Goal: Task Accomplishment & Management: Complete application form

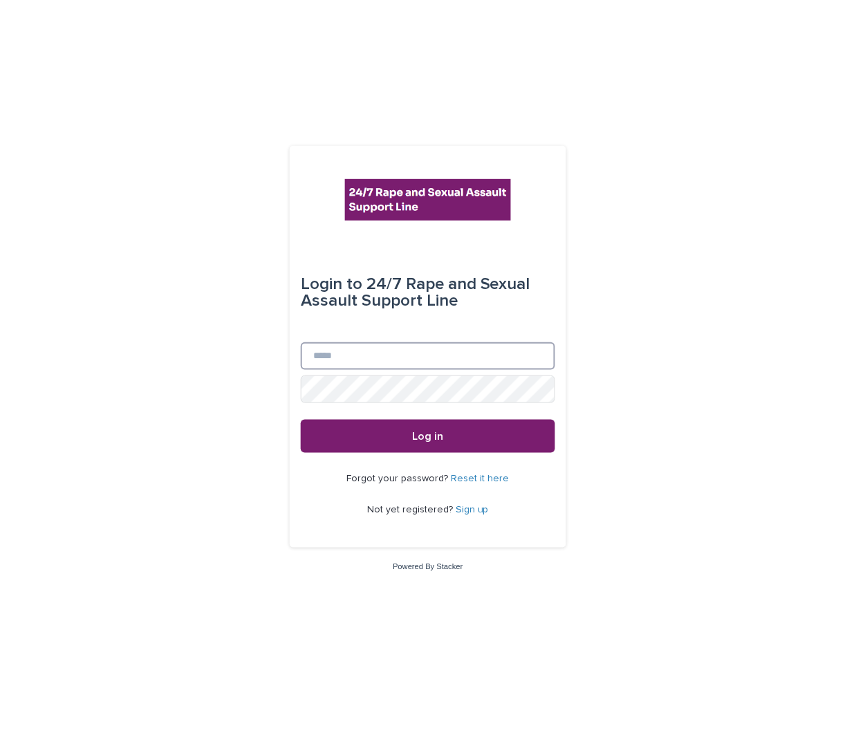
click at [412, 358] on input "Email" at bounding box center [428, 356] width 255 height 28
click at [406, 349] on input "Email" at bounding box center [428, 356] width 255 height 28
type input "**********"
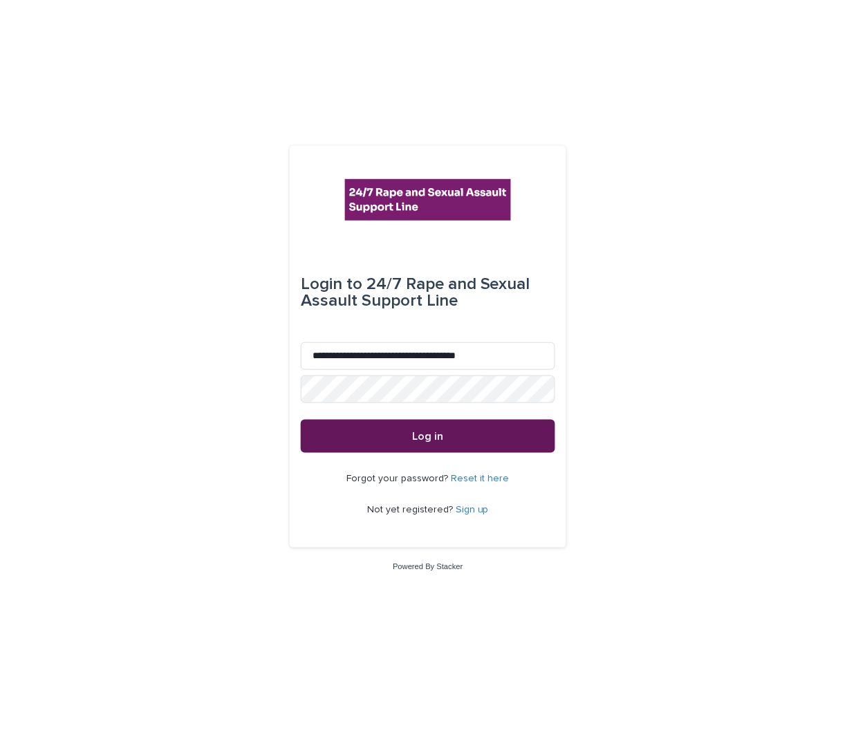
click at [384, 422] on button "Log in" at bounding box center [428, 436] width 255 height 33
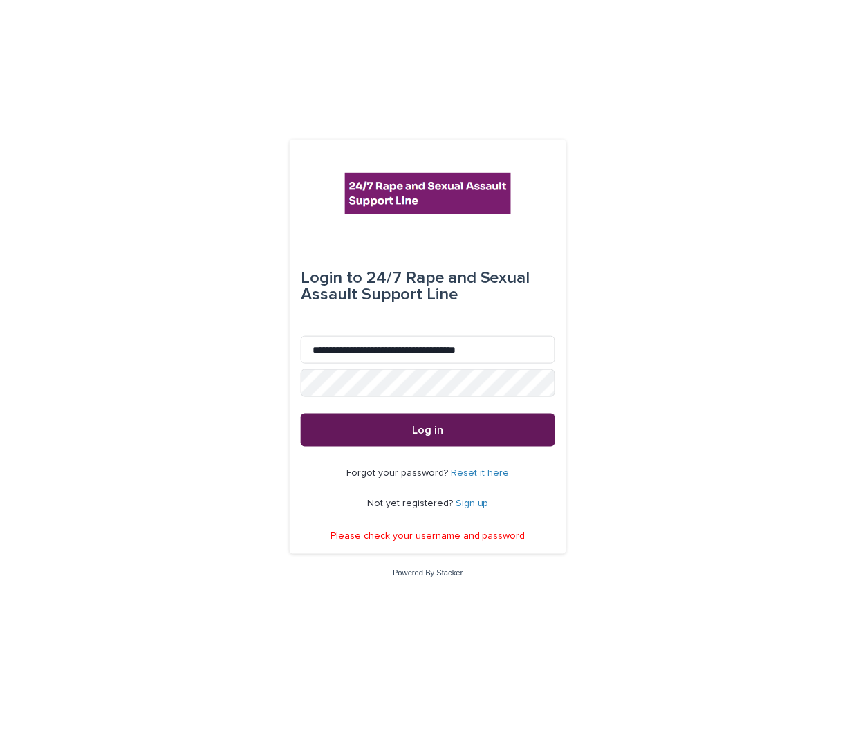
click at [403, 426] on button "Log in" at bounding box center [428, 430] width 255 height 33
click at [389, 415] on button "Log in" at bounding box center [428, 430] width 255 height 33
click at [469, 473] on link "Reset it here" at bounding box center [481, 473] width 58 height 10
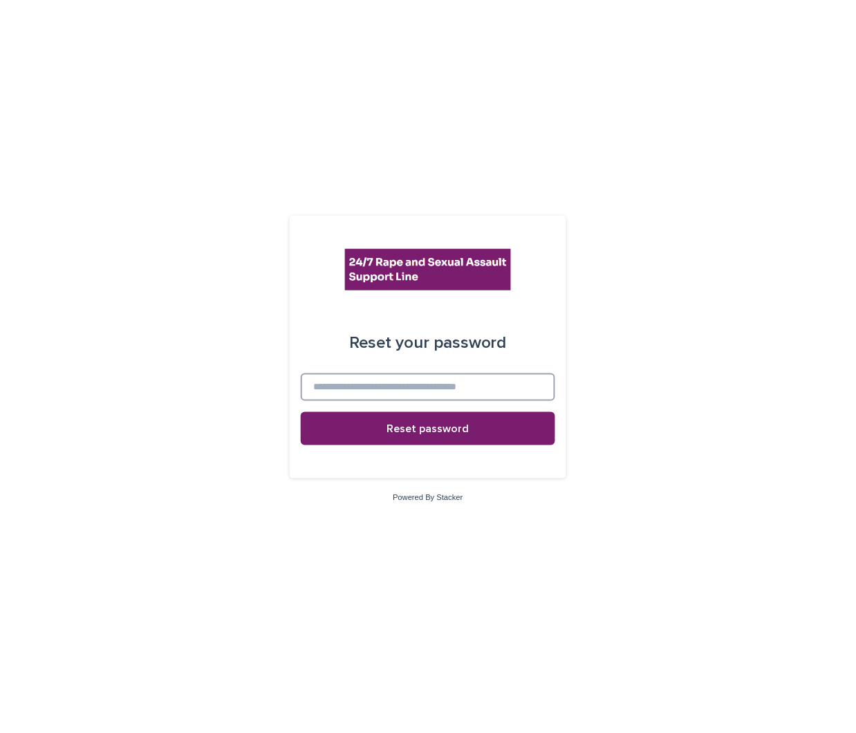
click at [496, 374] on input at bounding box center [428, 388] width 255 height 28
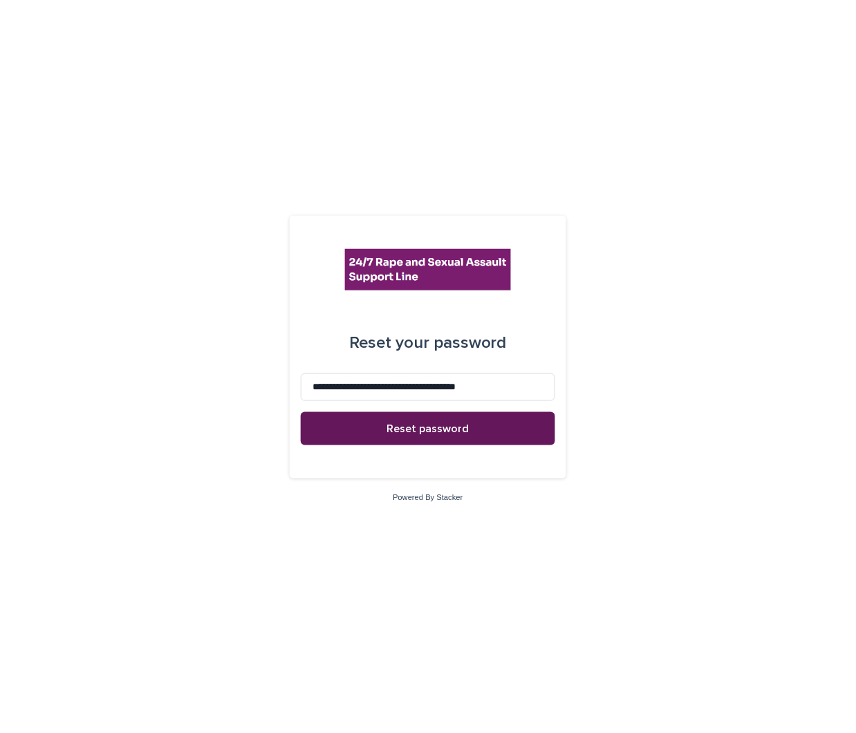
click at [459, 420] on button "Reset password" at bounding box center [428, 428] width 255 height 33
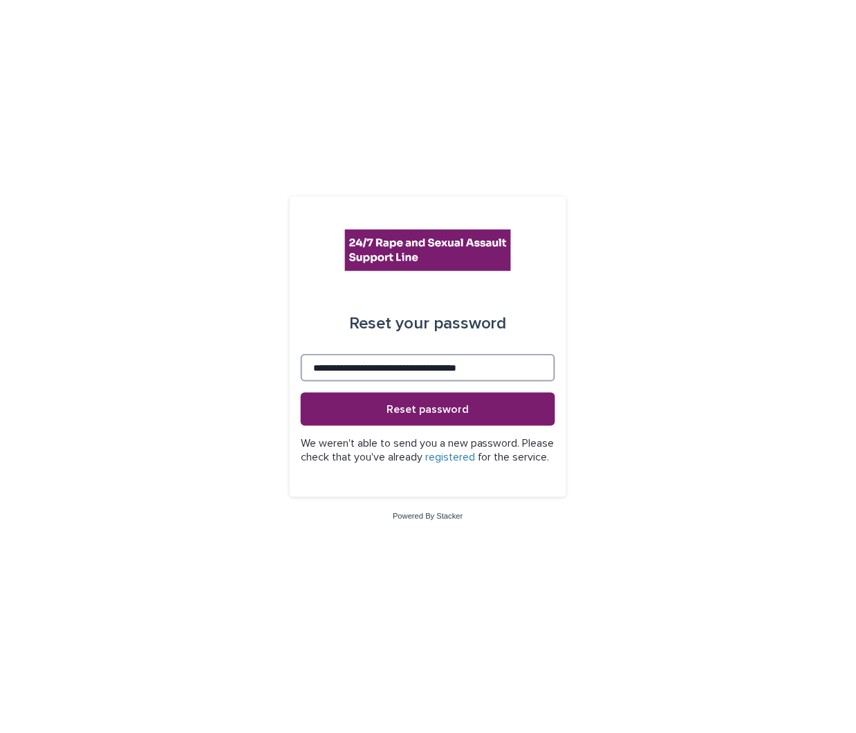
click at [318, 357] on input "**********" at bounding box center [428, 368] width 255 height 28
click at [340, 362] on input "**********" at bounding box center [428, 368] width 255 height 28
click at [346, 364] on input "**********" at bounding box center [428, 368] width 255 height 28
type input "**********"
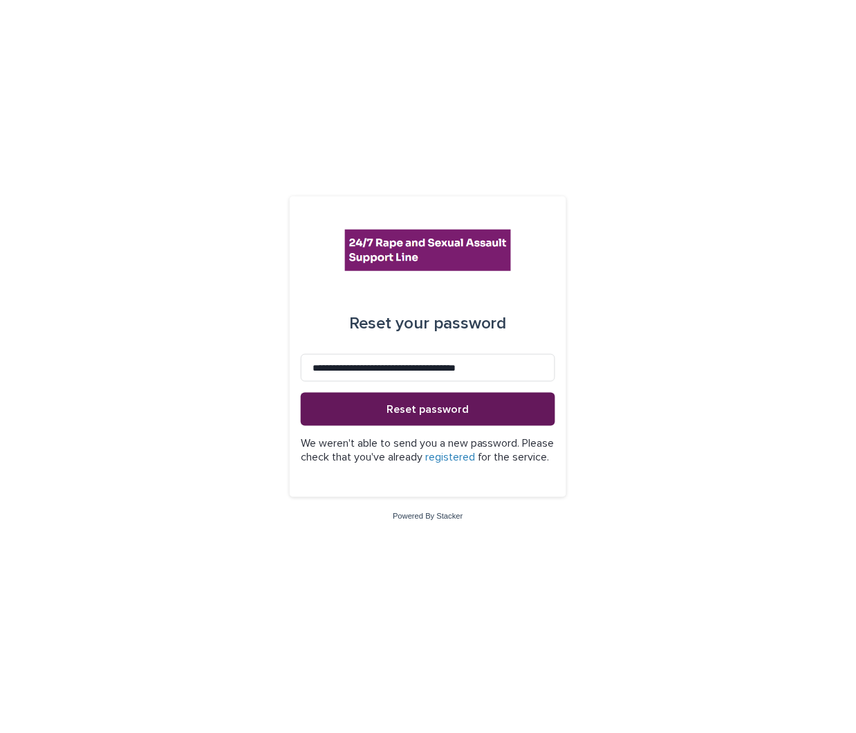
click at [401, 404] on span "Reset password" at bounding box center [428, 409] width 82 height 11
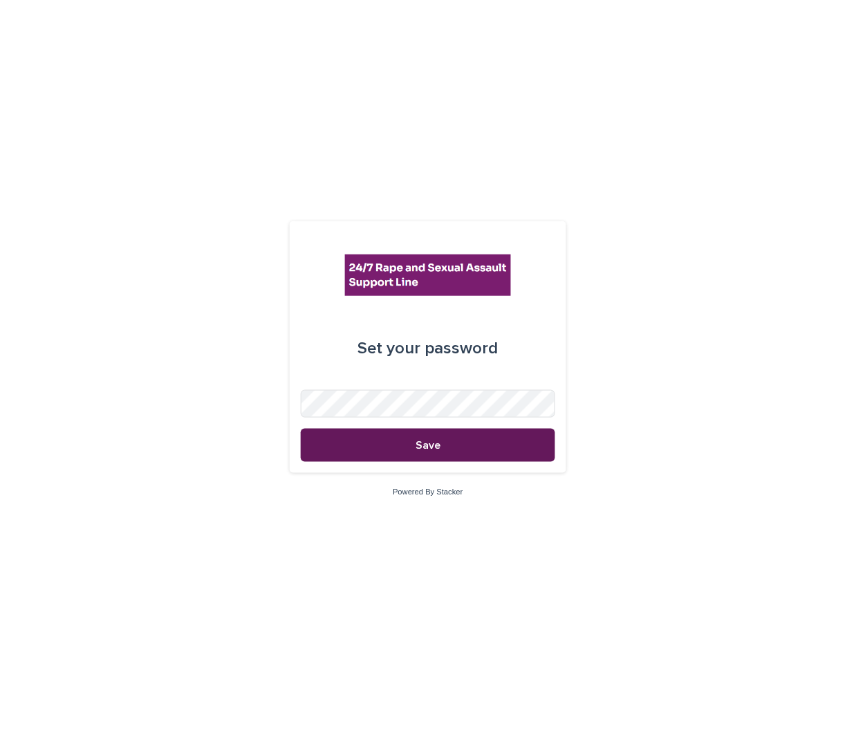
click at [309, 450] on button "Save" at bounding box center [428, 445] width 255 height 33
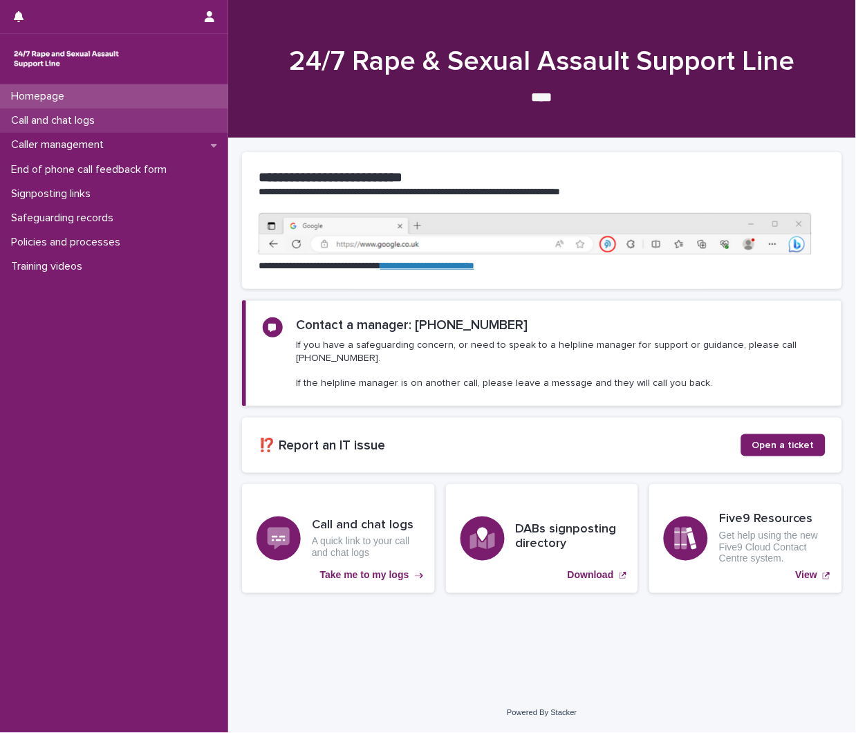
click at [67, 122] on p "Call and chat logs" at bounding box center [56, 120] width 100 height 13
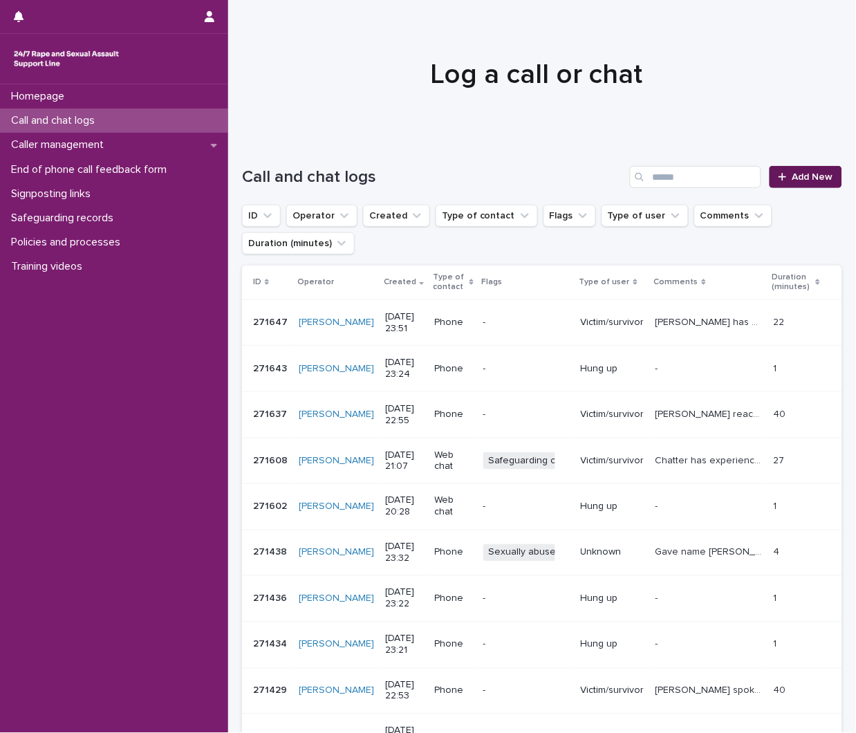
click at [778, 170] on link "Add New" at bounding box center [806, 177] width 73 height 22
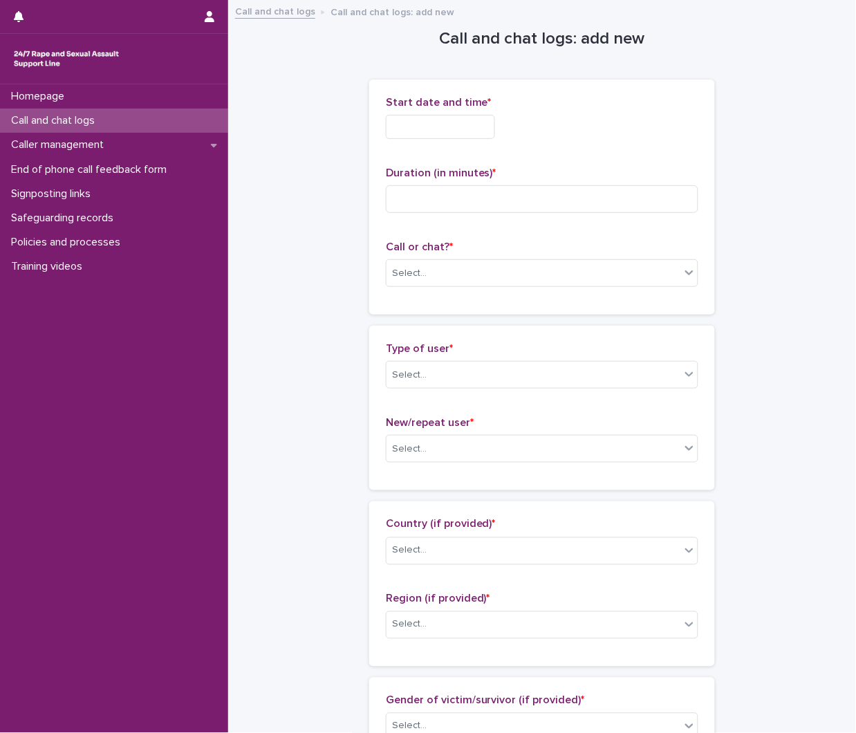
click at [419, 113] on div "Start date and time *" at bounding box center [542, 123] width 313 height 54
click at [425, 119] on input "text" at bounding box center [440, 127] width 109 height 24
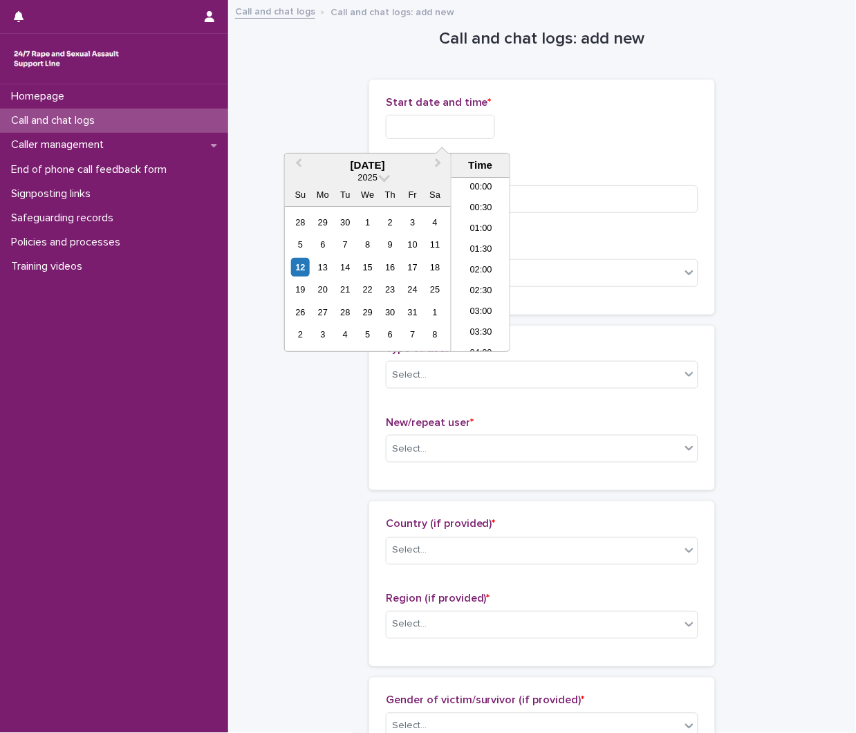
scroll to position [754, 0]
click at [487, 268] on li "20:00" at bounding box center [481, 264] width 59 height 21
click at [488, 134] on input "**********" at bounding box center [440, 127] width 109 height 24
type input "**********"
click at [661, 106] on p "Start date and time *" at bounding box center [542, 102] width 313 height 13
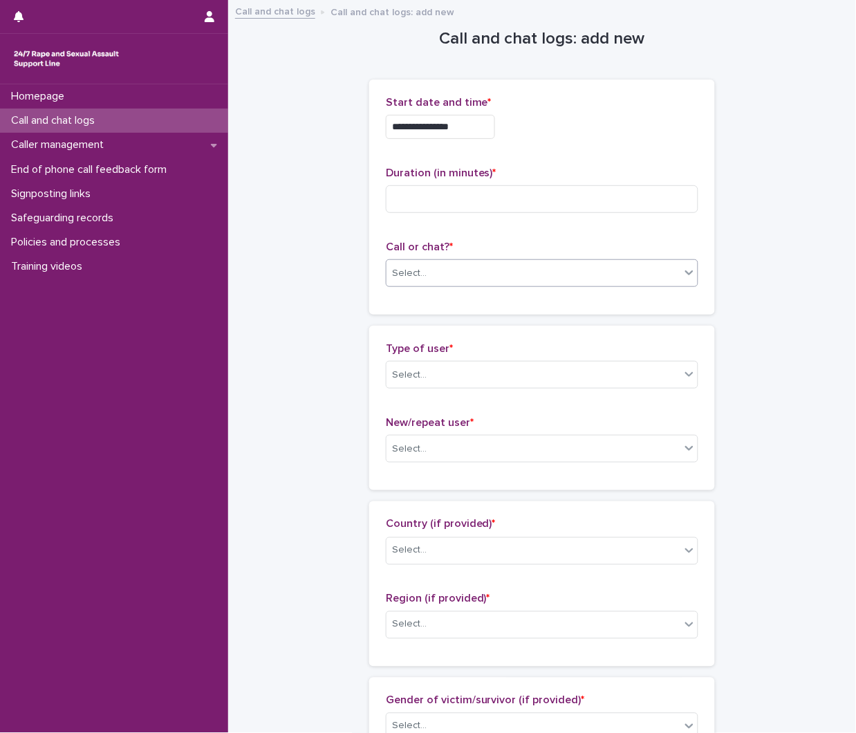
click at [443, 273] on div "Select..." at bounding box center [534, 273] width 294 height 23
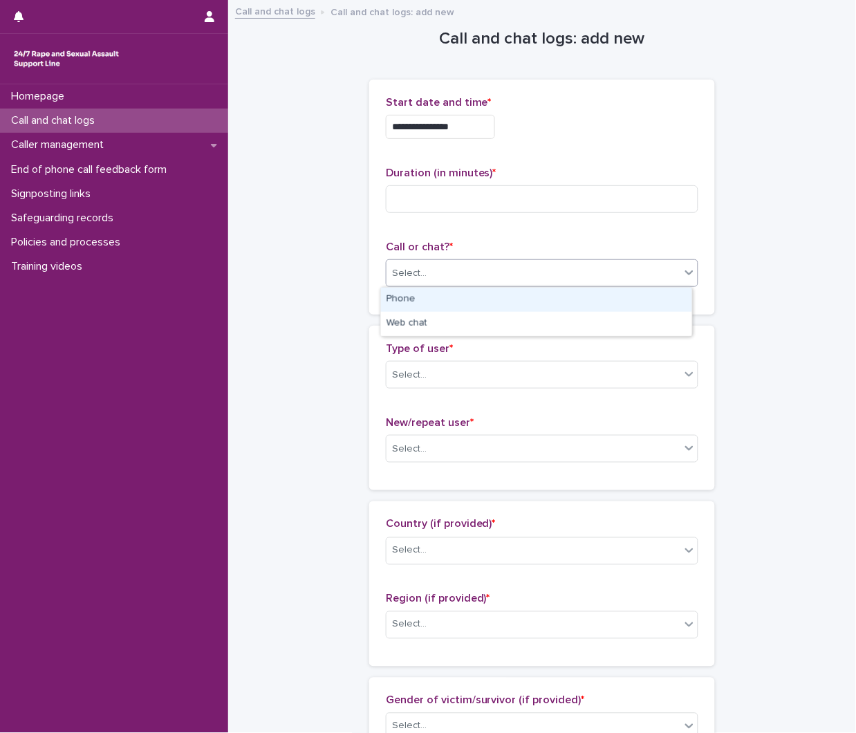
click at [426, 298] on div "Phone" at bounding box center [536, 300] width 311 height 24
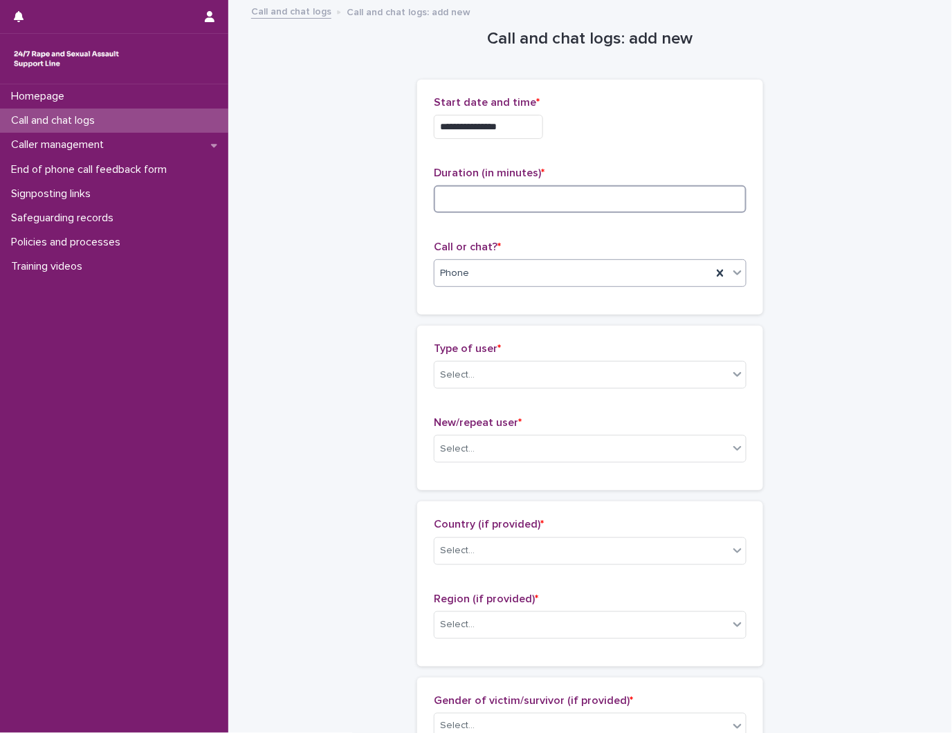
click at [510, 195] on input at bounding box center [590, 199] width 313 height 28
type input "**"
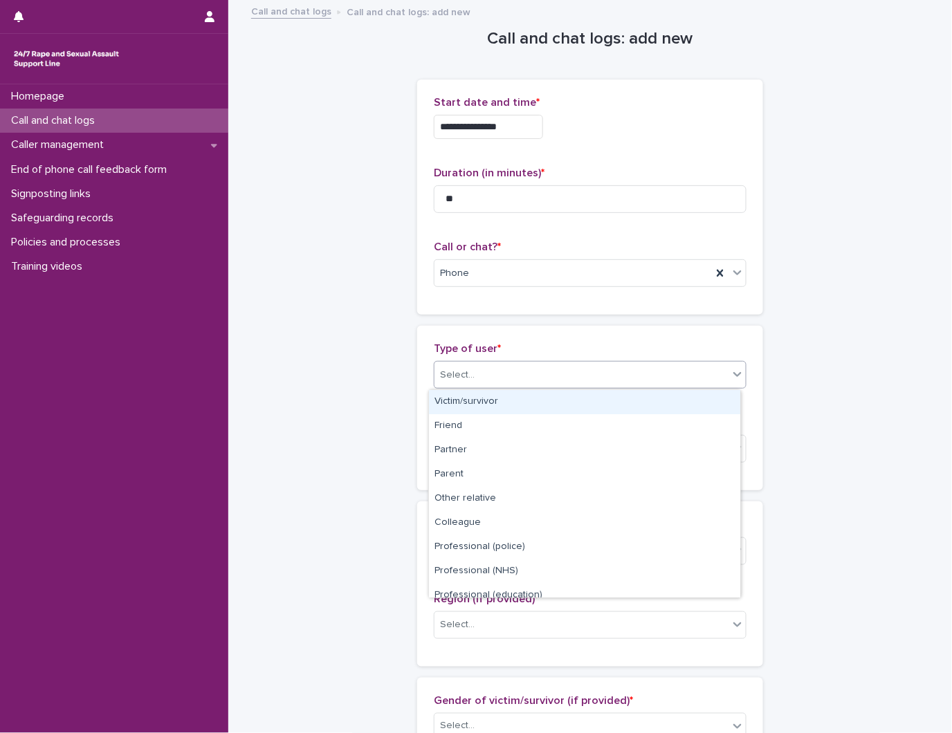
click at [510, 362] on div "Select..." at bounding box center [590, 375] width 313 height 28
click at [473, 403] on div "Victim/survivor" at bounding box center [584, 402] width 311 height 24
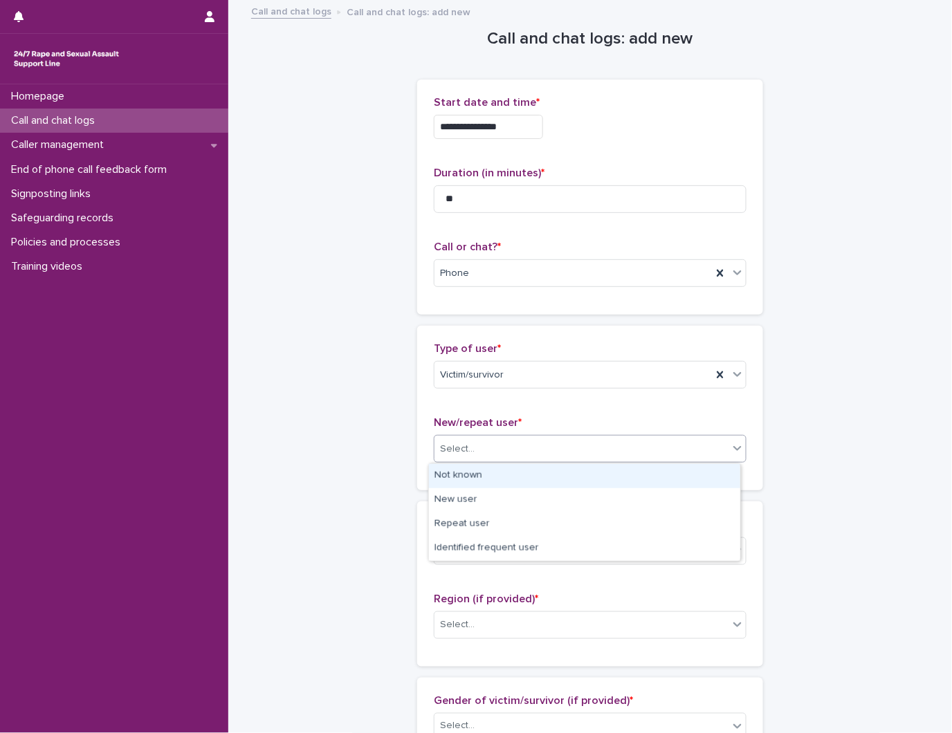
click at [478, 450] on div "Select..." at bounding box center [581, 449] width 294 height 23
click at [468, 482] on div "Not known" at bounding box center [584, 476] width 311 height 24
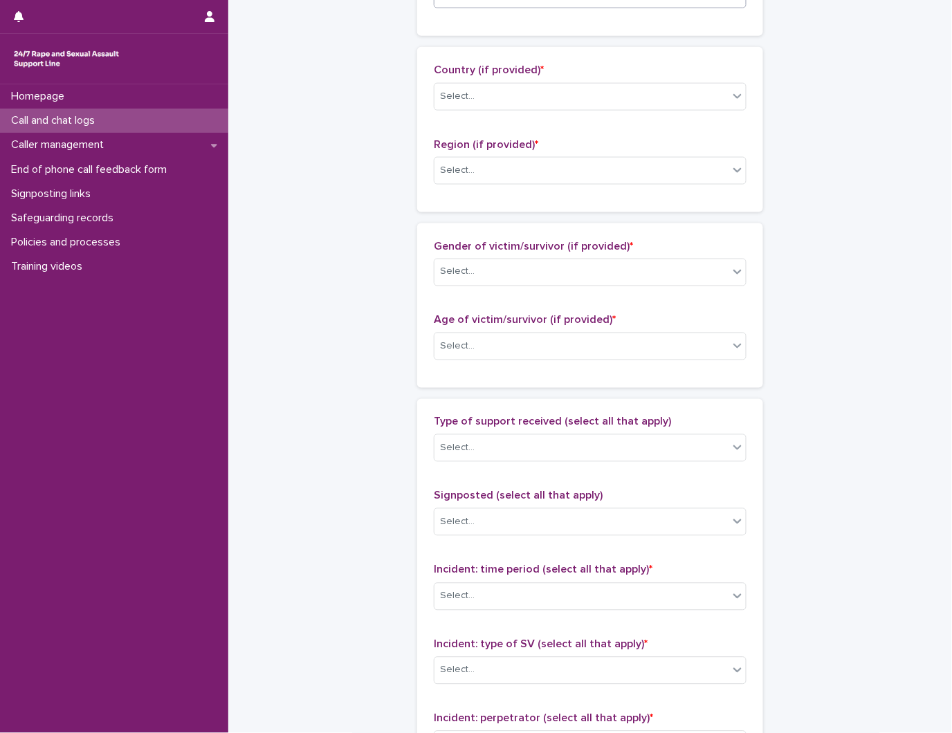
scroll to position [461, 0]
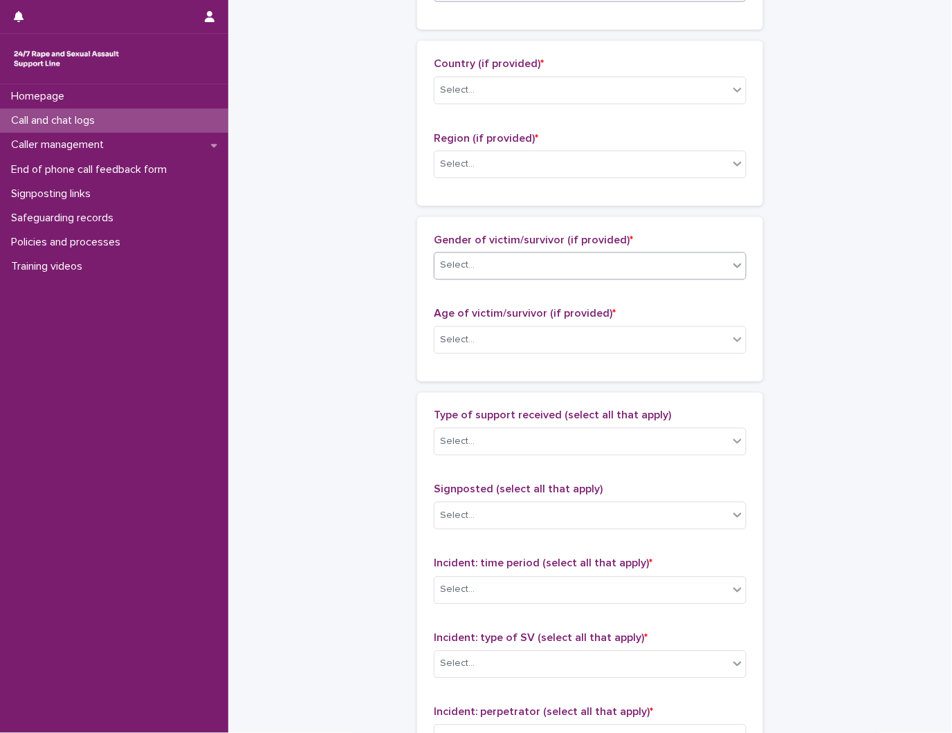
click at [506, 277] on div "Select..." at bounding box center [581, 266] width 294 height 23
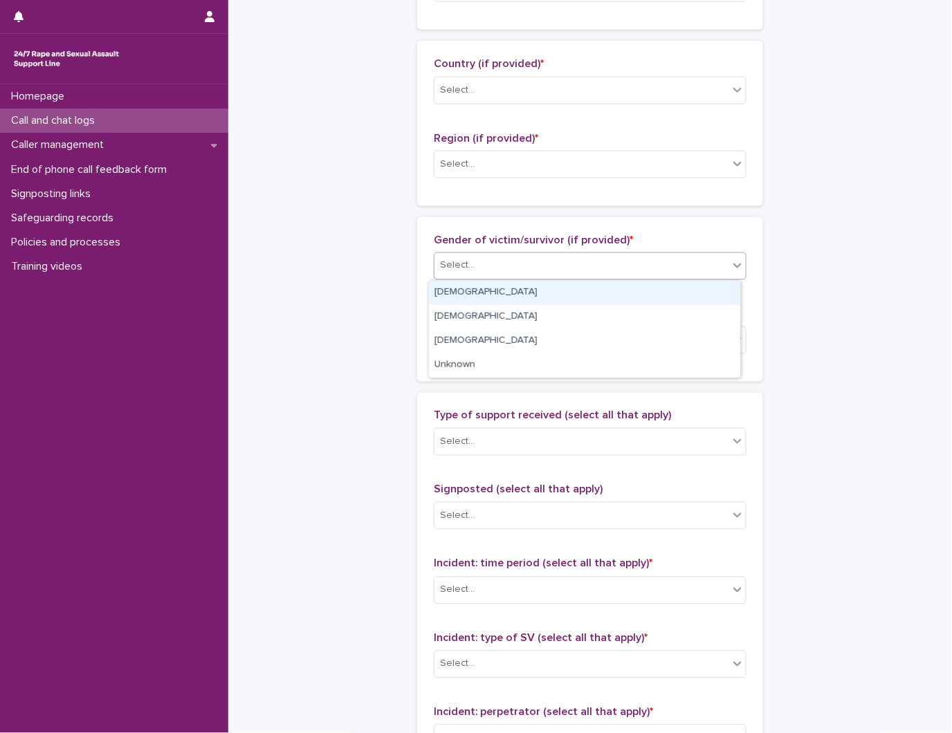
click at [493, 299] on div "[DEMOGRAPHIC_DATA]" at bounding box center [584, 293] width 311 height 24
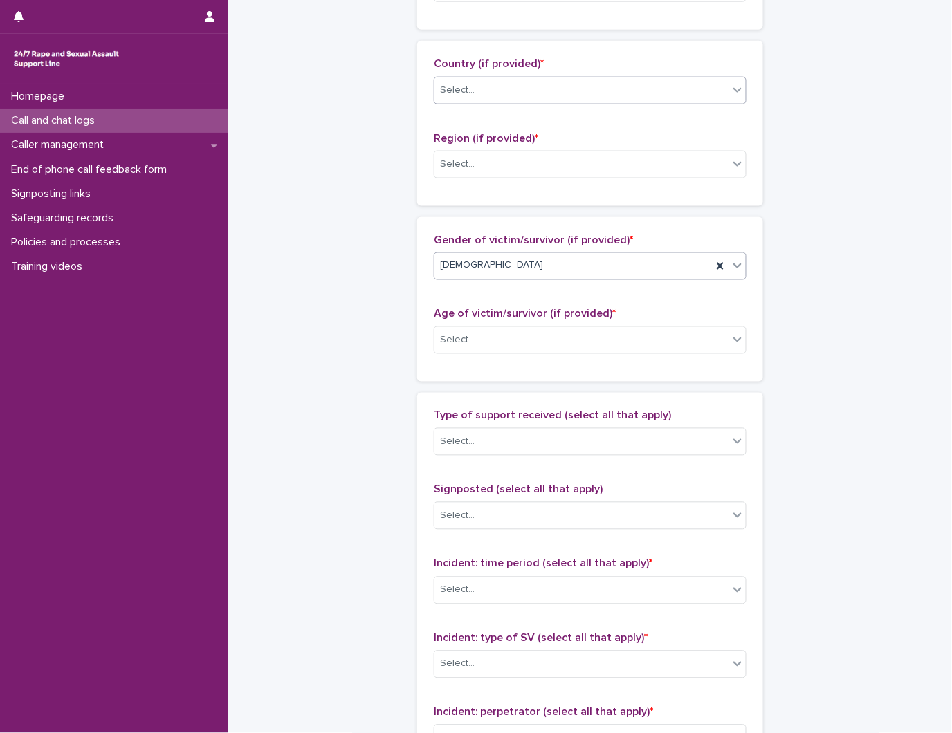
click at [506, 102] on div "Select..." at bounding box center [590, 91] width 313 height 28
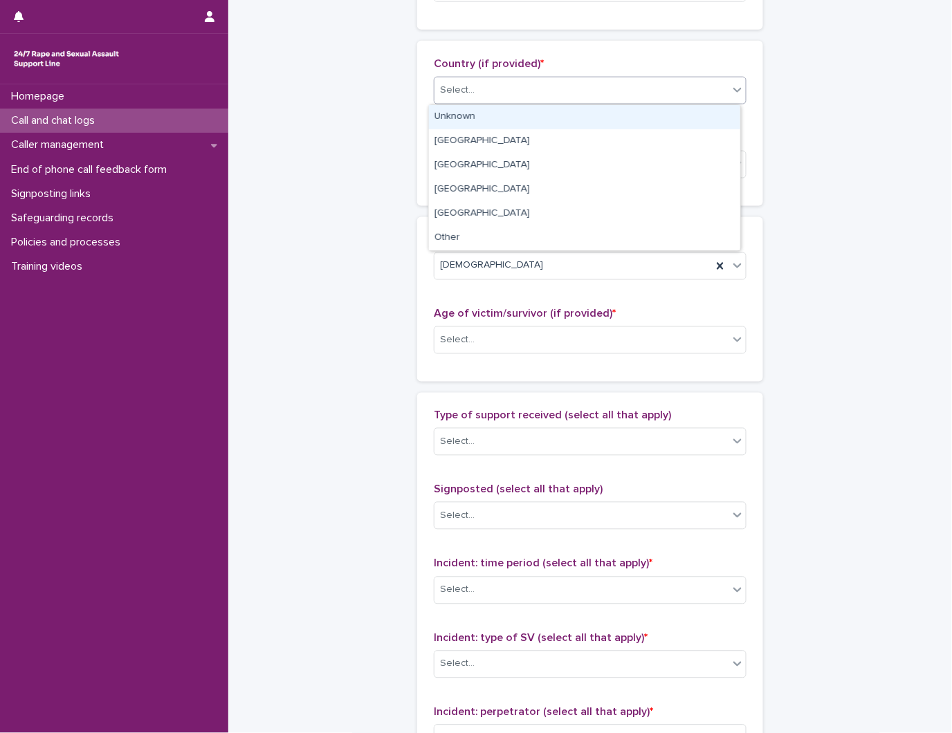
click at [501, 109] on div "Unknown" at bounding box center [584, 117] width 311 height 24
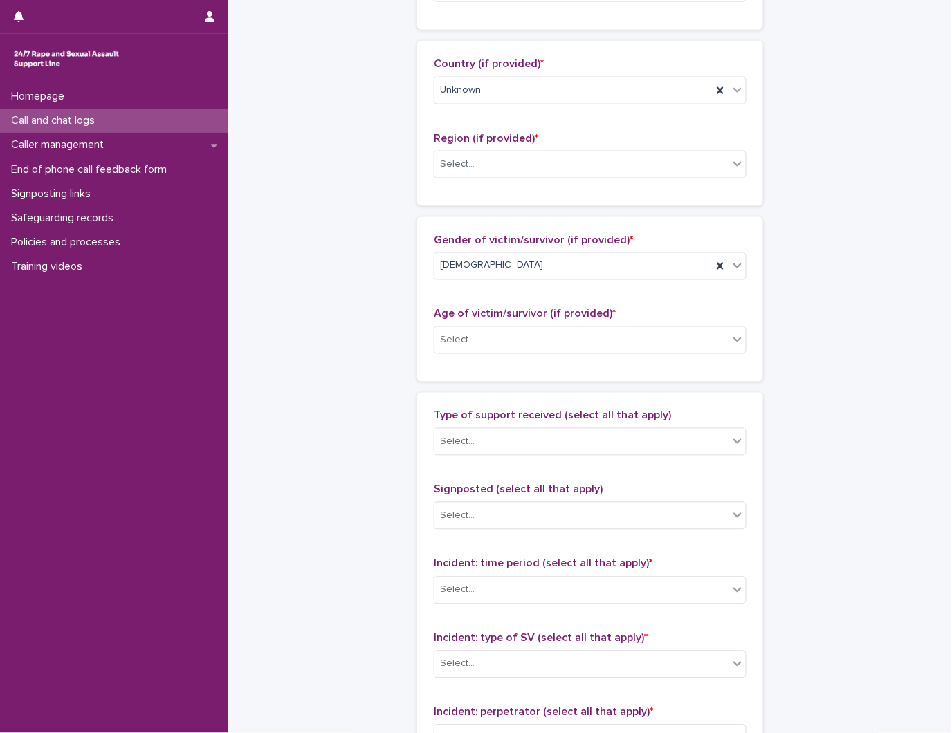
click at [513, 180] on div "Region (if provided) * Select..." at bounding box center [590, 160] width 313 height 57
click at [489, 167] on div "Select..." at bounding box center [581, 164] width 294 height 23
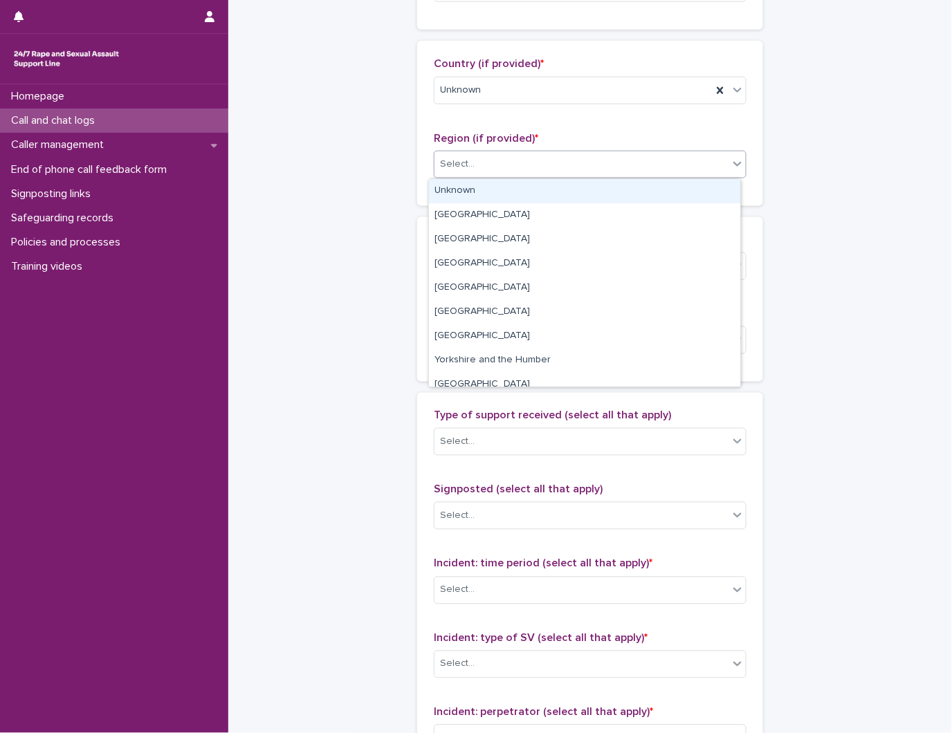
click at [475, 194] on div "Unknown" at bounding box center [584, 191] width 311 height 24
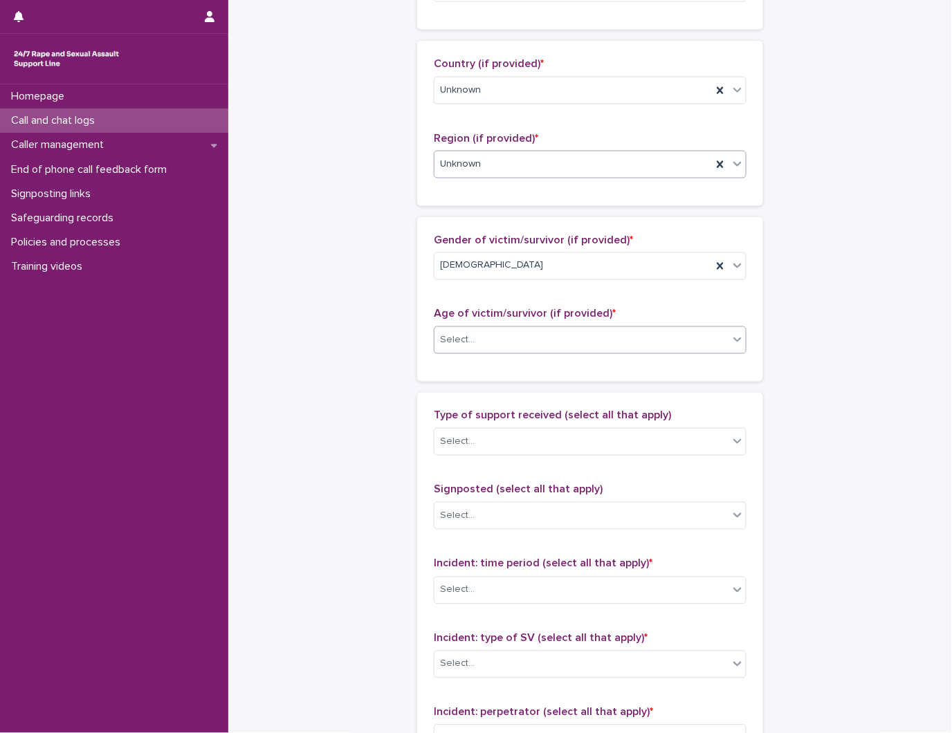
click at [529, 349] on div "Select..." at bounding box center [581, 340] width 294 height 23
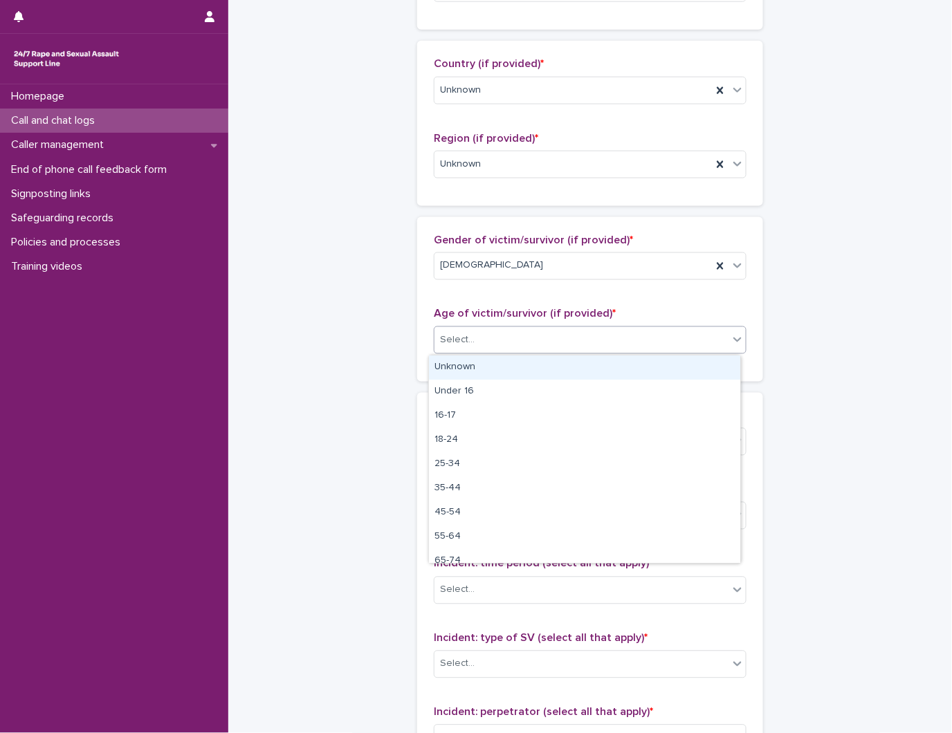
click at [523, 365] on div "Unknown" at bounding box center [584, 368] width 311 height 24
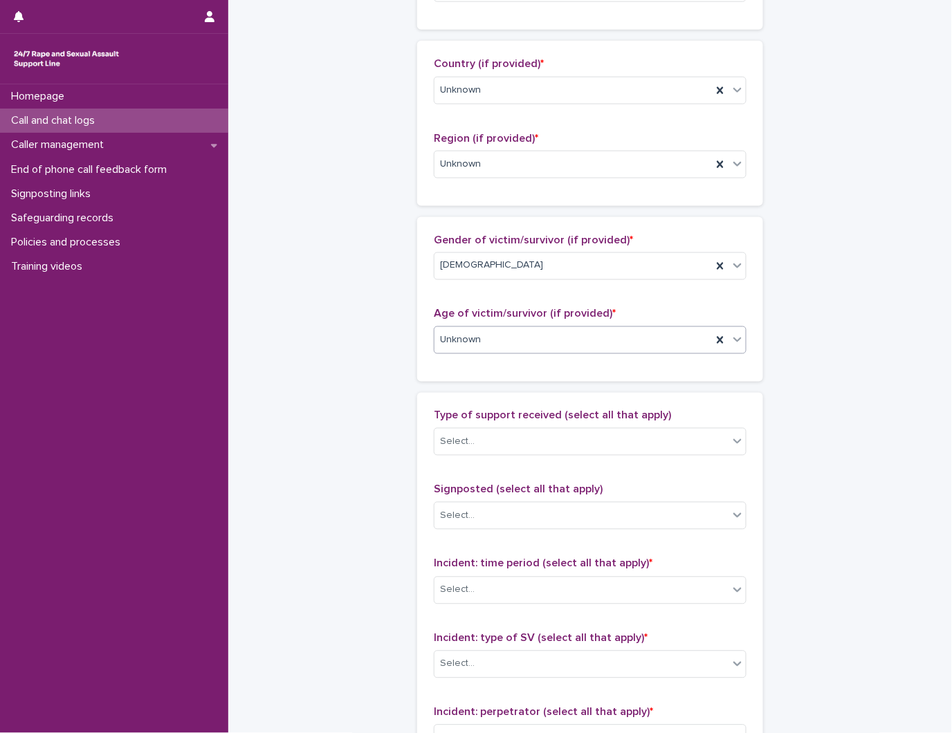
scroll to position [530, 0]
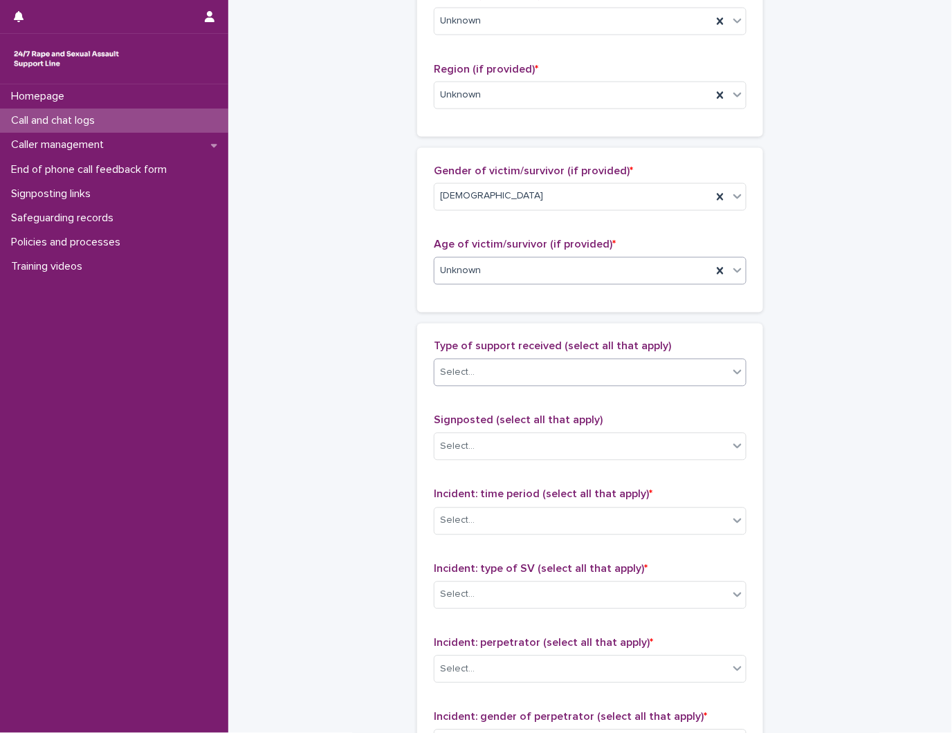
click at [487, 365] on div "Select..." at bounding box center [581, 373] width 294 height 23
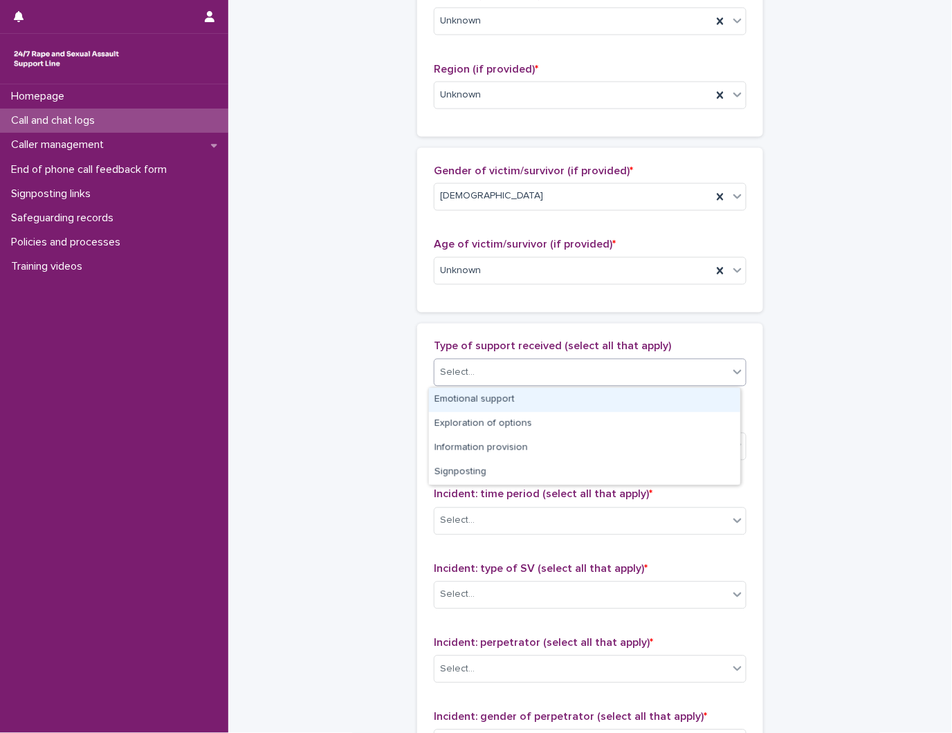
click at [488, 400] on div "Emotional support" at bounding box center [584, 400] width 311 height 24
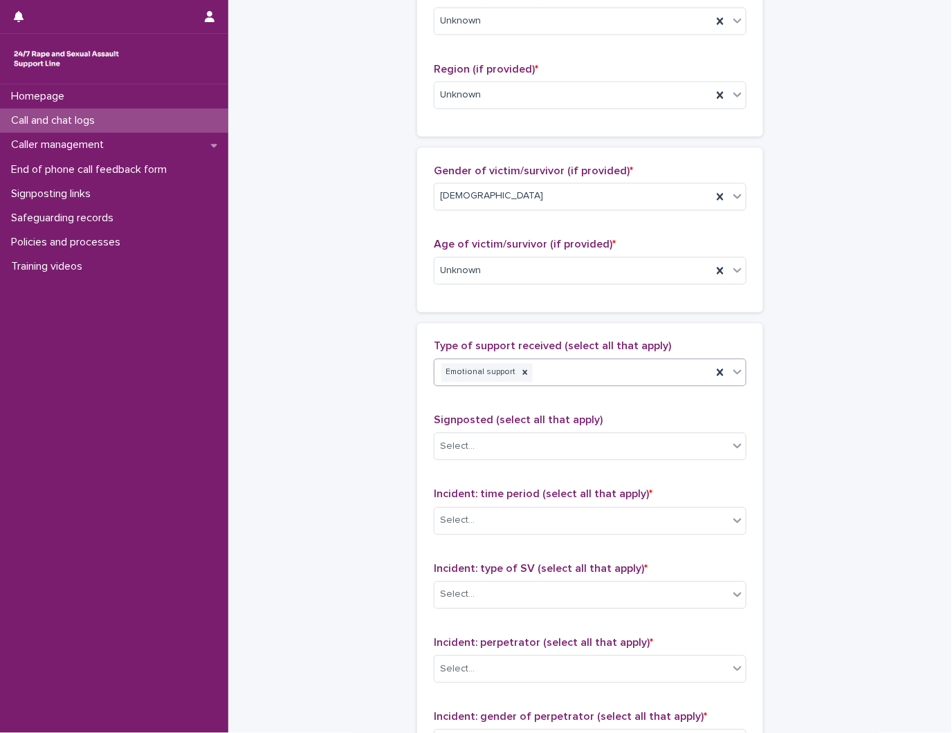
scroll to position [828, 0]
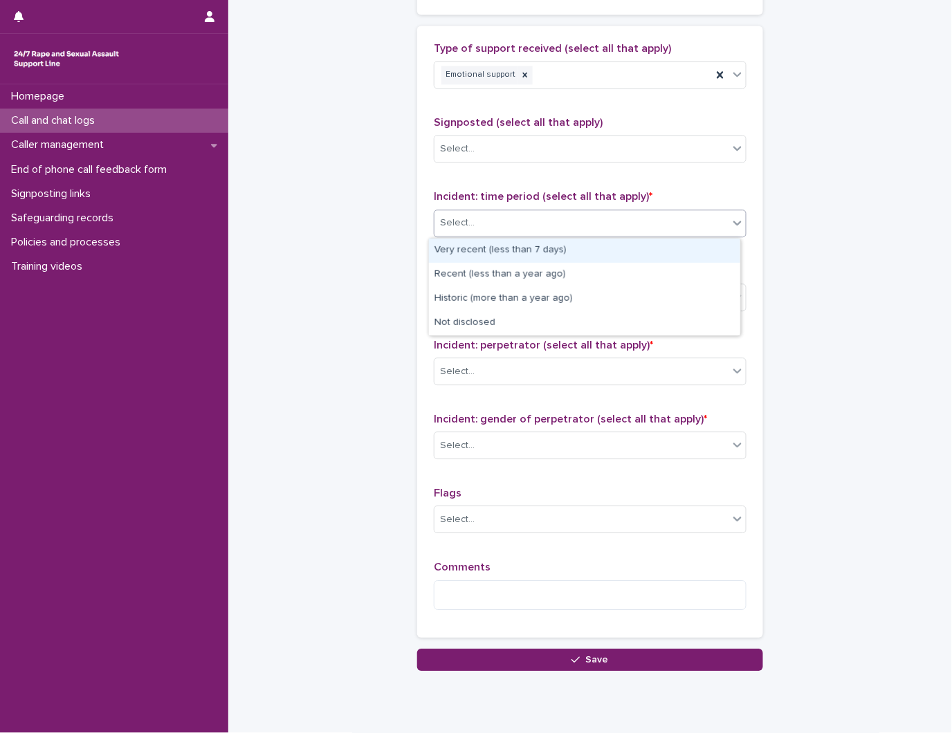
click at [446, 219] on div "Select..." at bounding box center [457, 223] width 35 height 15
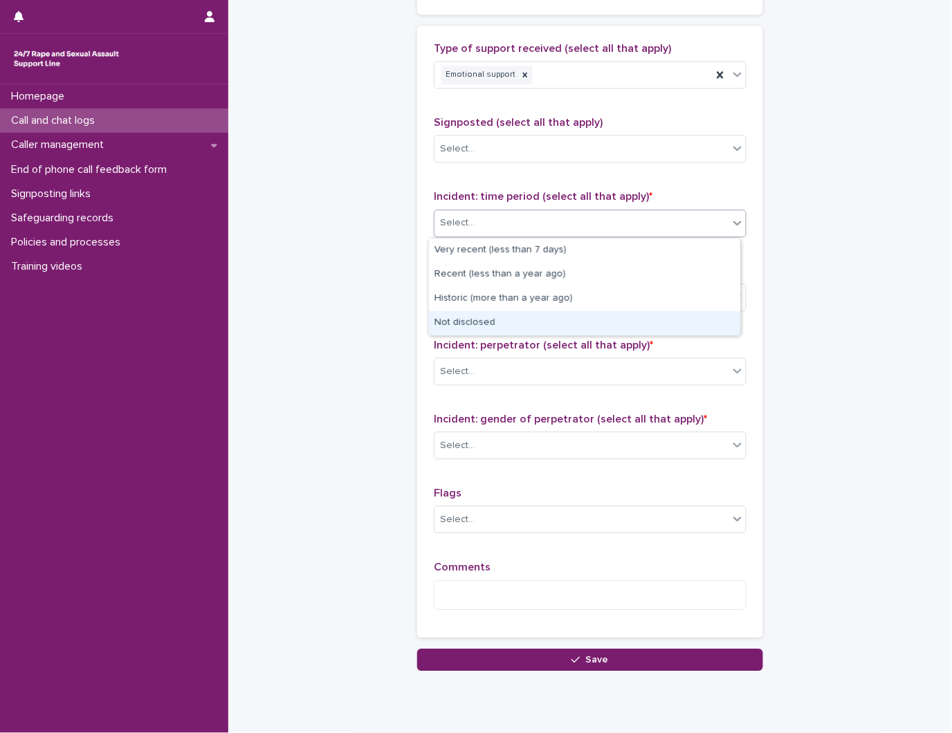
click at [477, 315] on div "Not disclosed" at bounding box center [584, 323] width 311 height 24
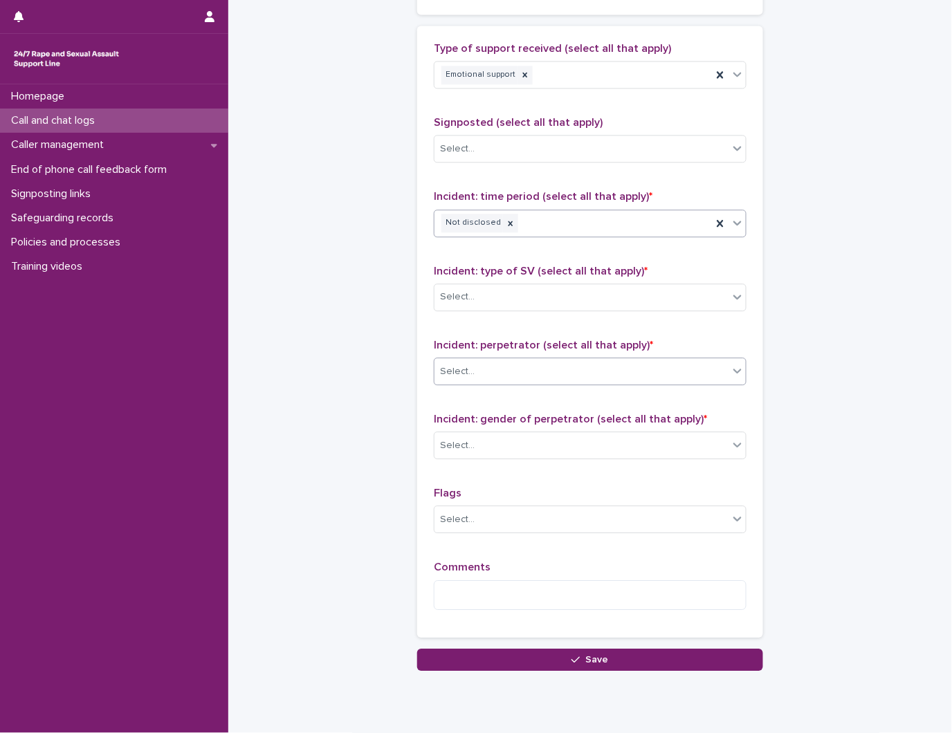
click at [534, 362] on div "Select..." at bounding box center [581, 371] width 294 height 23
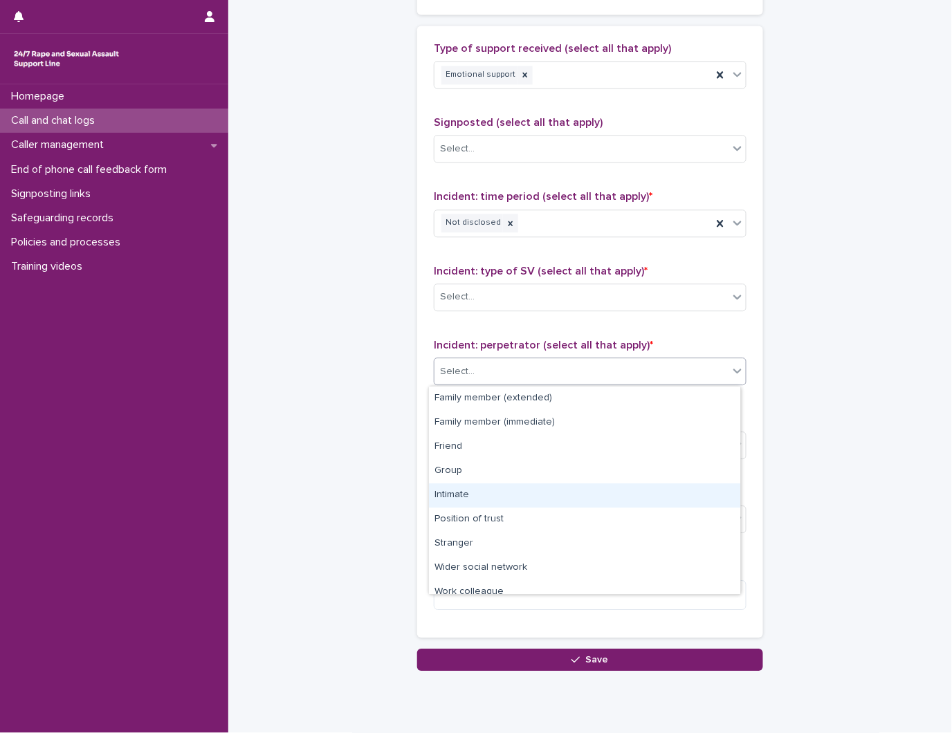
scroll to position [59, 0]
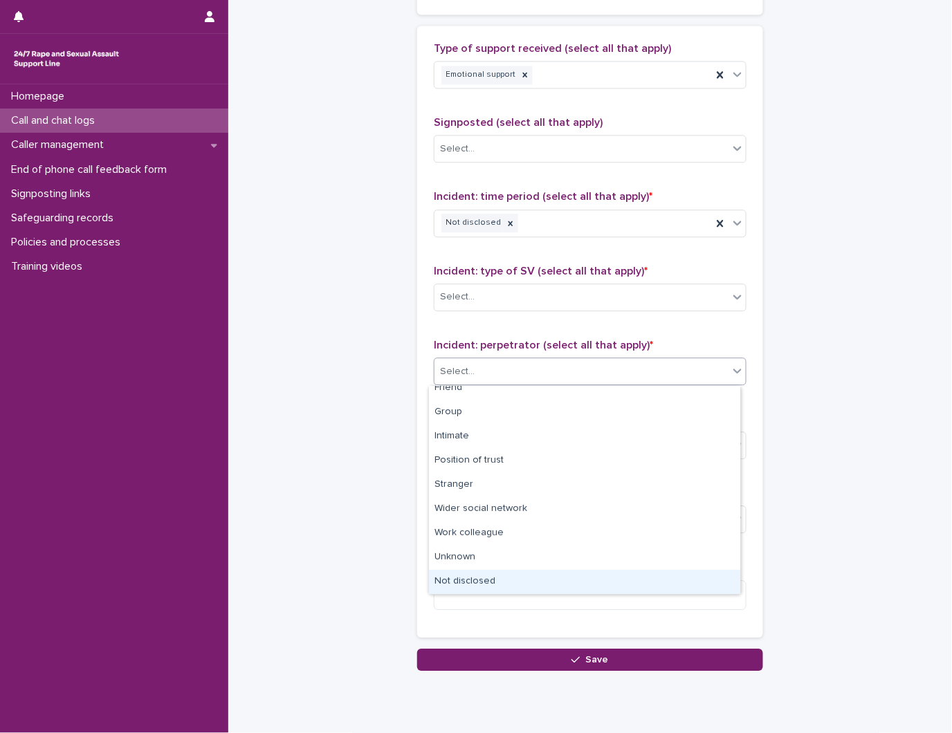
click at [468, 582] on div "Not disclosed" at bounding box center [584, 582] width 311 height 24
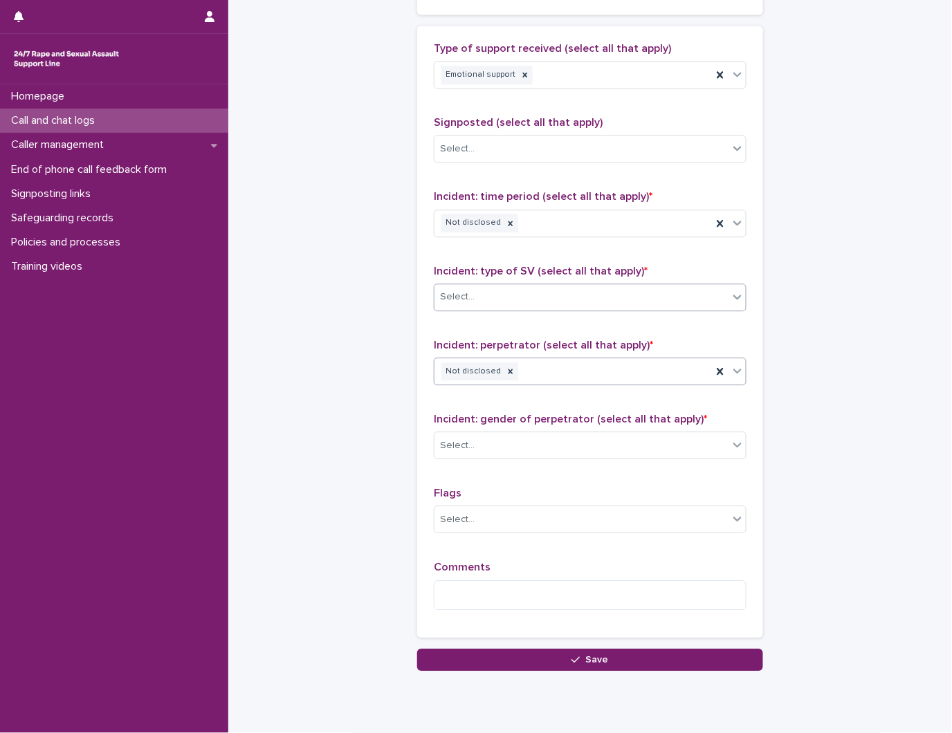
click at [576, 302] on div "Select..." at bounding box center [581, 297] width 294 height 23
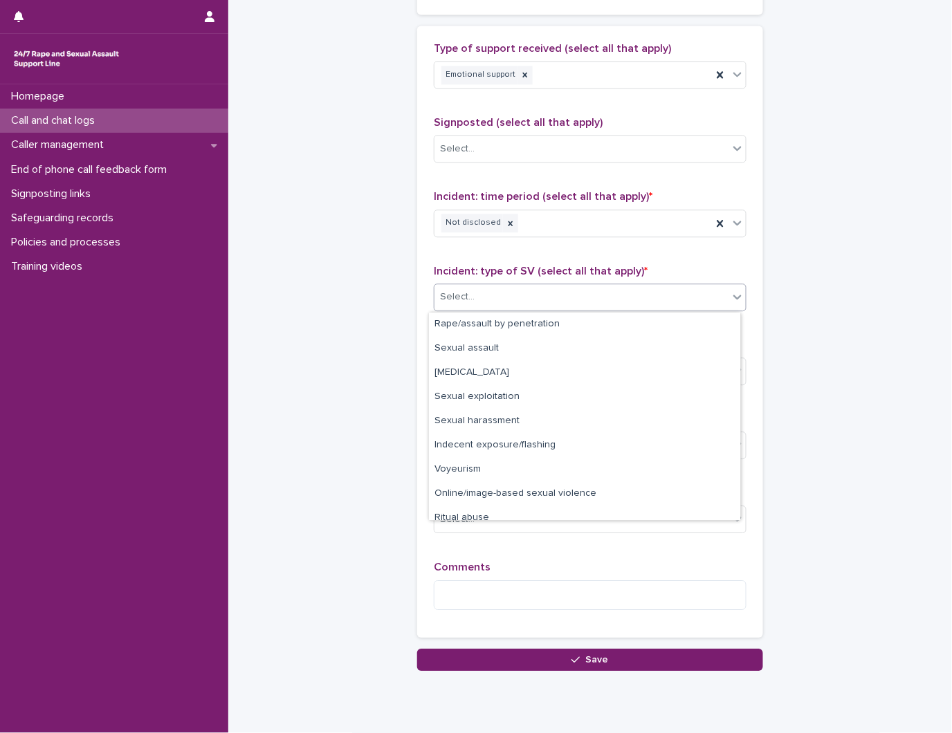
scroll to position [35, 0]
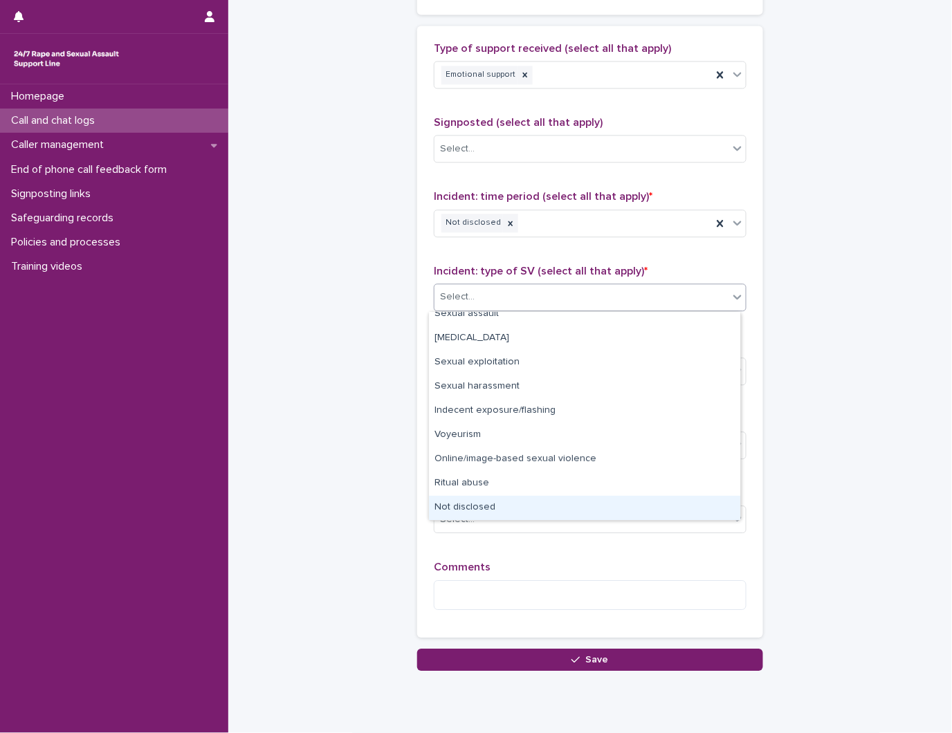
click at [460, 508] on div "Not disclosed" at bounding box center [584, 508] width 311 height 24
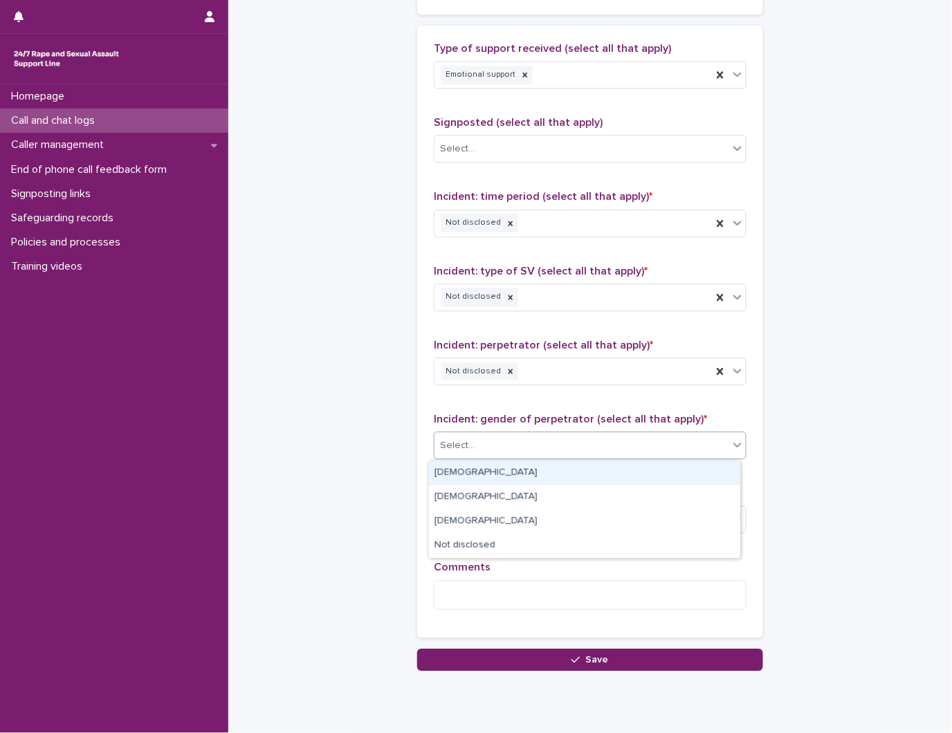
click at [523, 447] on div "Select..." at bounding box center [581, 445] width 294 height 23
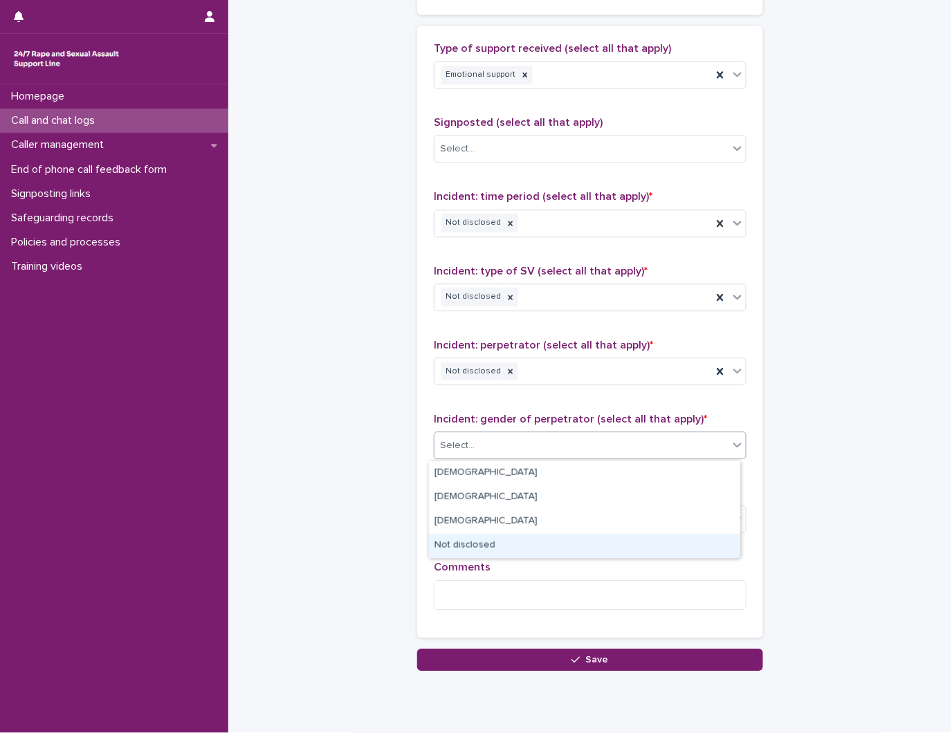
click at [485, 548] on div "Not disclosed" at bounding box center [584, 546] width 311 height 24
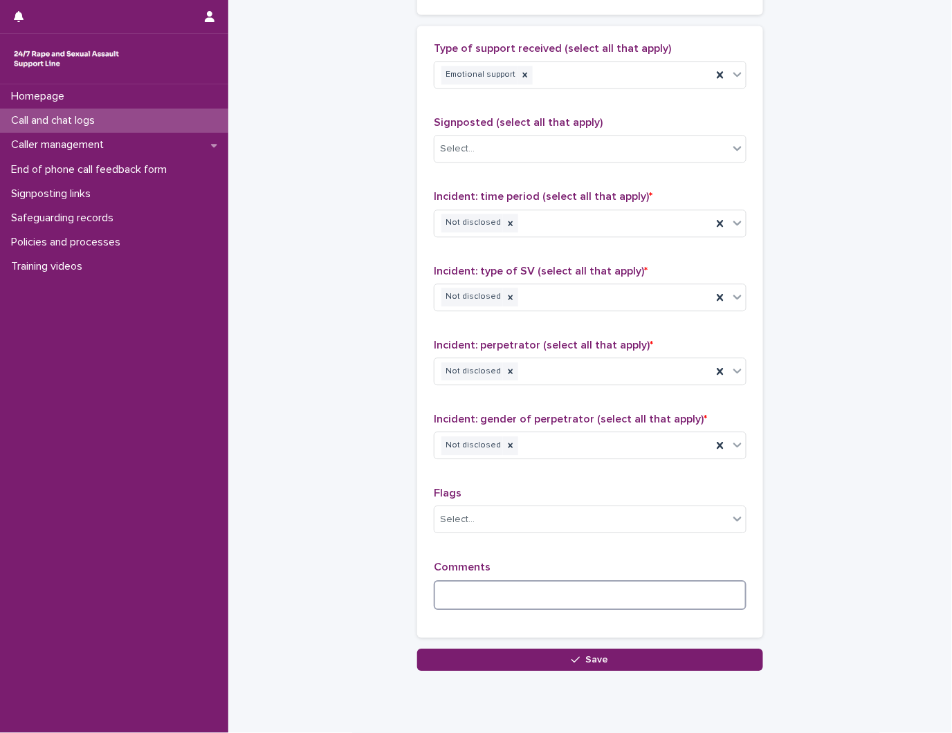
click at [465, 598] on textarea at bounding box center [590, 595] width 313 height 30
click at [543, 600] on textarea at bounding box center [590, 595] width 313 height 30
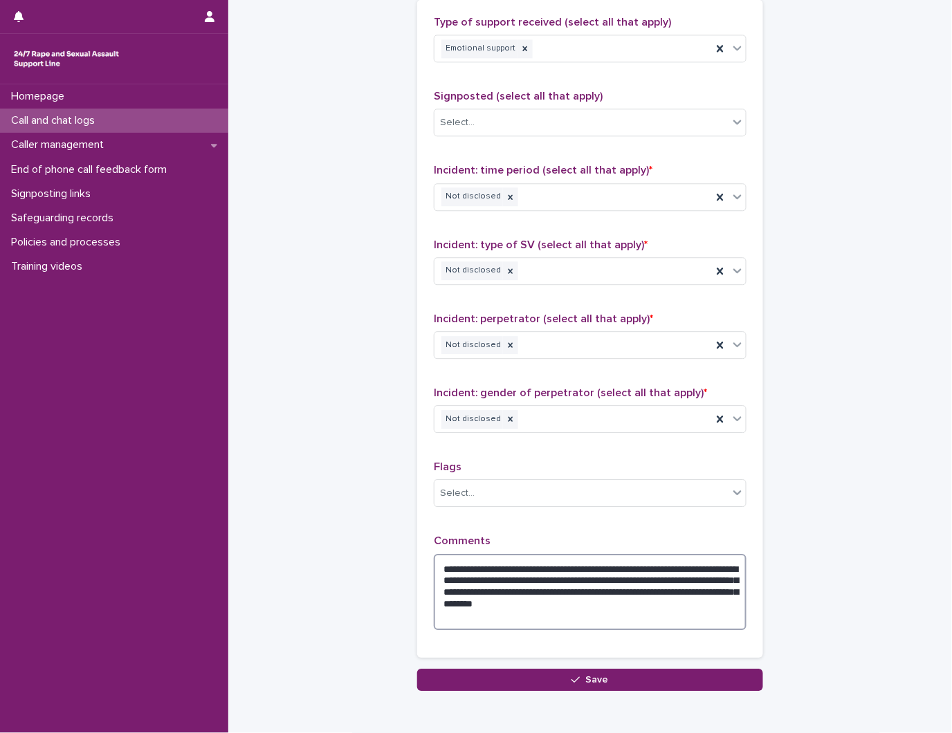
scroll to position [922, 0]
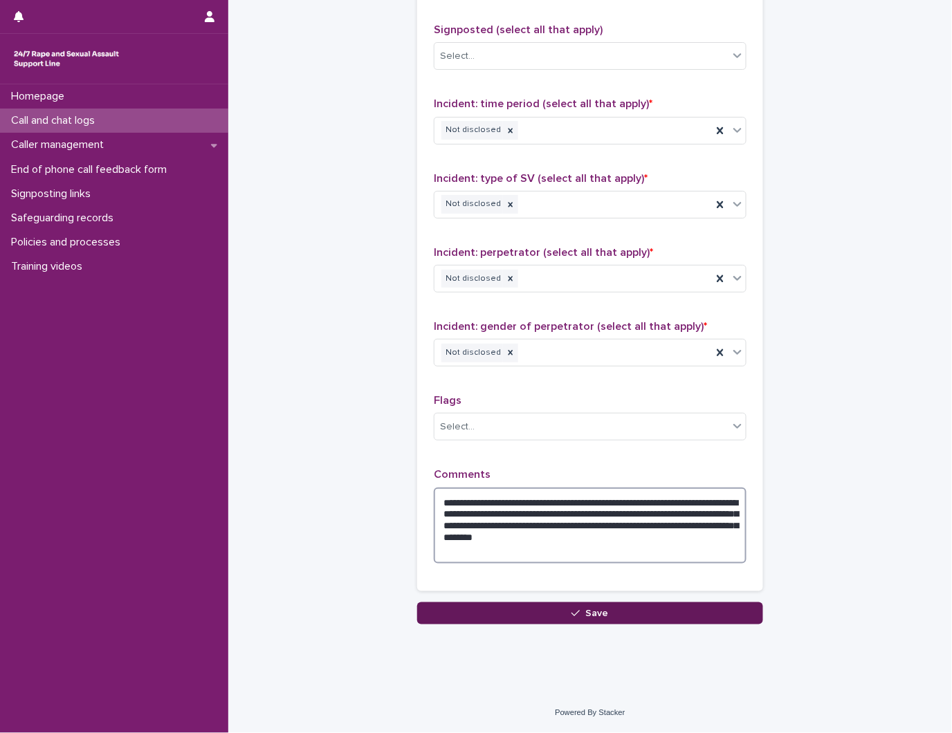
type textarea "**********"
click at [548, 621] on button "Save" at bounding box center [590, 613] width 346 height 22
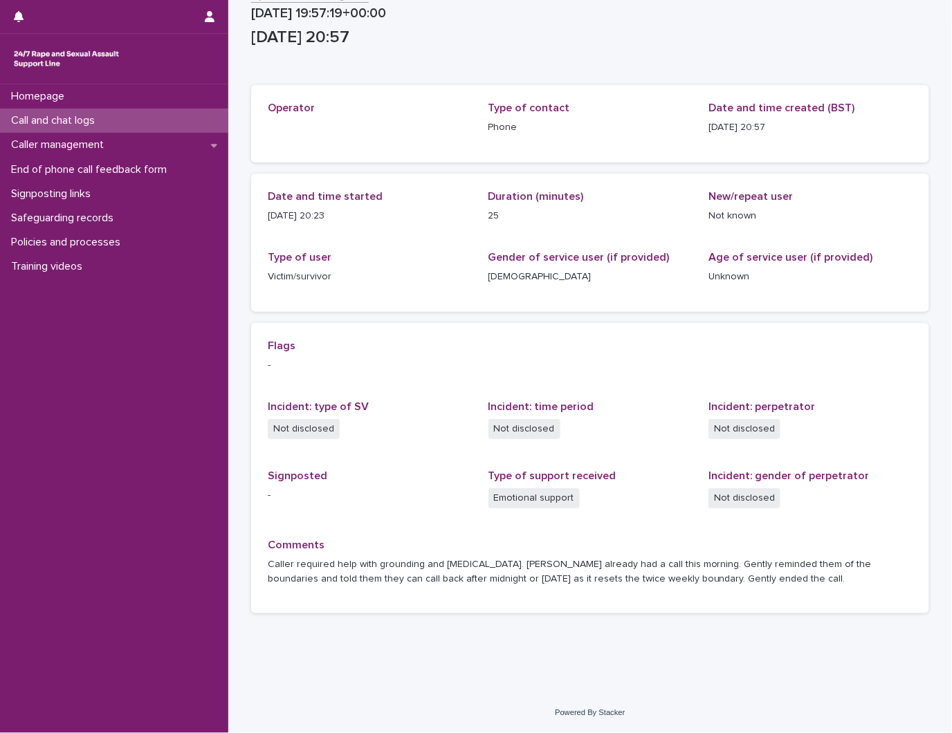
scroll to position [16, 0]
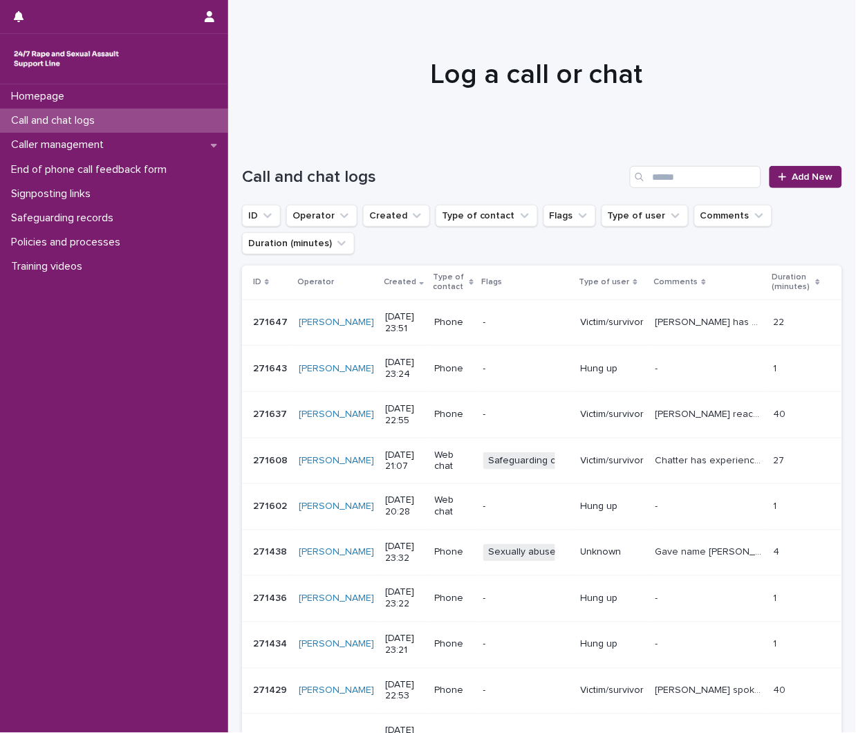
click at [609, 563] on div "Unknown" at bounding box center [613, 553] width 64 height 23
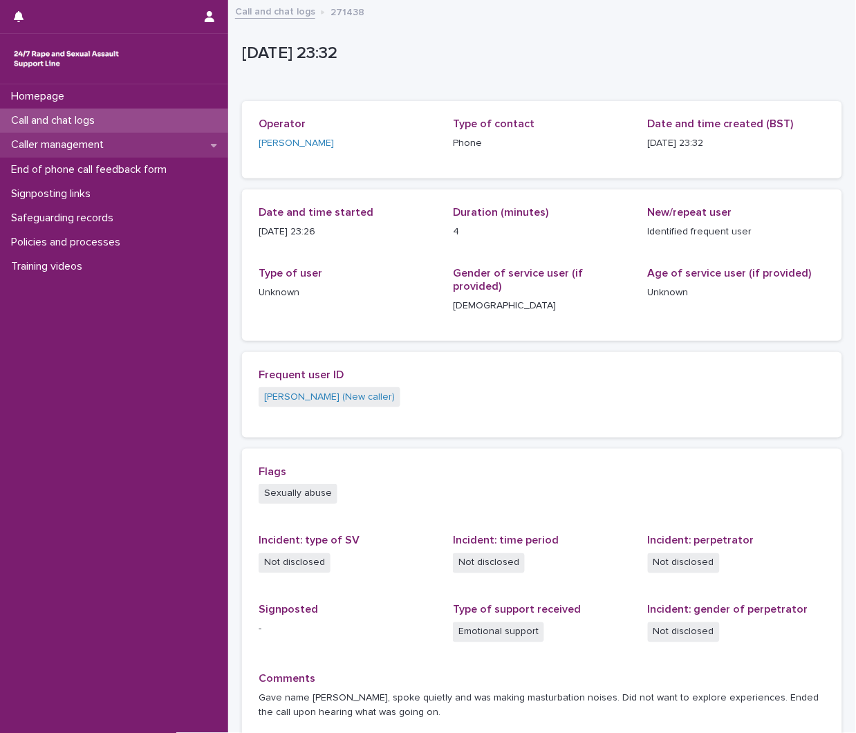
click at [101, 143] on p "Caller management" at bounding box center [60, 144] width 109 height 13
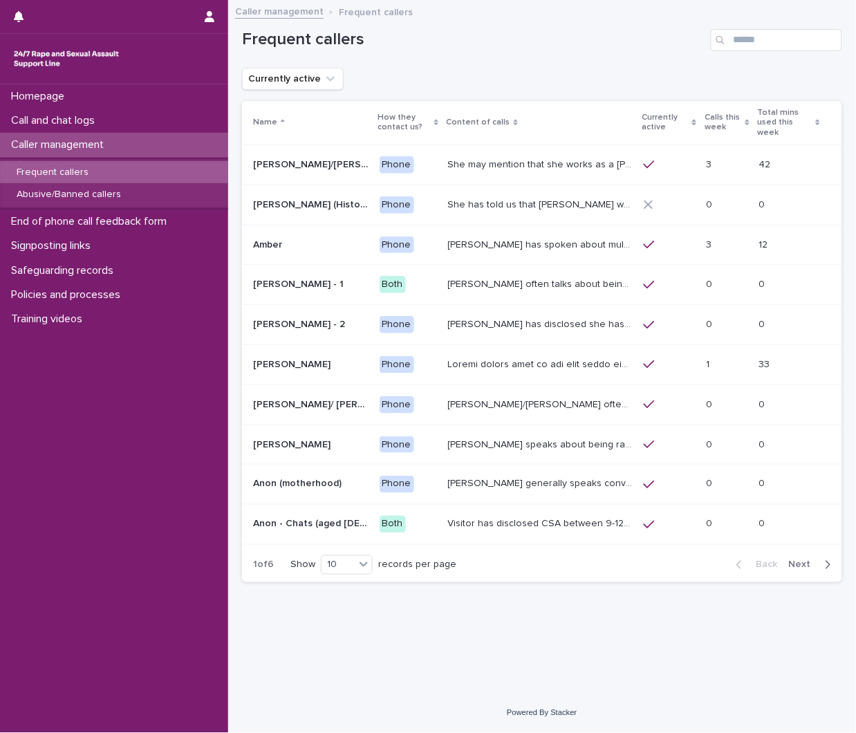
click at [71, 172] on p "Frequent callers" at bounding box center [53, 173] width 94 height 12
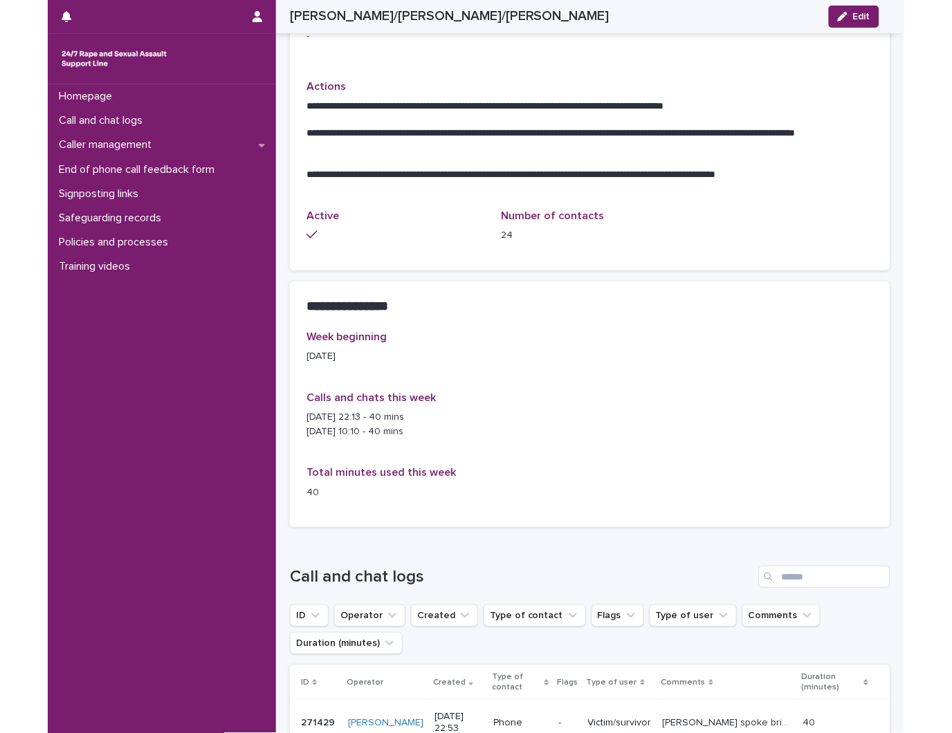
scroll to position [692, 0]
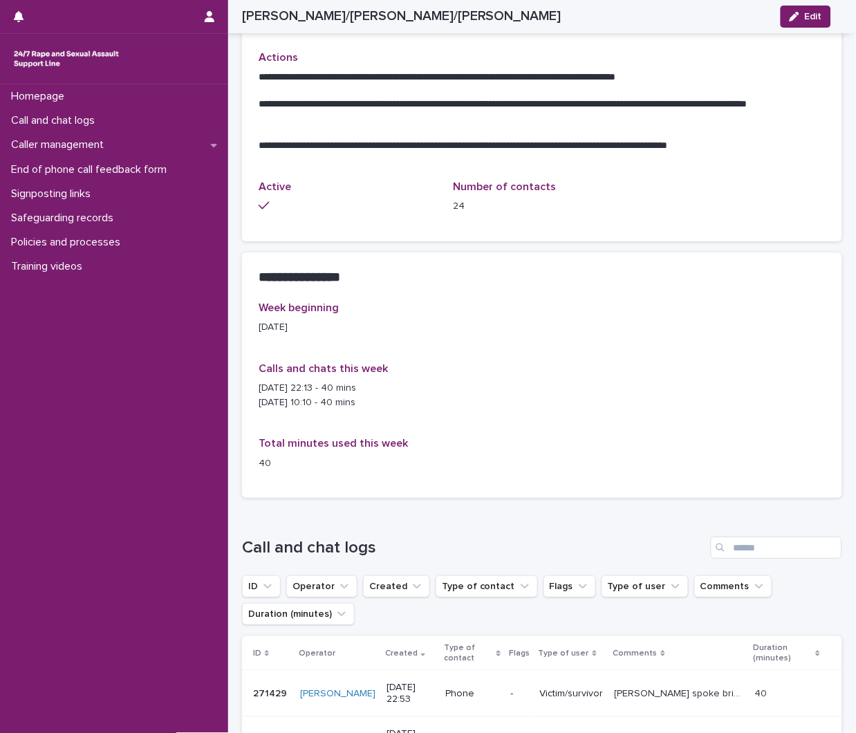
click at [420, 282] on div "**********" at bounding box center [542, 276] width 600 height 49
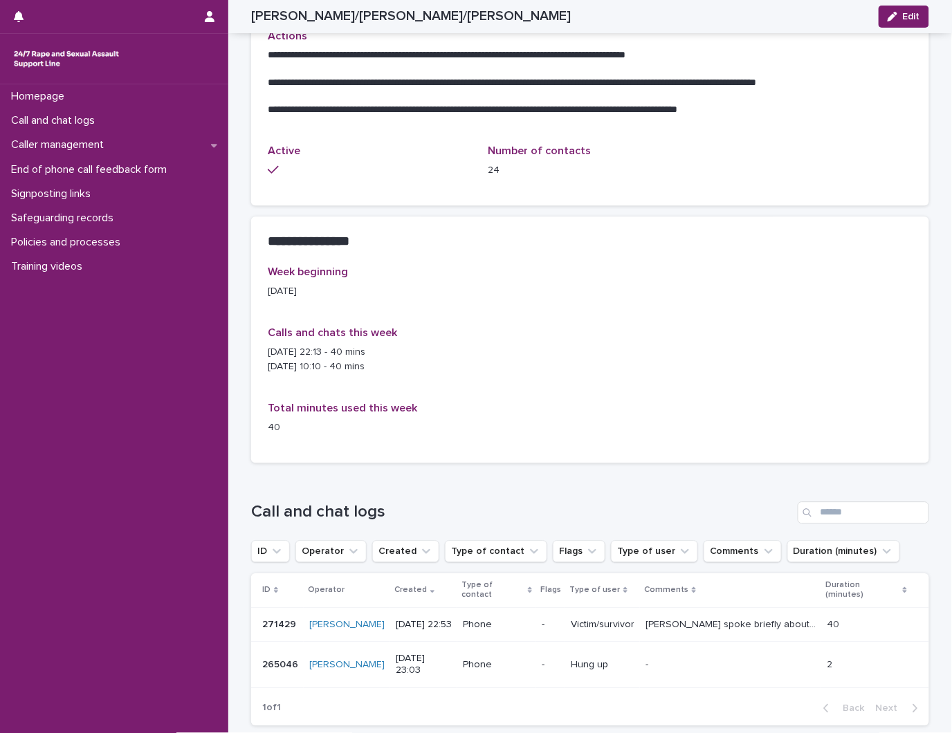
scroll to position [790, 0]
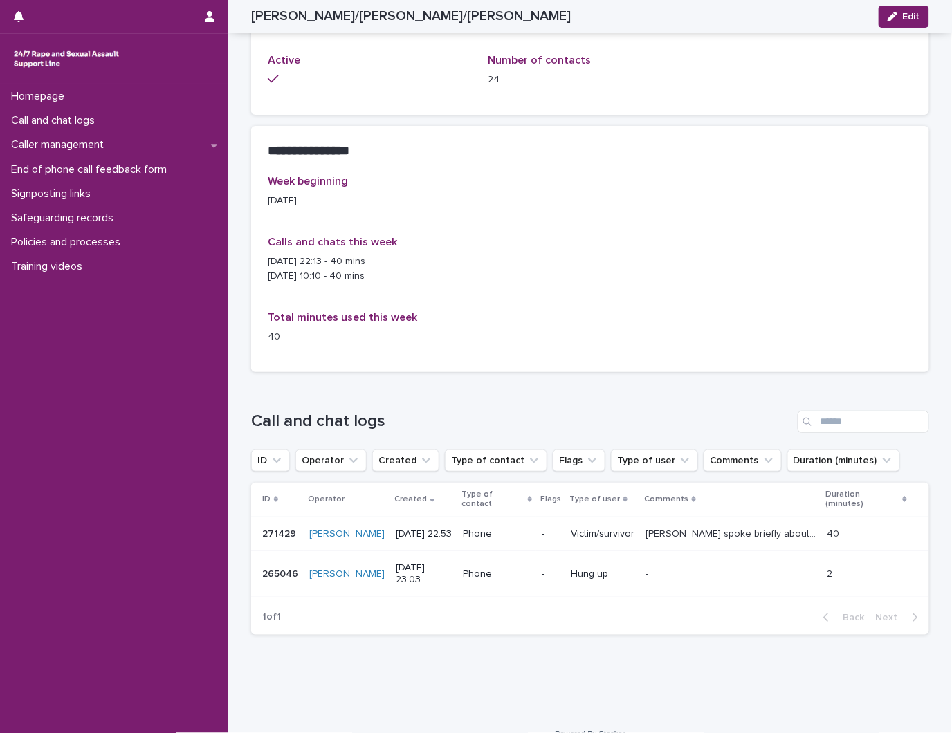
click at [501, 277] on p "4/10/2025 - 22:13 - 40 mins 12/10/2025 - 10:10 - 40 mins" at bounding box center [590, 269] width 645 height 29
click at [856, 18] on span "Edit" at bounding box center [911, 17] width 17 height 10
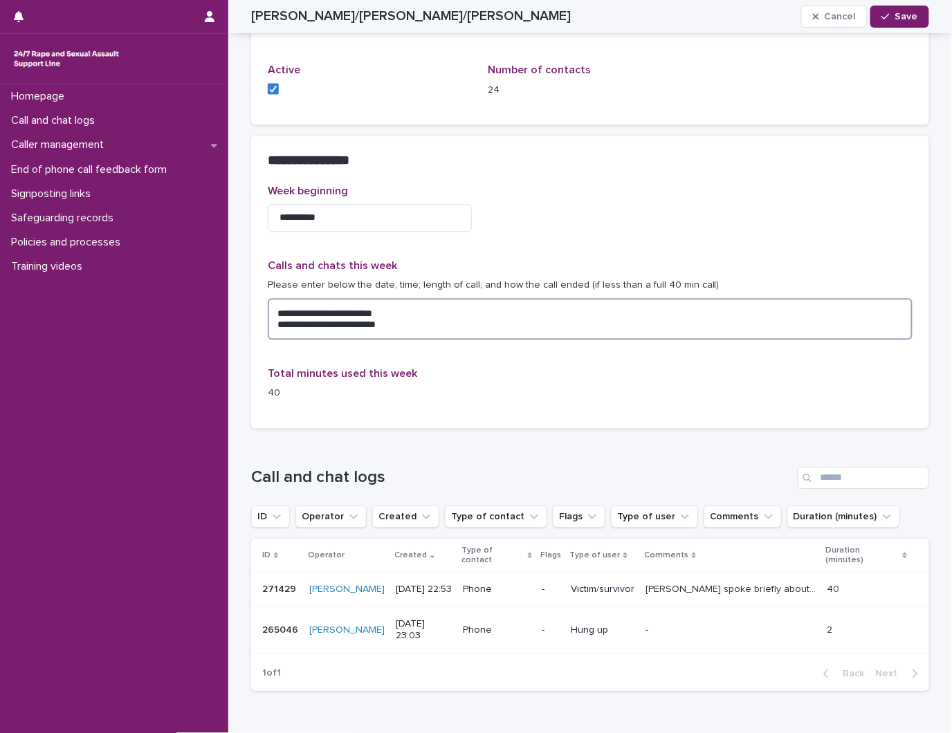
click at [436, 329] on textarea "**********" at bounding box center [590, 319] width 645 height 42
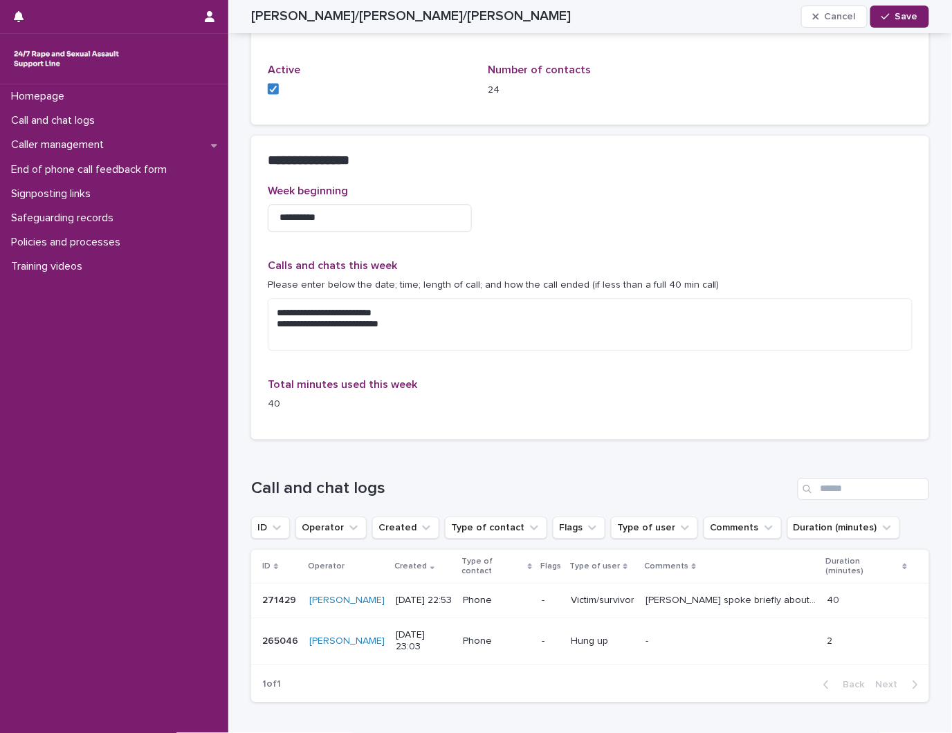
click at [617, 423] on div "**********" at bounding box center [590, 312] width 678 height 254
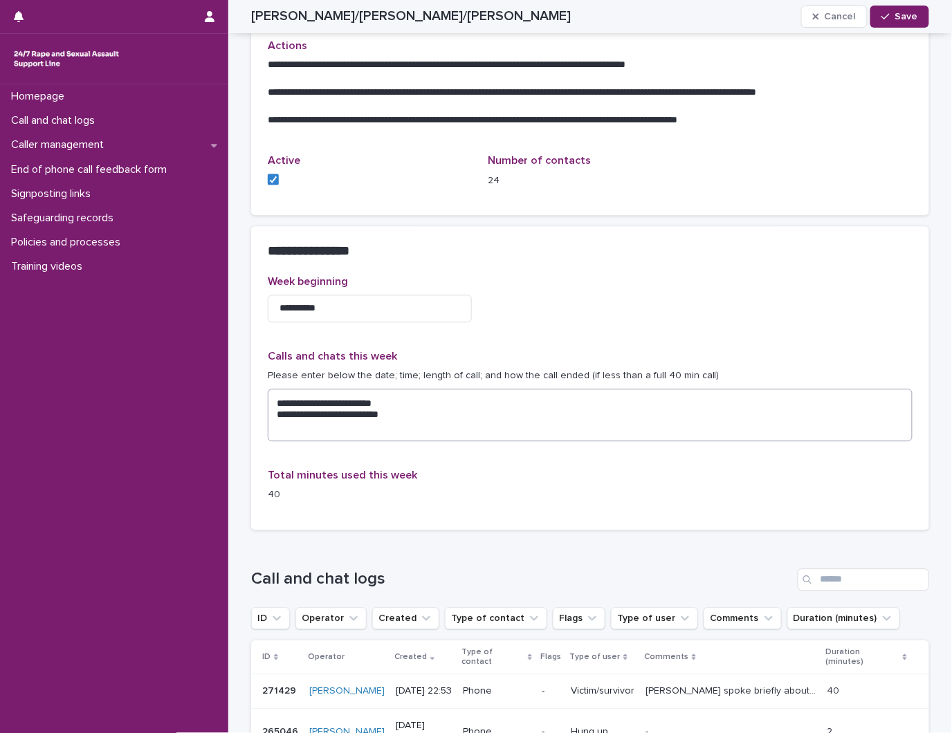
scroll to position [856, 0]
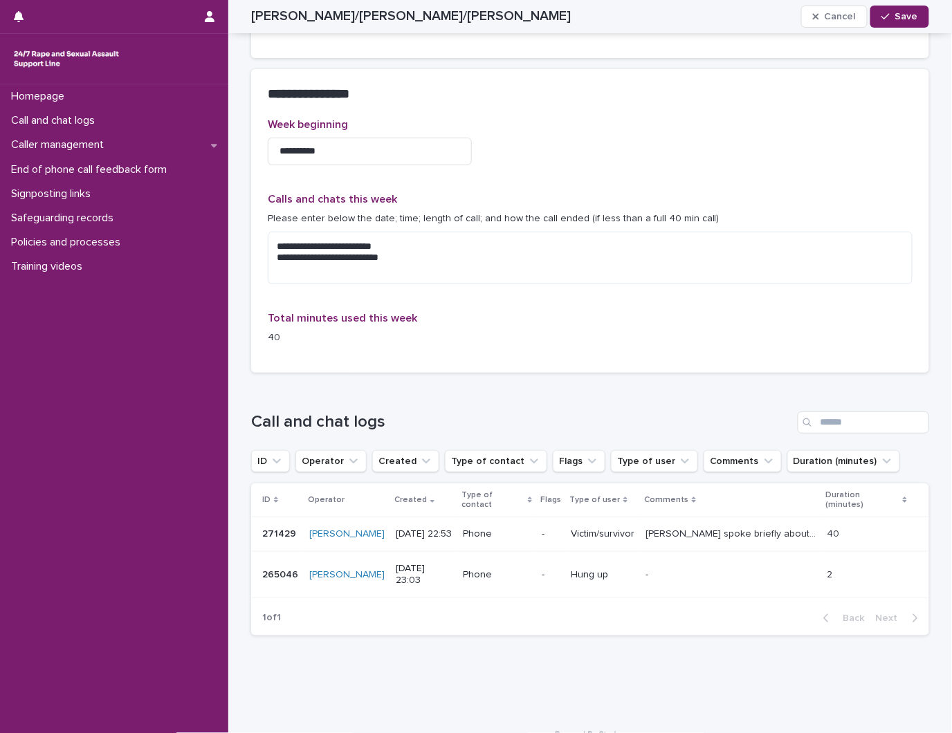
click at [571, 362] on div "**********" at bounding box center [590, 245] width 678 height 254
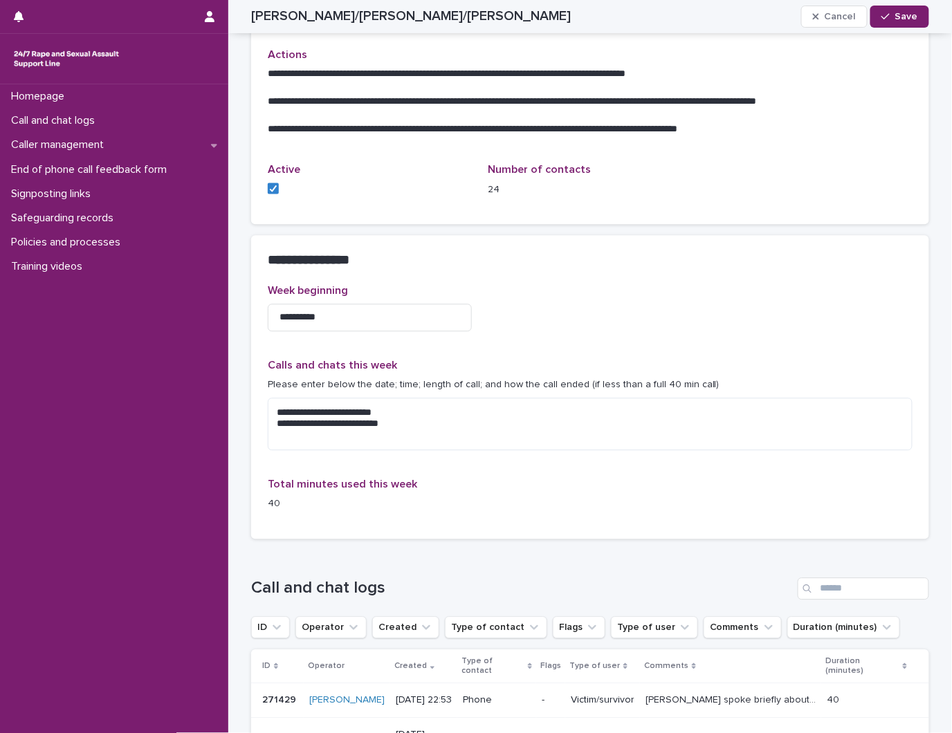
scroll to position [692, 0]
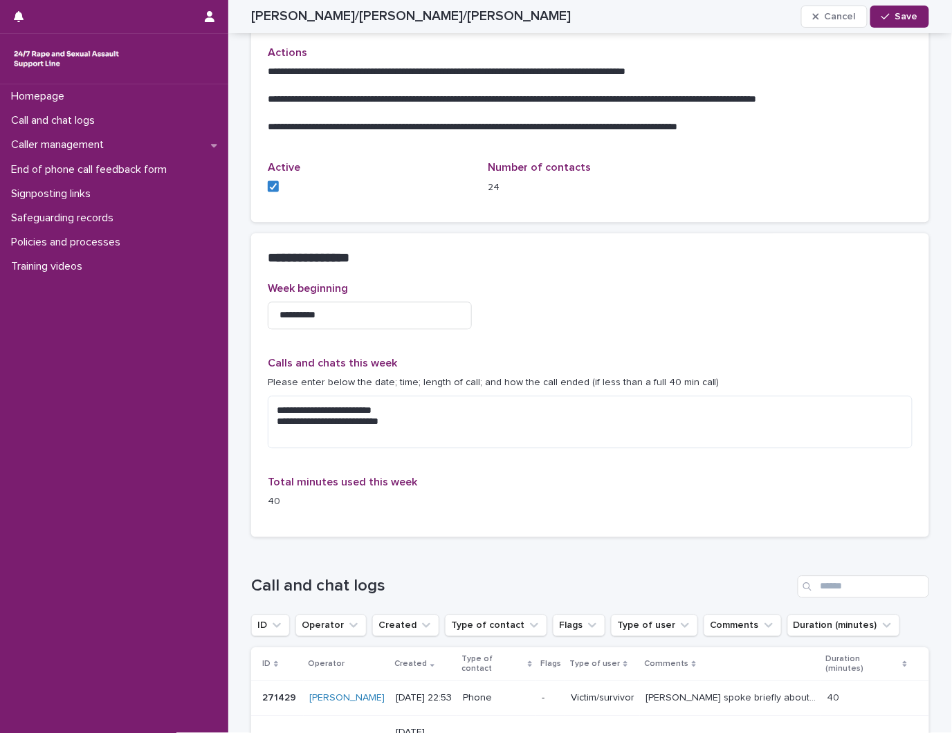
click at [553, 260] on h2 "**********" at bounding box center [587, 258] width 639 height 16
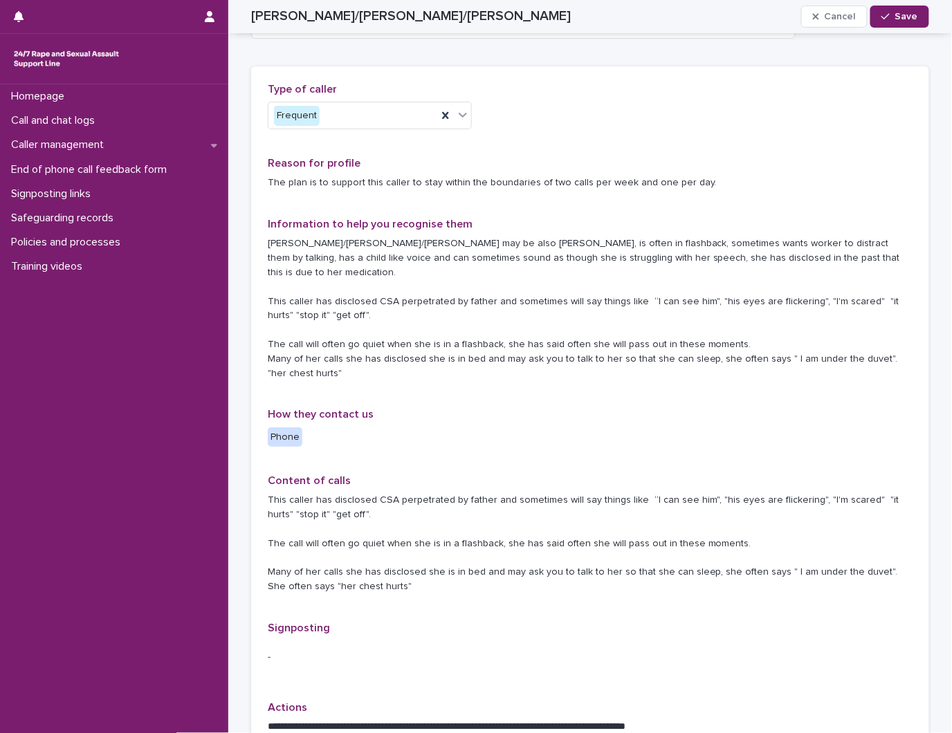
scroll to position [0, 0]
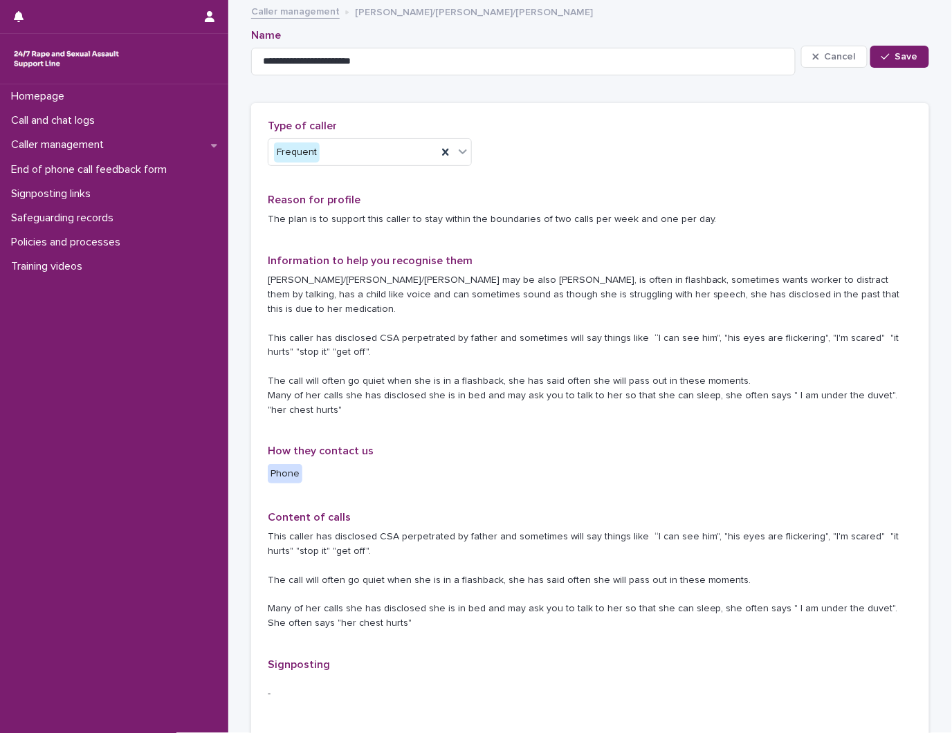
click at [568, 335] on p "Lucy/Sarah/Emma may be also Gemma, is often in flashback, sometimes wants worke…" at bounding box center [590, 345] width 645 height 144
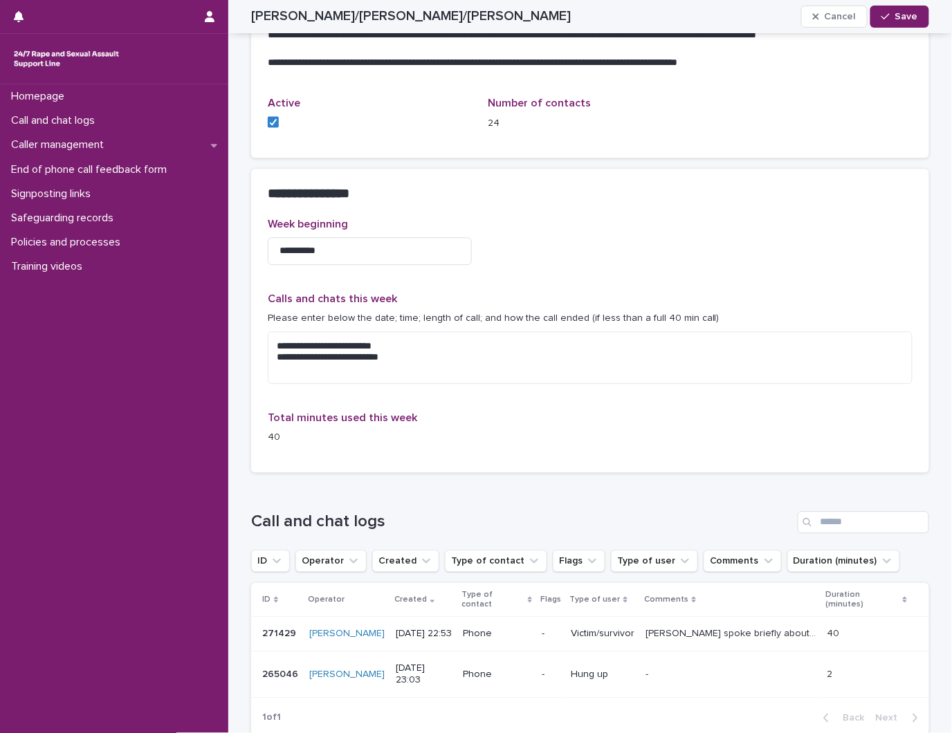
scroll to position [765, 0]
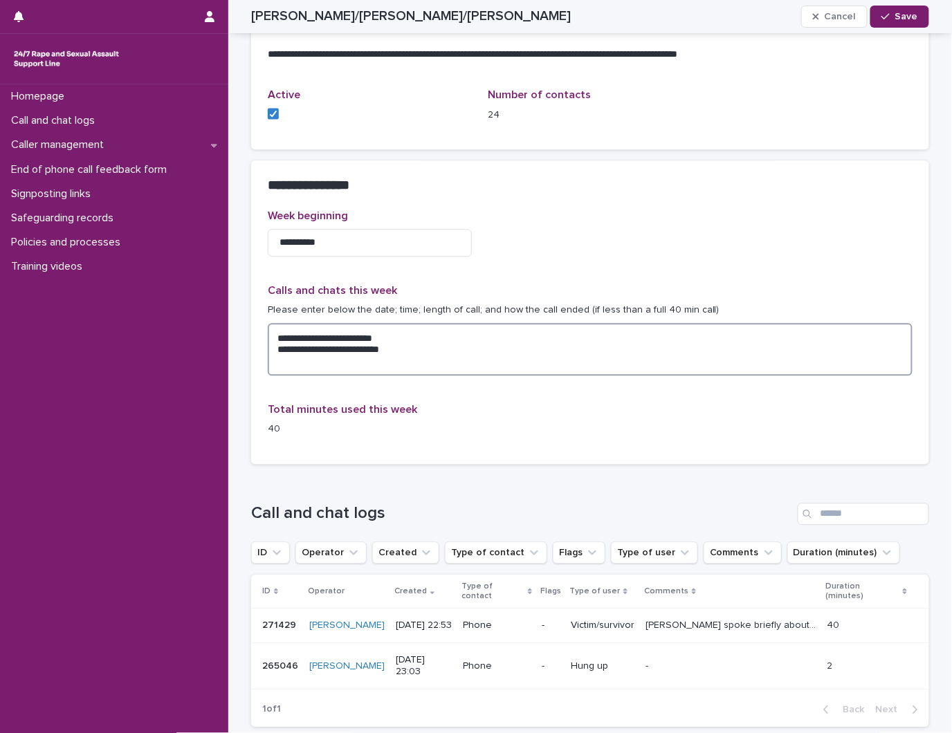
click at [468, 333] on textarea "**********" at bounding box center [590, 349] width 645 height 53
click at [465, 351] on textarea "**********" at bounding box center [590, 349] width 645 height 53
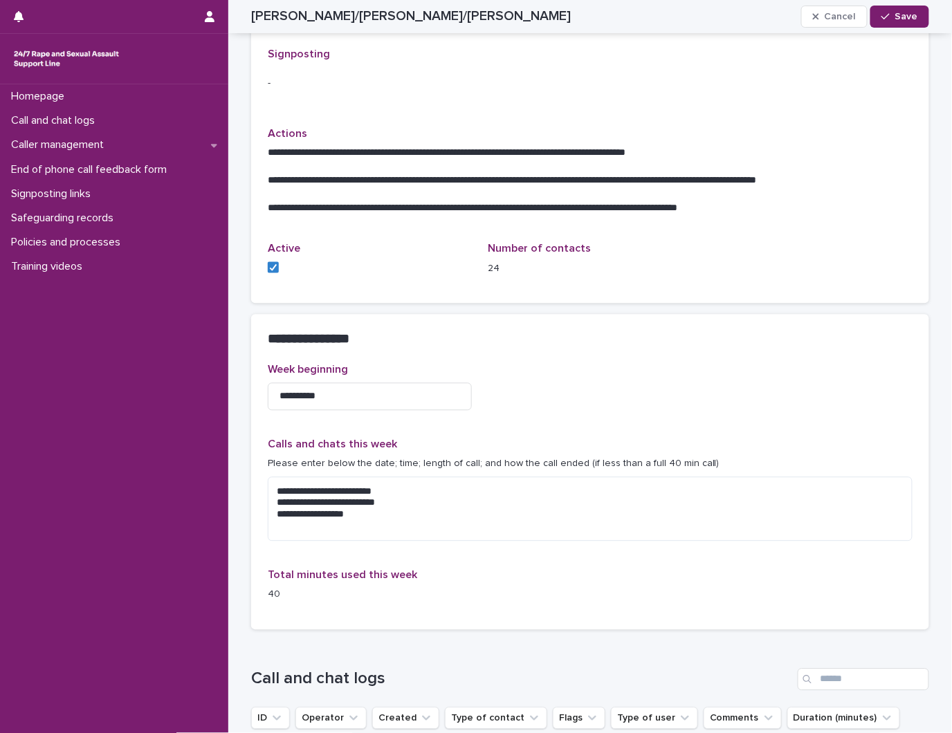
scroll to position [768, 0]
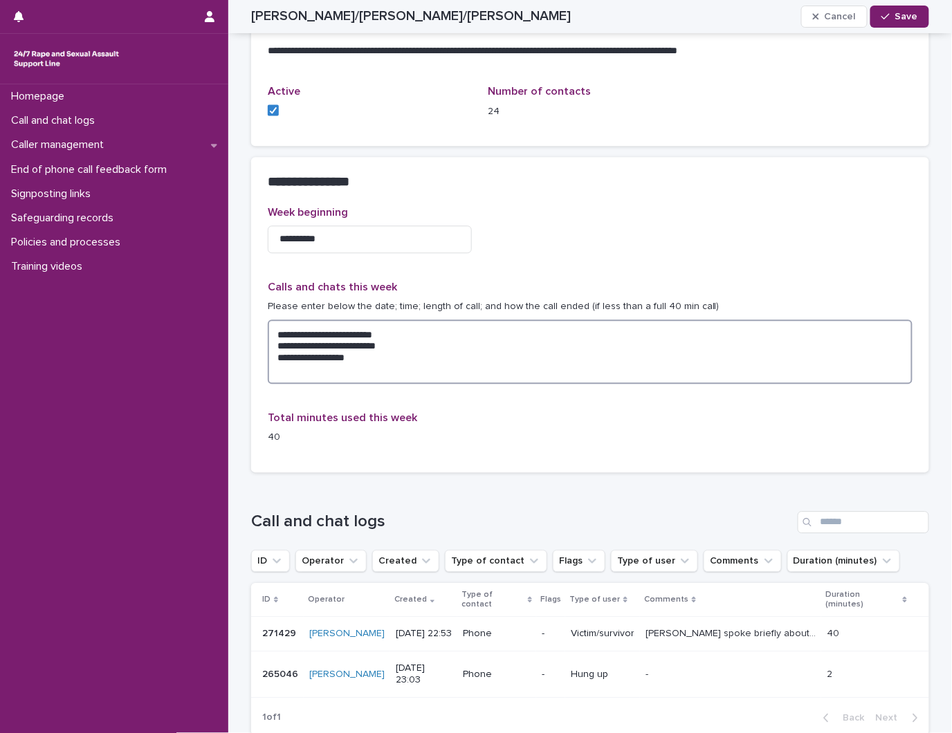
click at [371, 358] on textarea "**********" at bounding box center [590, 352] width 645 height 64
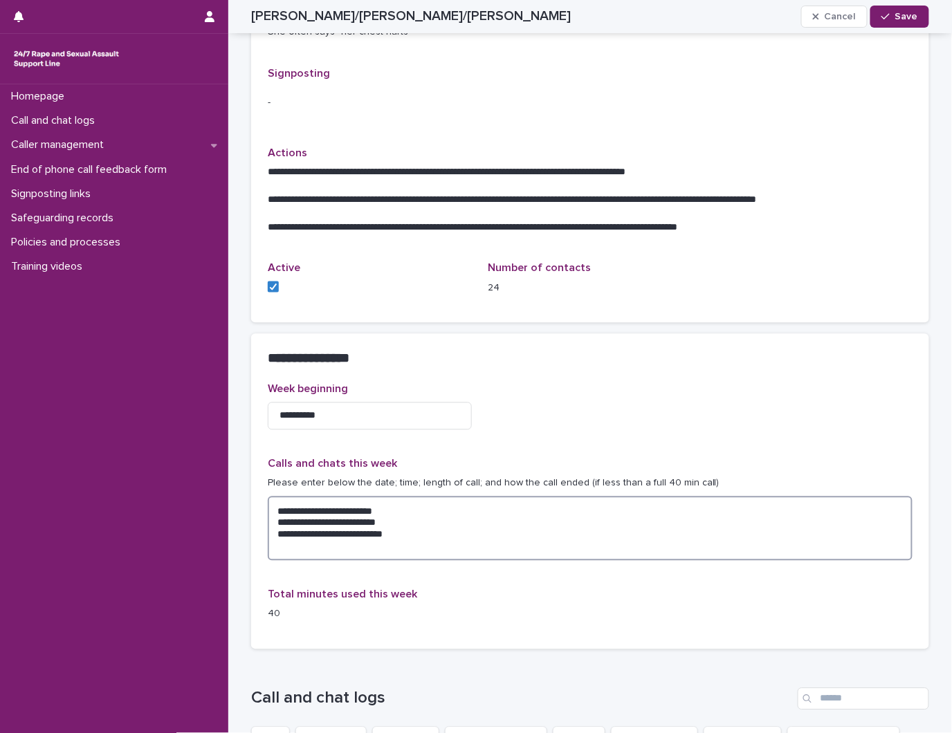
scroll to position [614, 0]
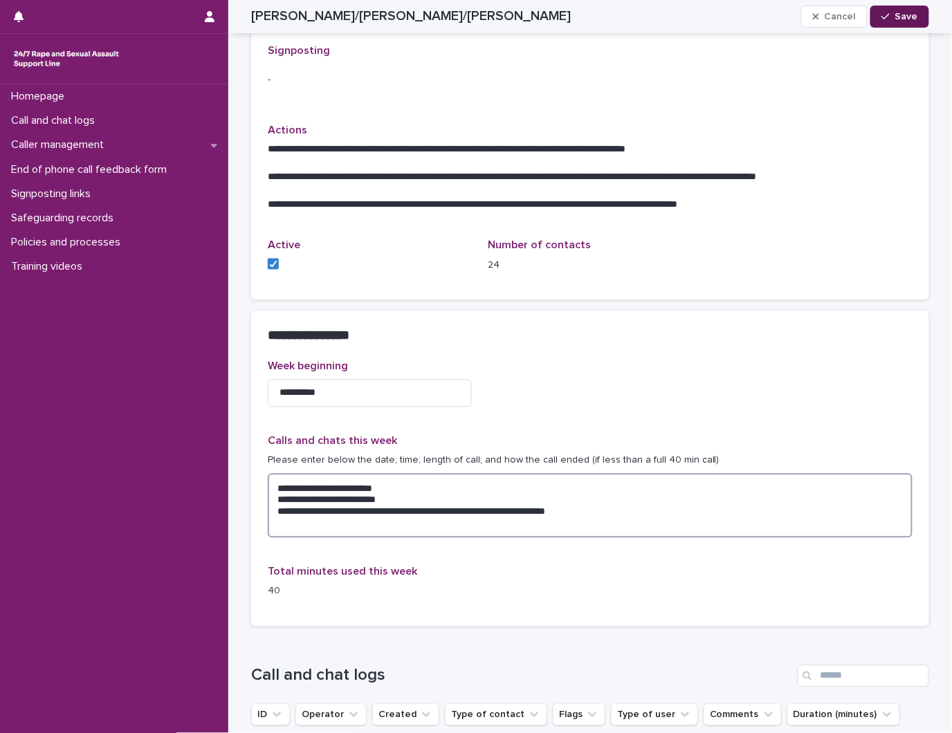
type textarea "**********"
click at [856, 15] on div "button" at bounding box center [888, 17] width 14 height 10
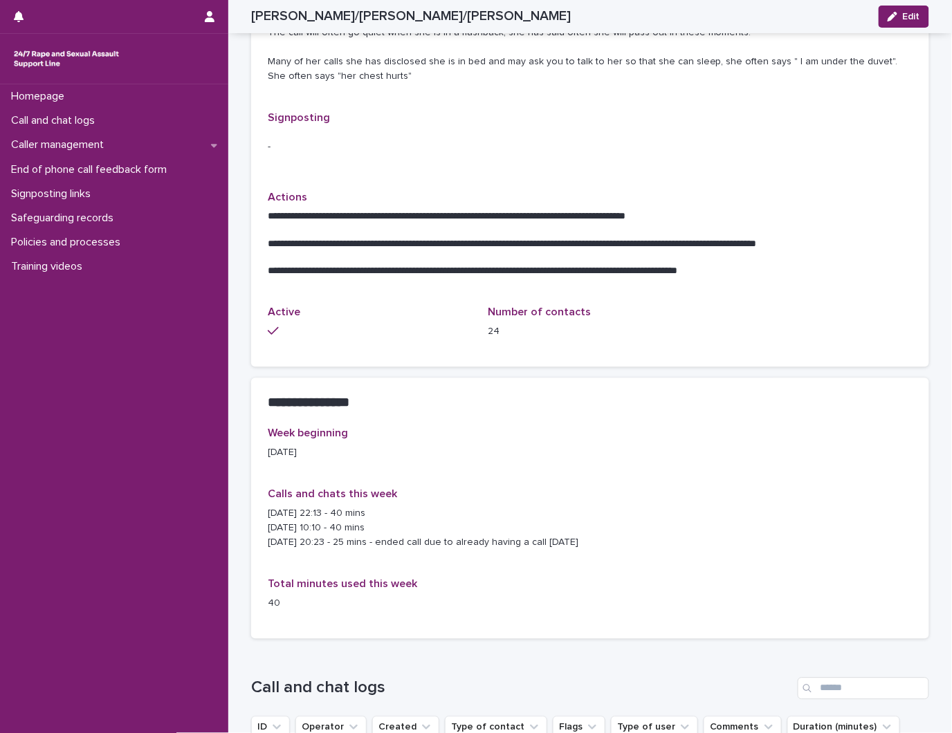
scroll to position [804, 0]
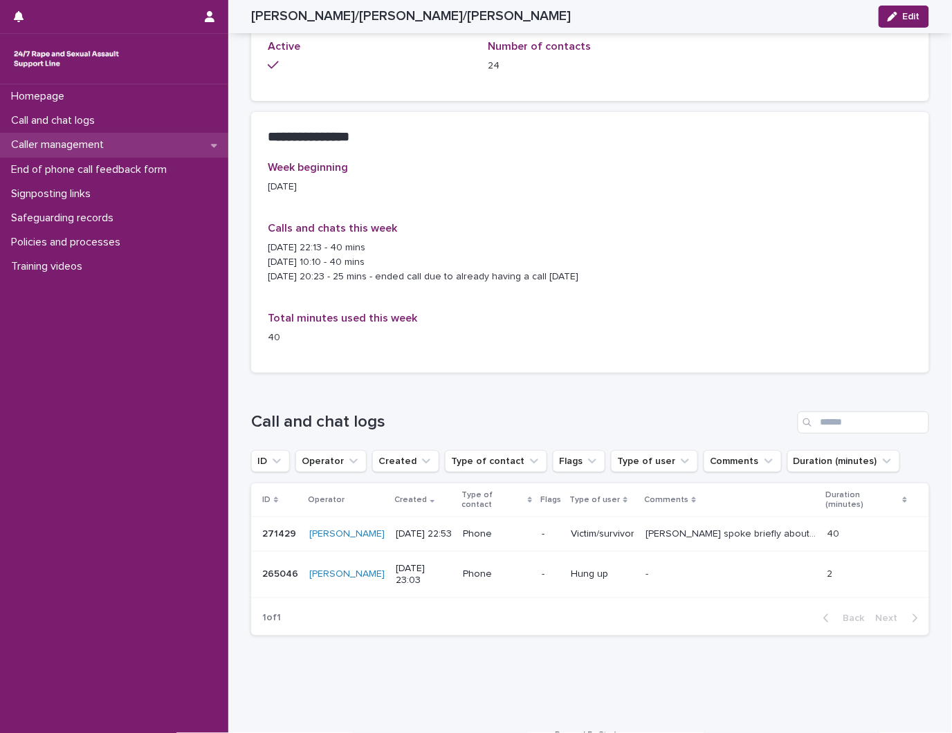
click at [86, 133] on div "Caller management" at bounding box center [114, 145] width 228 height 24
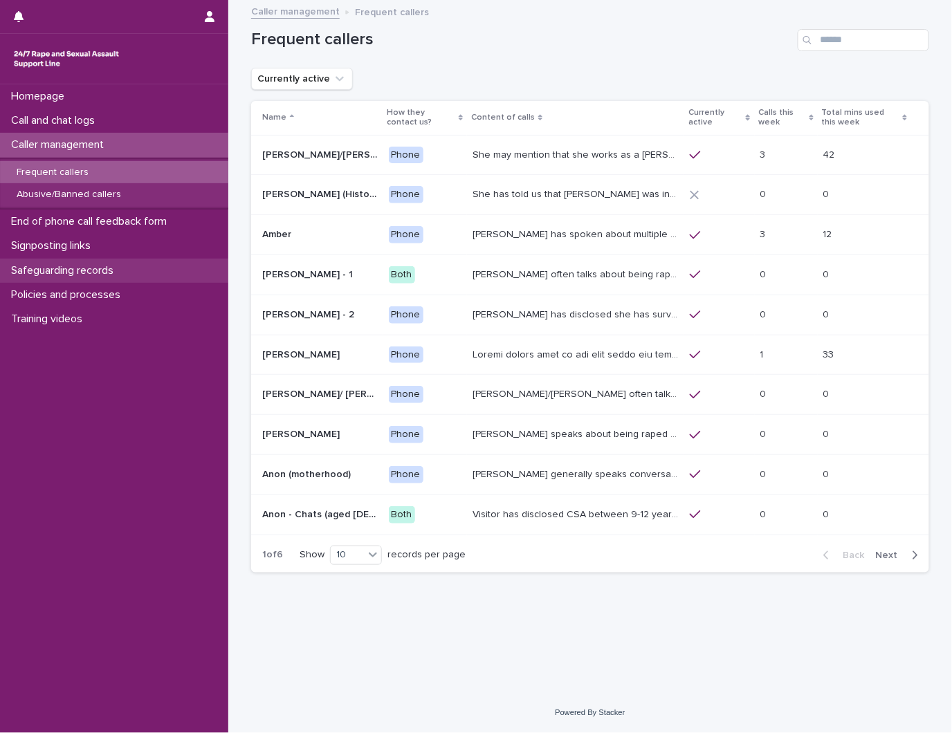
click at [71, 264] on p "Safeguarding records" at bounding box center [65, 270] width 119 height 13
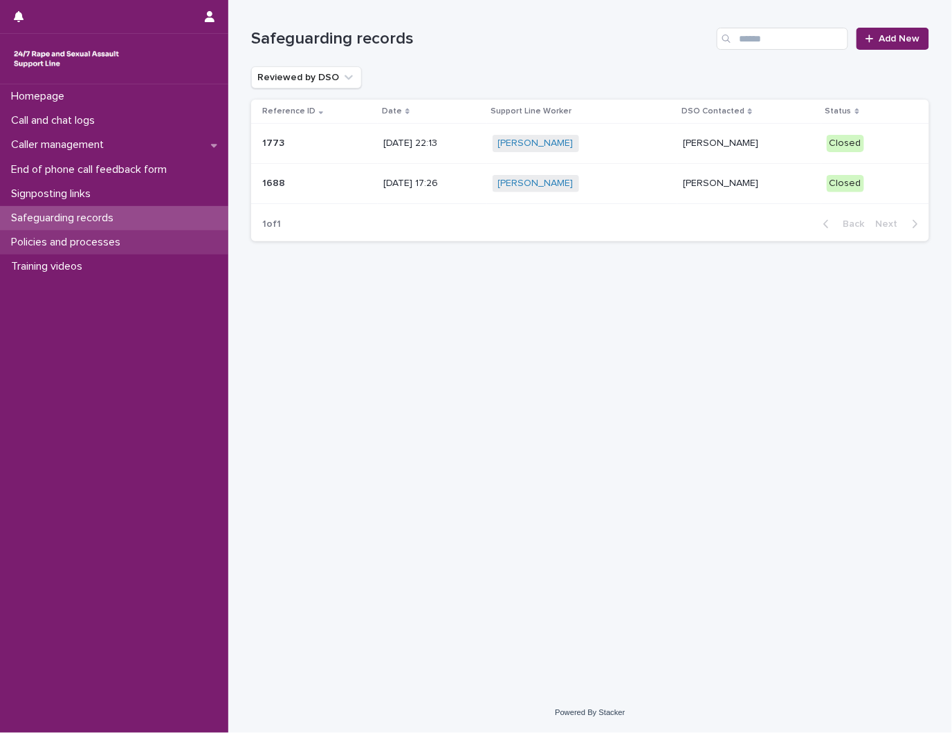
click at [89, 241] on p "Policies and processes" at bounding box center [69, 242] width 126 height 13
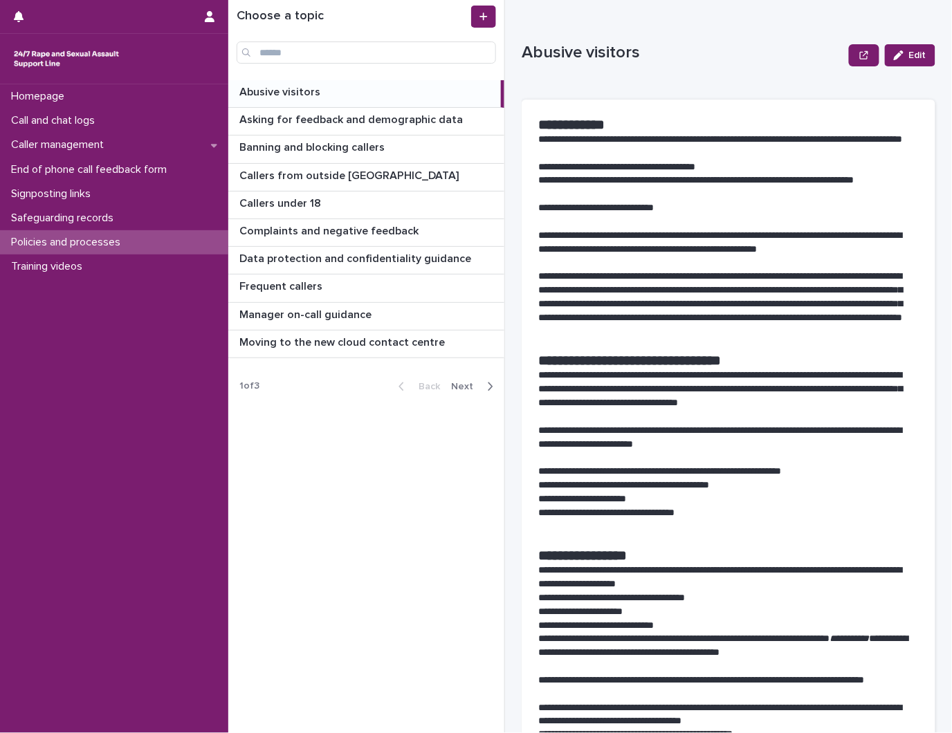
click at [474, 385] on span "Next" at bounding box center [466, 387] width 30 height 10
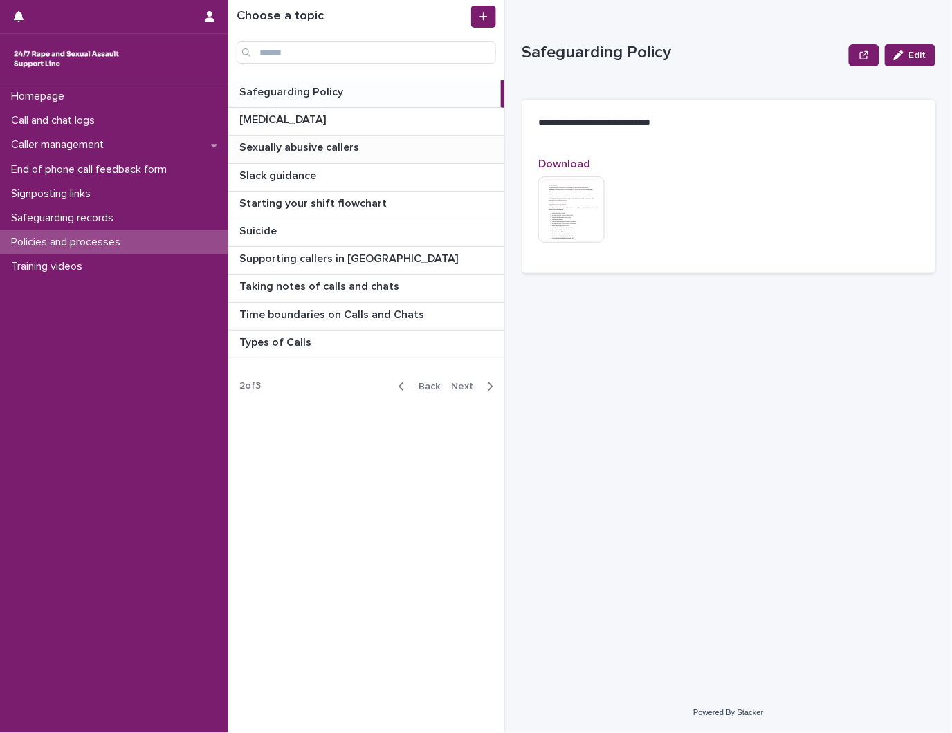
click at [351, 151] on p "Sexually abusive callers" at bounding box center [300, 146] width 122 height 16
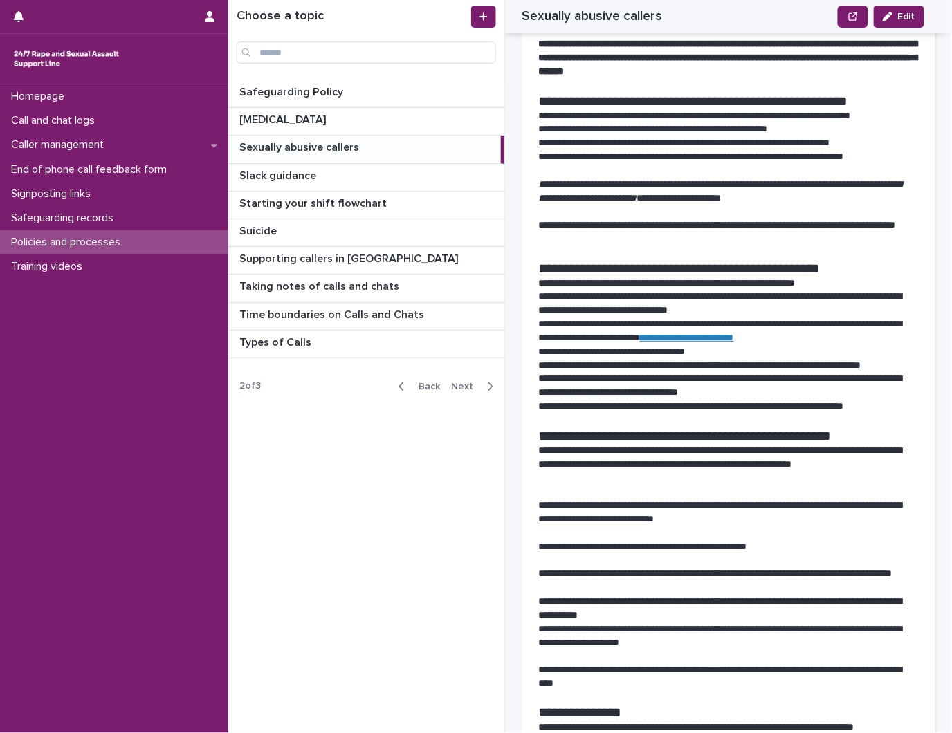
scroll to position [578, 0]
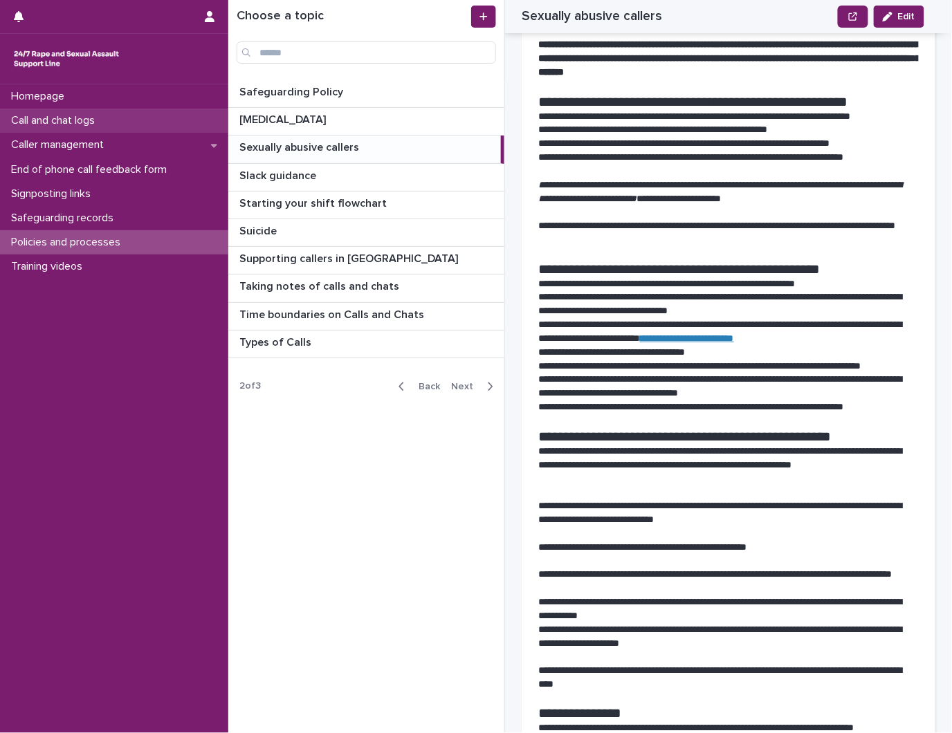
click at [99, 118] on p "Call and chat logs" at bounding box center [56, 120] width 100 height 13
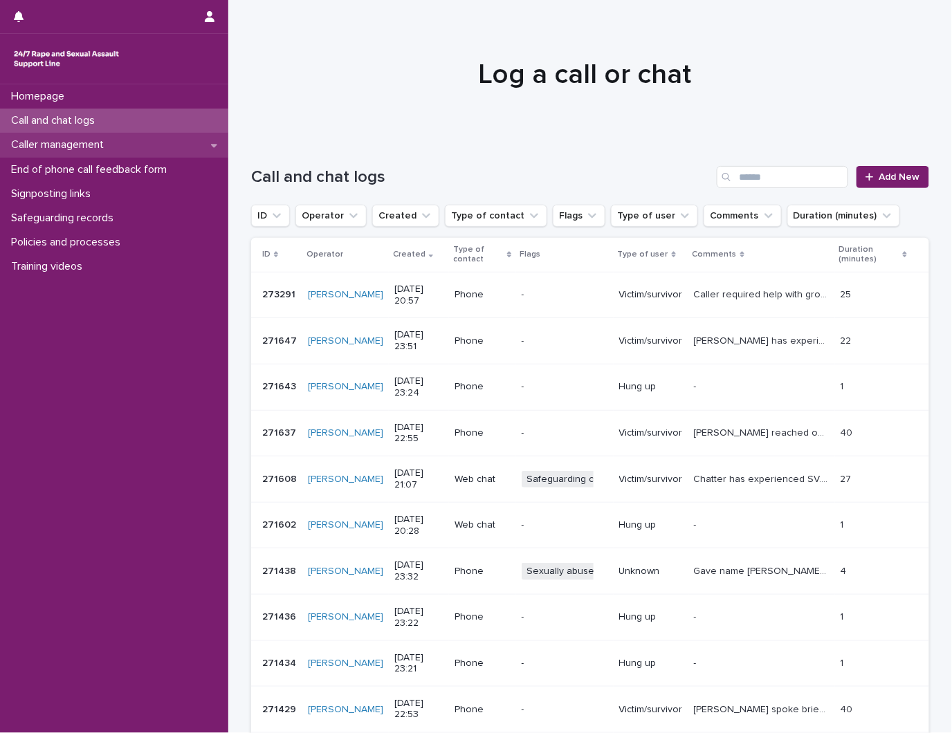
click at [83, 142] on p "Caller management" at bounding box center [60, 144] width 109 height 13
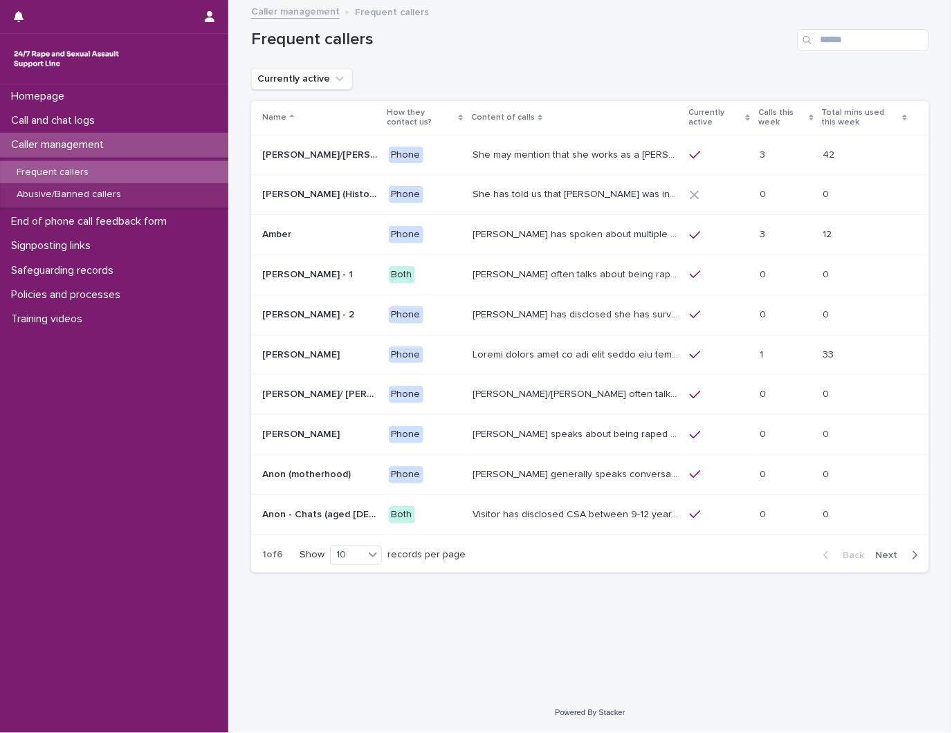
click at [102, 181] on div "Frequent callers" at bounding box center [114, 172] width 228 height 23
click at [102, 195] on p "Abusive/Banned callers" at bounding box center [69, 195] width 127 height 12
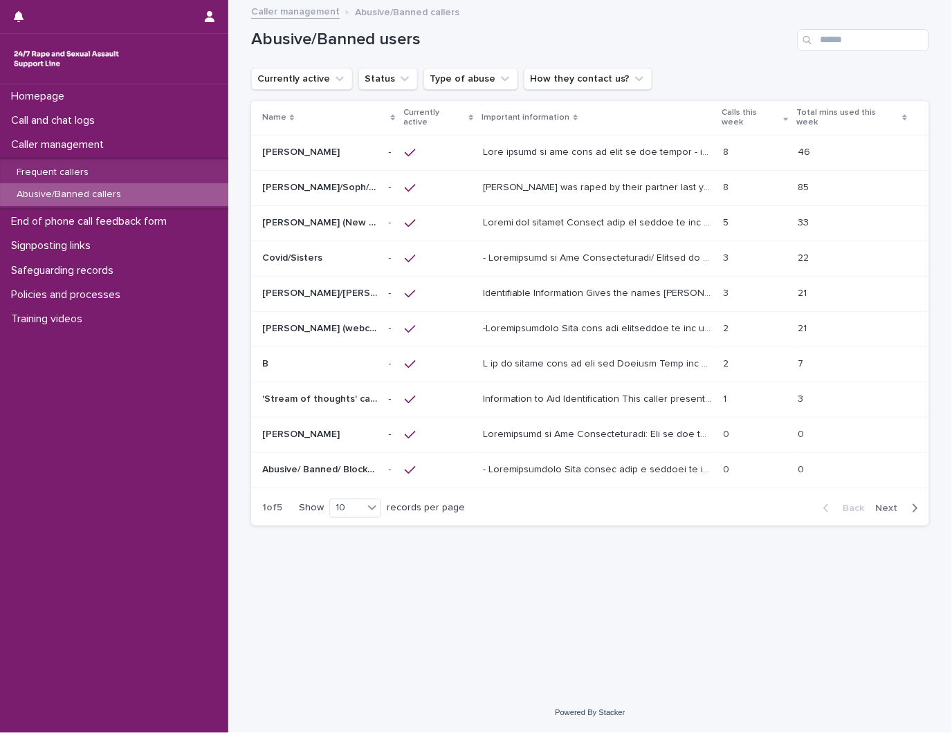
click at [376, 217] on p at bounding box center [320, 223] width 116 height 12
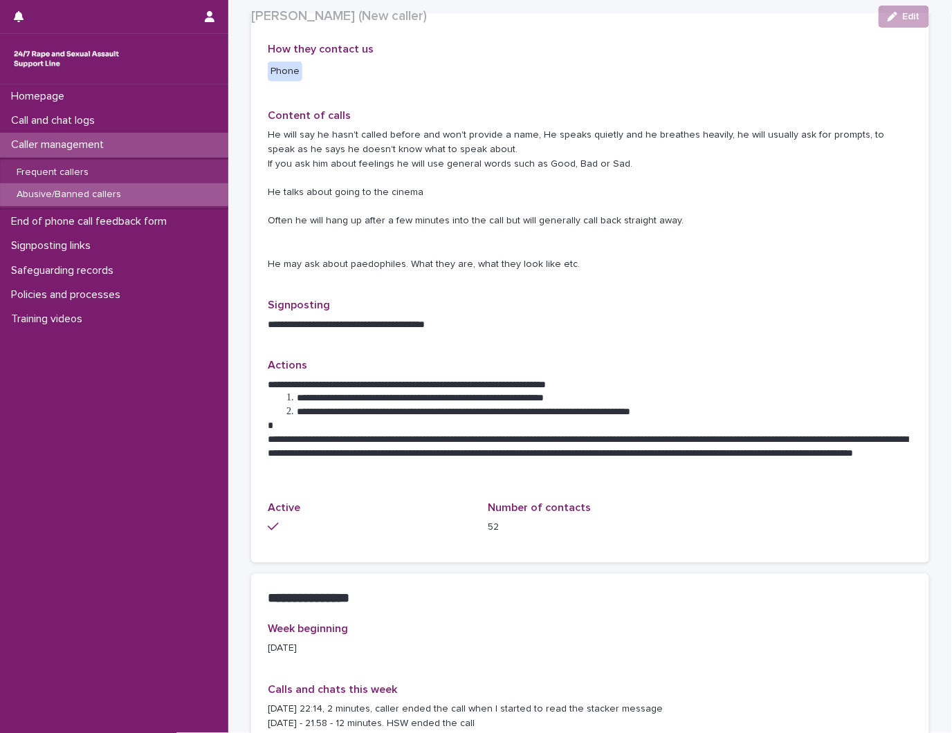
scroll to position [673, 0]
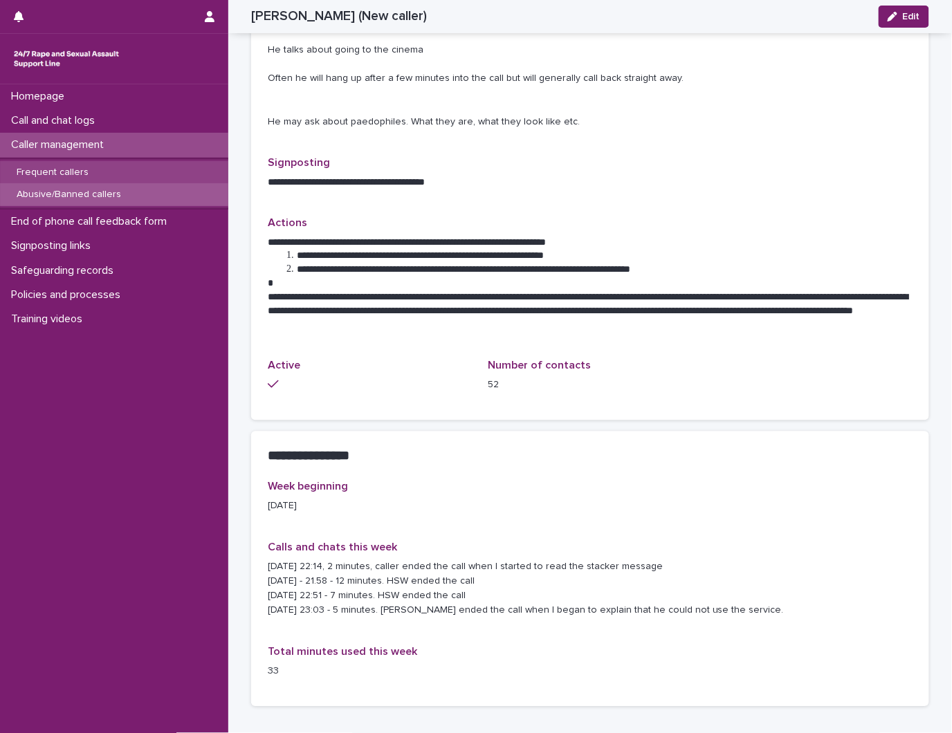
click at [113, 174] on div "Frequent callers" at bounding box center [114, 172] width 228 height 23
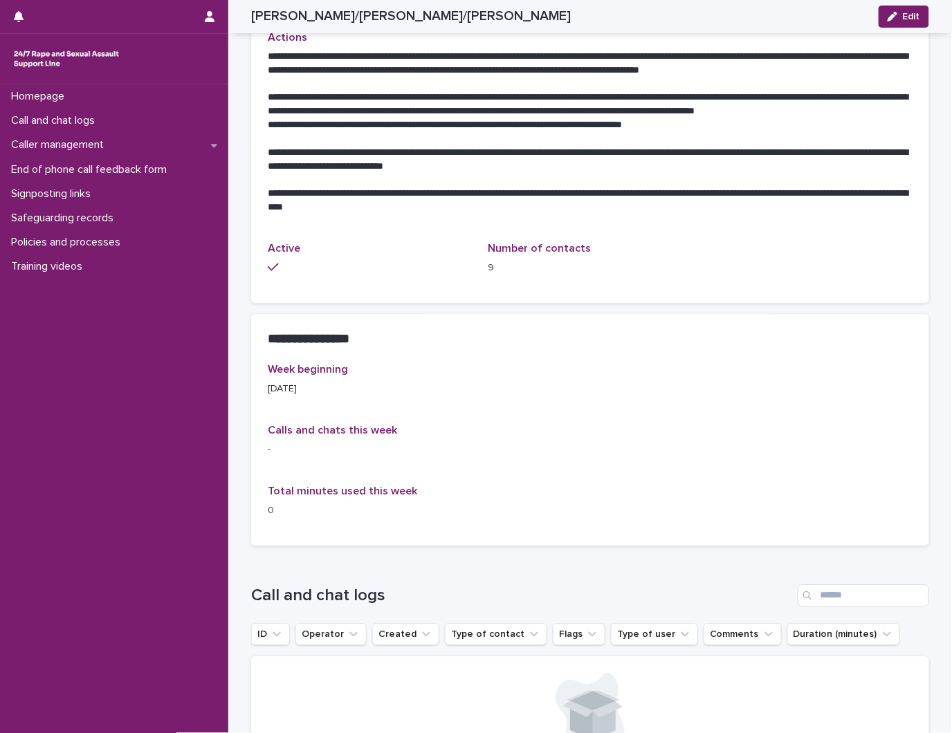
scroll to position [461, 0]
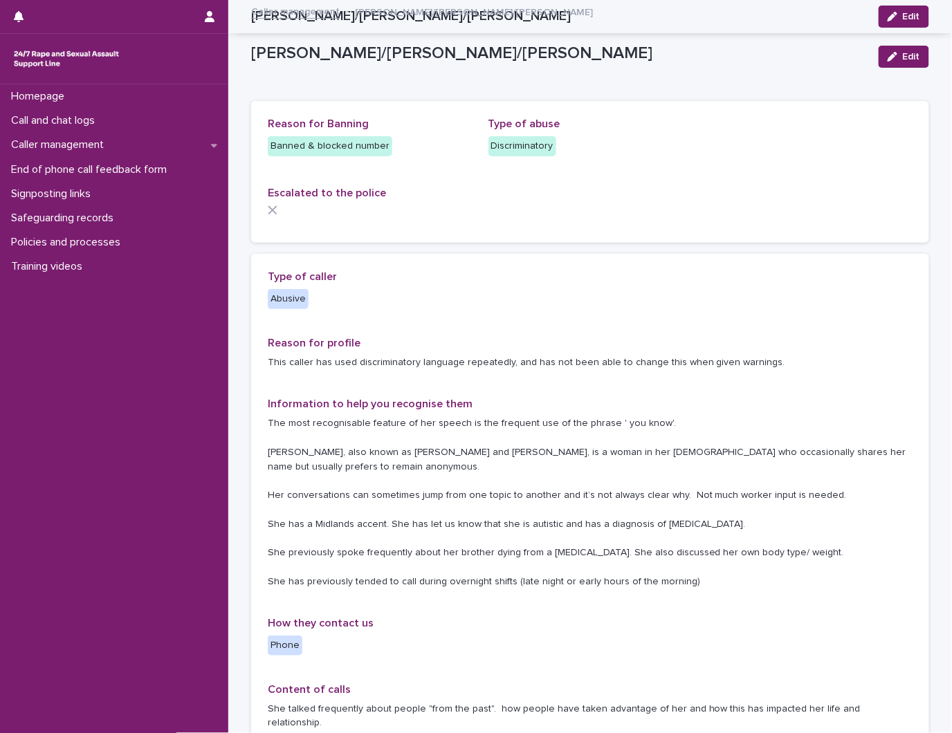
scroll to position [461, 0]
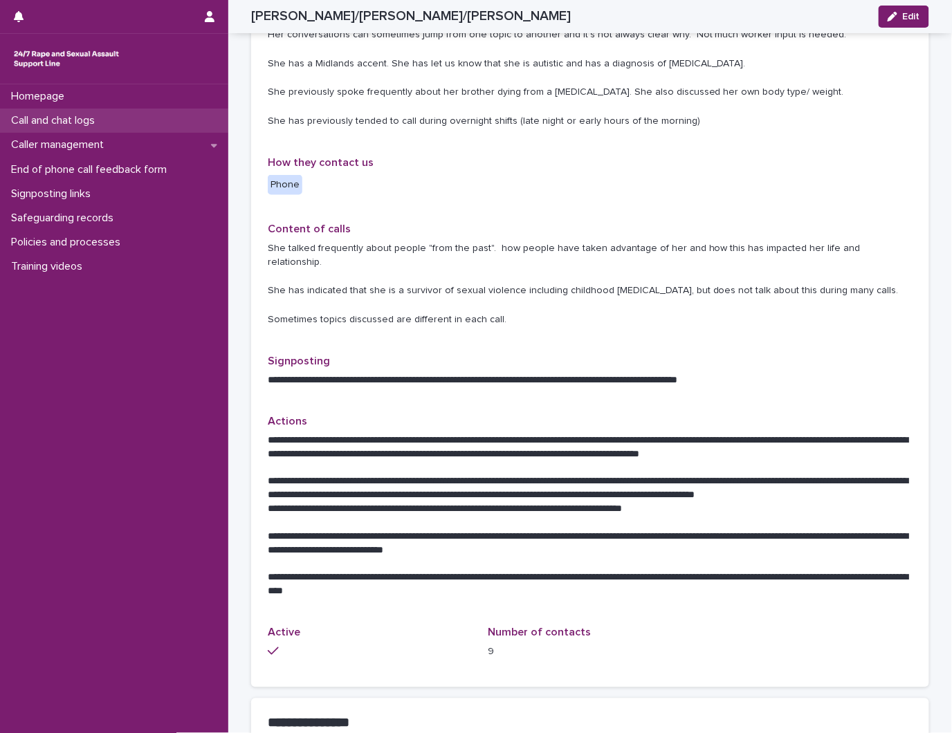
click at [102, 118] on p "Call and chat logs" at bounding box center [56, 120] width 100 height 13
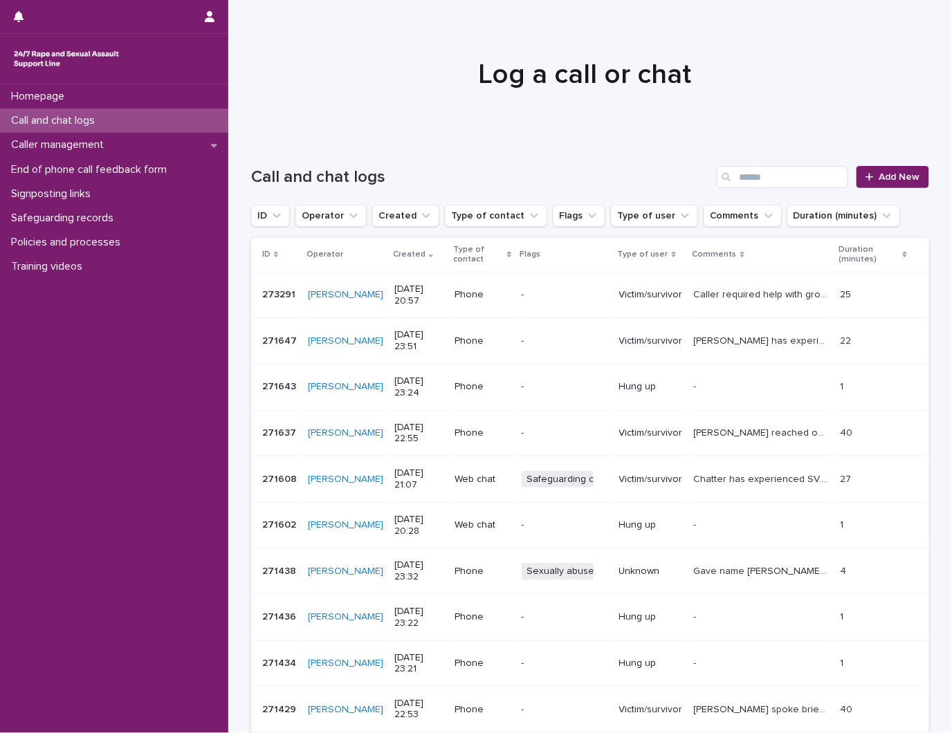
click at [902, 204] on div "Call and chat logs Add New" at bounding box center [590, 171] width 678 height 66
click at [881, 166] on link "Add New" at bounding box center [892, 177] width 73 height 22
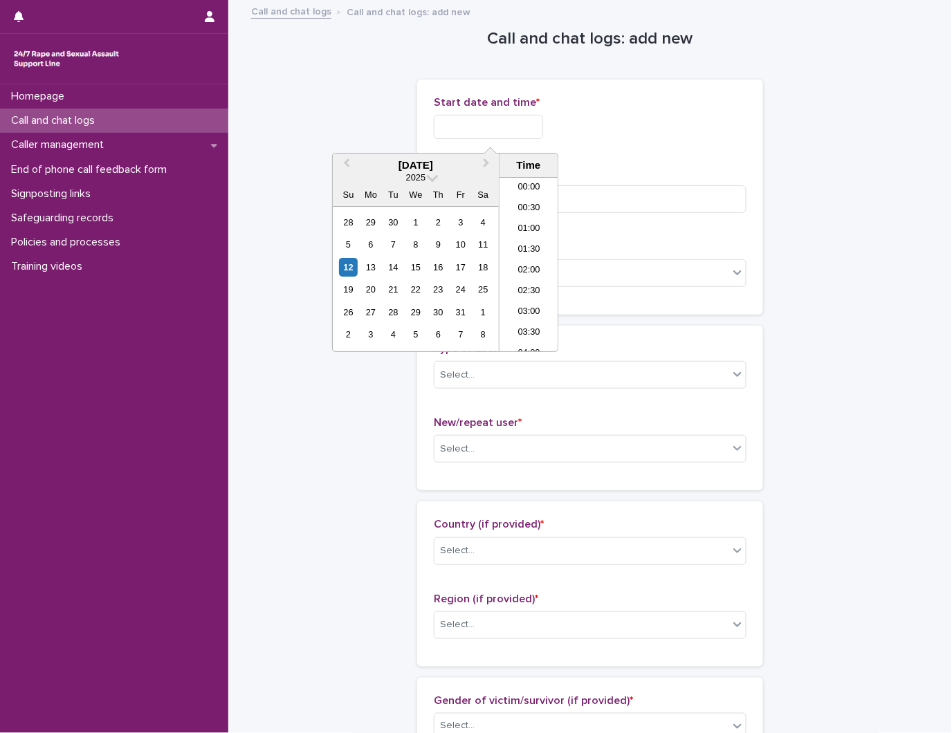
click at [471, 120] on input "text" at bounding box center [488, 127] width 109 height 24
click at [533, 288] on li "22:00" at bounding box center [528, 279] width 59 height 21
click at [517, 118] on input "**********" at bounding box center [488, 127] width 109 height 24
type input "**********"
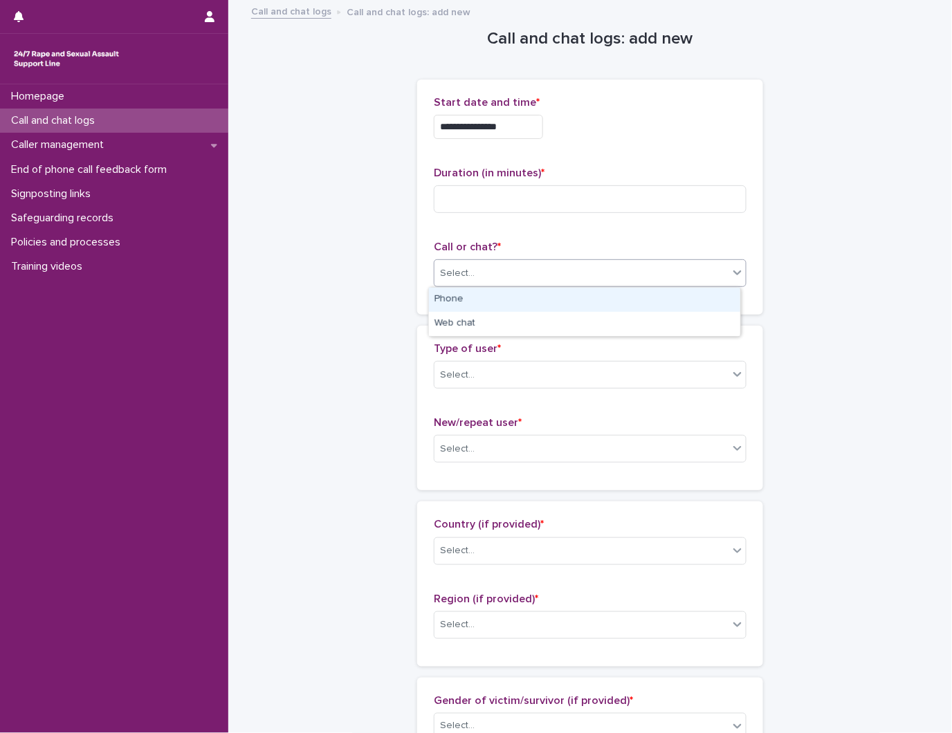
click at [596, 284] on div "Select..." at bounding box center [581, 273] width 294 height 23
click at [510, 306] on div "Phone" at bounding box center [584, 300] width 311 height 24
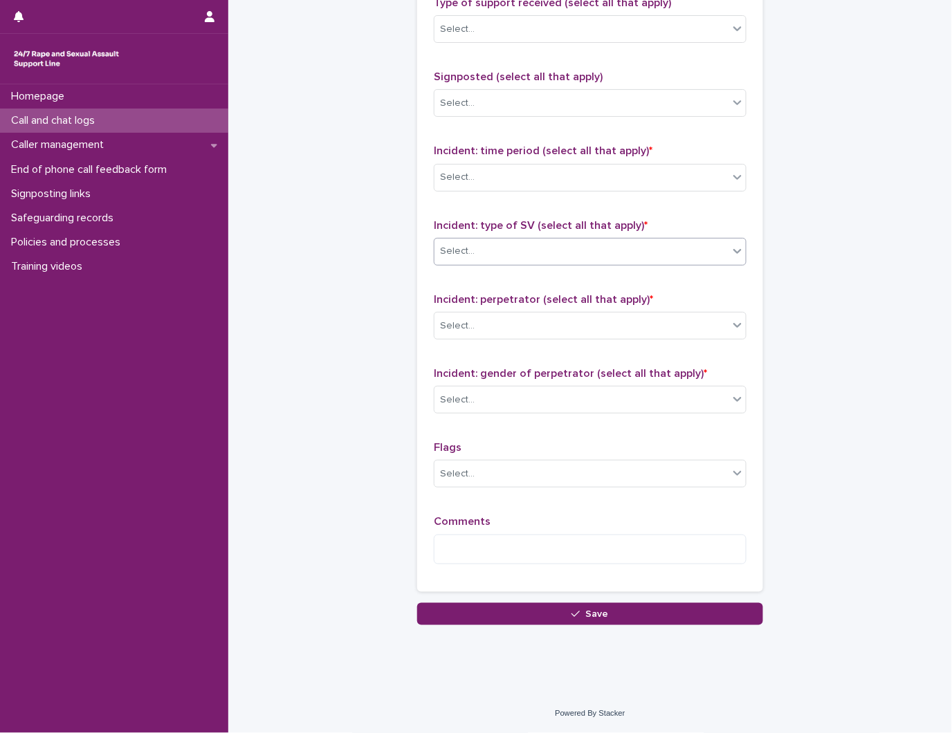
scroll to position [876, 0]
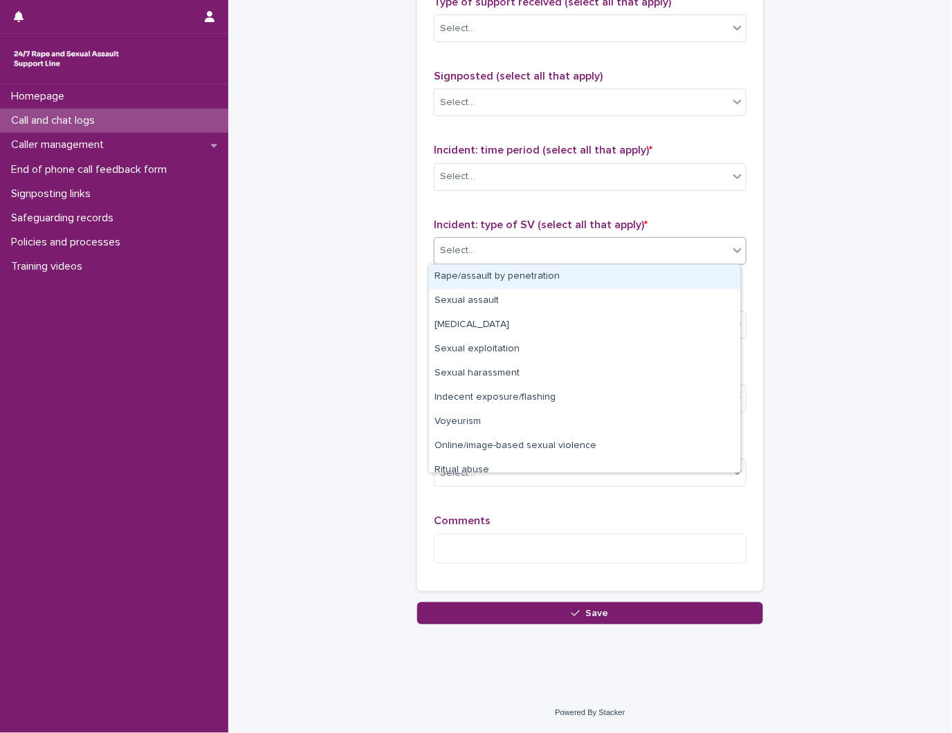
click at [514, 257] on div "Select..." at bounding box center [581, 250] width 294 height 23
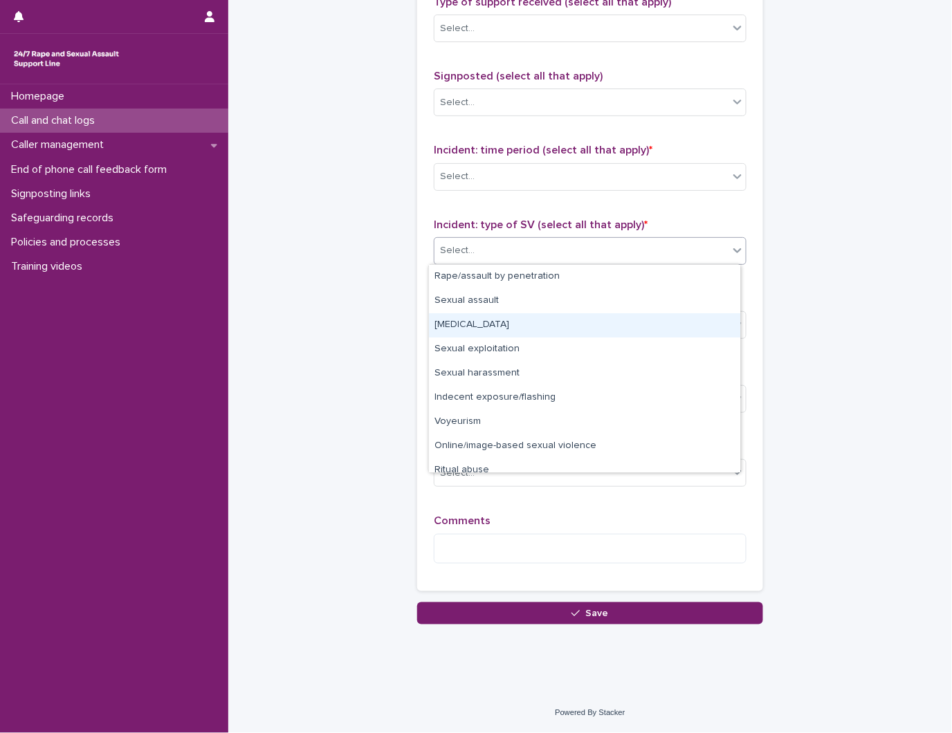
click at [517, 320] on div "Child sexual abuse" at bounding box center [584, 325] width 311 height 24
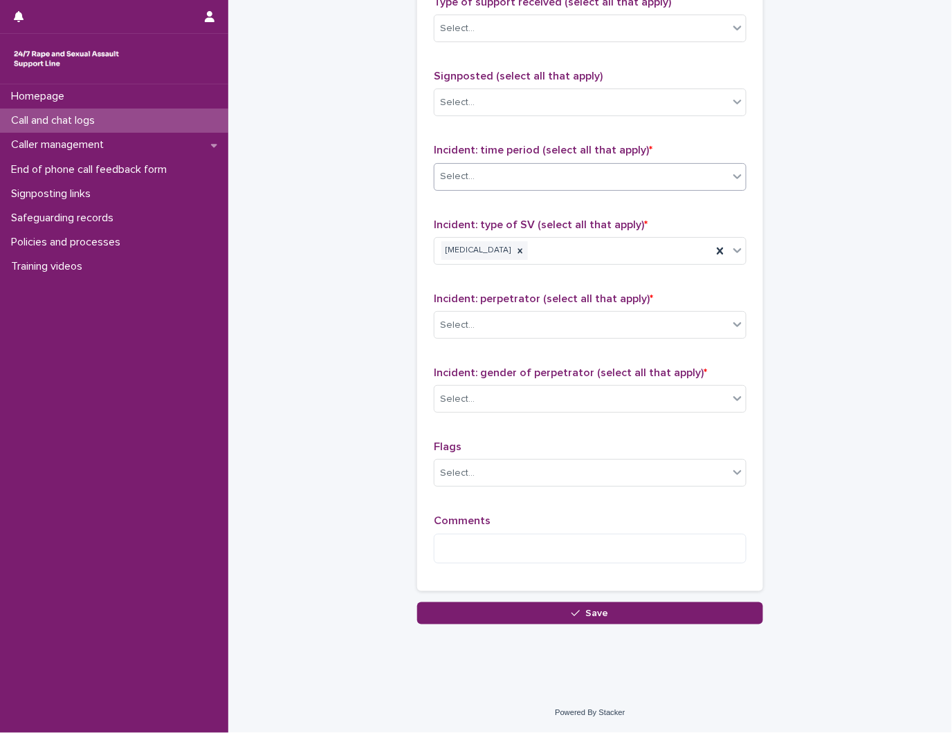
click at [493, 183] on div "Select..." at bounding box center [581, 176] width 294 height 23
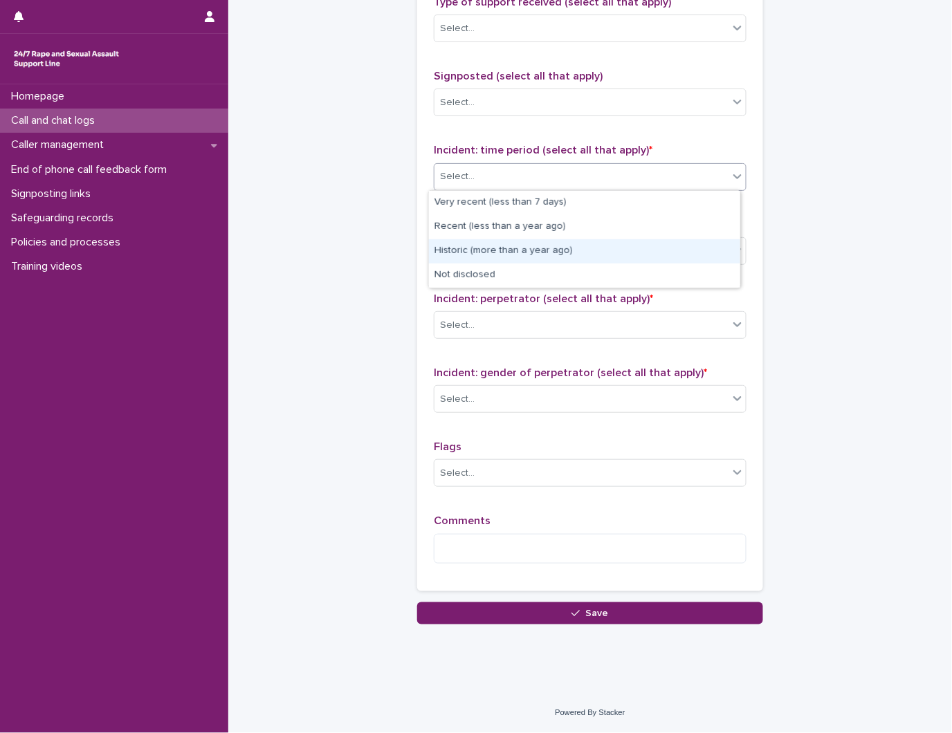
click at [488, 249] on div "Historic (more than a year ago)" at bounding box center [584, 251] width 311 height 24
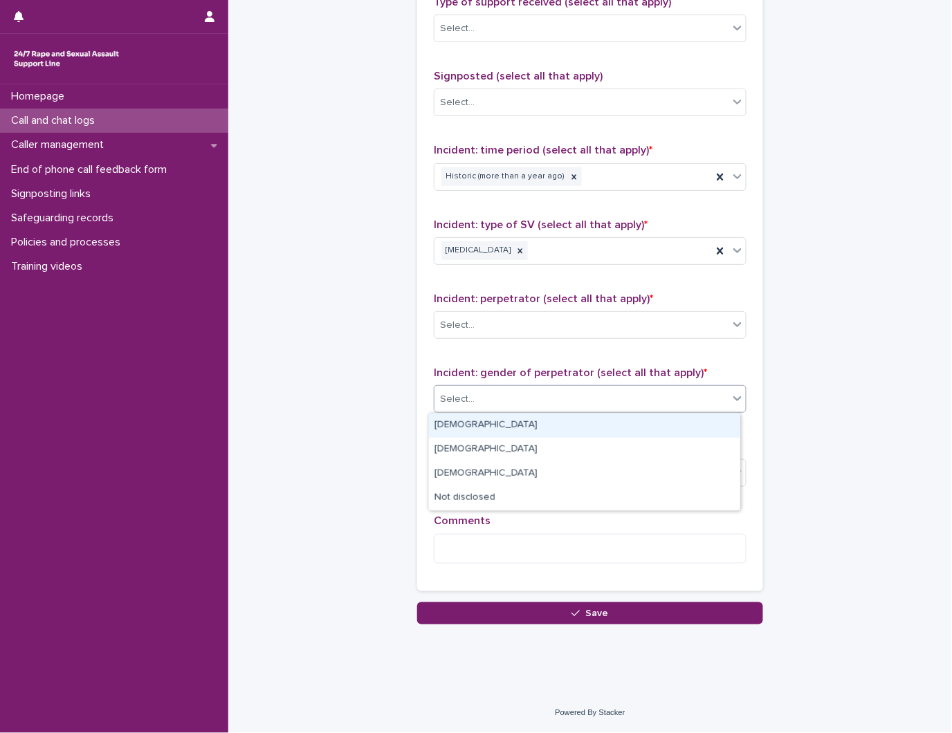
click at [551, 398] on div "Select..." at bounding box center [581, 399] width 294 height 23
click at [495, 432] on div "[DEMOGRAPHIC_DATA]" at bounding box center [584, 426] width 311 height 24
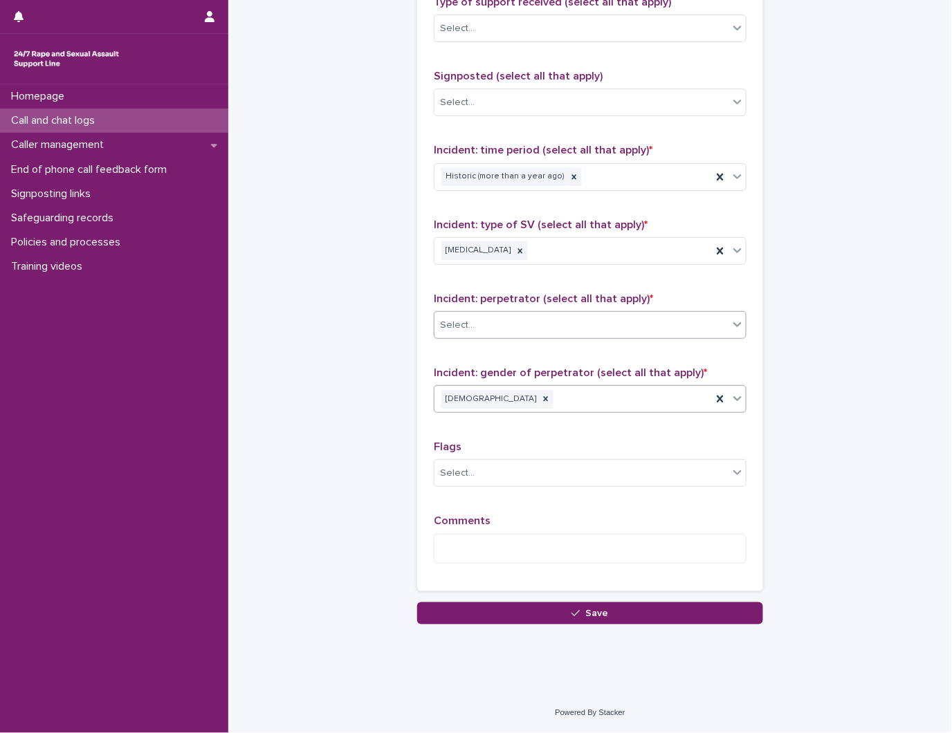
click at [631, 337] on div "Select..." at bounding box center [590, 325] width 313 height 28
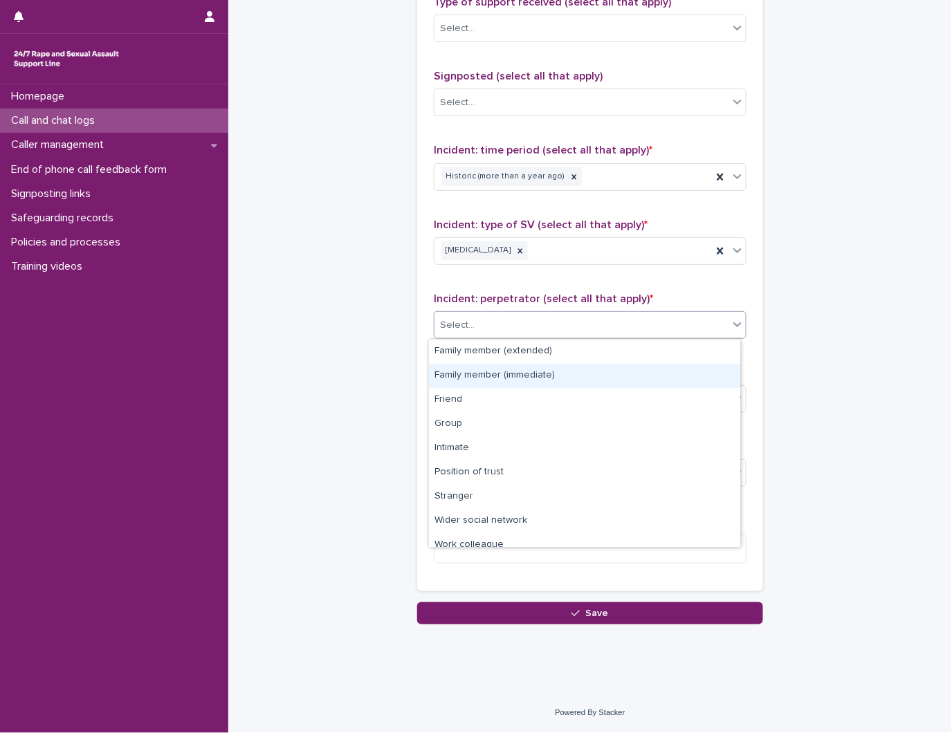
click at [467, 385] on div "Family member (immediate)" at bounding box center [584, 376] width 311 height 24
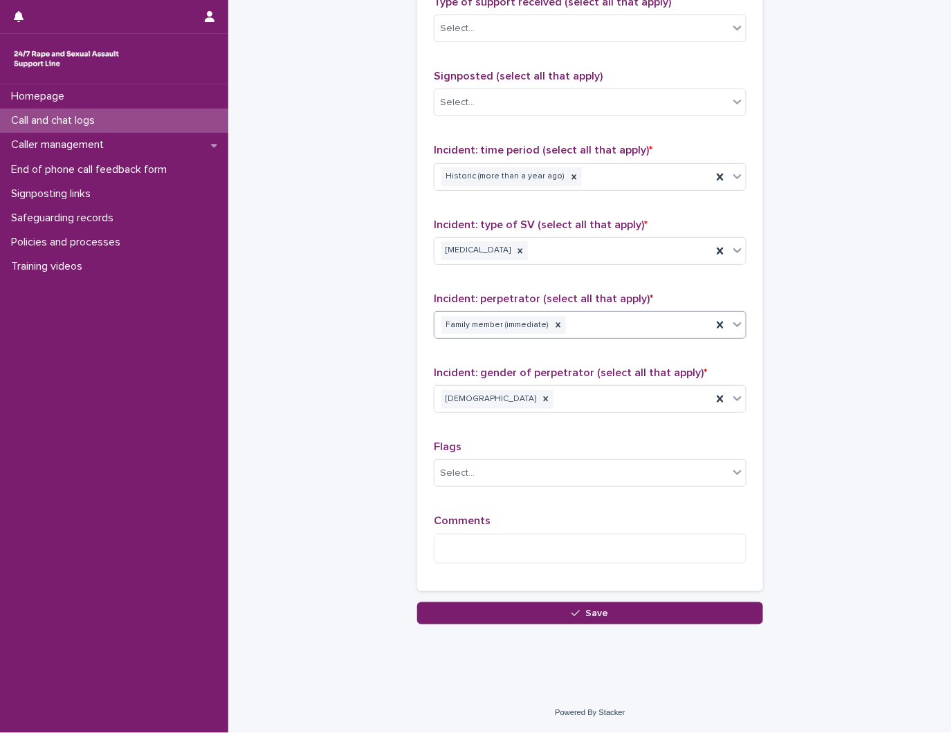
click at [634, 325] on div "Family member (immediate)" at bounding box center [572, 325] width 277 height 24
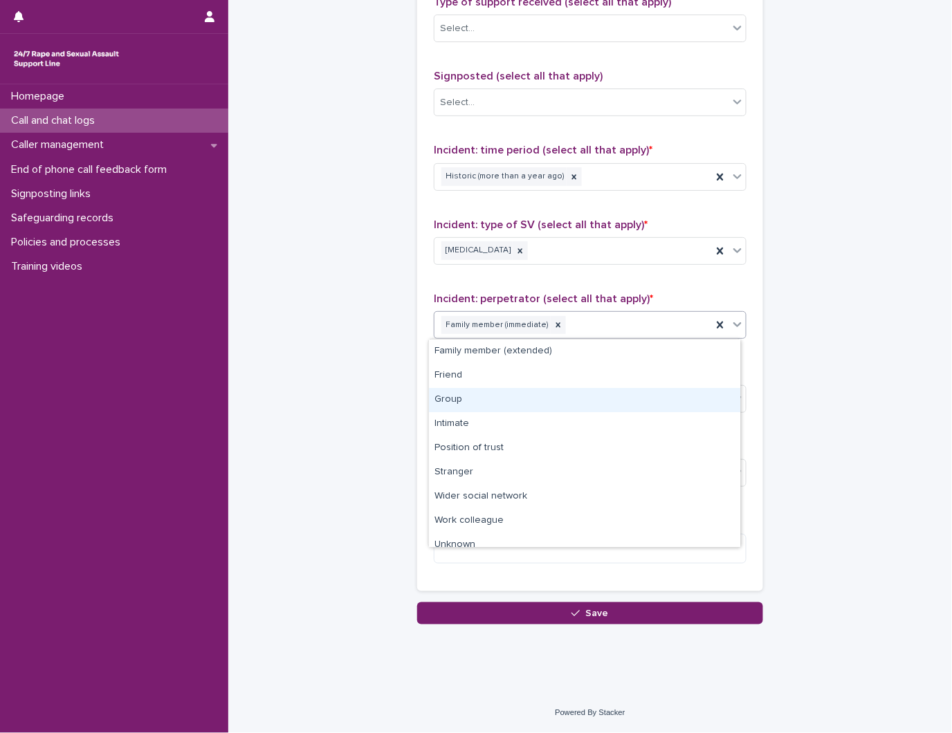
click at [519, 403] on div "Group" at bounding box center [584, 400] width 311 height 24
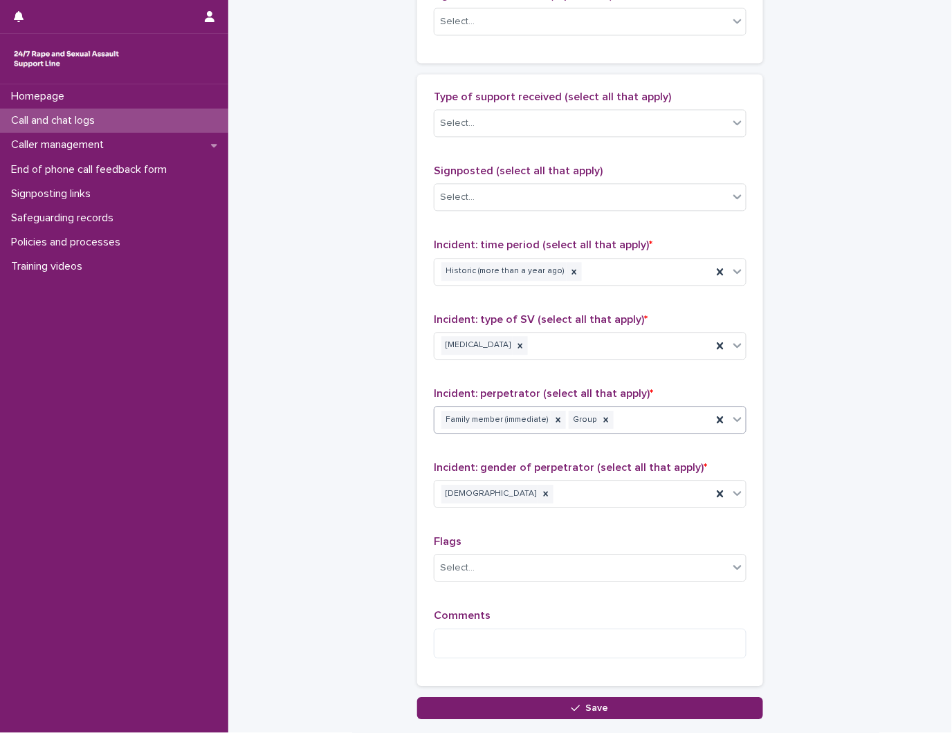
scroll to position [722, 0]
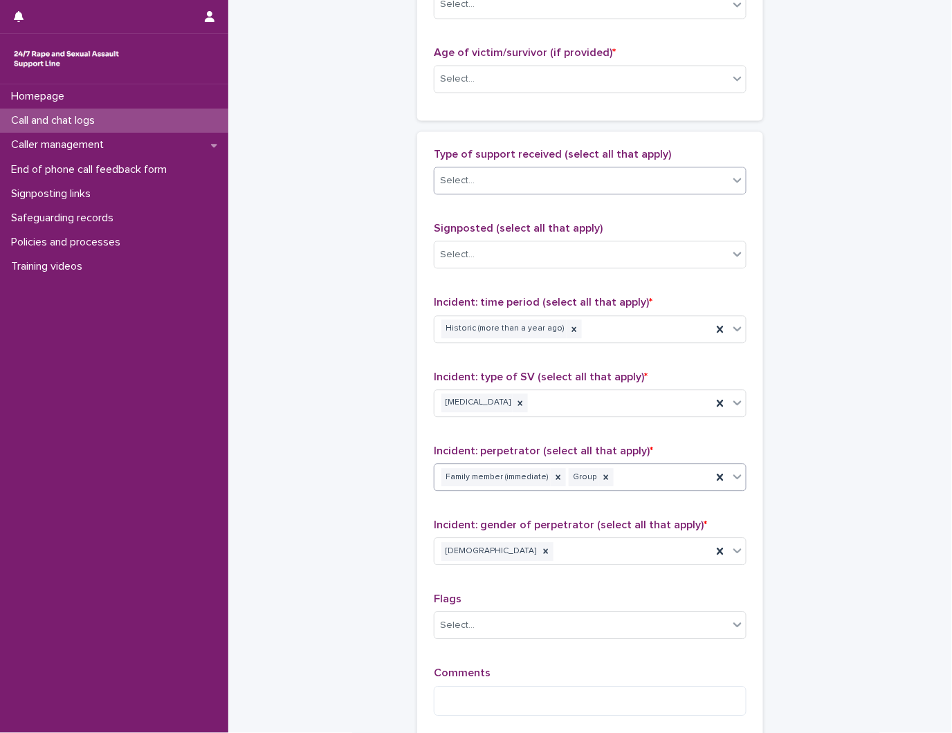
click at [533, 189] on div "Select..." at bounding box center [581, 180] width 294 height 23
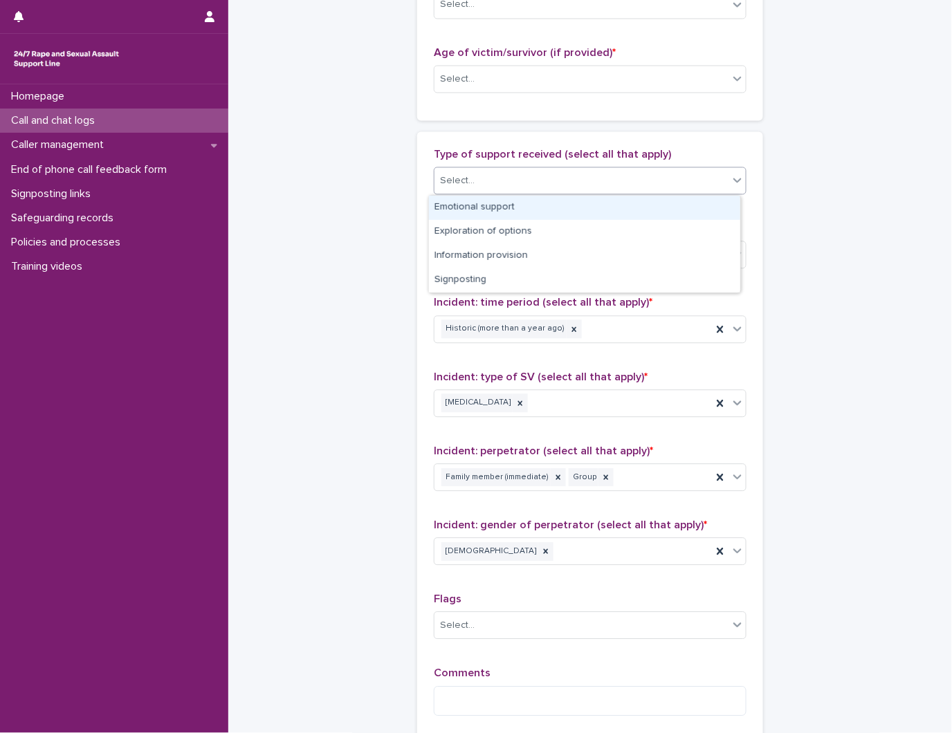
click at [521, 205] on div "Emotional support" at bounding box center [584, 208] width 311 height 24
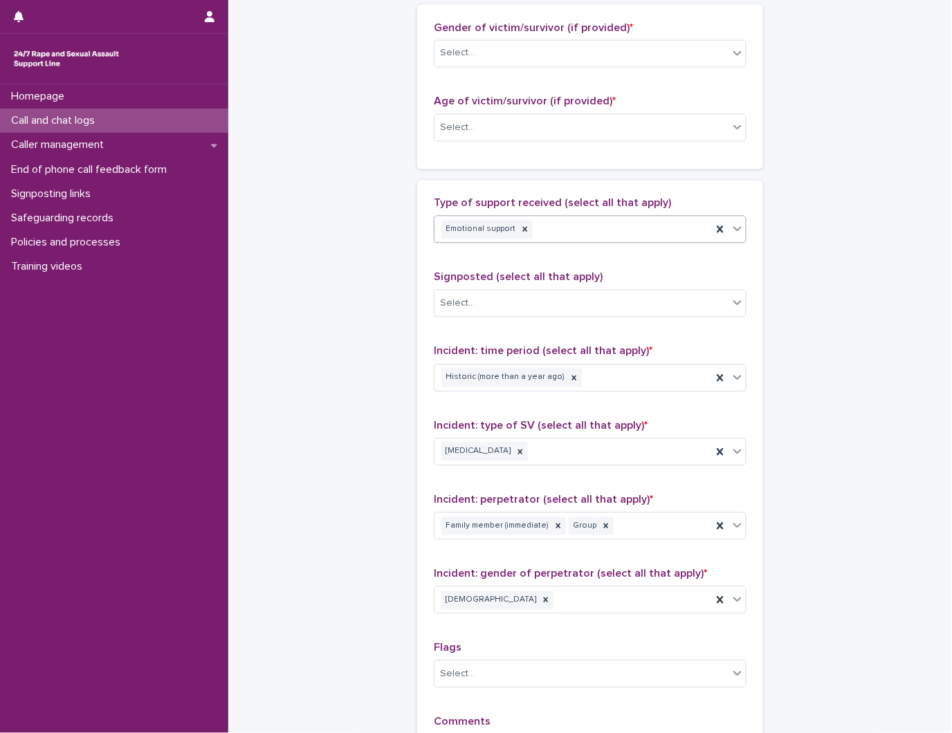
scroll to position [645, 0]
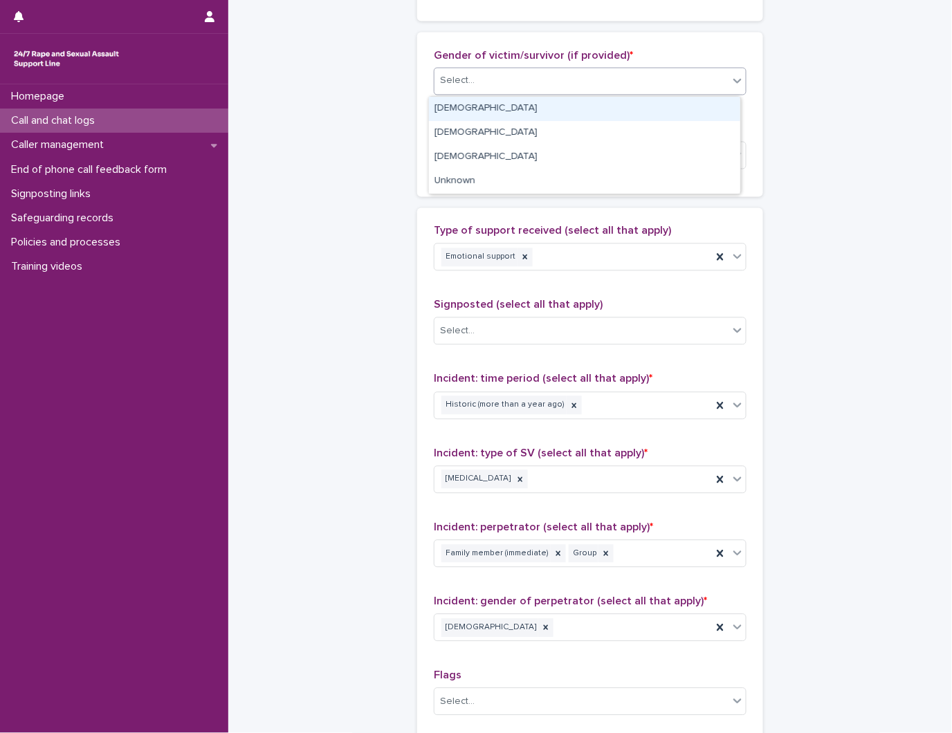
click at [537, 79] on div "Select..." at bounding box center [581, 81] width 294 height 23
click at [537, 101] on div "[DEMOGRAPHIC_DATA]" at bounding box center [584, 109] width 311 height 24
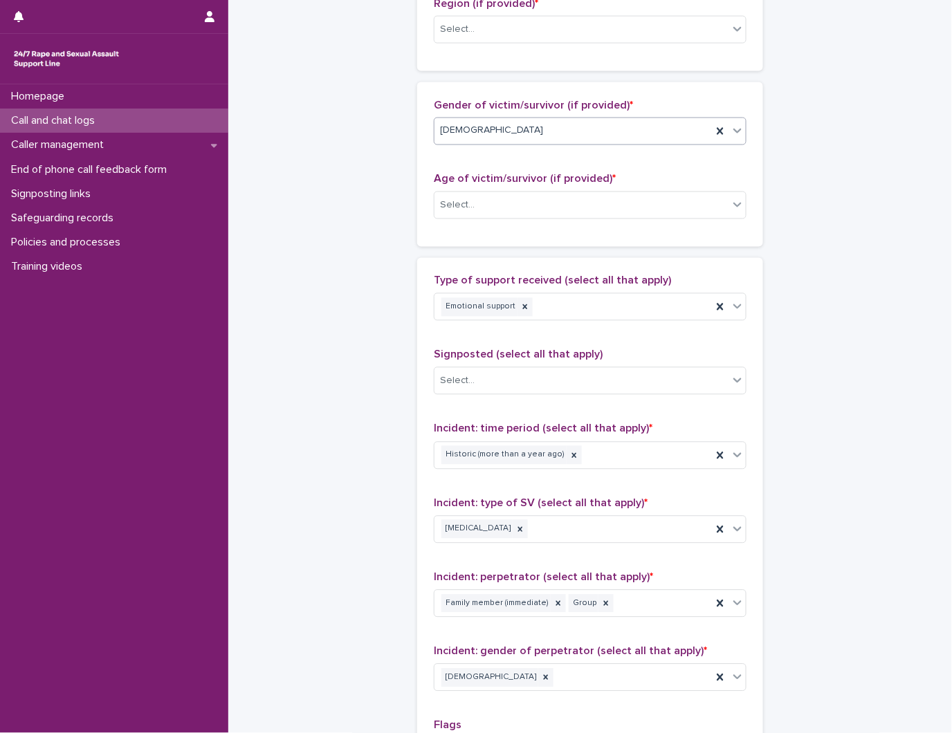
scroll to position [492, 0]
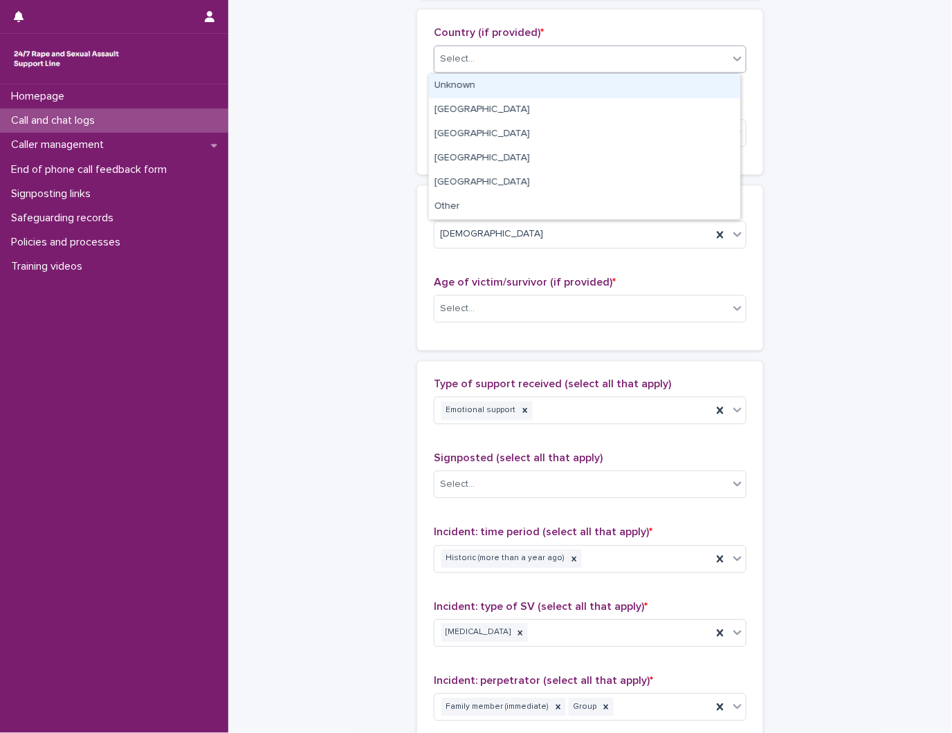
click at [542, 57] on div "Select..." at bounding box center [581, 59] width 294 height 23
click at [533, 91] on div "Unknown" at bounding box center [584, 86] width 311 height 24
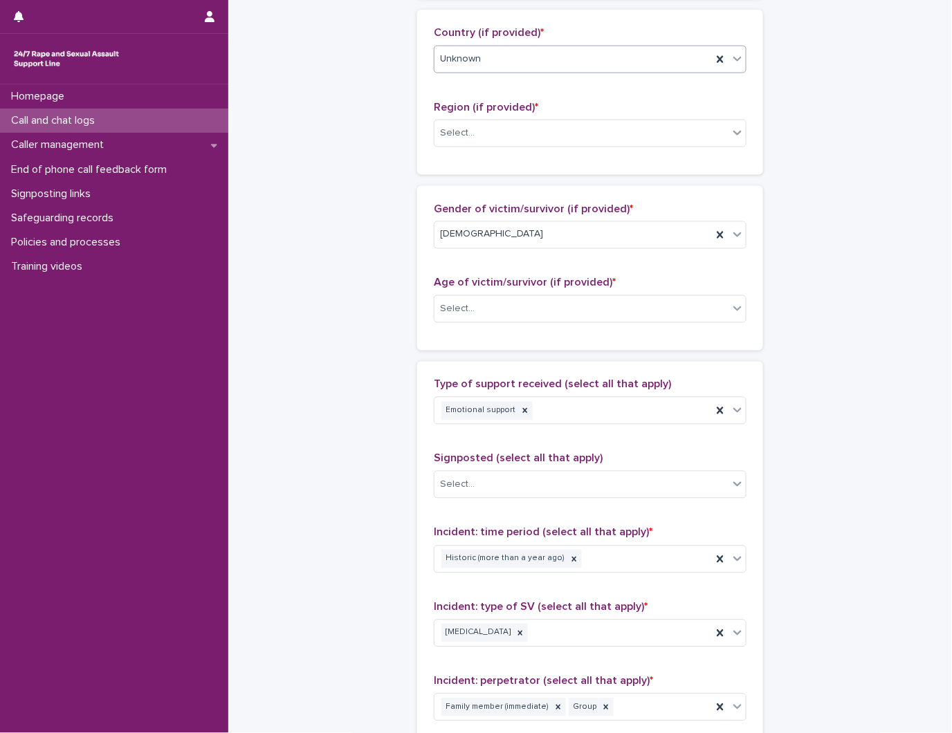
click at [480, 53] on div "Unknown" at bounding box center [572, 59] width 277 height 23
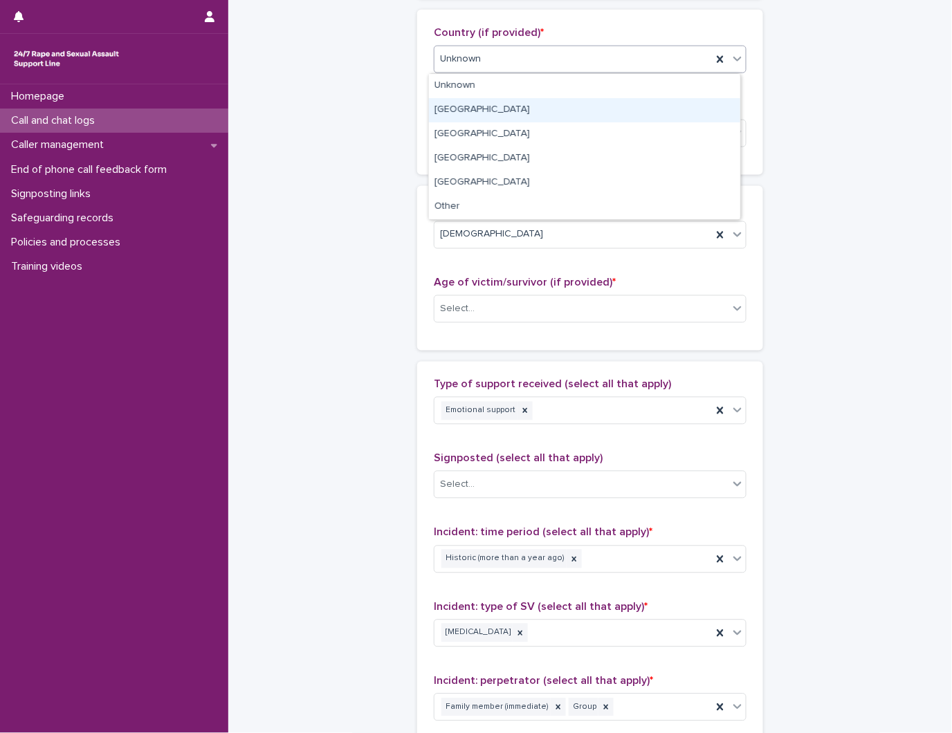
click at [479, 102] on div "England" at bounding box center [584, 110] width 311 height 24
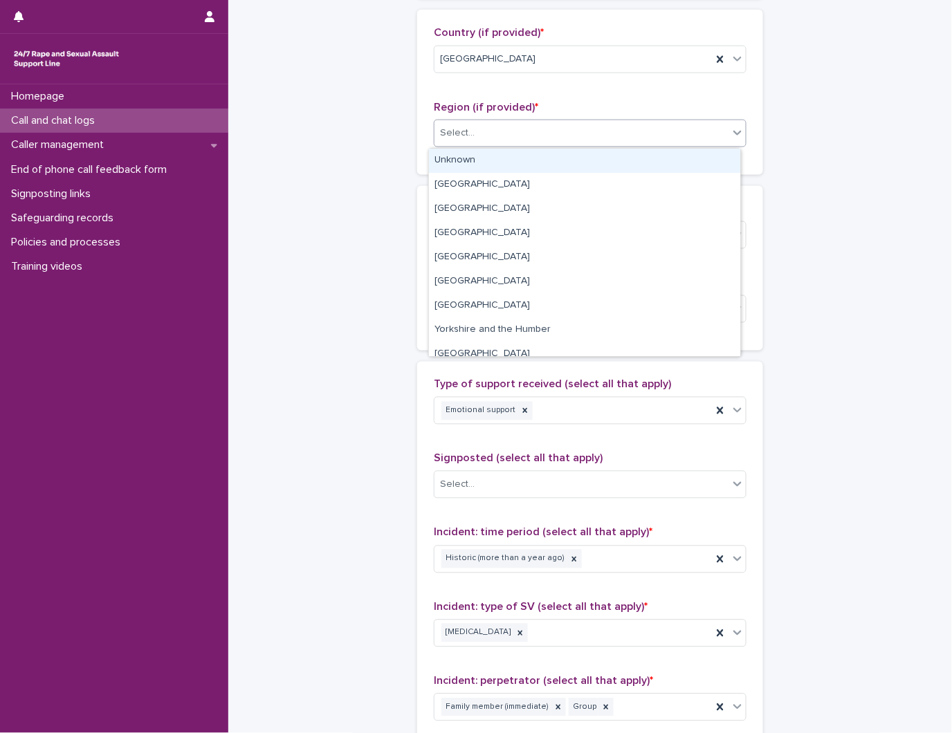
click at [481, 125] on div "Select..." at bounding box center [581, 133] width 294 height 23
click at [458, 164] on div "Unknown" at bounding box center [584, 161] width 311 height 24
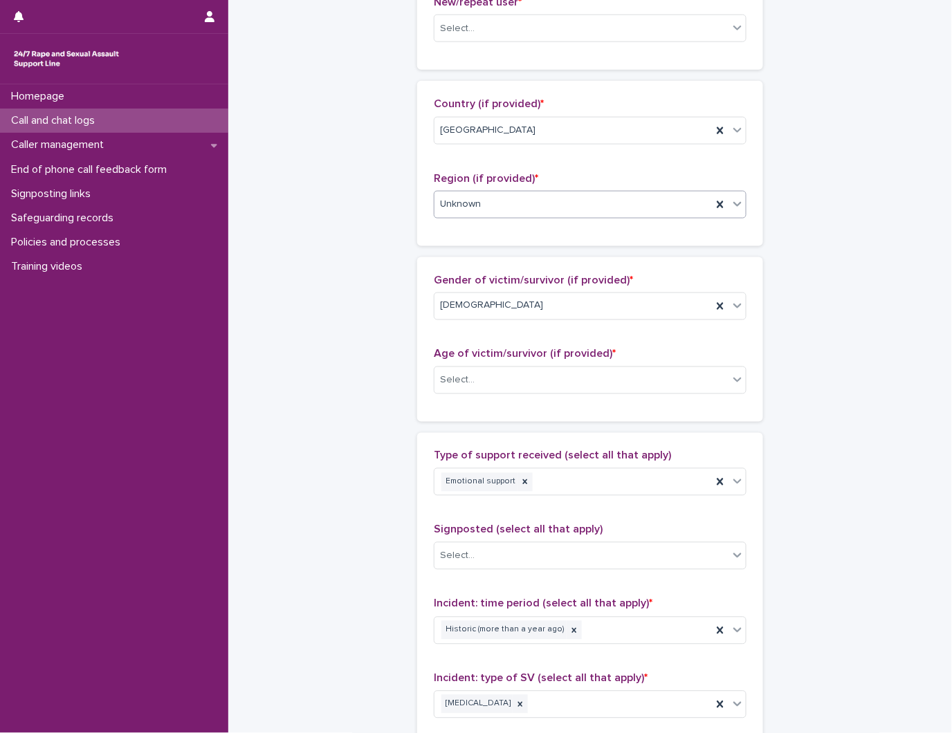
scroll to position [261, 0]
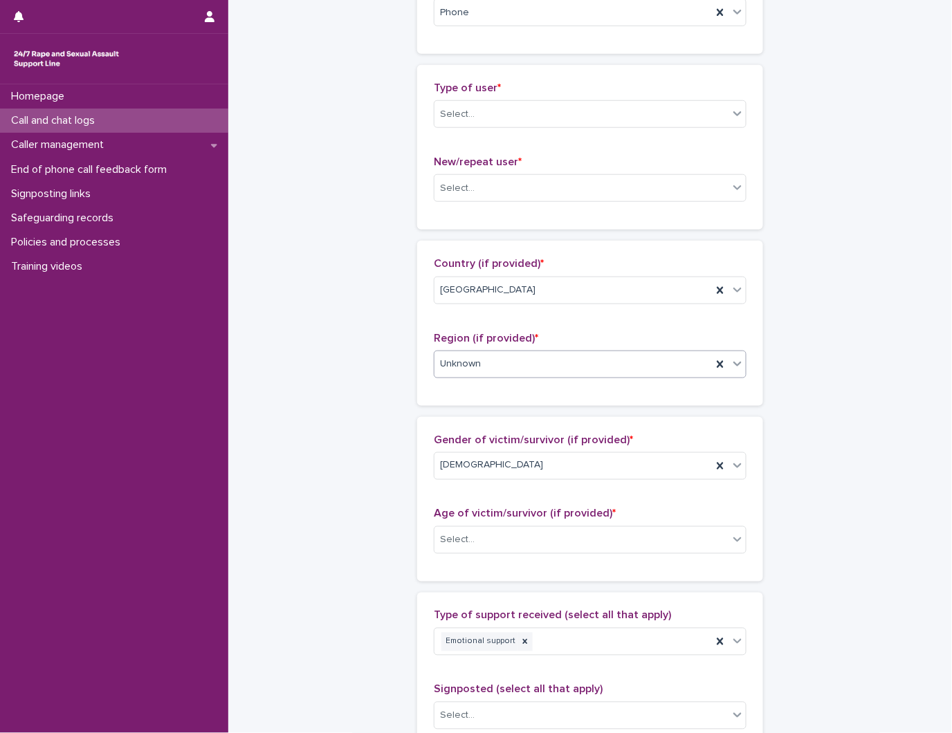
click at [506, 93] on p "Type of user *" at bounding box center [590, 88] width 313 height 13
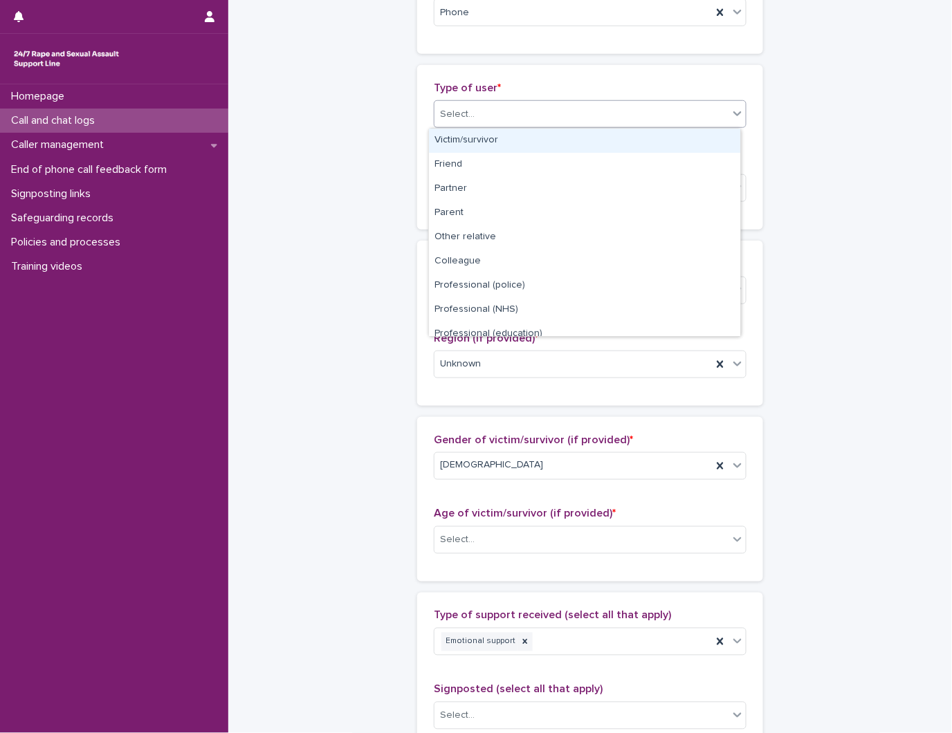
click at [499, 105] on div "Select..." at bounding box center [581, 114] width 294 height 23
click at [487, 134] on div "Victim/survivor" at bounding box center [584, 141] width 311 height 24
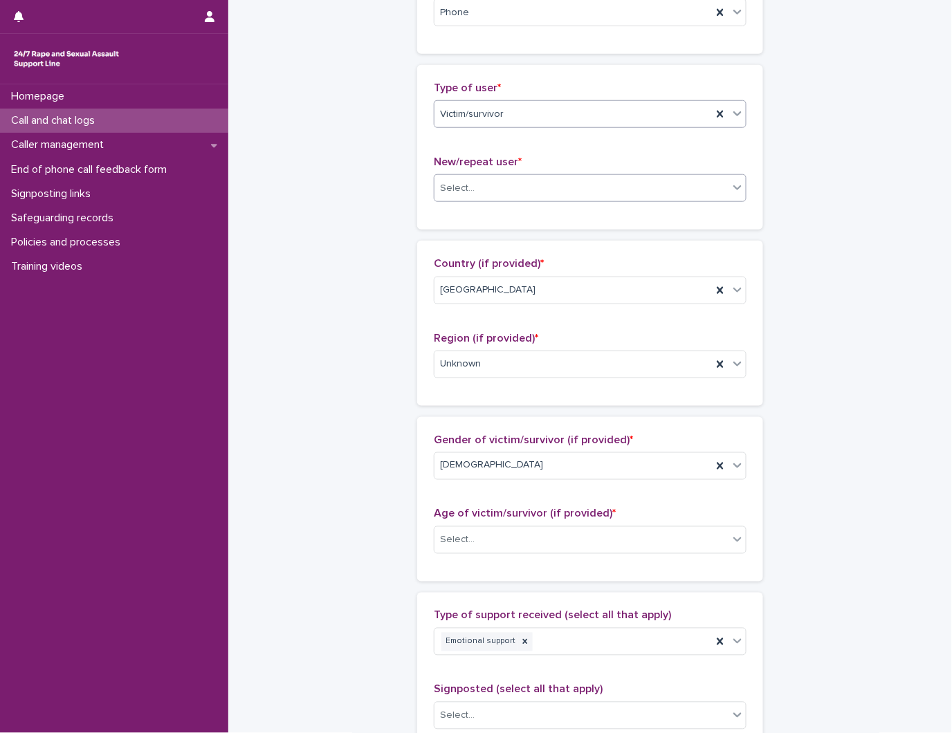
click at [486, 187] on div "Select..." at bounding box center [581, 188] width 294 height 23
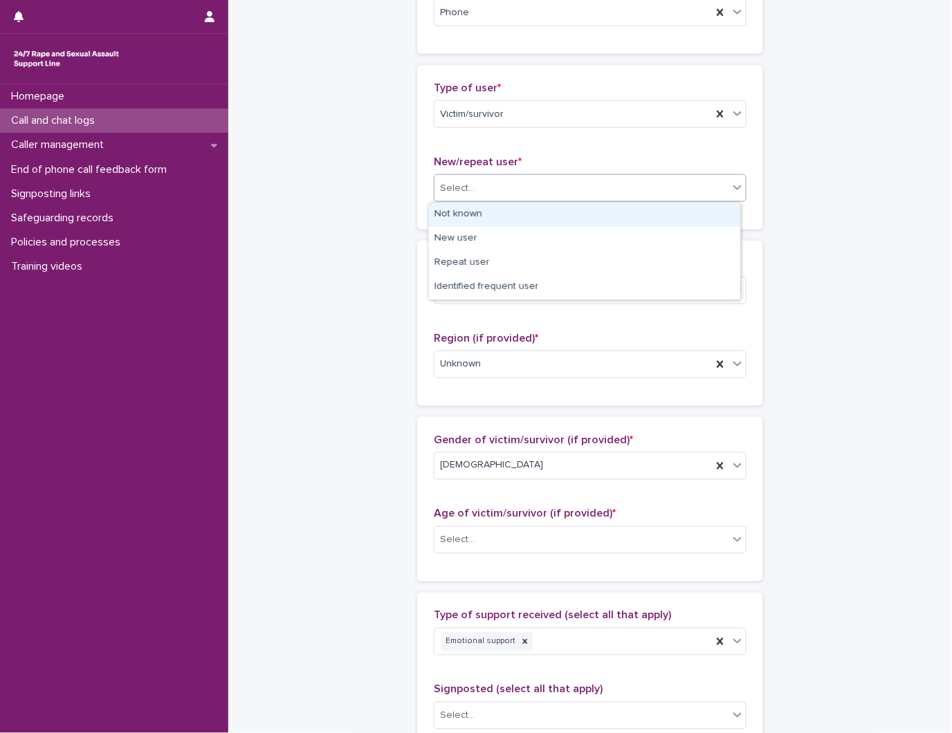
click at [471, 205] on div "Not known" at bounding box center [584, 215] width 311 height 24
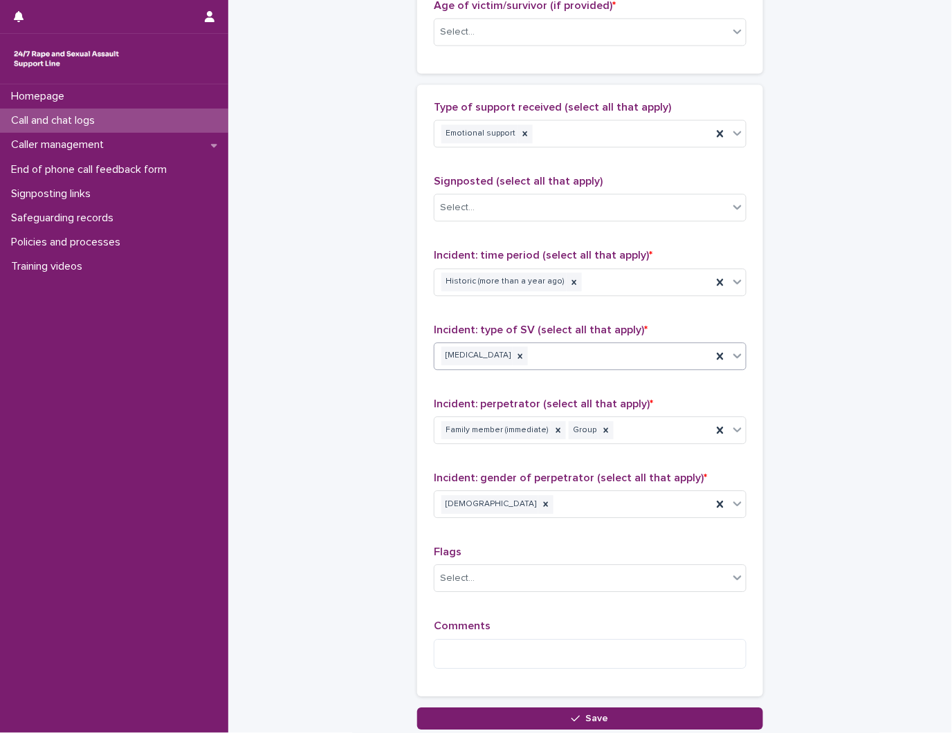
scroll to position [876, 0]
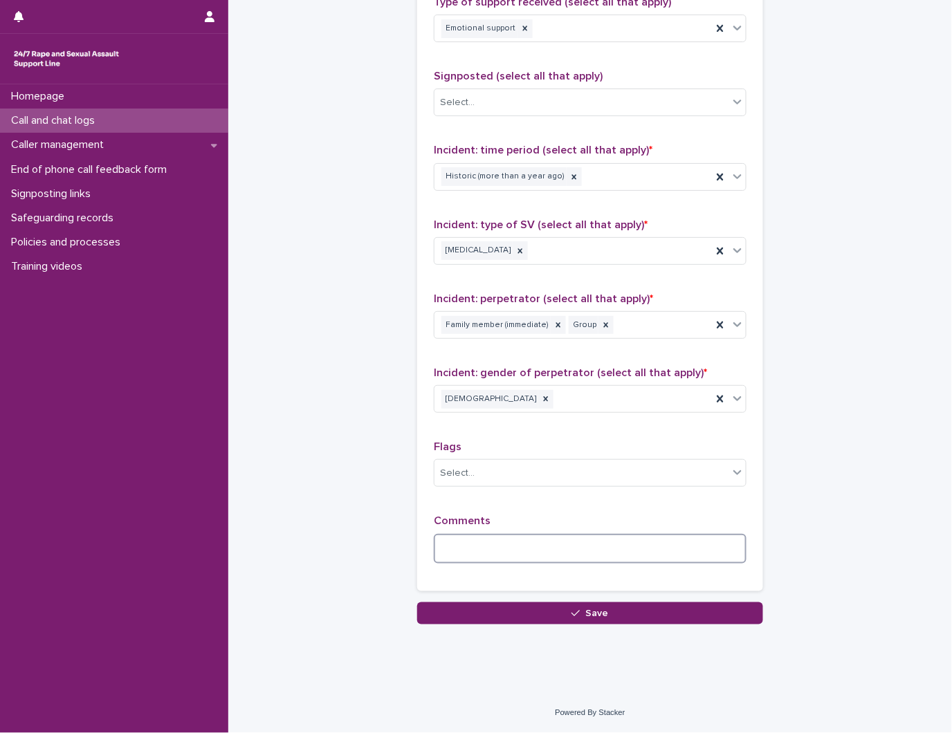
click at [560, 555] on textarea at bounding box center [590, 549] width 313 height 30
click at [606, 240] on div "Child sexual abuse" at bounding box center [572, 251] width 277 height 24
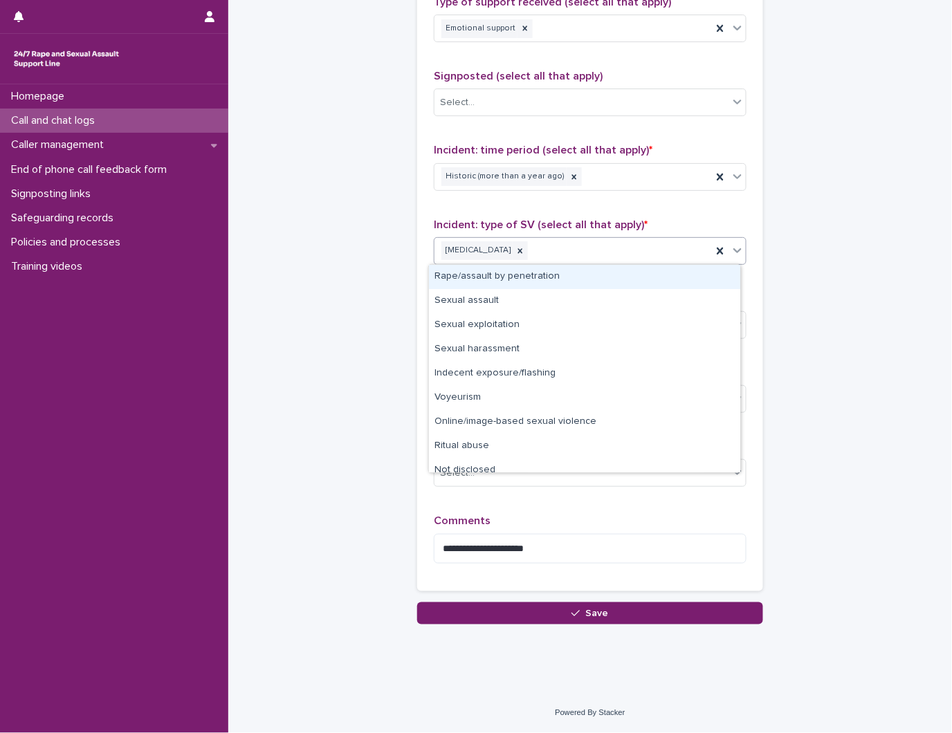
click at [554, 270] on div "Rape/assault by penetration" at bounding box center [584, 277] width 311 height 24
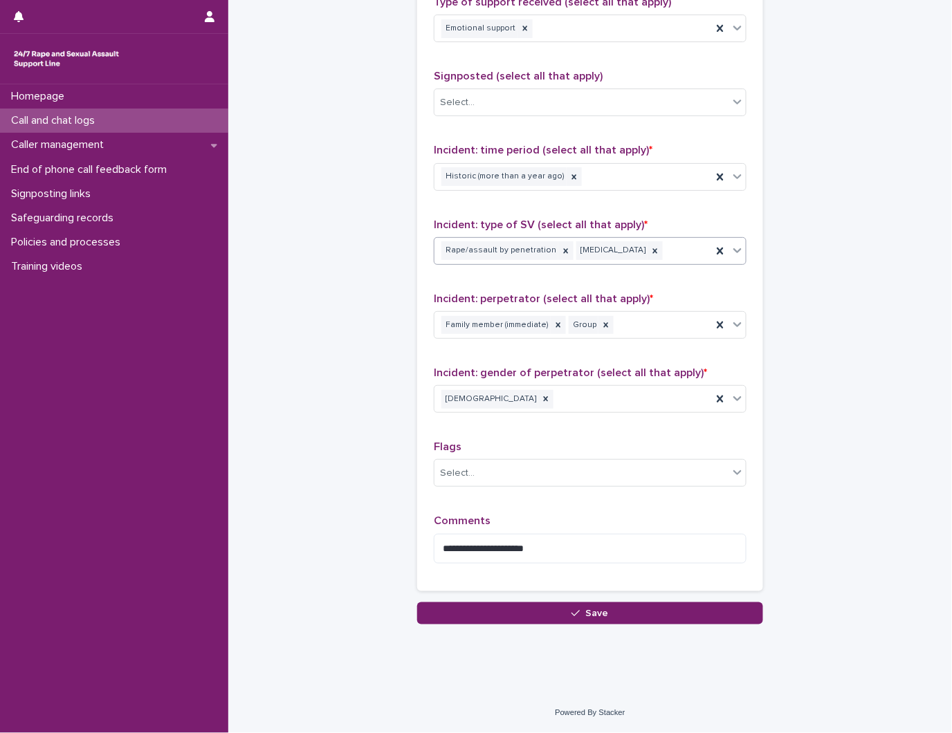
click at [665, 249] on input "text" at bounding box center [665, 251] width 1 height 12
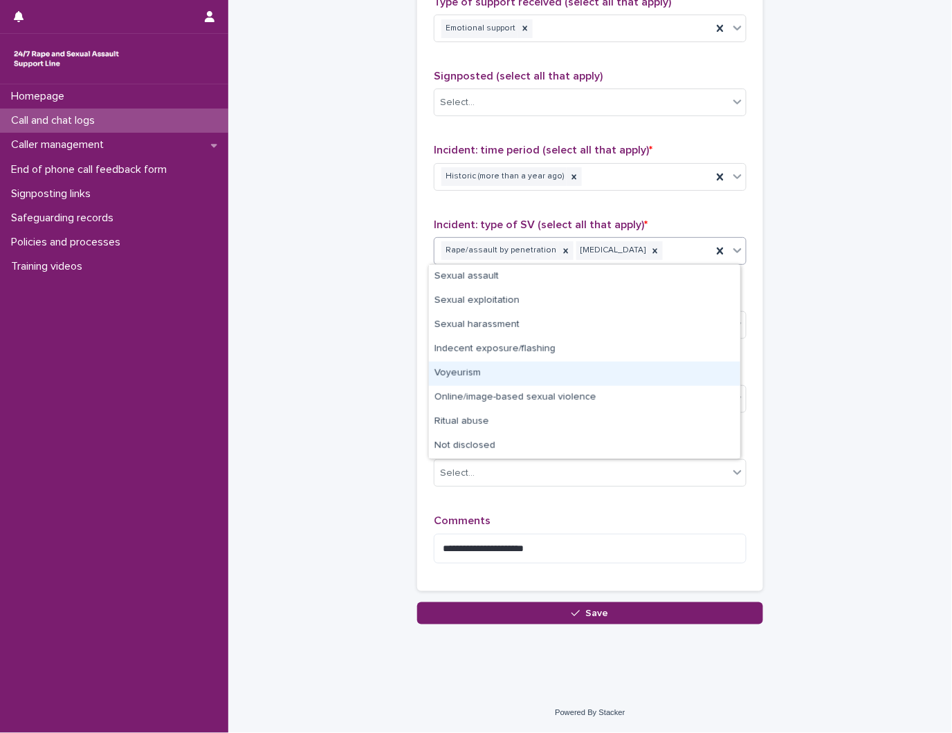
click at [472, 376] on div "Voyeurism" at bounding box center [584, 374] width 311 height 24
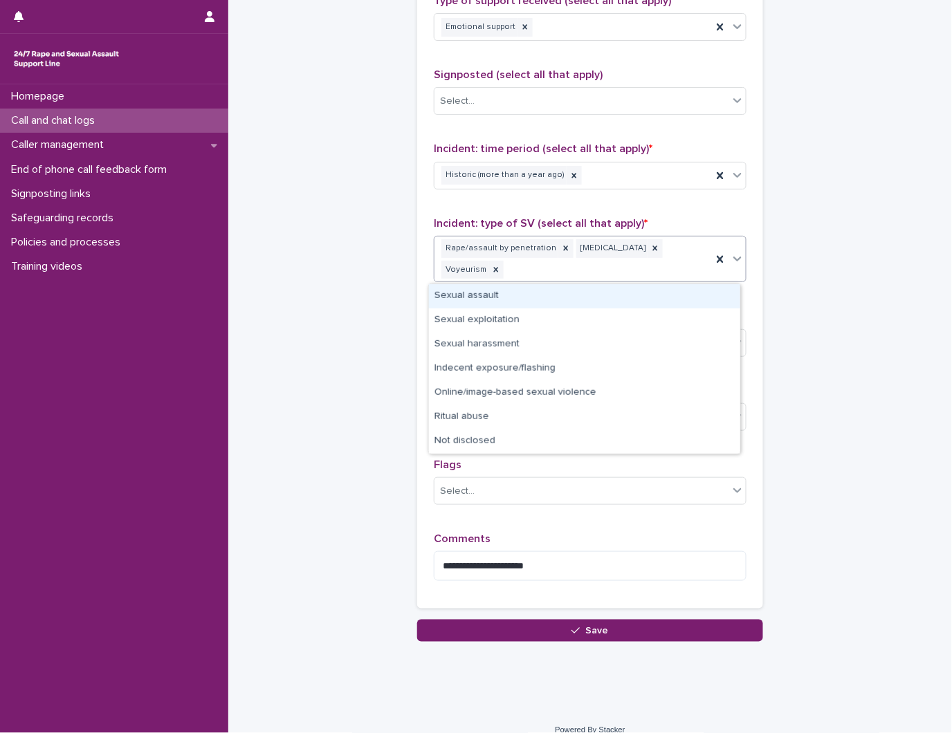
click at [661, 271] on div "Rape/assault by penetration Child sexual abuse Voyeurism" at bounding box center [572, 260] width 277 height 46
click at [473, 293] on div "Sexual assault" at bounding box center [584, 296] width 311 height 24
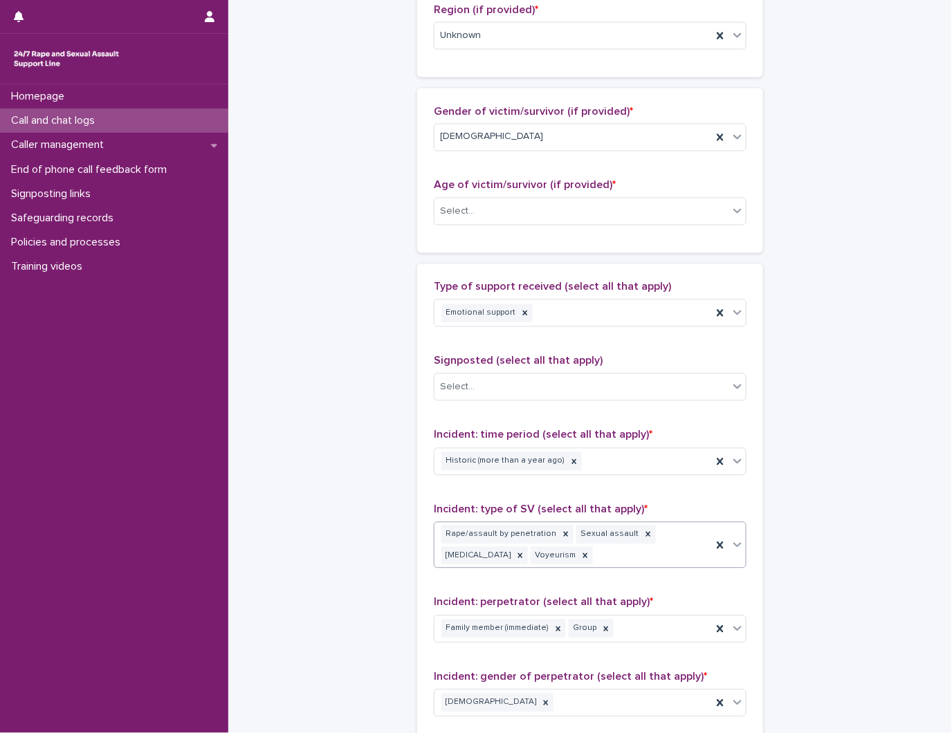
scroll to position [569, 0]
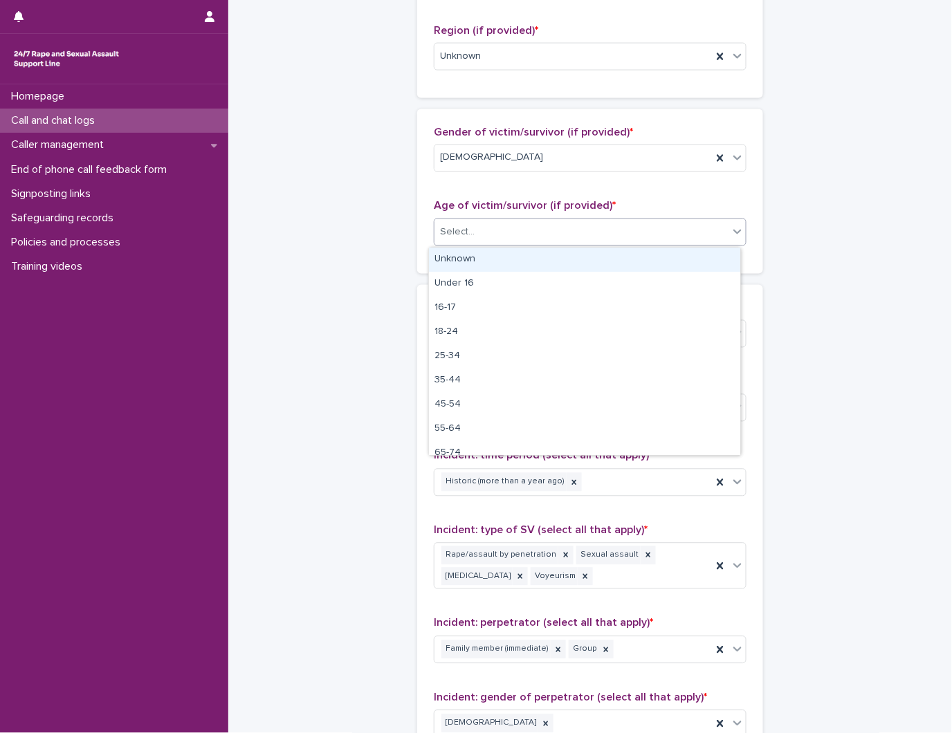
click at [528, 225] on div "Select..." at bounding box center [581, 232] width 294 height 23
click at [457, 258] on div "Unknown" at bounding box center [584, 260] width 311 height 24
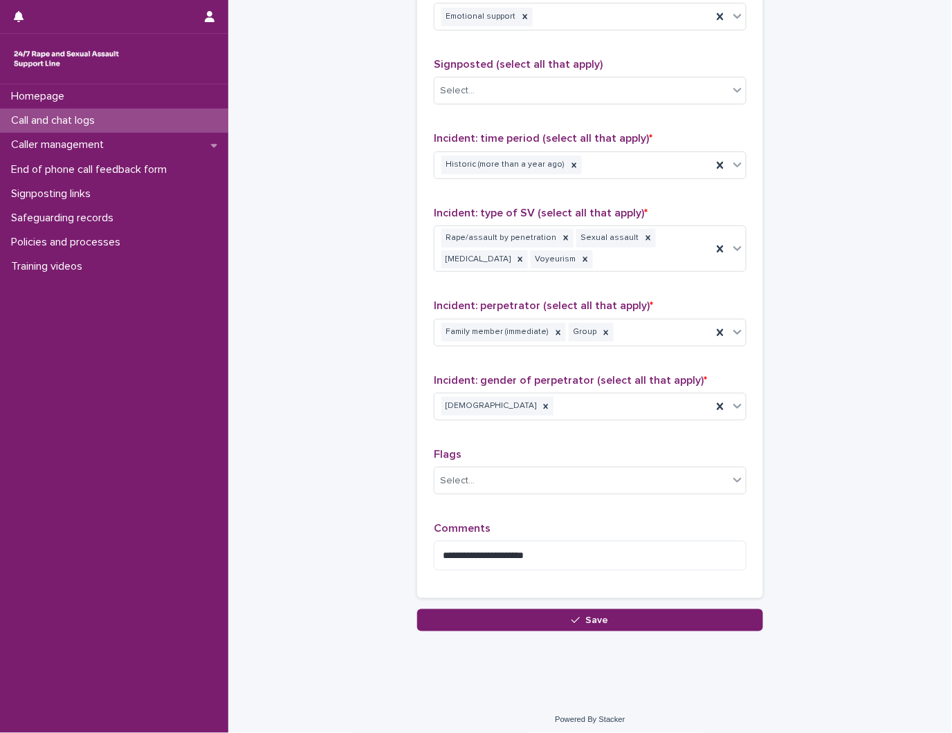
scroll to position [894, 0]
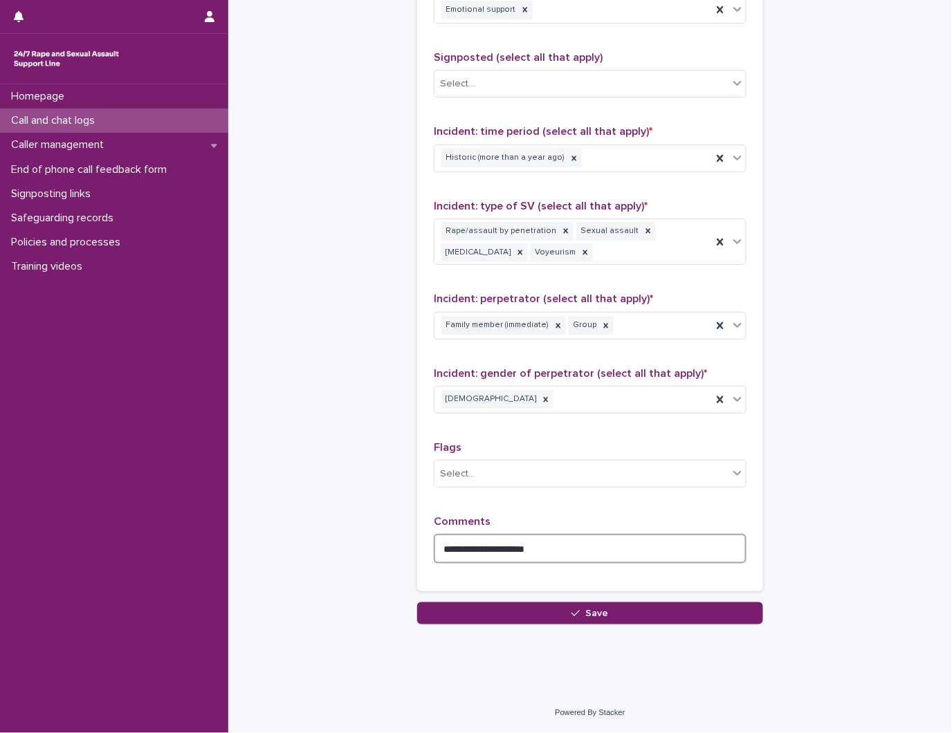
click at [569, 557] on textarea "**********" at bounding box center [590, 549] width 313 height 30
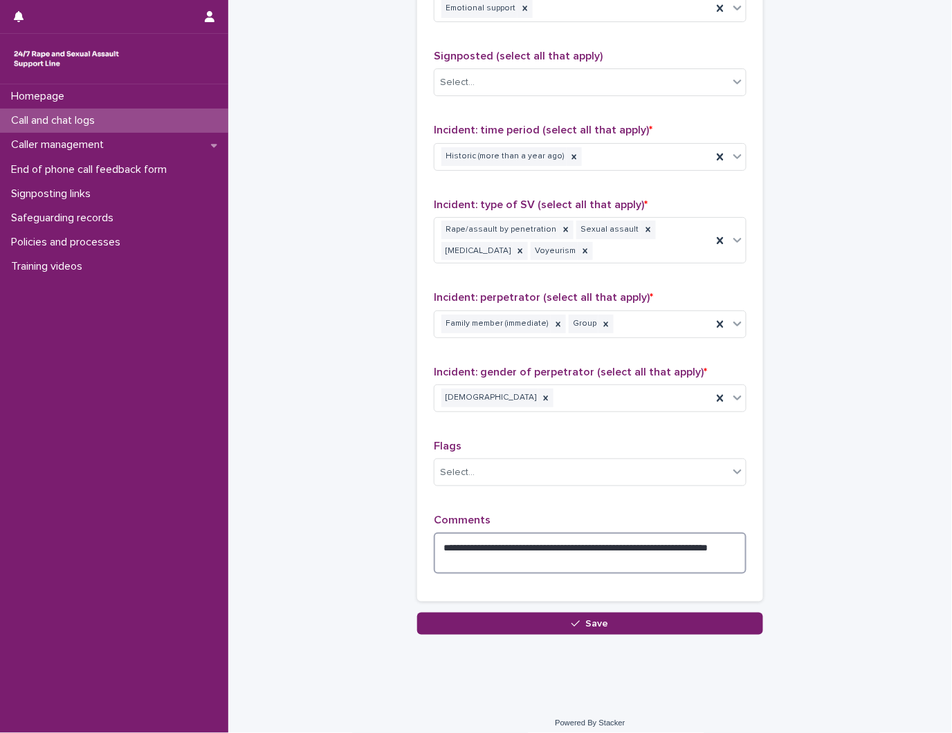
type textarea "**********"
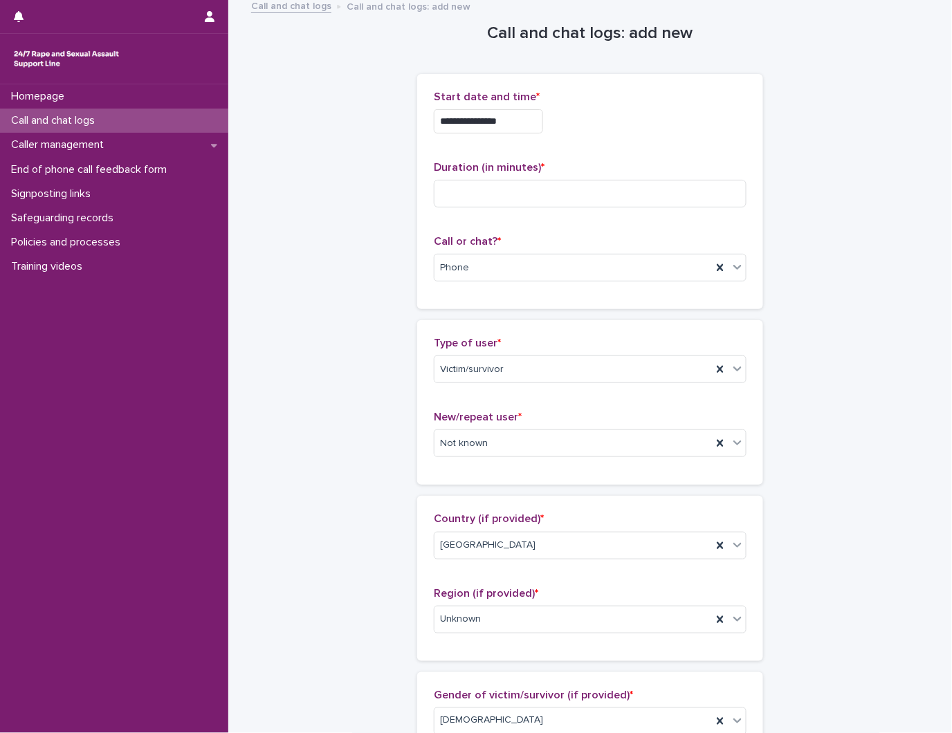
scroll to position [1, 0]
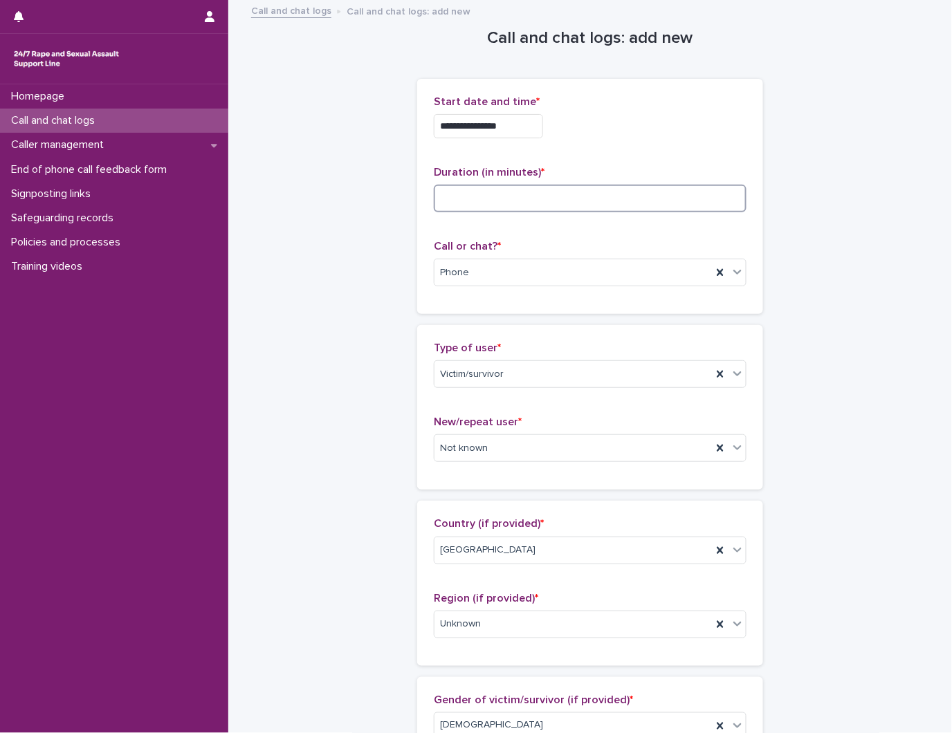
click at [639, 201] on input at bounding box center [590, 199] width 313 height 28
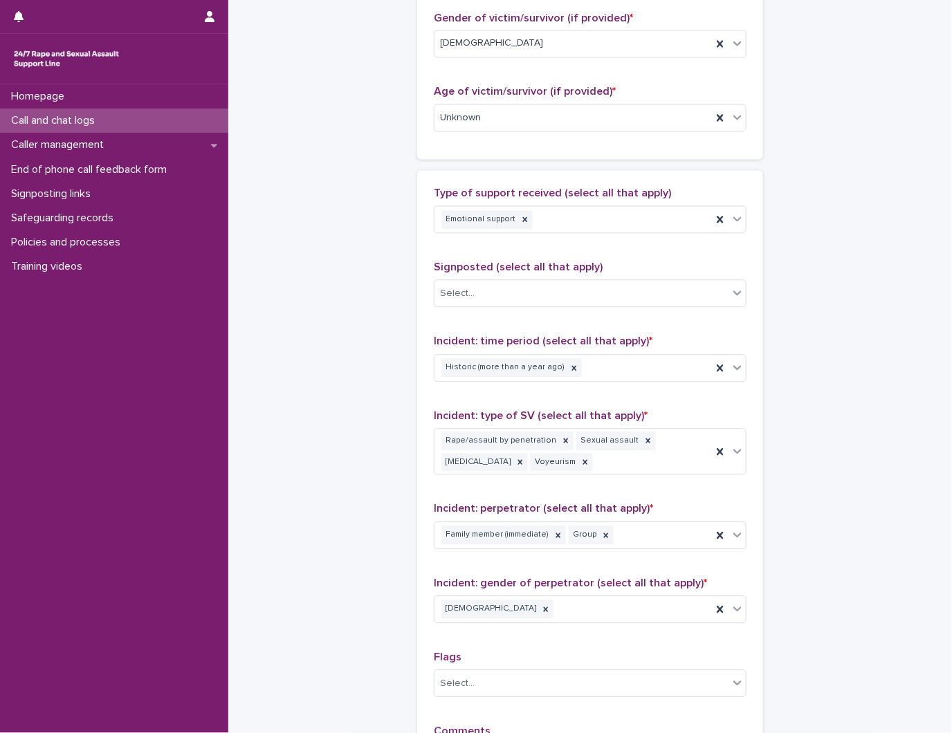
scroll to position [907, 0]
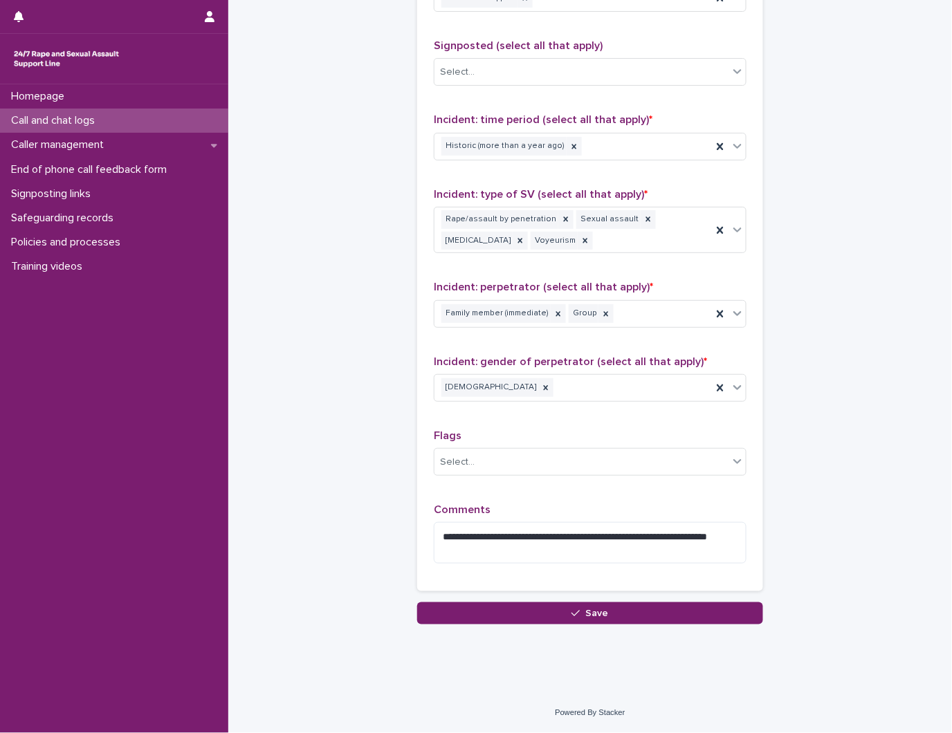
type input "**"
click at [590, 564] on div "**********" at bounding box center [590, 539] width 313 height 71
click at [585, 559] on textarea "**********" at bounding box center [590, 543] width 313 height 42
click at [488, 540] on textarea "**********" at bounding box center [590, 543] width 313 height 42
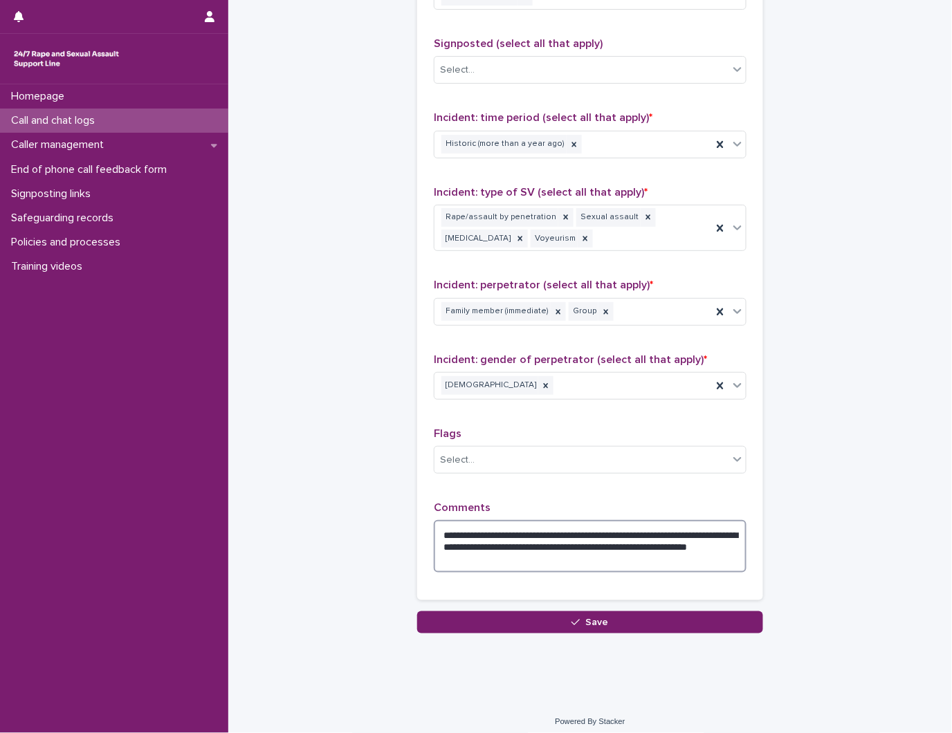
click at [565, 551] on textarea "**********" at bounding box center [590, 546] width 313 height 53
click at [568, 558] on textarea "**********" at bounding box center [590, 546] width 313 height 53
type textarea "**********"
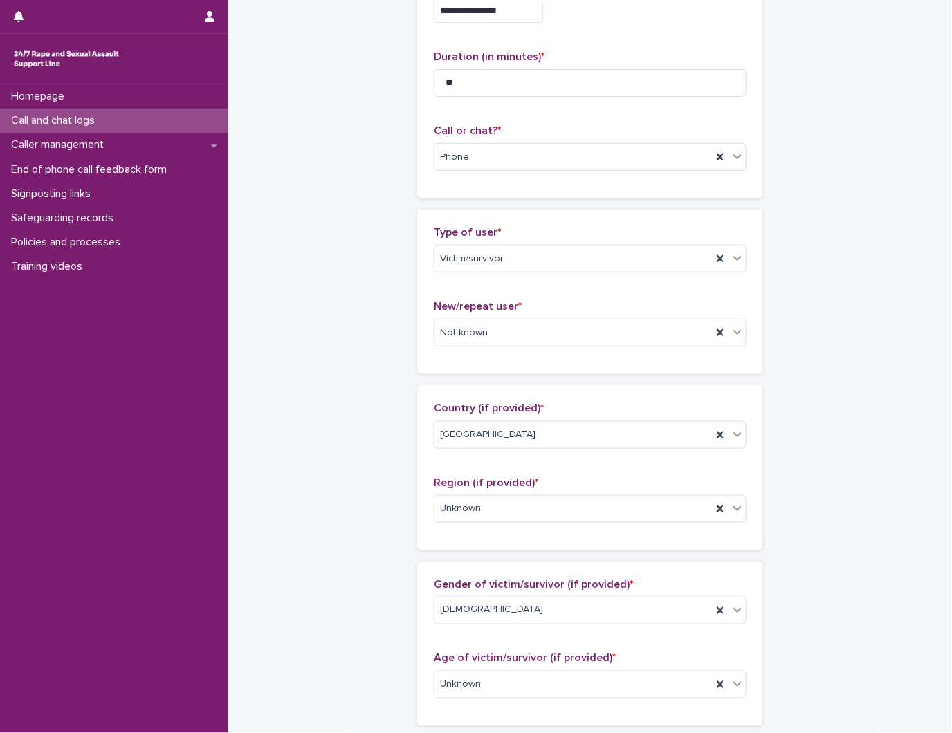
scroll to position [0, 0]
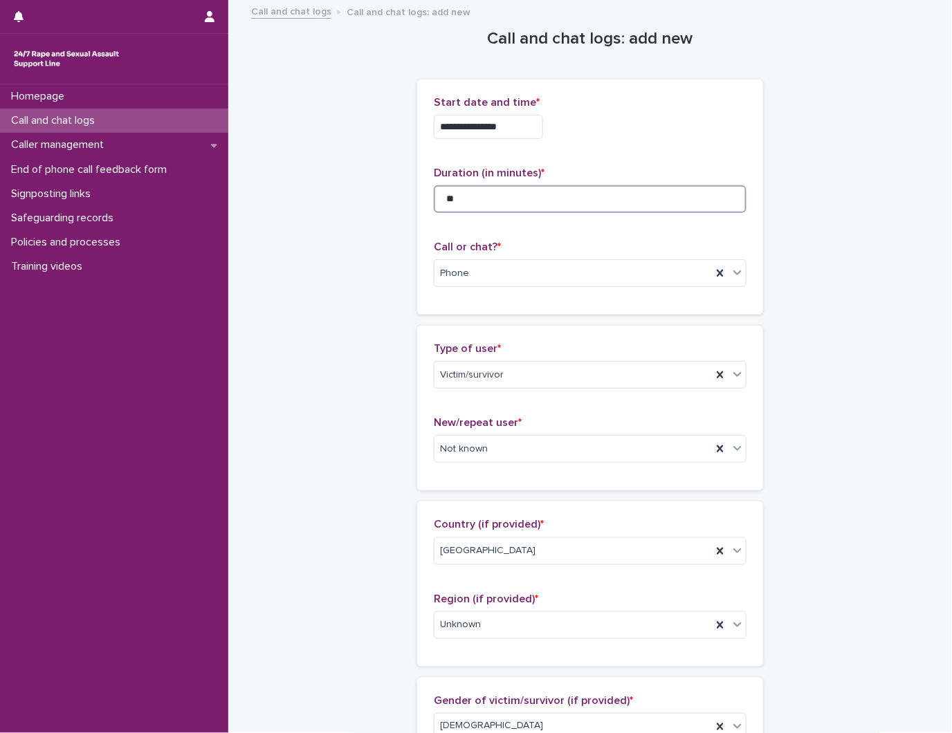
click at [484, 196] on input "**" at bounding box center [590, 199] width 313 height 28
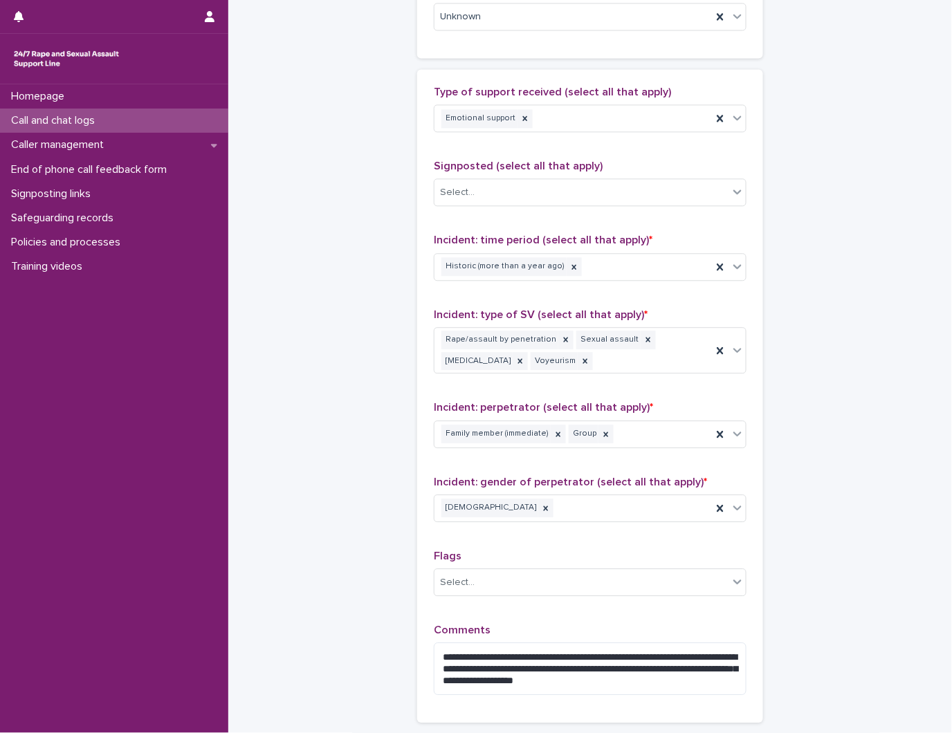
scroll to position [917, 0]
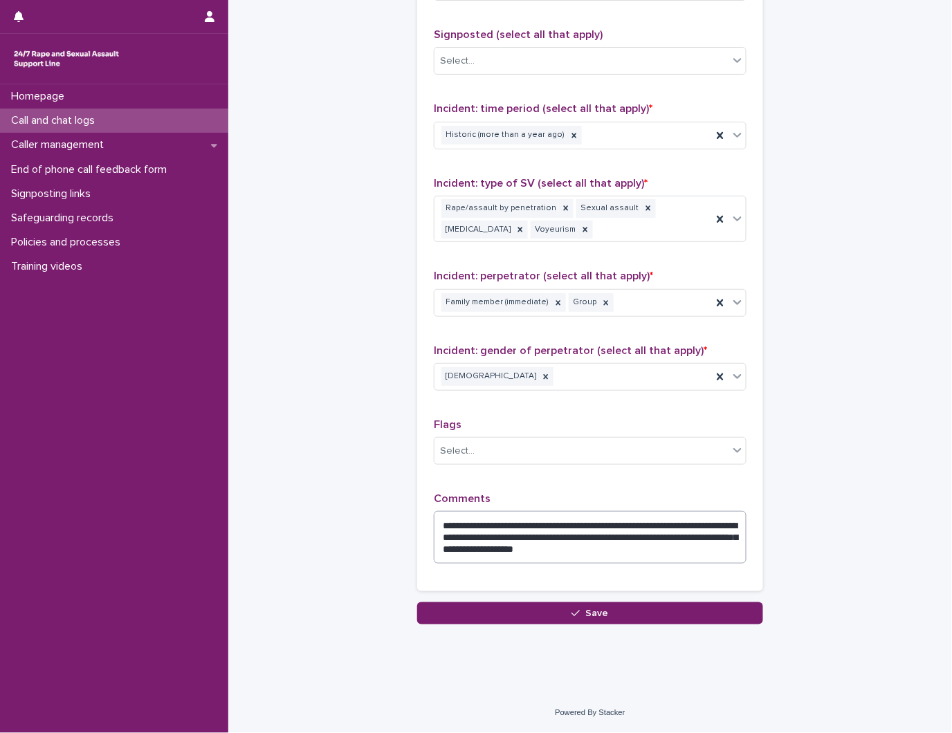
type input "**"
click at [713, 544] on textarea "**********" at bounding box center [590, 537] width 313 height 53
click at [692, 548] on textarea "**********" at bounding box center [590, 537] width 313 height 53
click at [571, 616] on icon "button" at bounding box center [575, 614] width 8 height 10
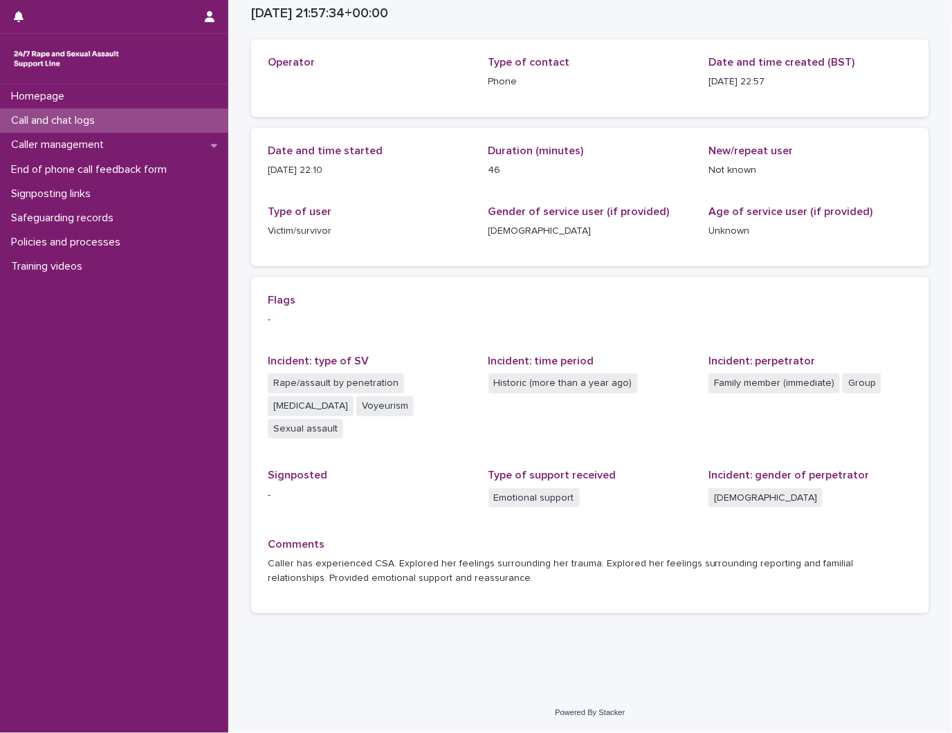
scroll to position [61, 0]
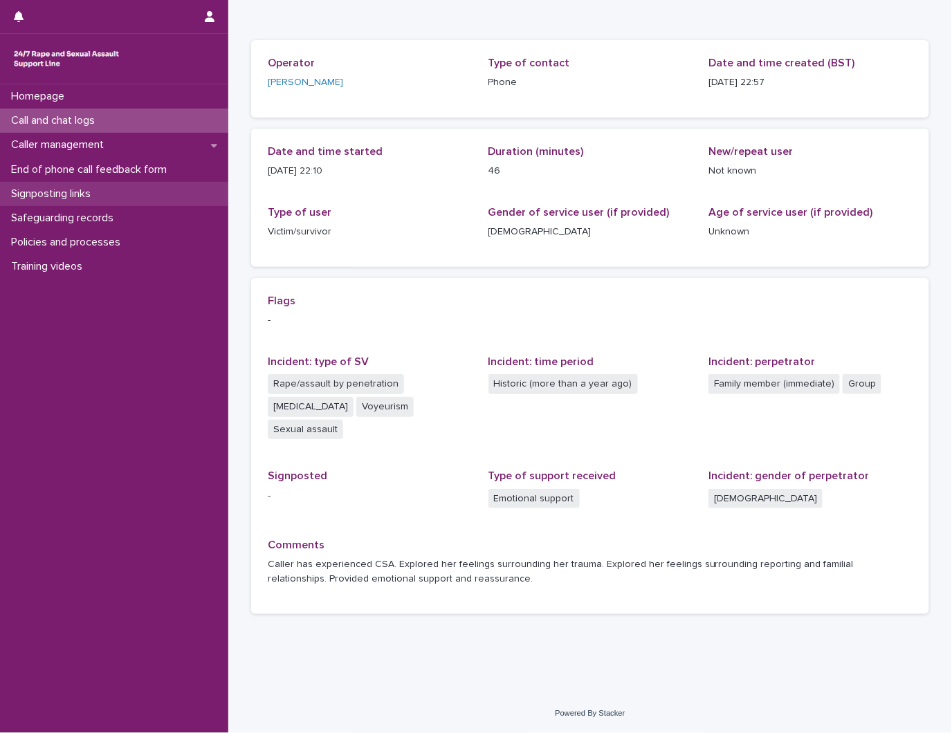
click at [120, 183] on div "Signposting links" at bounding box center [114, 194] width 228 height 24
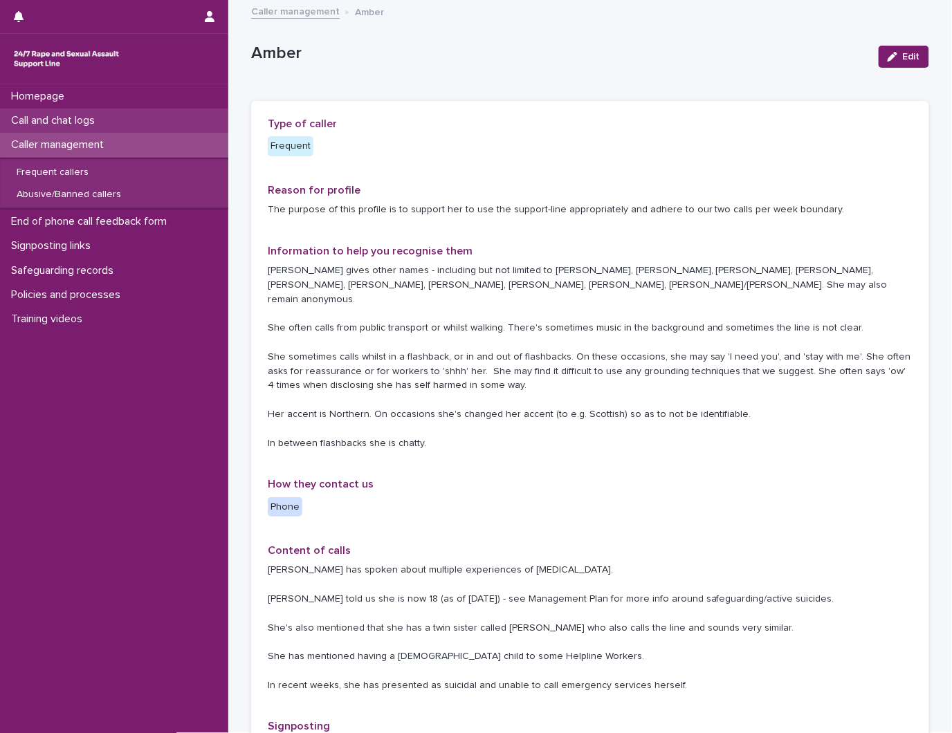
click at [66, 109] on div "Call and chat logs" at bounding box center [114, 121] width 228 height 24
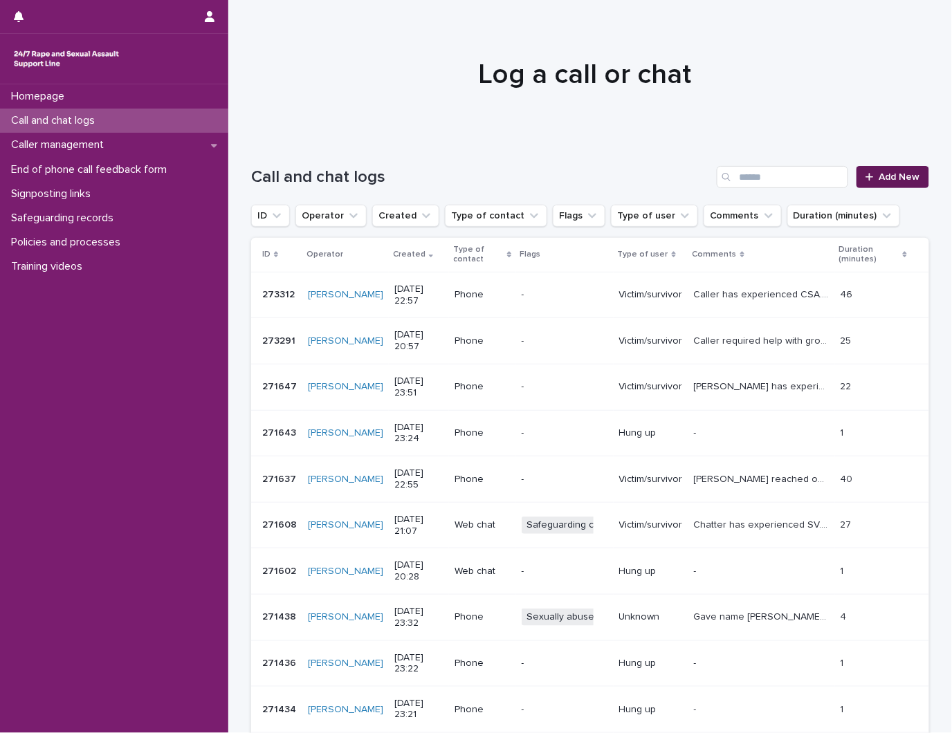
click at [888, 173] on span "Add New" at bounding box center [899, 177] width 41 height 10
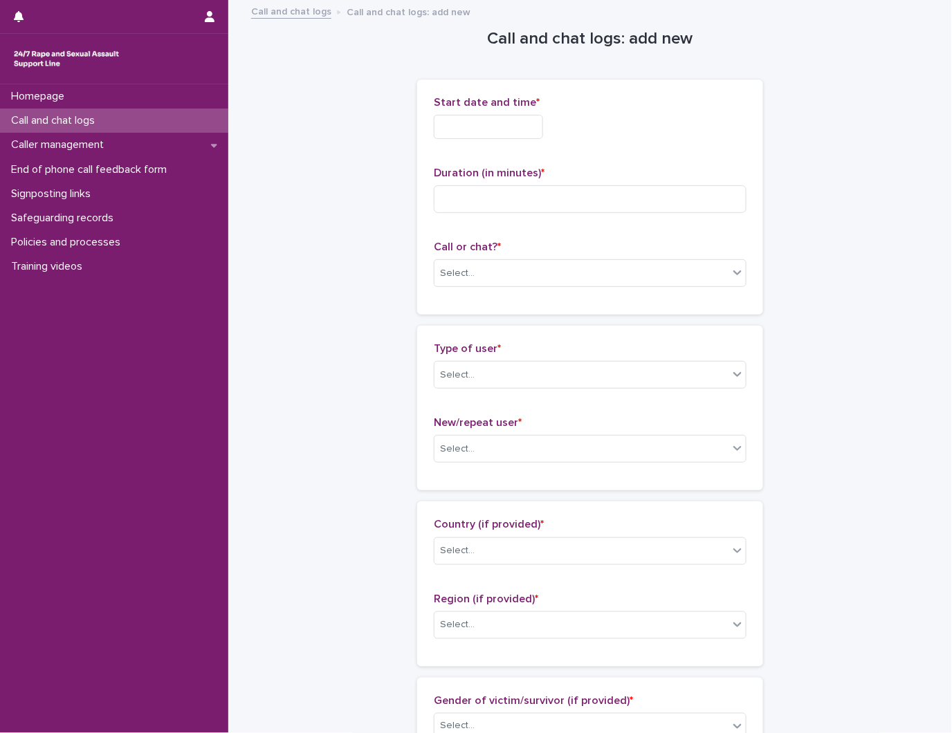
click at [455, 113] on div "Start date and time *" at bounding box center [590, 123] width 313 height 54
drag, startPoint x: 472, startPoint y: 149, endPoint x: 465, endPoint y: 135, distance: 15.2
click at [471, 150] on div "Start date and time * Duration (in minutes) * Call or chat? * Select..." at bounding box center [590, 197] width 313 height 202
click at [465, 121] on input "text" at bounding box center [488, 127] width 109 height 24
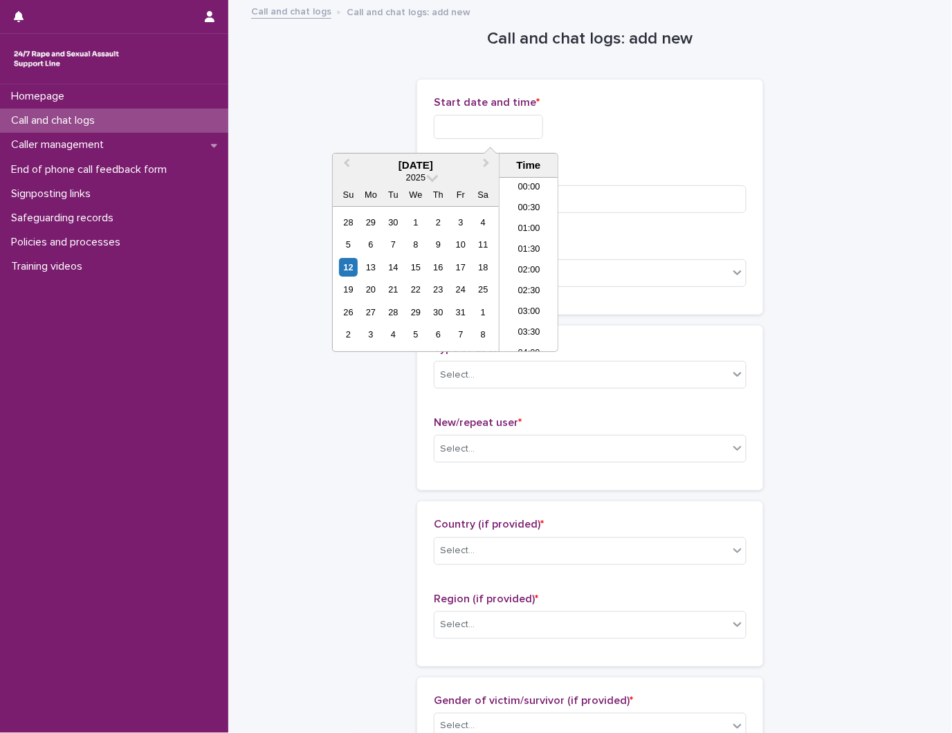
scroll to position [822, 0]
click at [520, 340] on li "23:30" at bounding box center [528, 341] width 59 height 21
click at [534, 128] on input "**********" at bounding box center [488, 127] width 109 height 24
type input "**********"
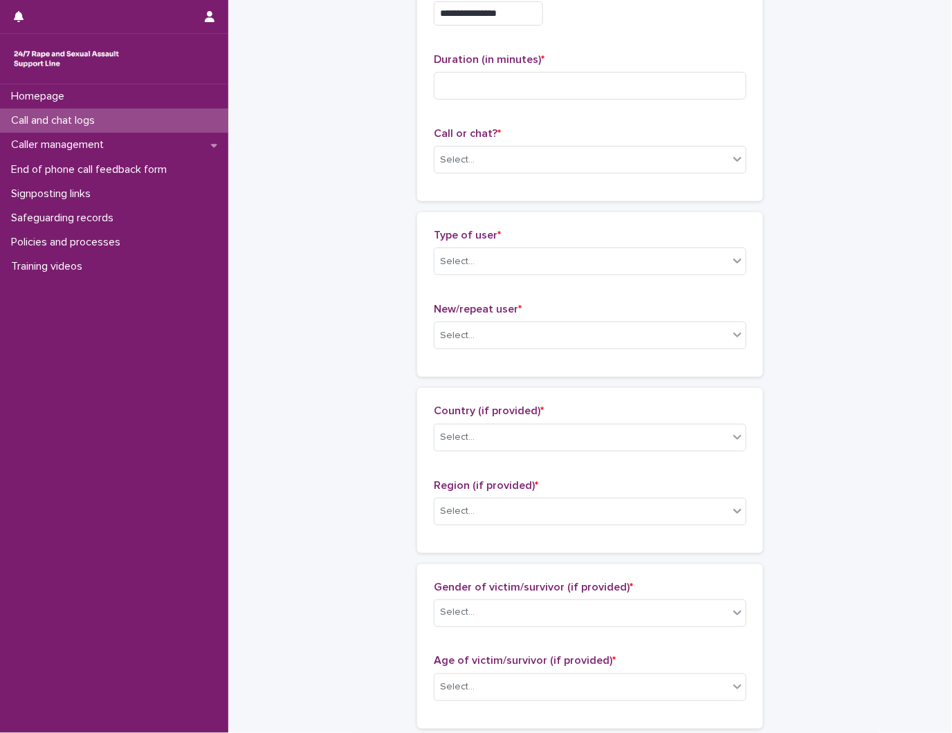
scroll to position [133, 0]
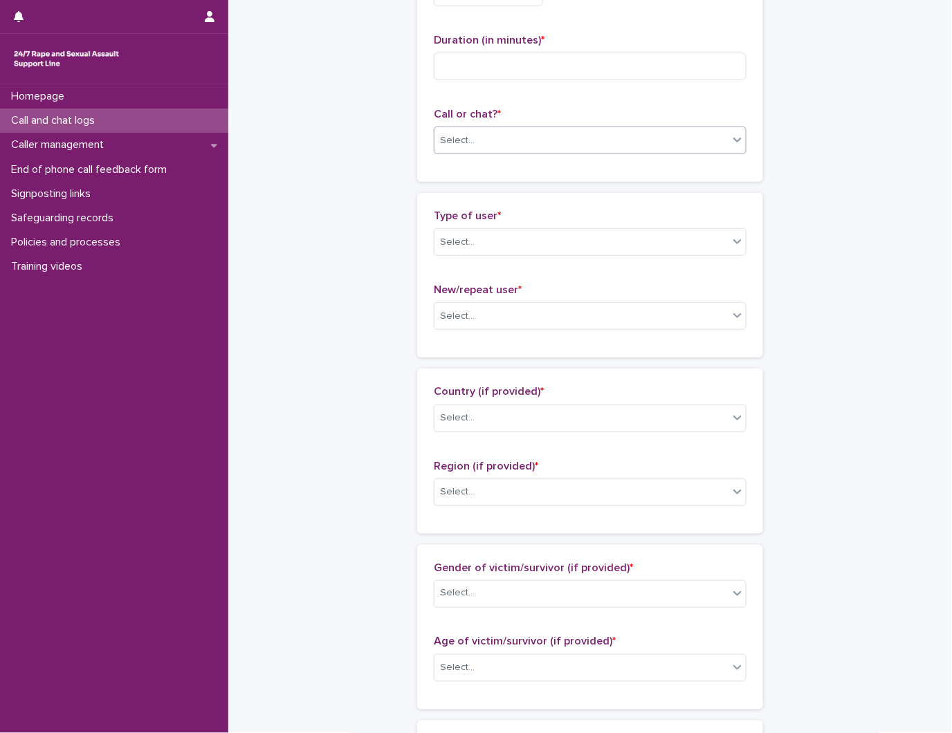
click at [566, 150] on div "Select..." at bounding box center [581, 140] width 294 height 23
click at [468, 168] on div "Phone" at bounding box center [584, 167] width 311 height 24
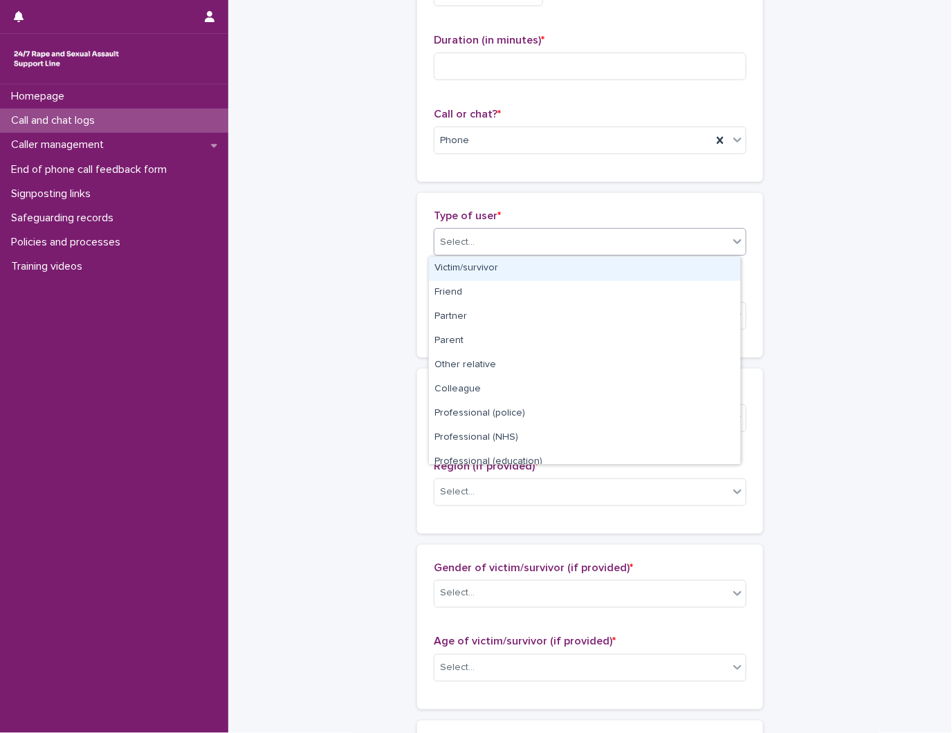
click at [612, 239] on div "Select..." at bounding box center [581, 242] width 294 height 23
click at [495, 268] on div "Victim/survivor" at bounding box center [584, 269] width 311 height 24
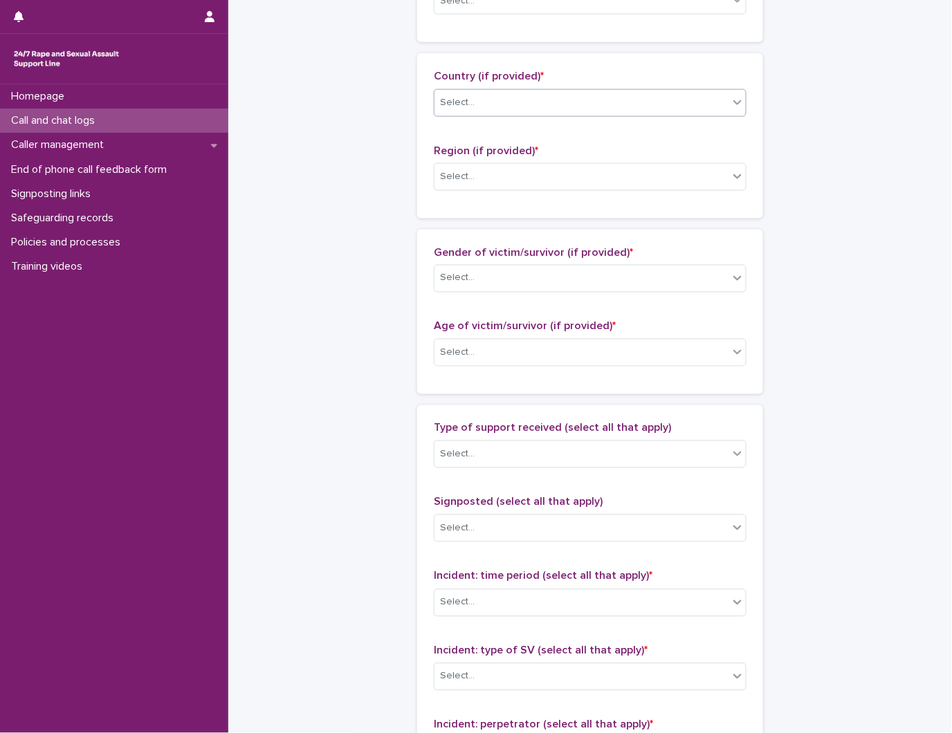
scroll to position [614, 0]
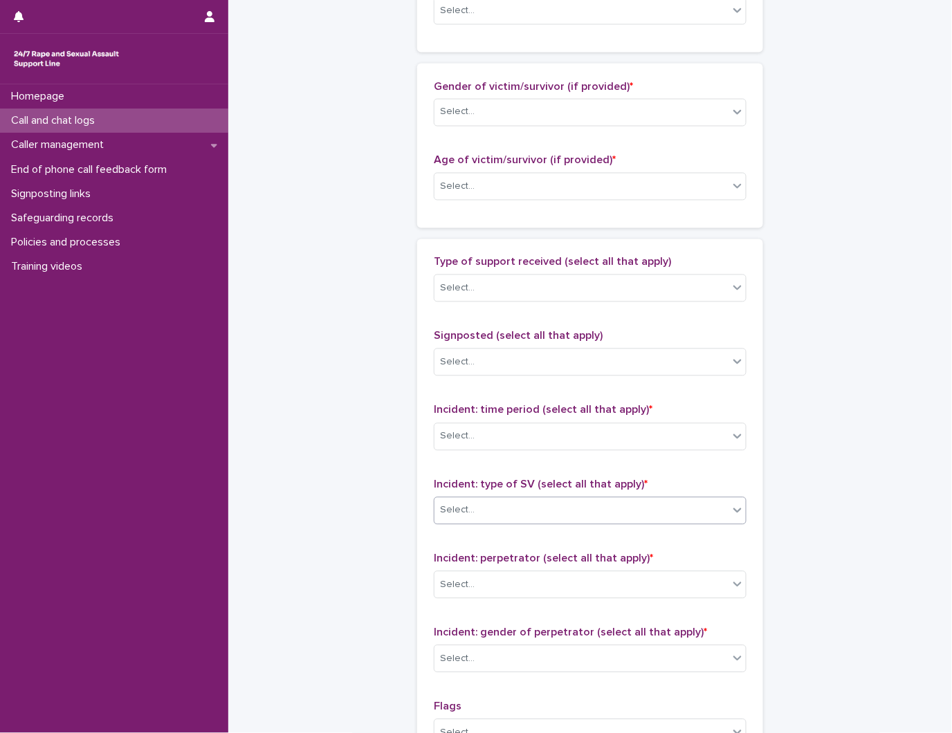
click at [499, 501] on div "Select..." at bounding box center [581, 510] width 294 height 23
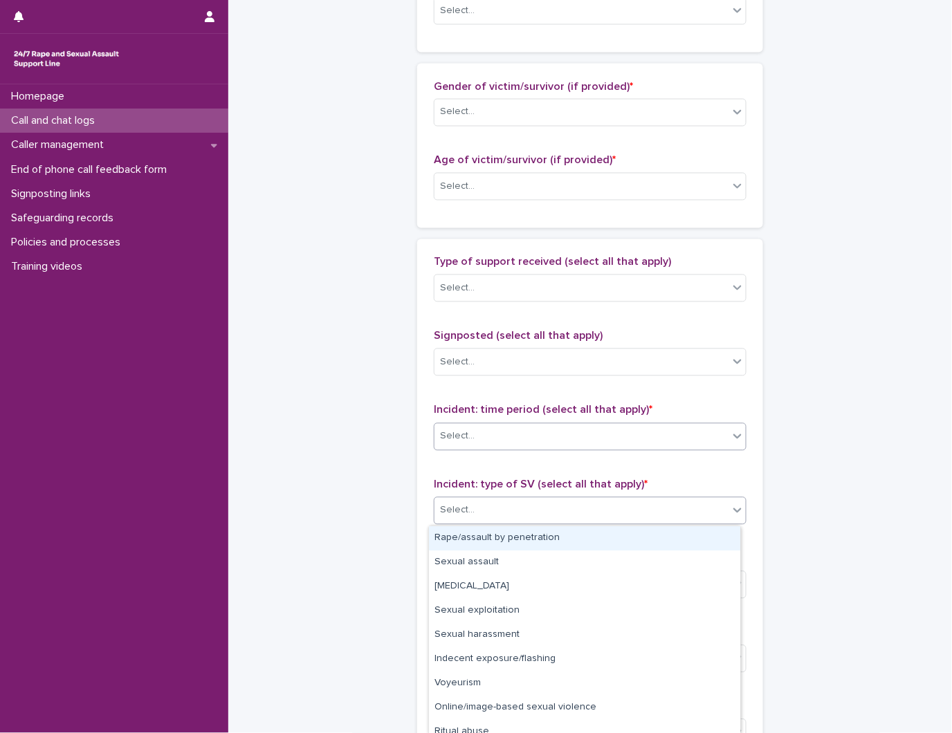
click at [544, 430] on div "Select..." at bounding box center [581, 436] width 294 height 23
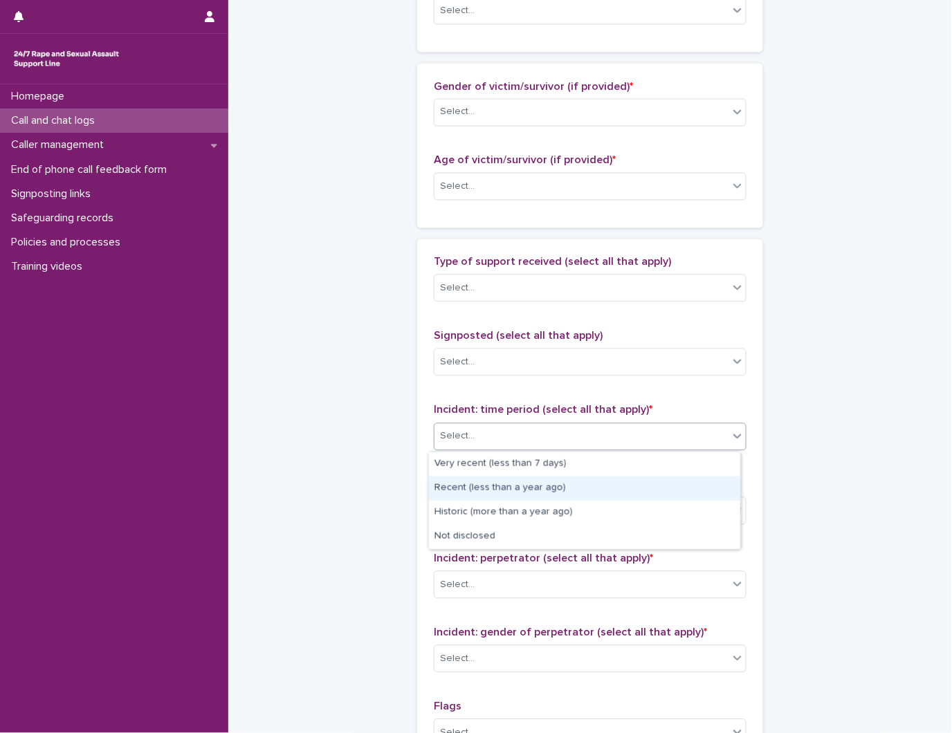
click at [508, 488] on div "Recent (less than a year ago)" at bounding box center [584, 489] width 311 height 24
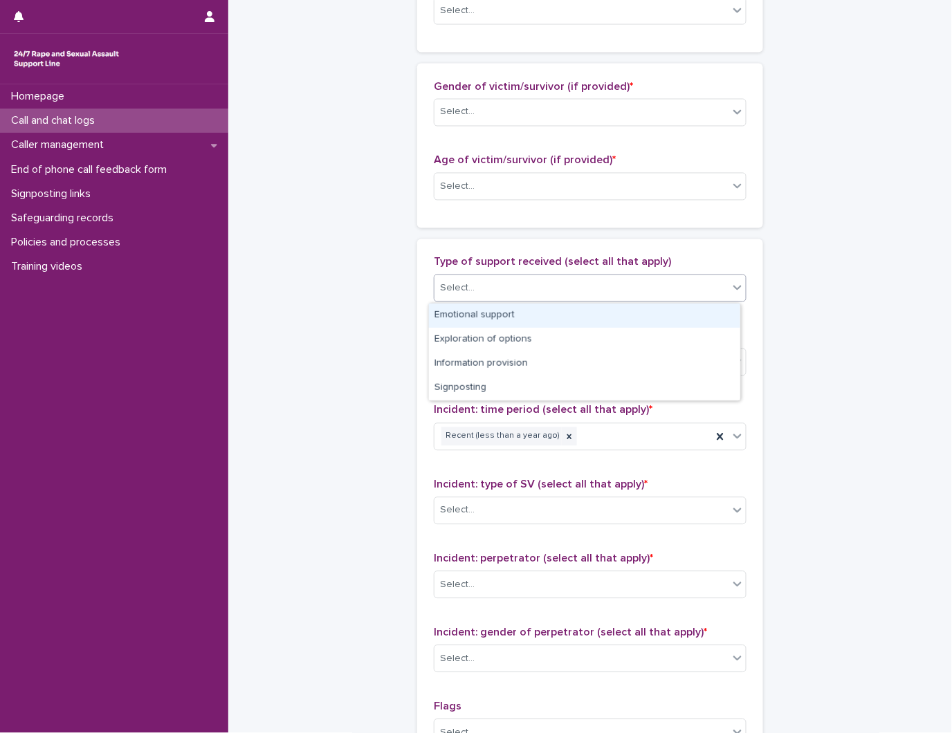
click at [519, 282] on div "Select..." at bounding box center [581, 288] width 294 height 23
click at [491, 315] on div "Emotional support" at bounding box center [584, 316] width 311 height 24
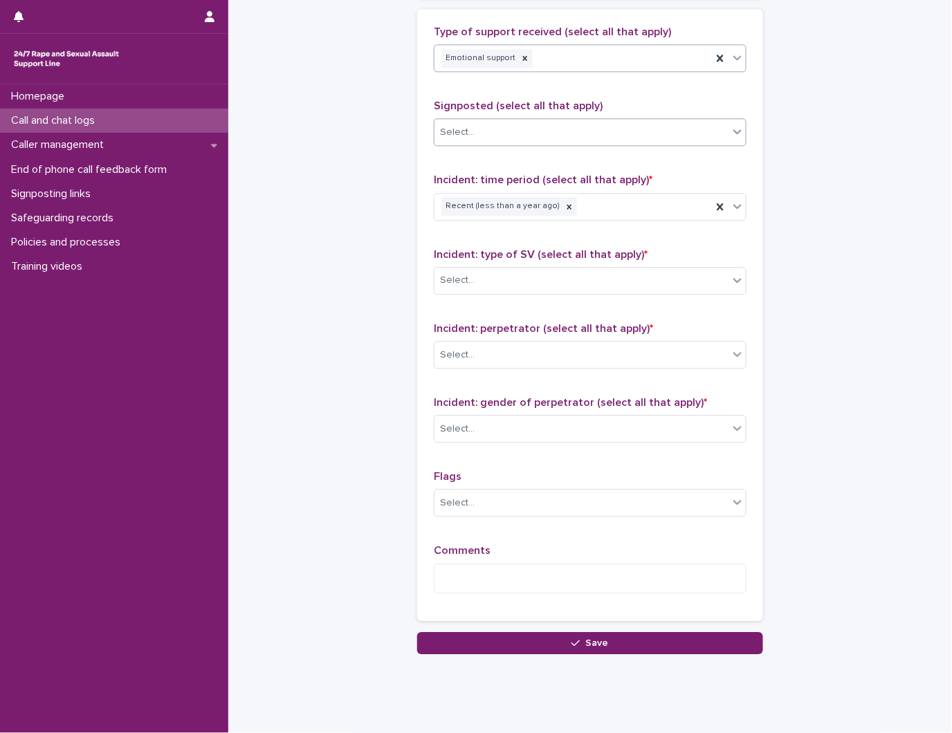
scroll to position [845, 0]
click at [504, 363] on div "Select..." at bounding box center [581, 354] width 294 height 23
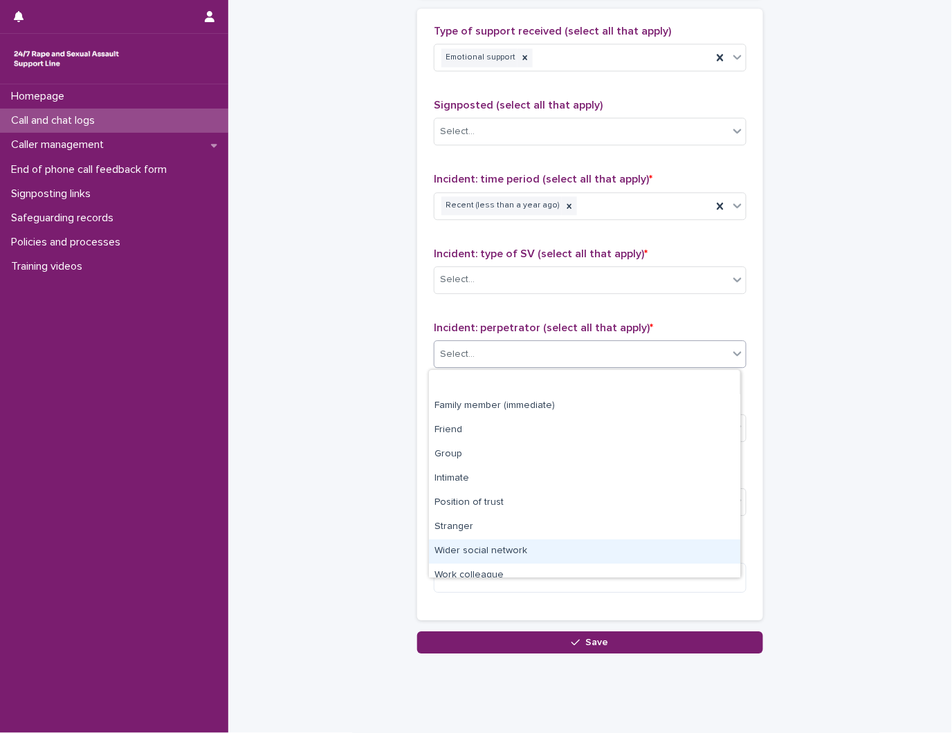
scroll to position [59, 0]
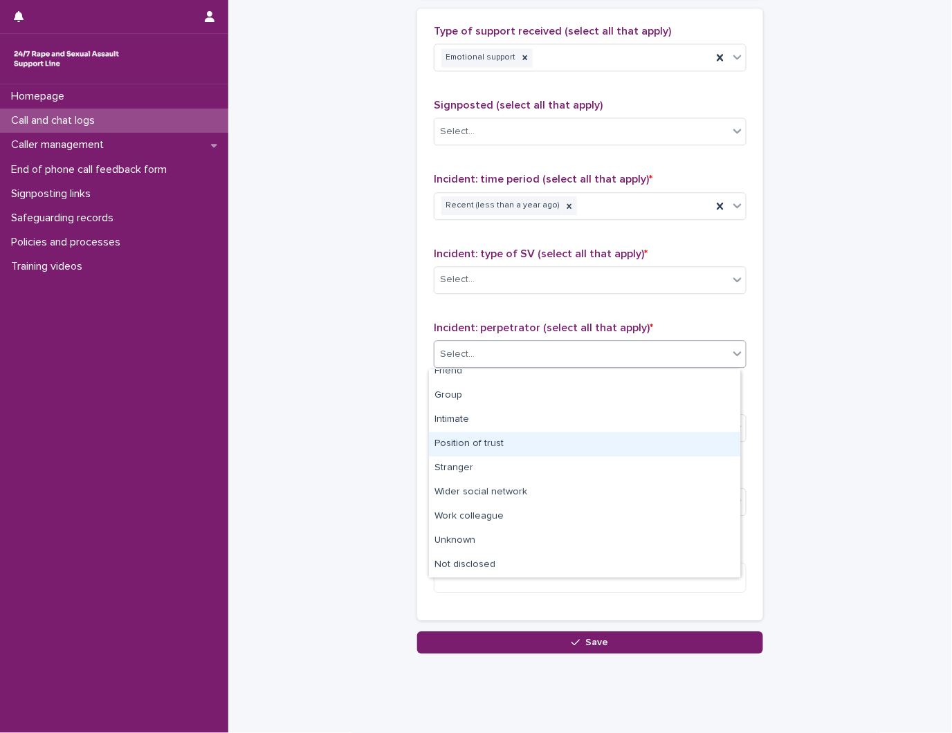
click at [506, 448] on div "Position of trust" at bounding box center [584, 444] width 311 height 24
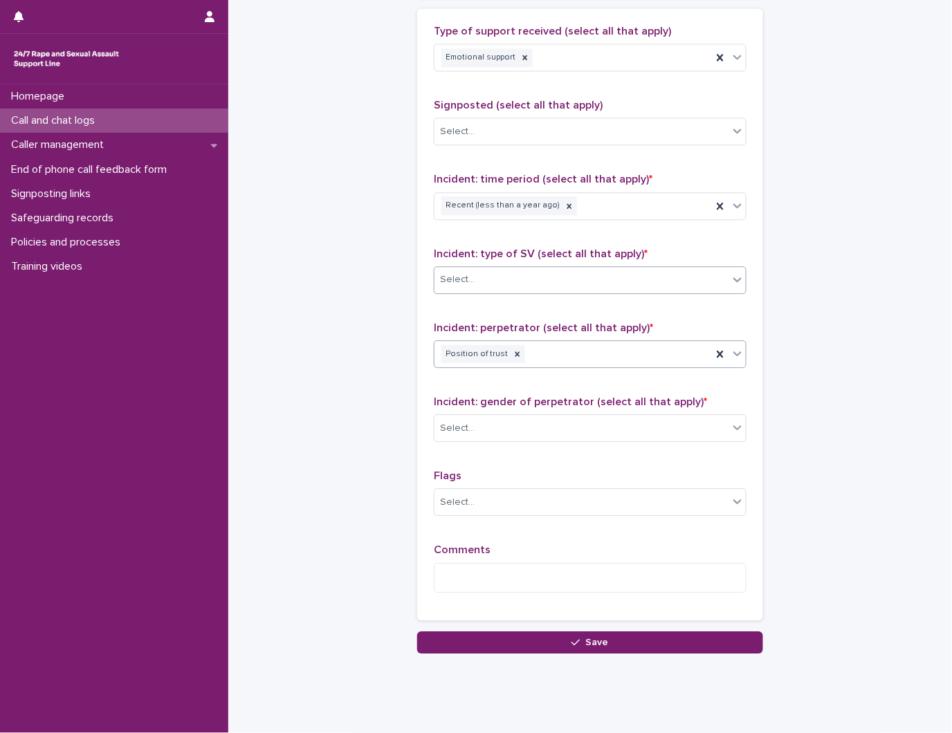
click at [524, 282] on div "Select..." at bounding box center [581, 279] width 294 height 23
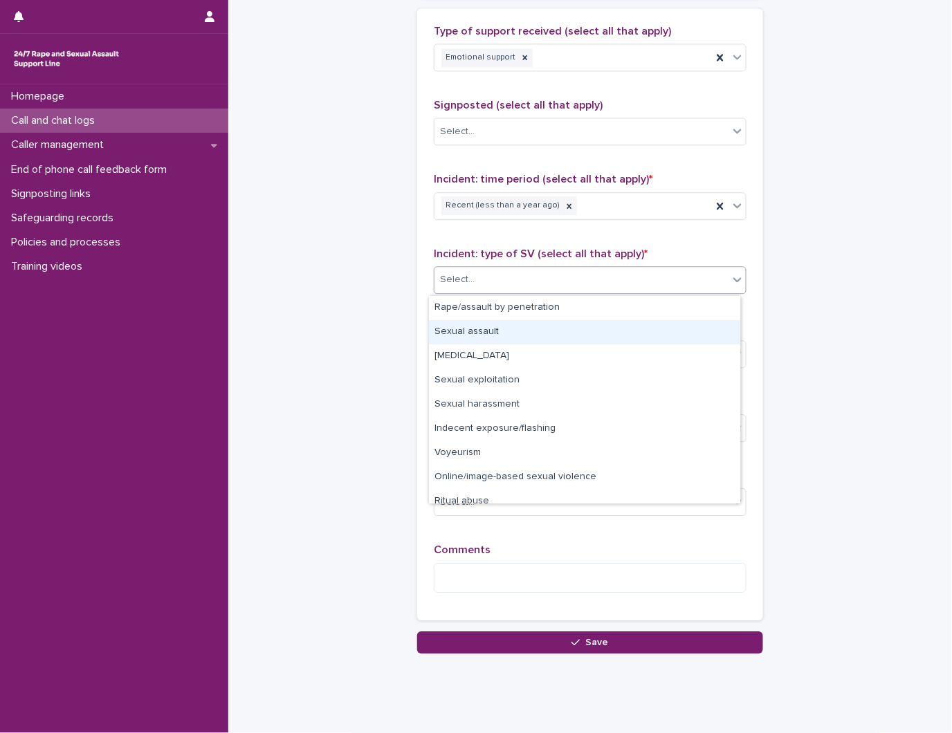
click at [513, 337] on div "Sexual assault" at bounding box center [584, 332] width 311 height 24
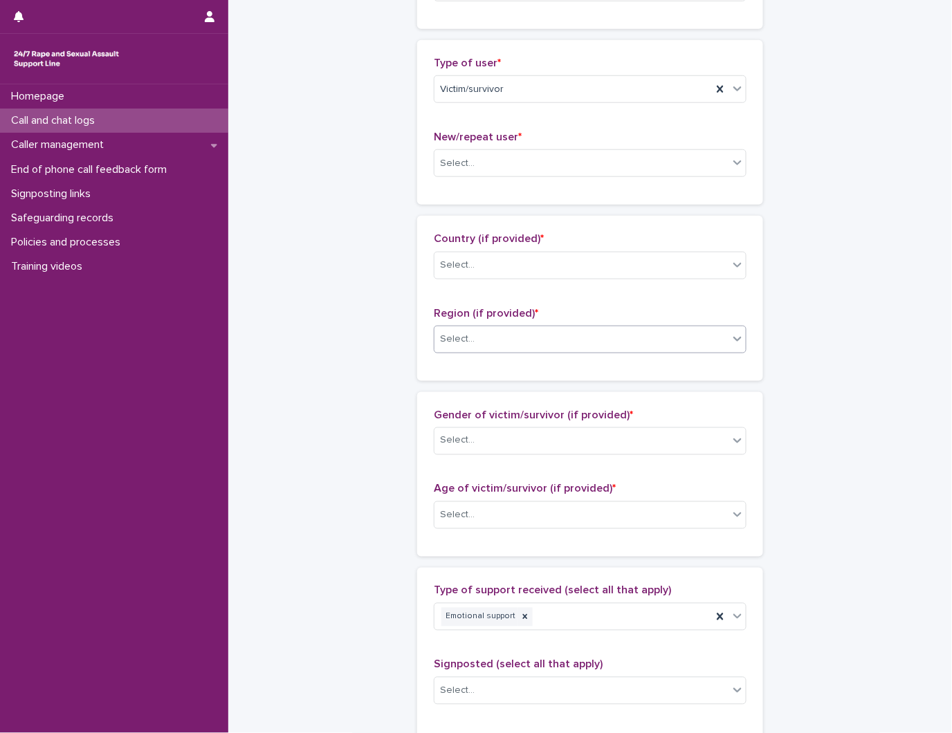
scroll to position [154, 0]
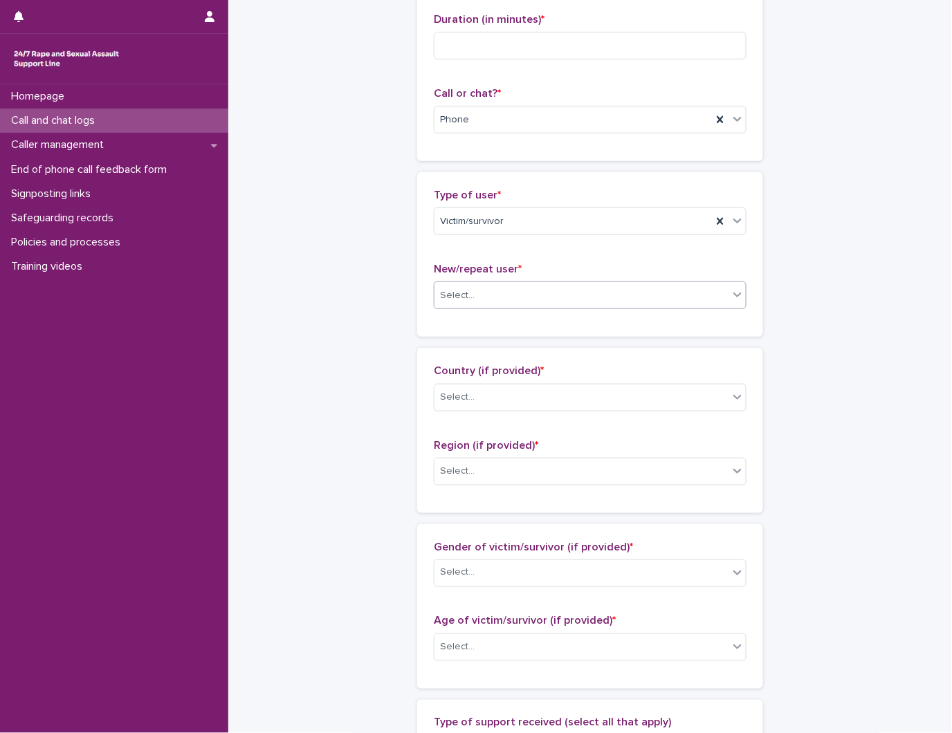
click at [537, 293] on div "Select..." at bounding box center [581, 295] width 294 height 23
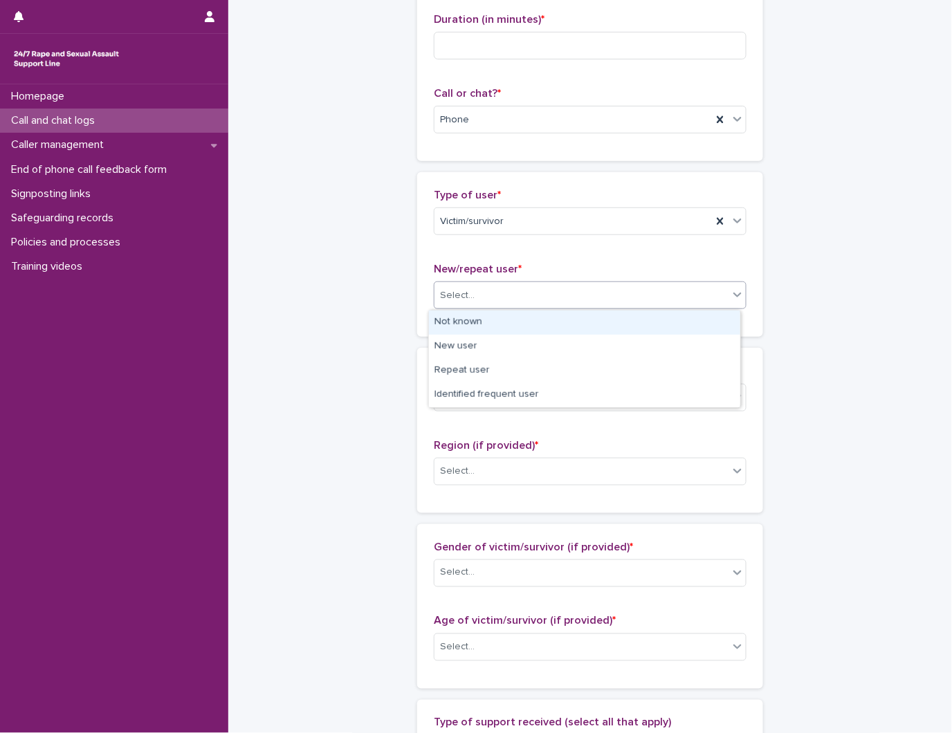
click at [537, 323] on div "Not known" at bounding box center [584, 323] width 311 height 24
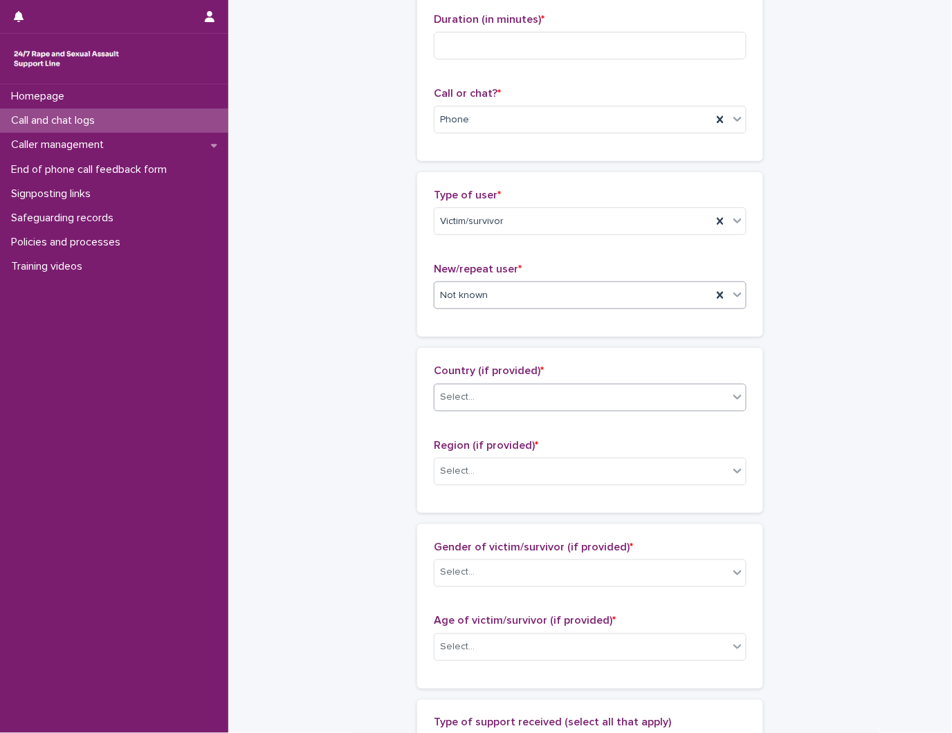
click at [520, 409] on div "Select..." at bounding box center [581, 397] width 294 height 23
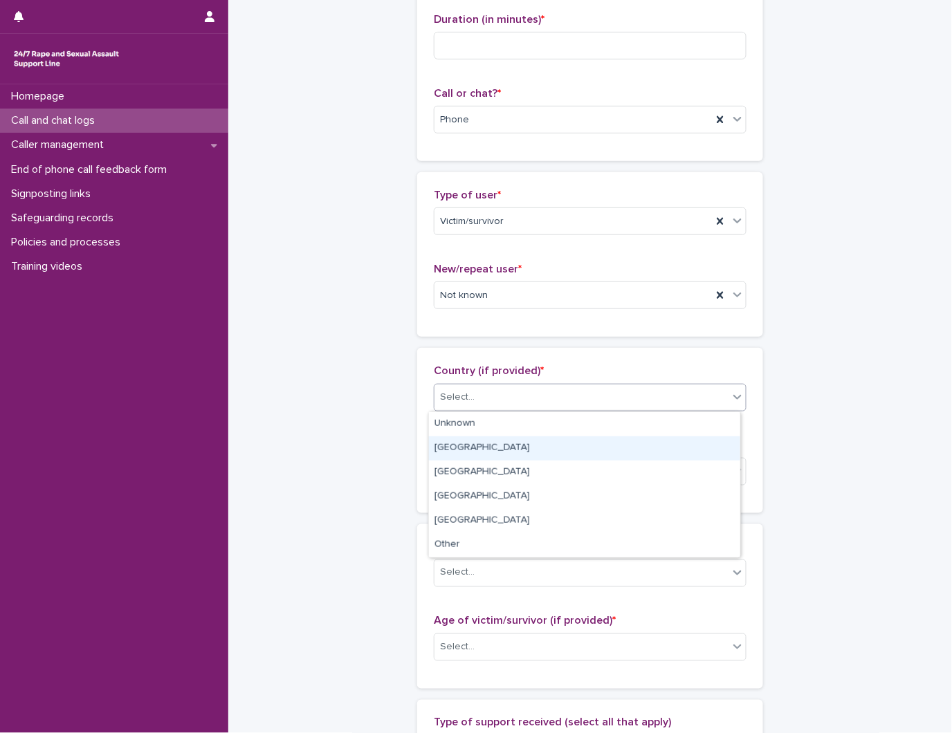
click at [514, 438] on div "[GEOGRAPHIC_DATA]" at bounding box center [584, 448] width 311 height 24
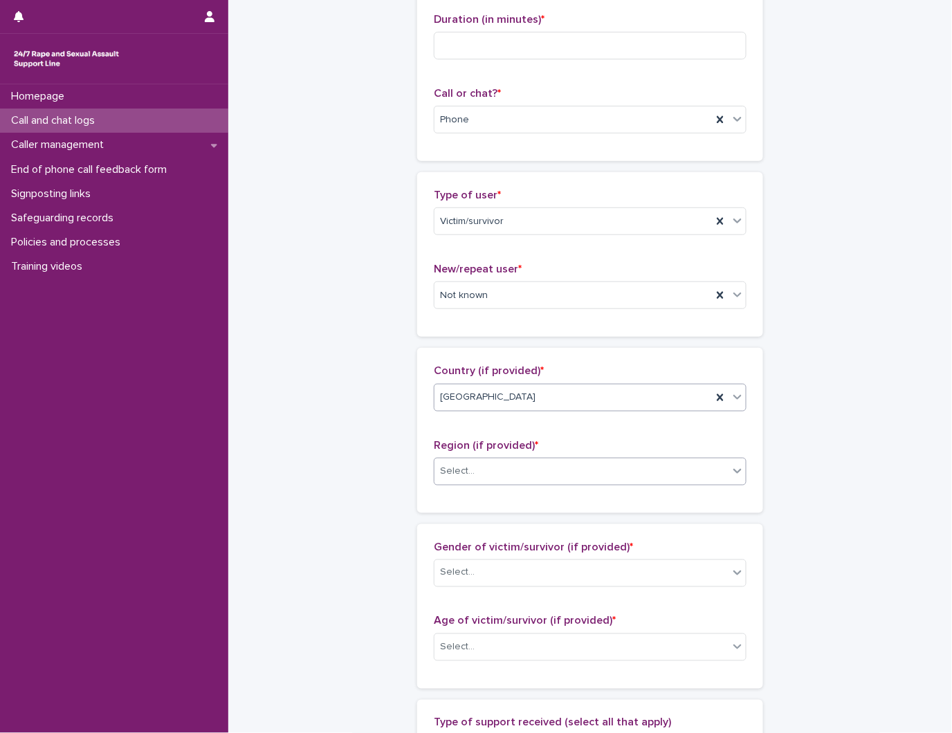
click at [509, 467] on div "Select..." at bounding box center [581, 471] width 294 height 23
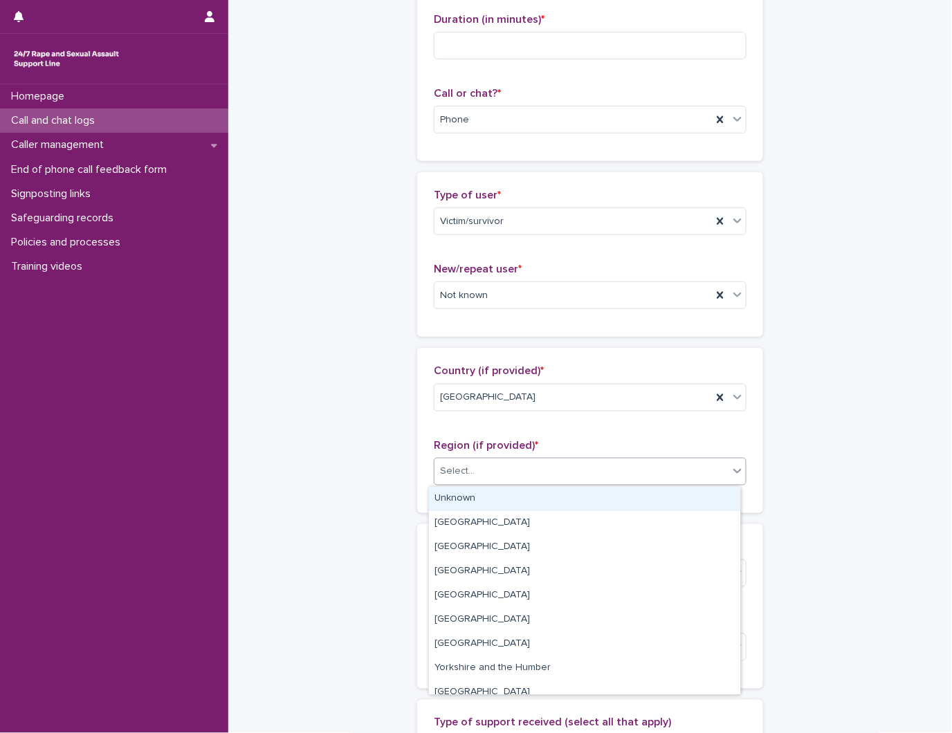
click at [505, 506] on div "Unknown" at bounding box center [584, 499] width 311 height 24
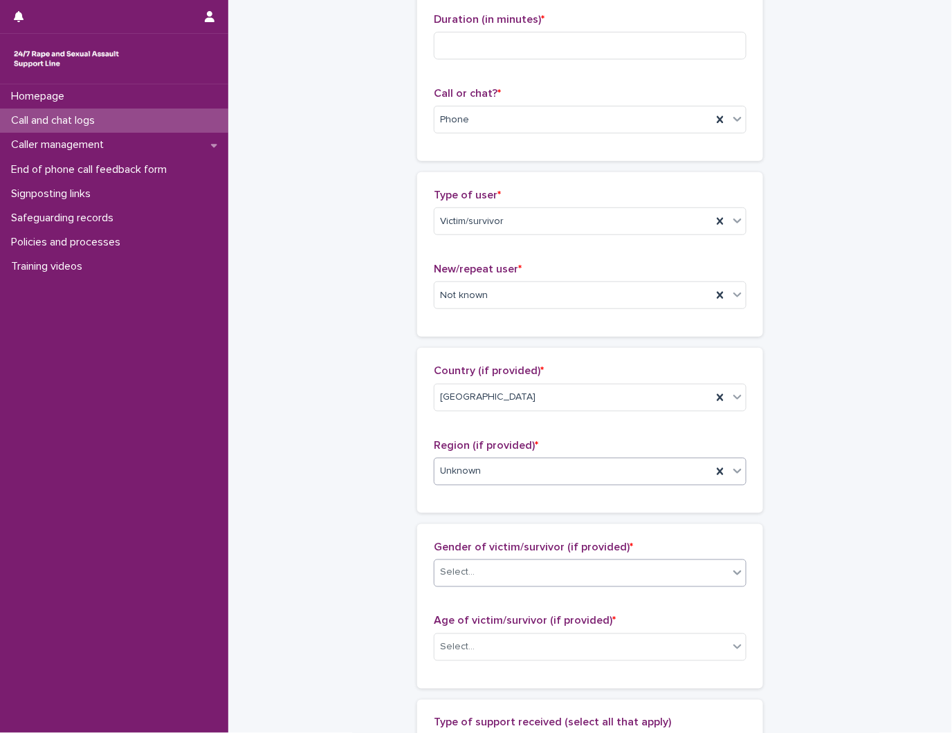
click at [485, 566] on div "Select..." at bounding box center [581, 573] width 294 height 23
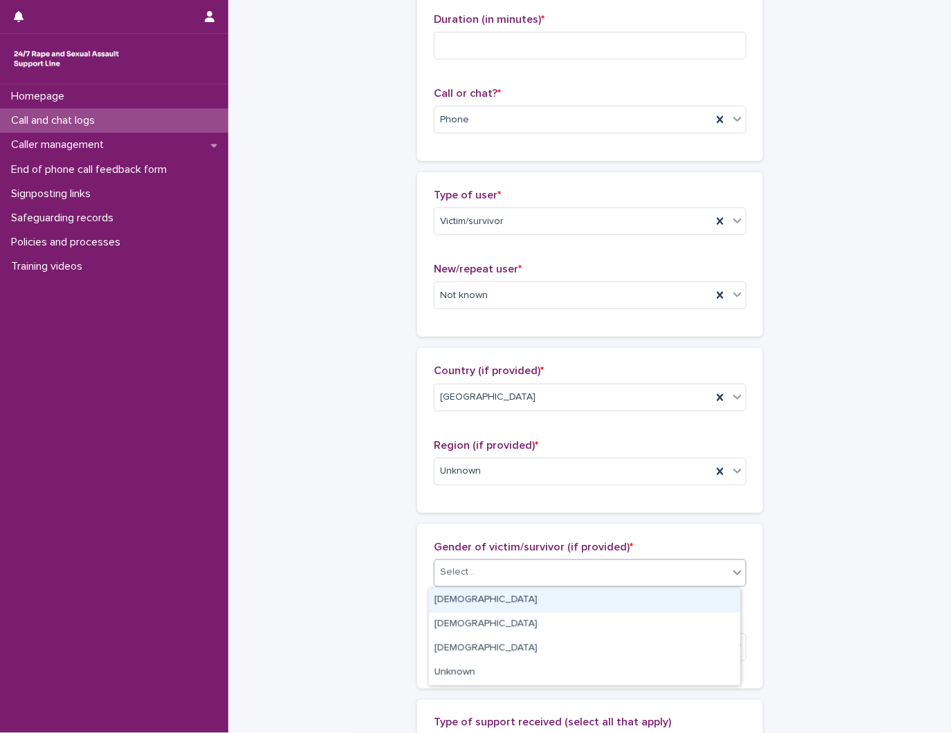
click at [464, 602] on div "[DEMOGRAPHIC_DATA]" at bounding box center [584, 601] width 311 height 24
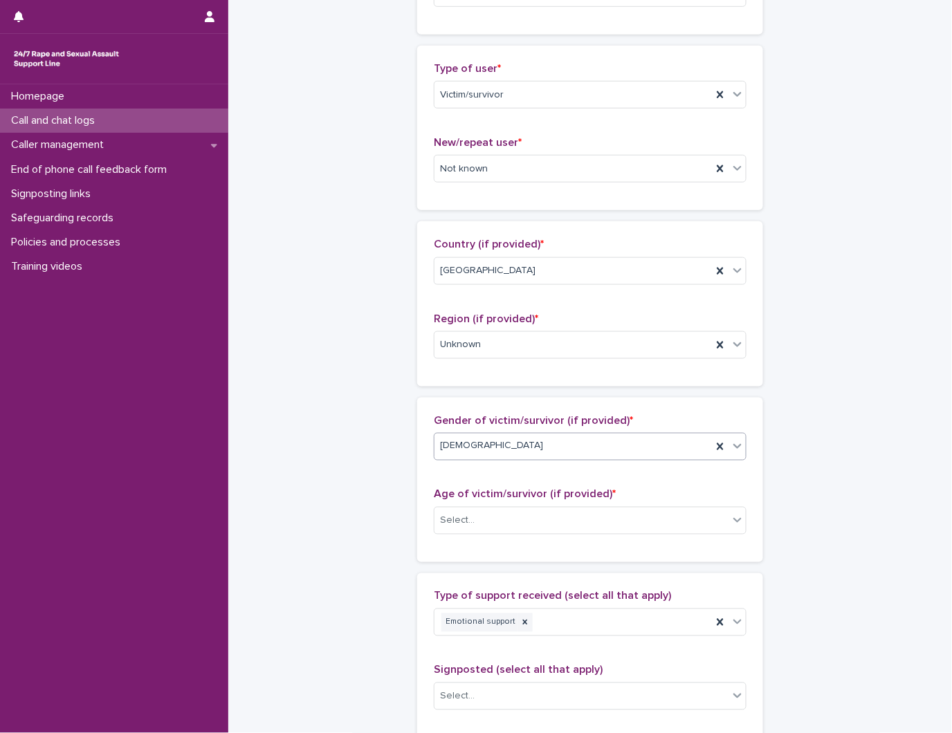
scroll to position [307, 0]
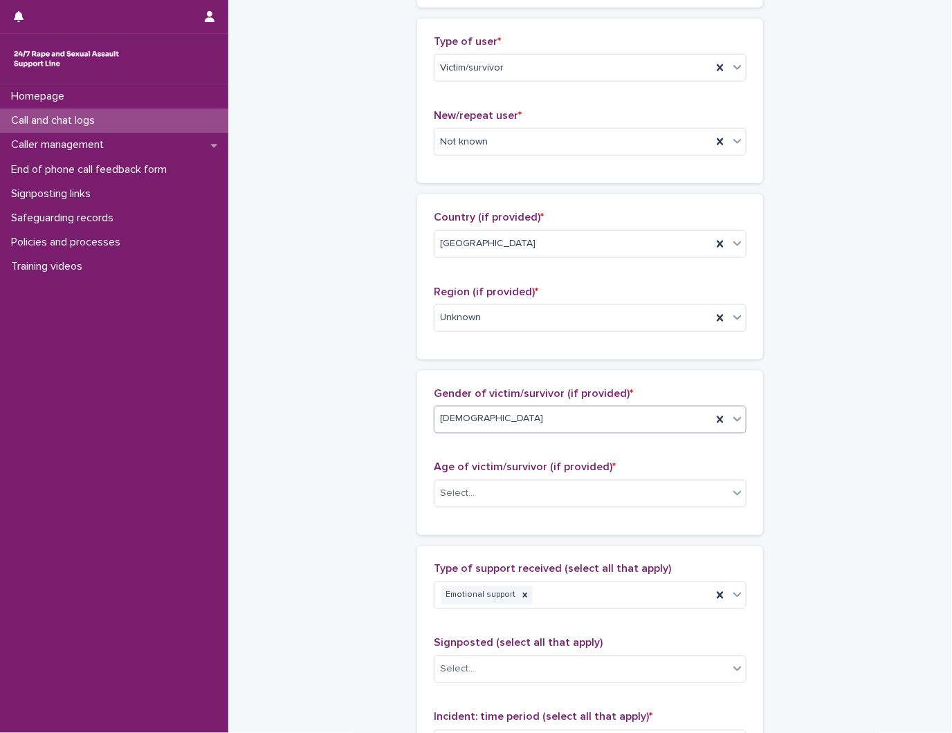
click at [472, 477] on div "Age of victim/survivor (if provided) * Select..." at bounding box center [590, 489] width 313 height 57
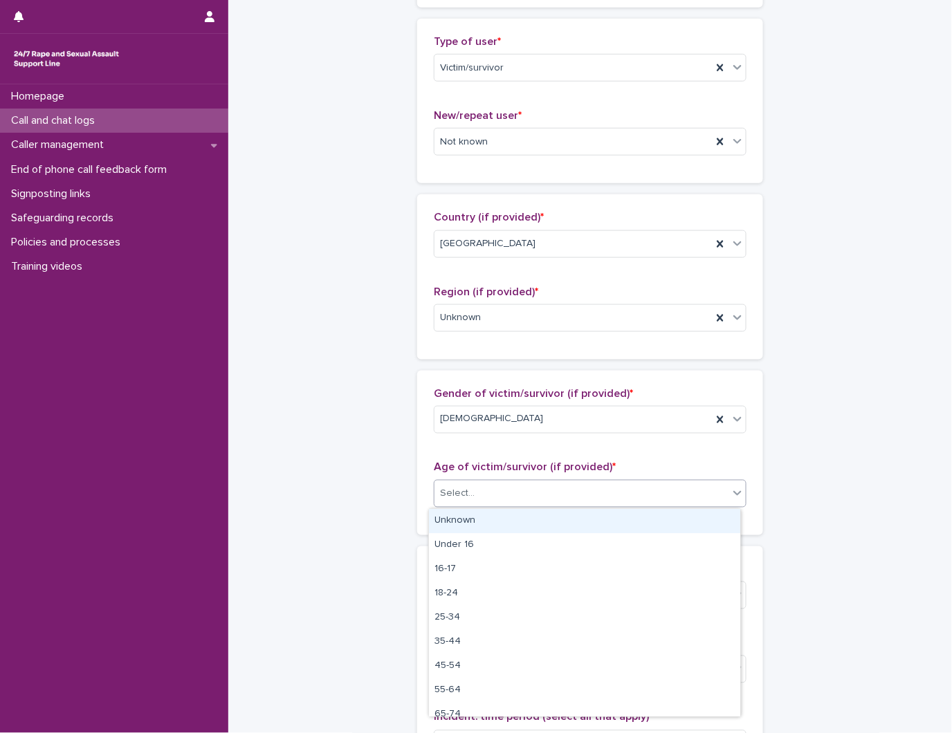
click at [472, 489] on div "Select..." at bounding box center [581, 494] width 294 height 23
click at [468, 516] on div "Unknown" at bounding box center [584, 521] width 311 height 24
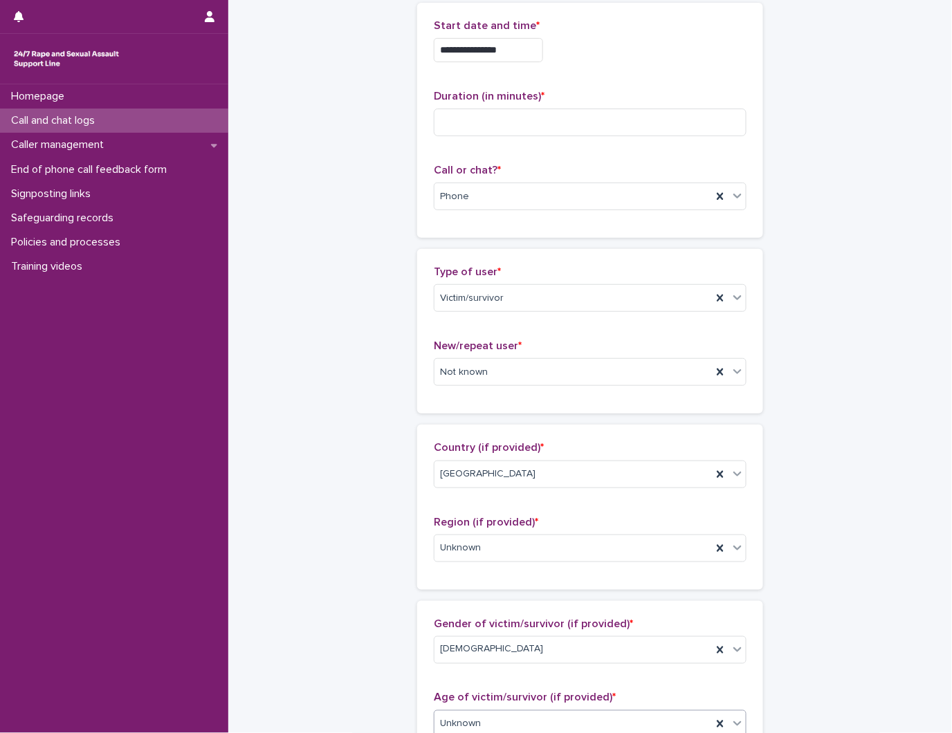
scroll to position [0, 0]
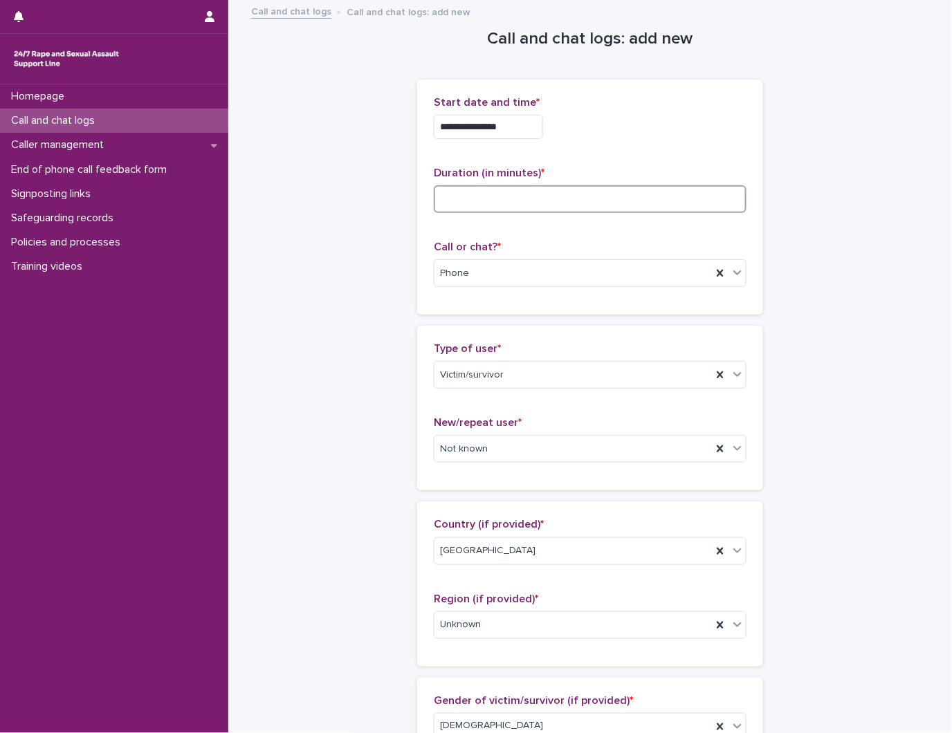
click at [587, 198] on input at bounding box center [590, 199] width 313 height 28
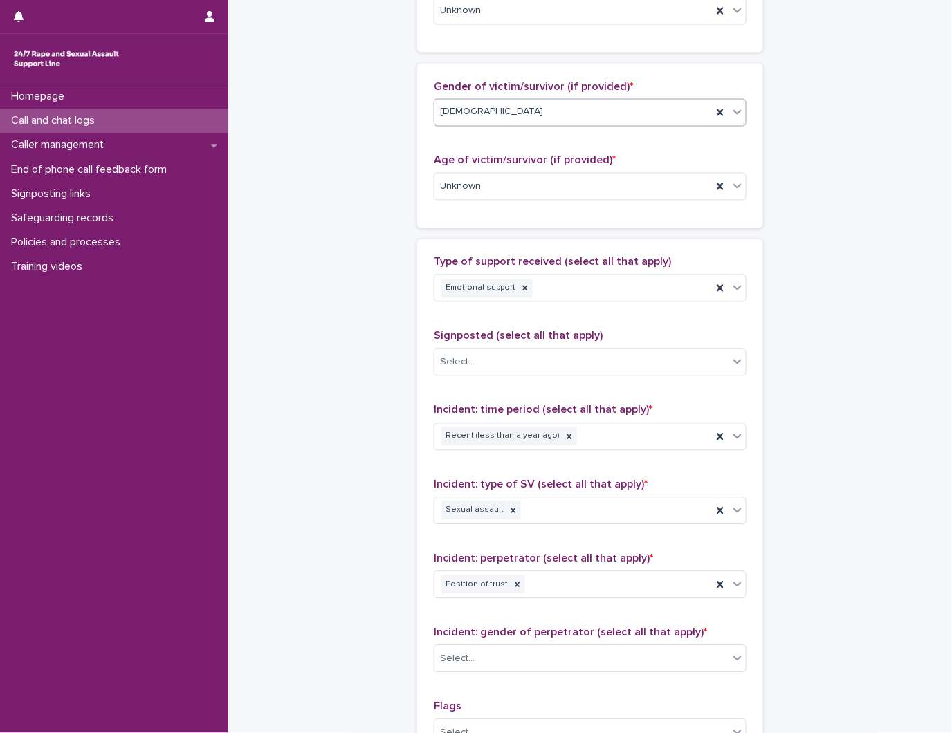
scroll to position [768, 0]
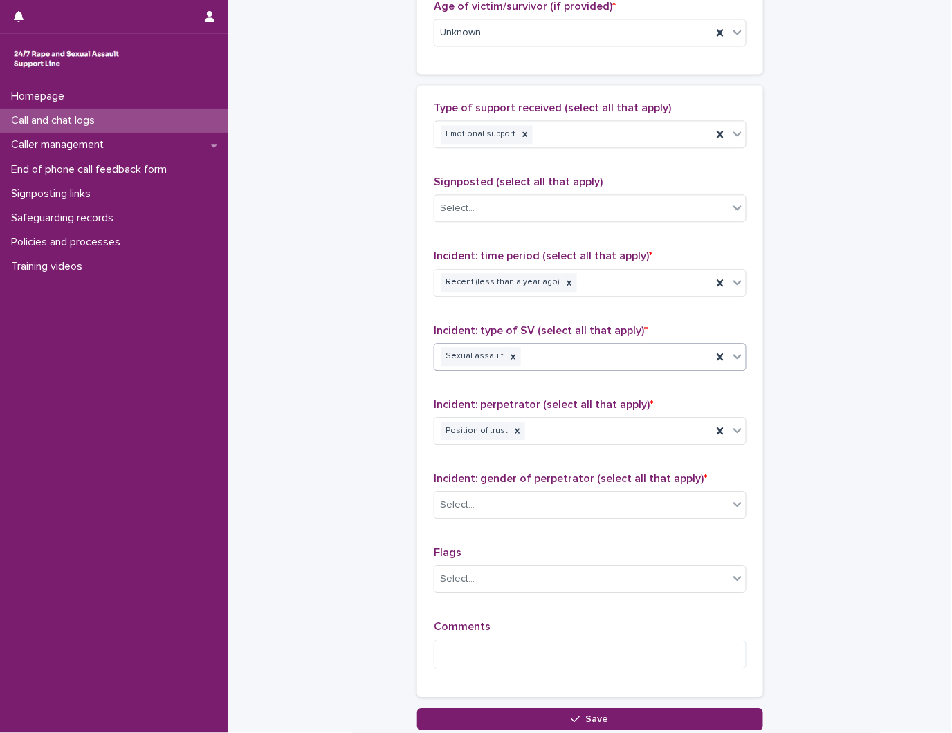
type input "**"
click at [589, 354] on div "Sexual assault" at bounding box center [572, 356] width 277 height 24
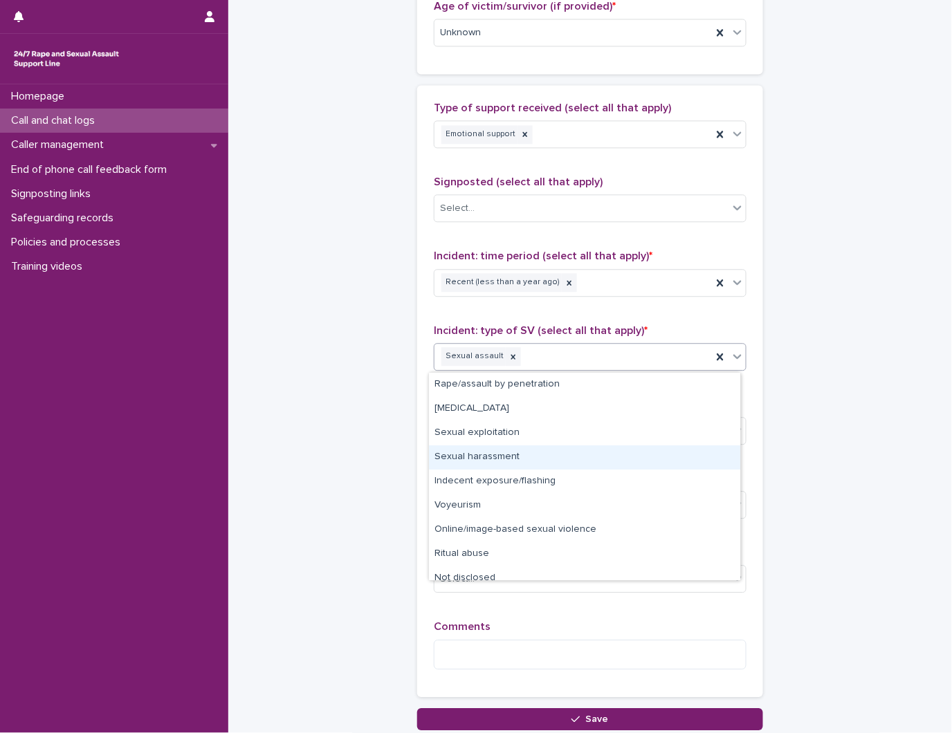
drag, startPoint x: 540, startPoint y: 444, endPoint x: 535, endPoint y: 455, distance: 12.1
click at [535, 455] on div "Sexual harassment" at bounding box center [584, 457] width 311 height 24
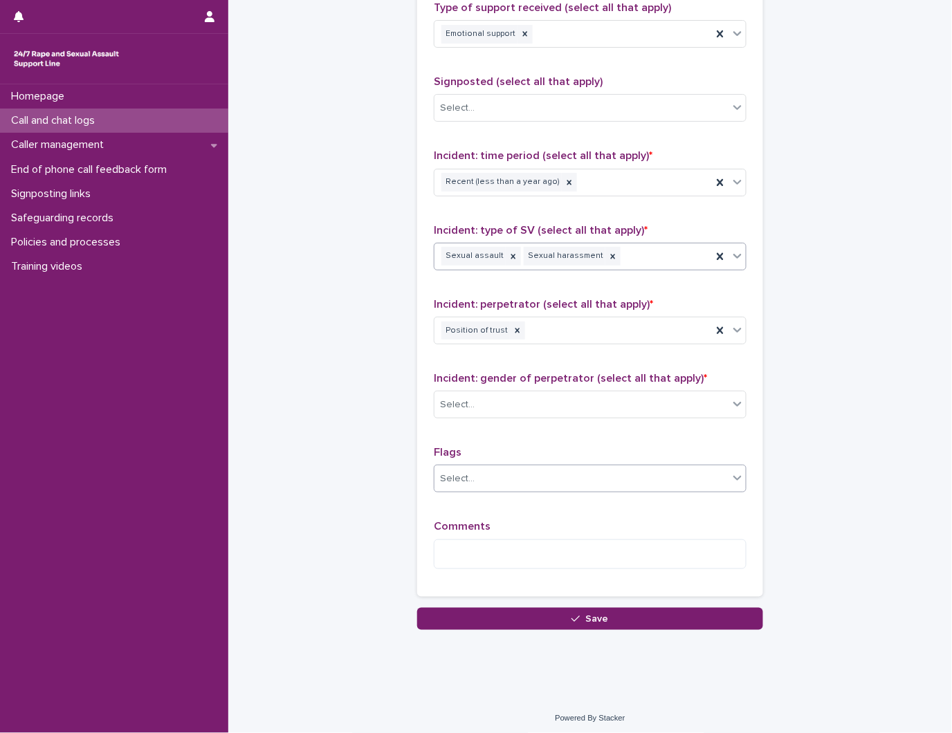
scroll to position [876, 0]
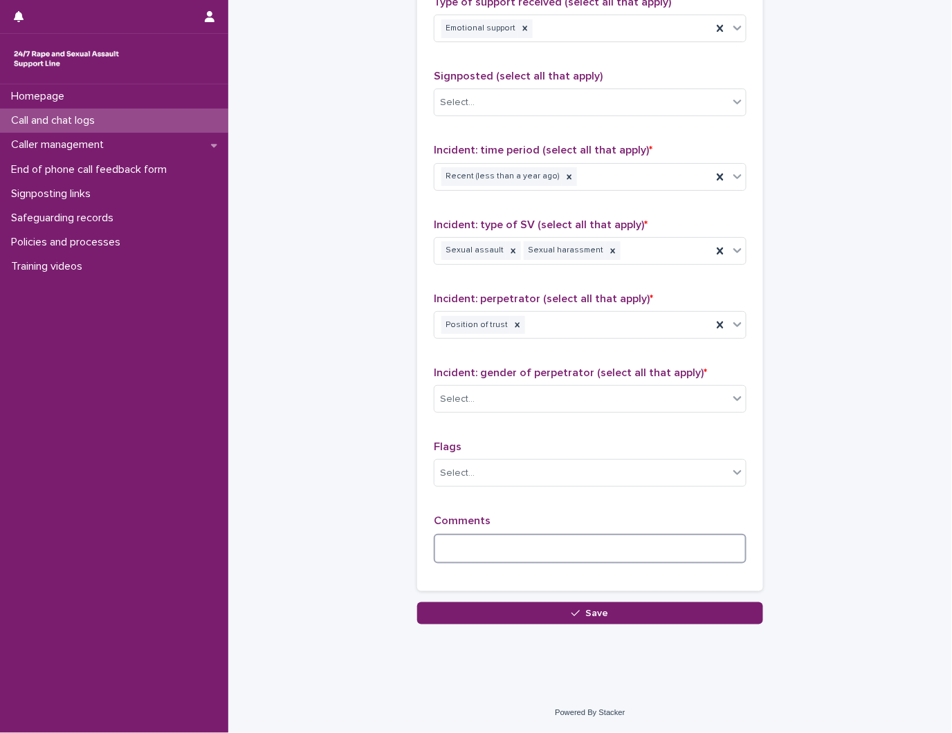
click at [535, 537] on textarea at bounding box center [590, 549] width 313 height 30
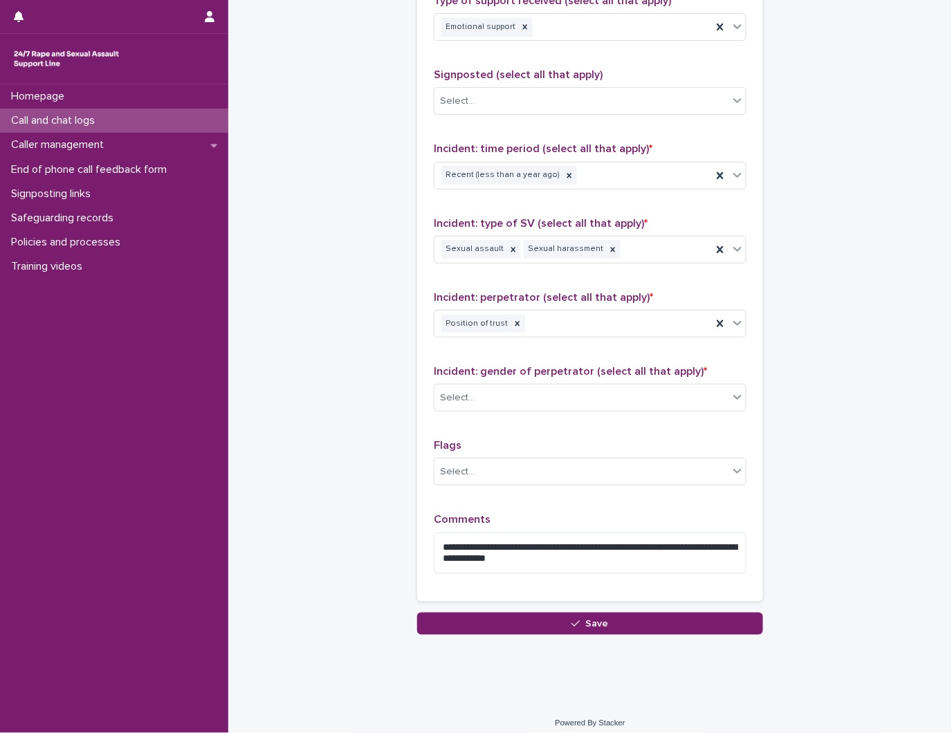
click at [574, 417] on div "Incident: gender of perpetrator (select all that apply) * Select..." at bounding box center [590, 393] width 313 height 57
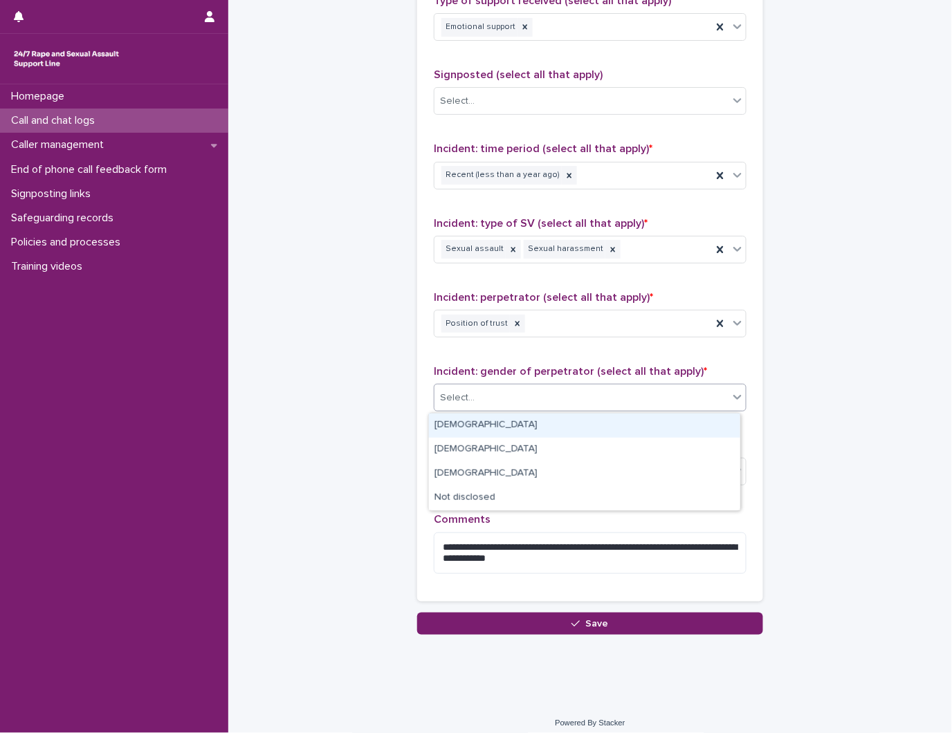
click at [557, 403] on div "Select..." at bounding box center [581, 398] width 294 height 23
click at [531, 430] on div "Male" at bounding box center [584, 426] width 311 height 24
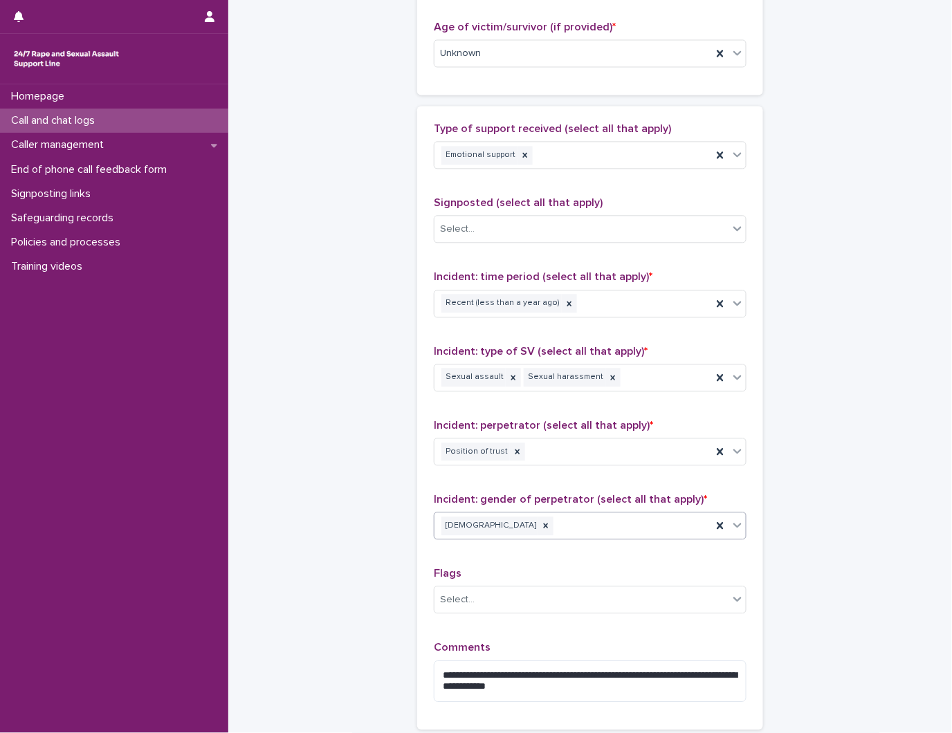
scroll to position [768, 0]
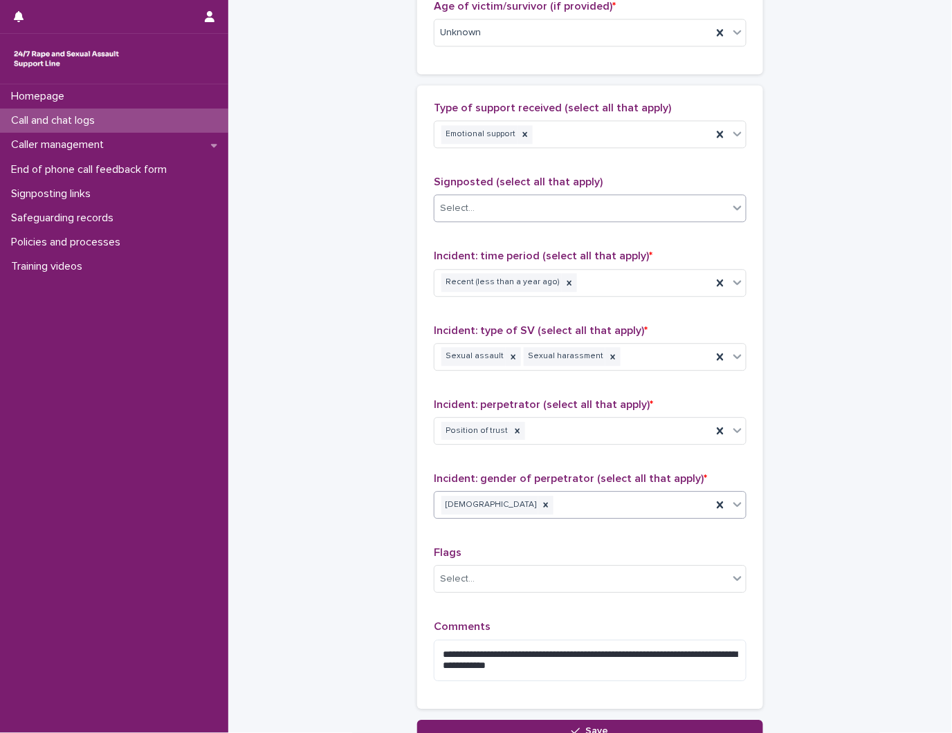
click at [544, 214] on div "Select..." at bounding box center [581, 208] width 294 height 23
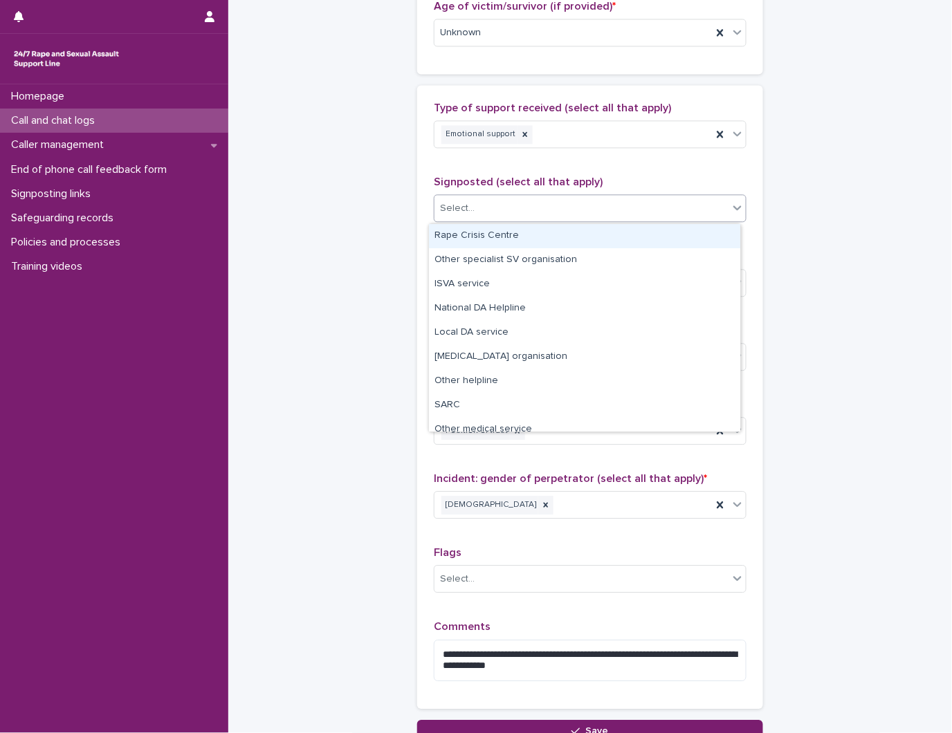
click at [540, 234] on div "Rape Crisis Centre" at bounding box center [584, 236] width 311 height 24
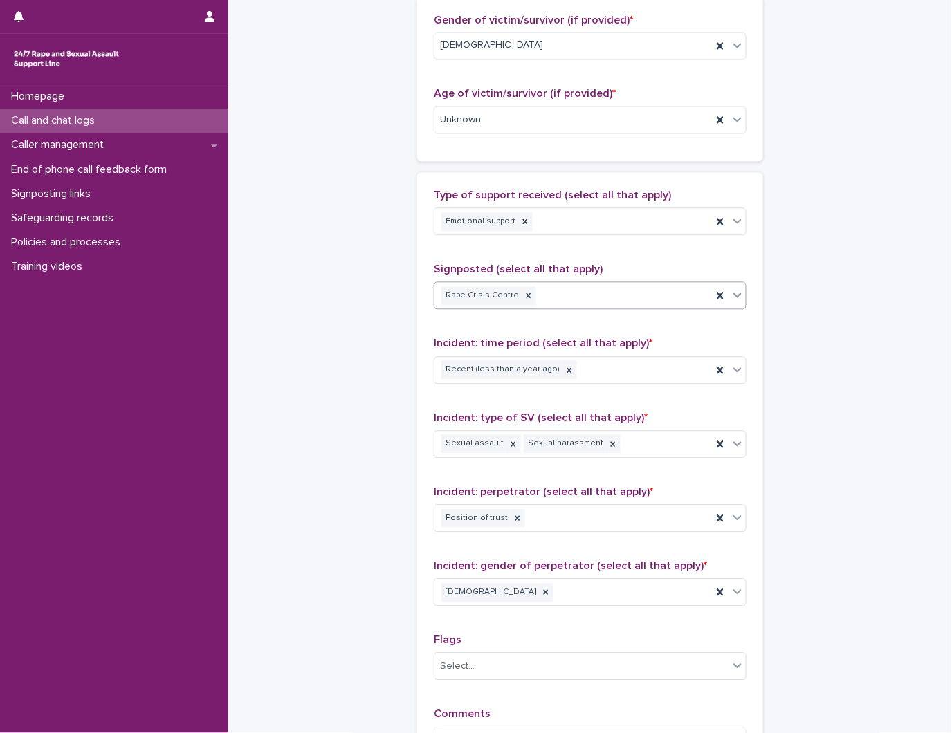
scroll to position [887, 0]
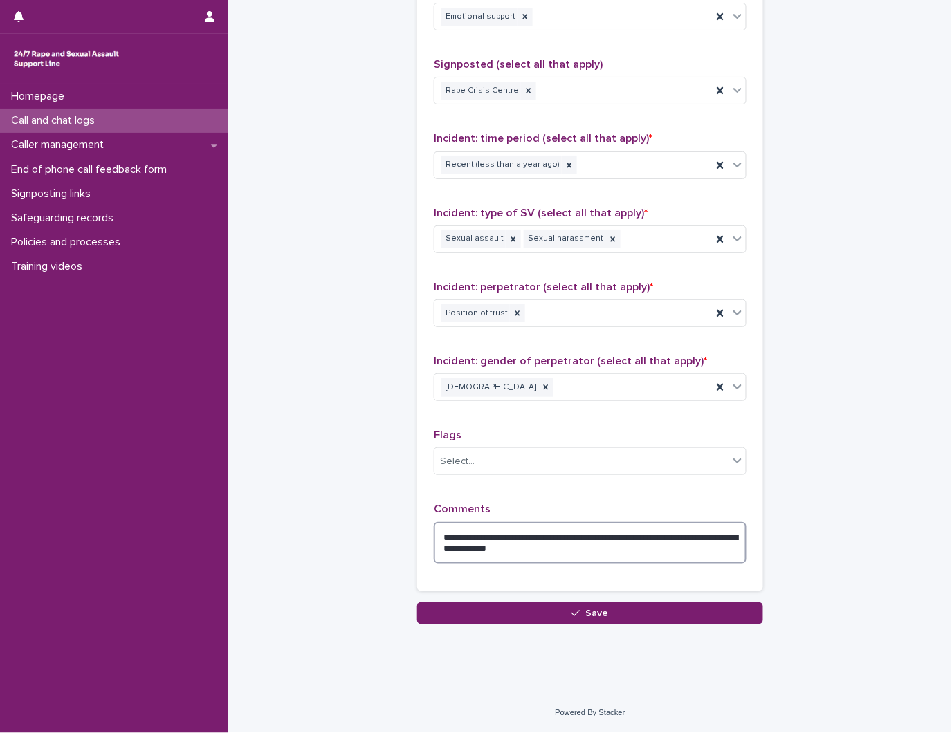
click at [655, 559] on textarea "**********" at bounding box center [590, 543] width 313 height 42
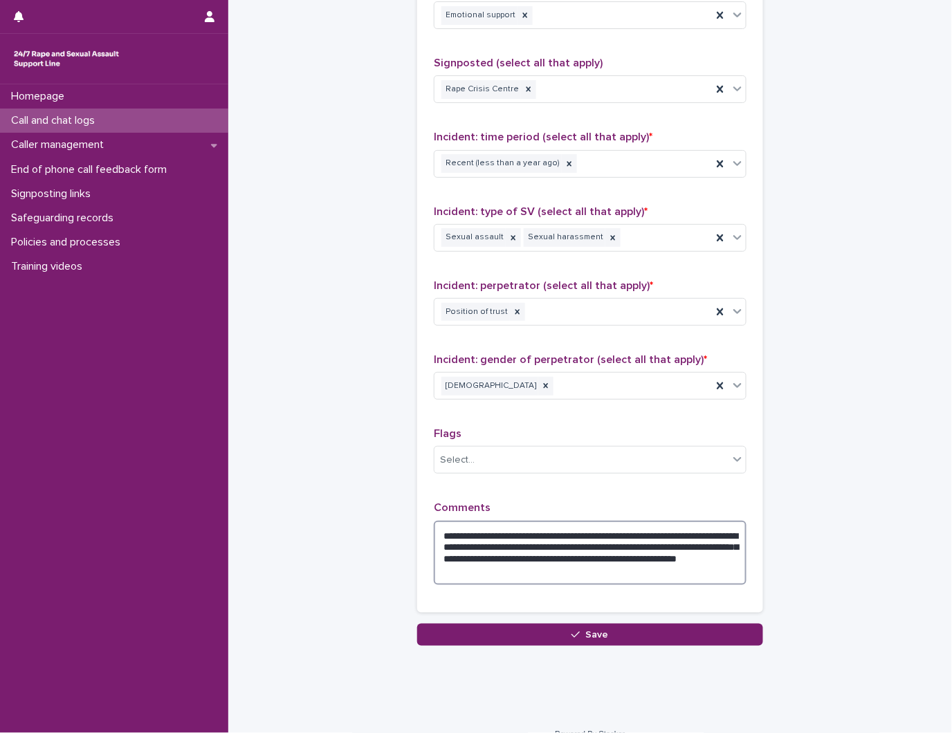
scroll to position [811, 0]
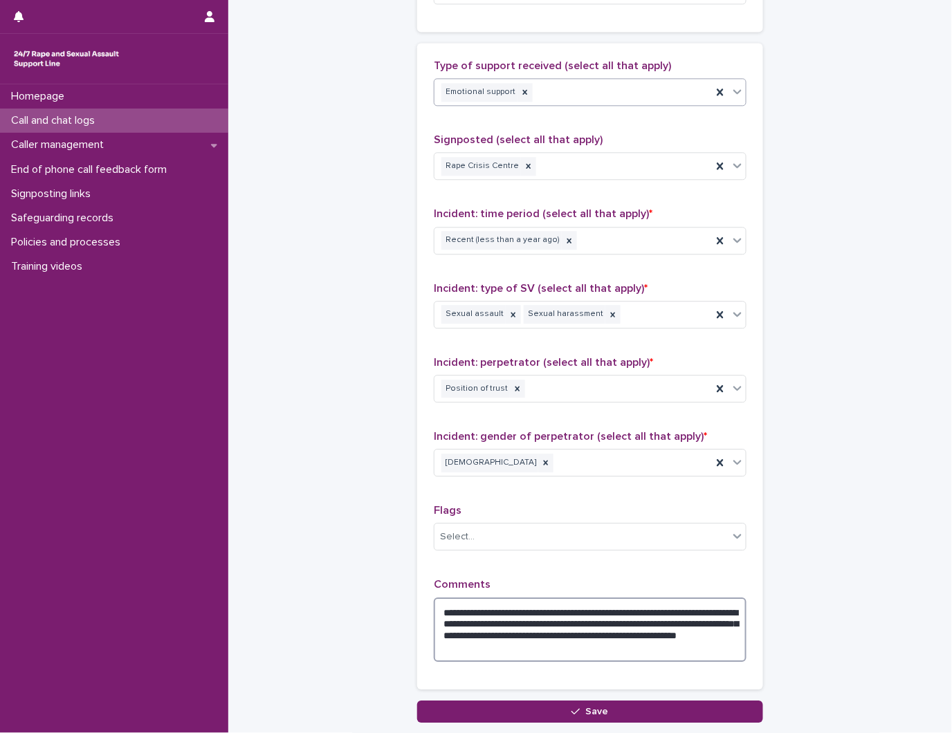
type textarea "**********"
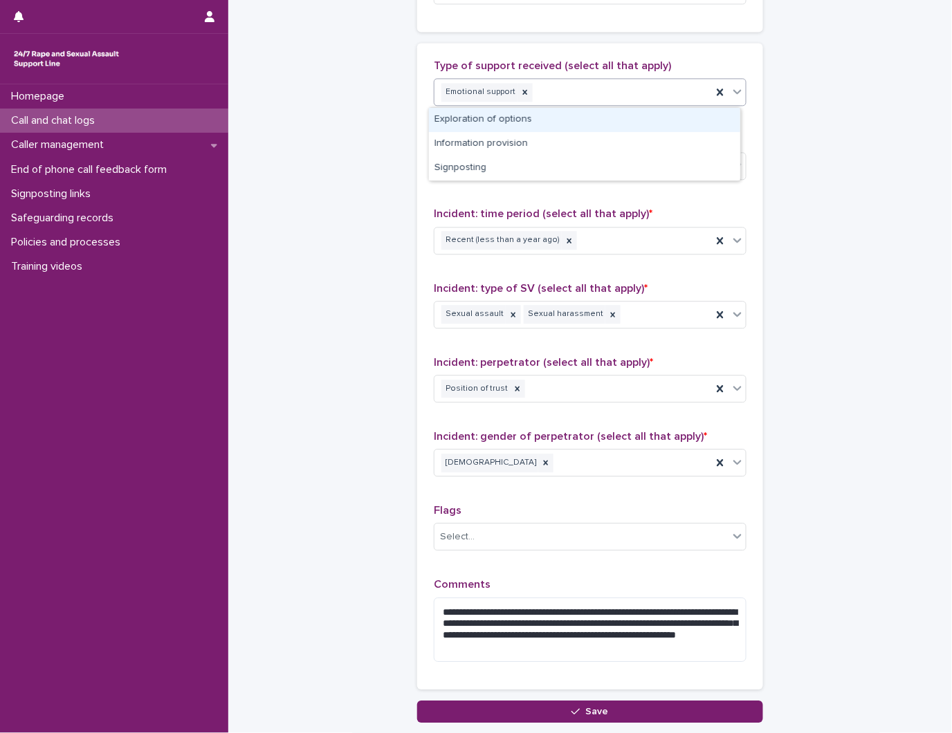
click at [632, 105] on div "Emotional support" at bounding box center [590, 92] width 313 height 28
click at [611, 118] on div "Exploration of options" at bounding box center [584, 120] width 311 height 24
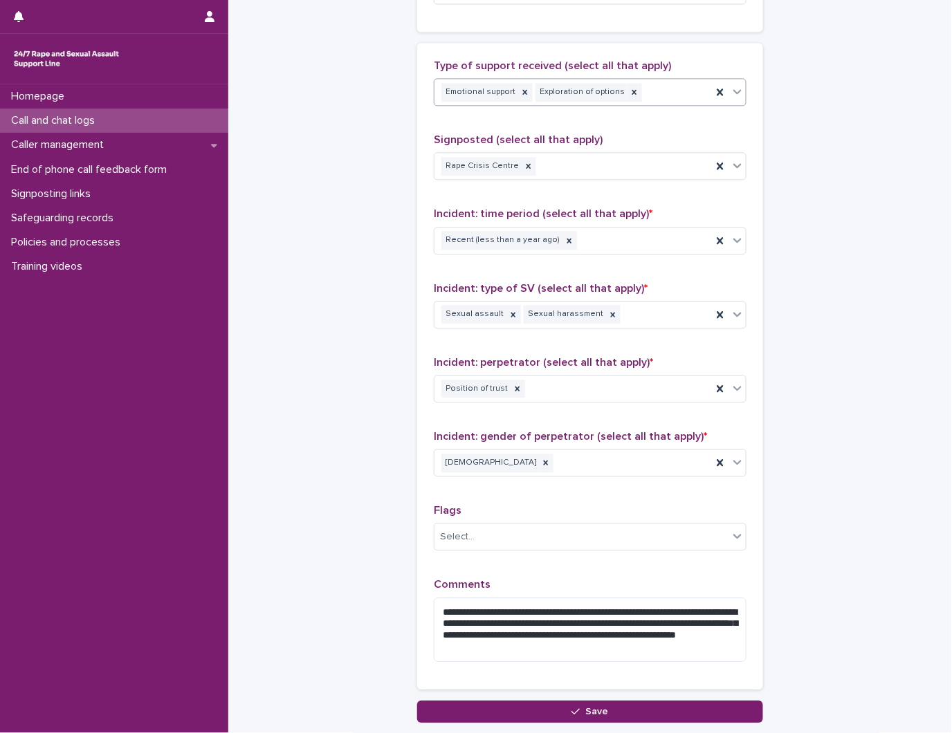
click at [658, 91] on div "Emotional support Exploration of options" at bounding box center [572, 92] width 277 height 24
click at [644, 116] on div "Information provision" at bounding box center [584, 120] width 311 height 24
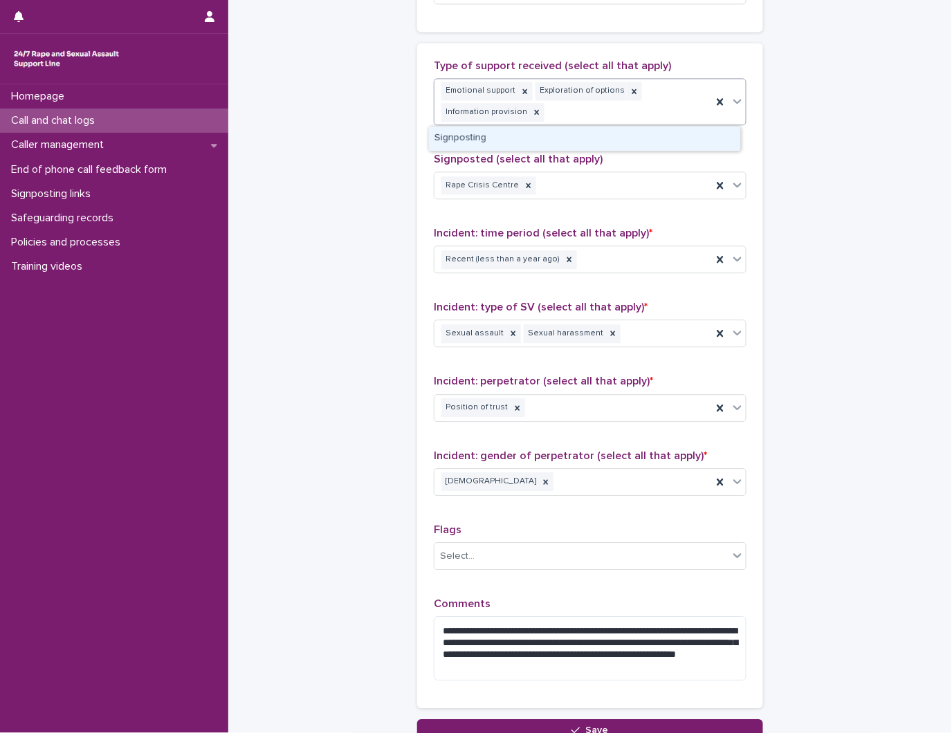
click at [664, 102] on div "Emotional support Exploration of options Information provision" at bounding box center [572, 102] width 277 height 46
click at [636, 133] on div "Signposting" at bounding box center [584, 139] width 311 height 24
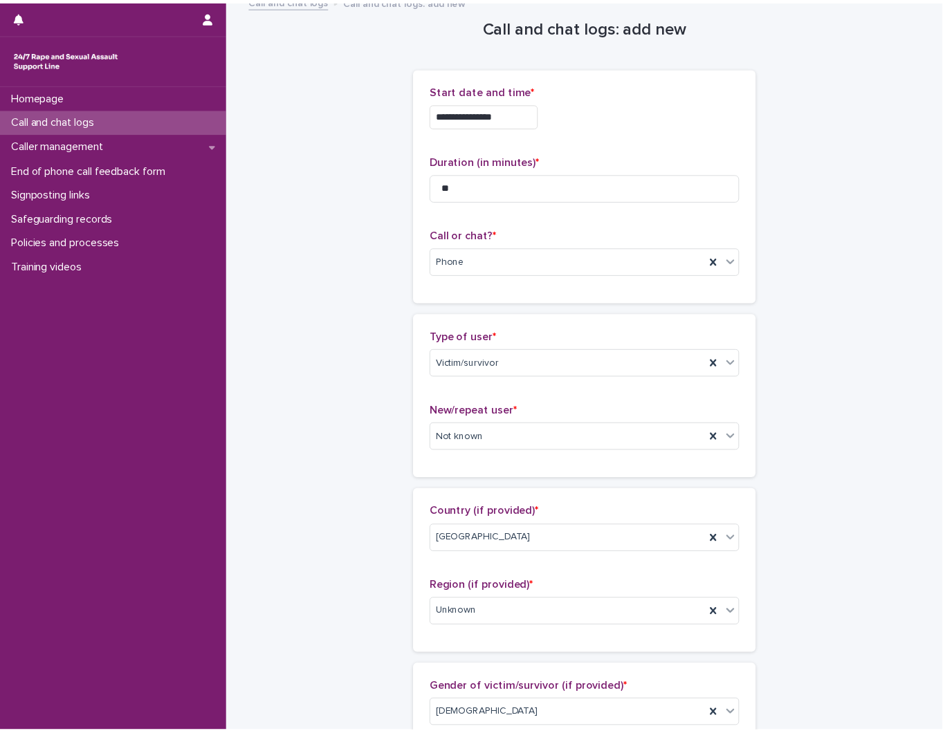
scroll to position [10, 0]
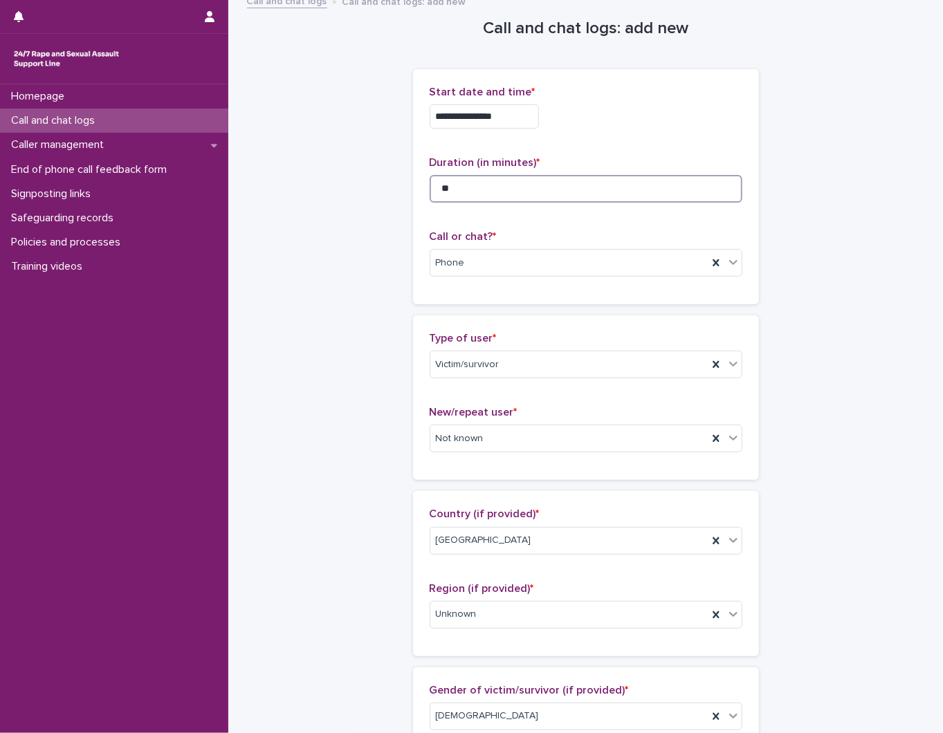
click at [459, 188] on input "**" at bounding box center [586, 189] width 313 height 28
type input "*"
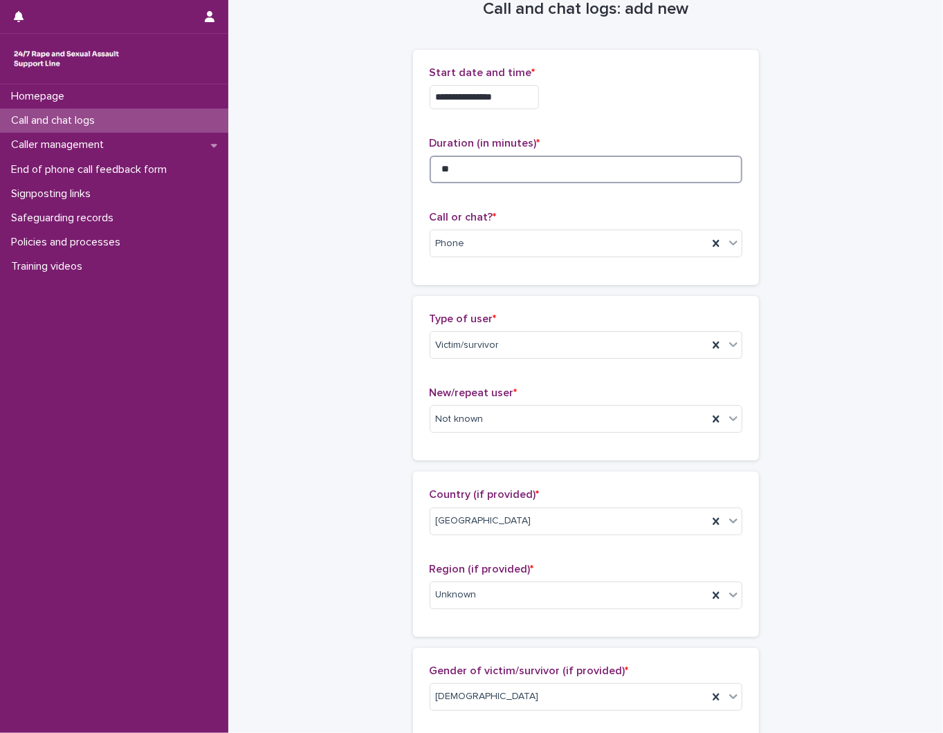
scroll to position [0, 0]
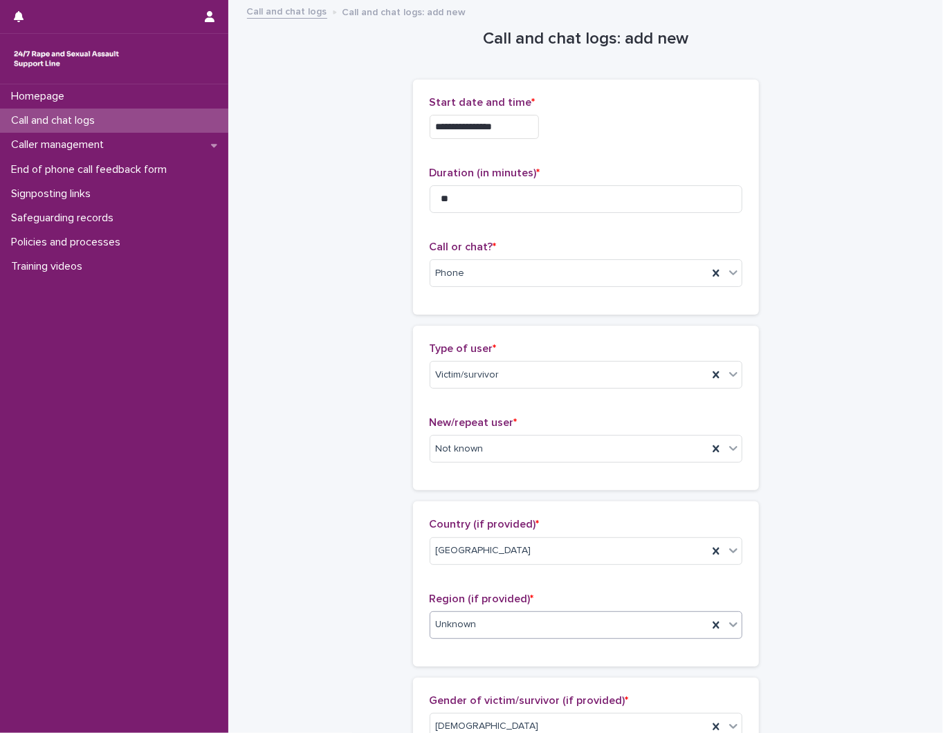
click at [506, 614] on div "Unknown" at bounding box center [568, 625] width 277 height 23
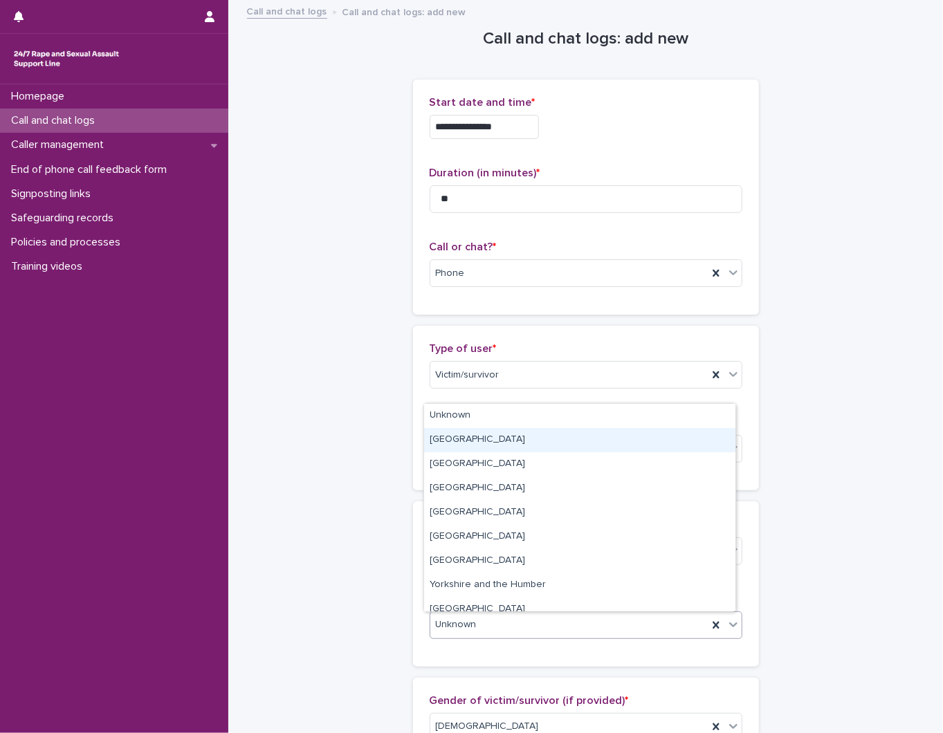
click at [457, 444] on div "Greater London" at bounding box center [579, 440] width 311 height 24
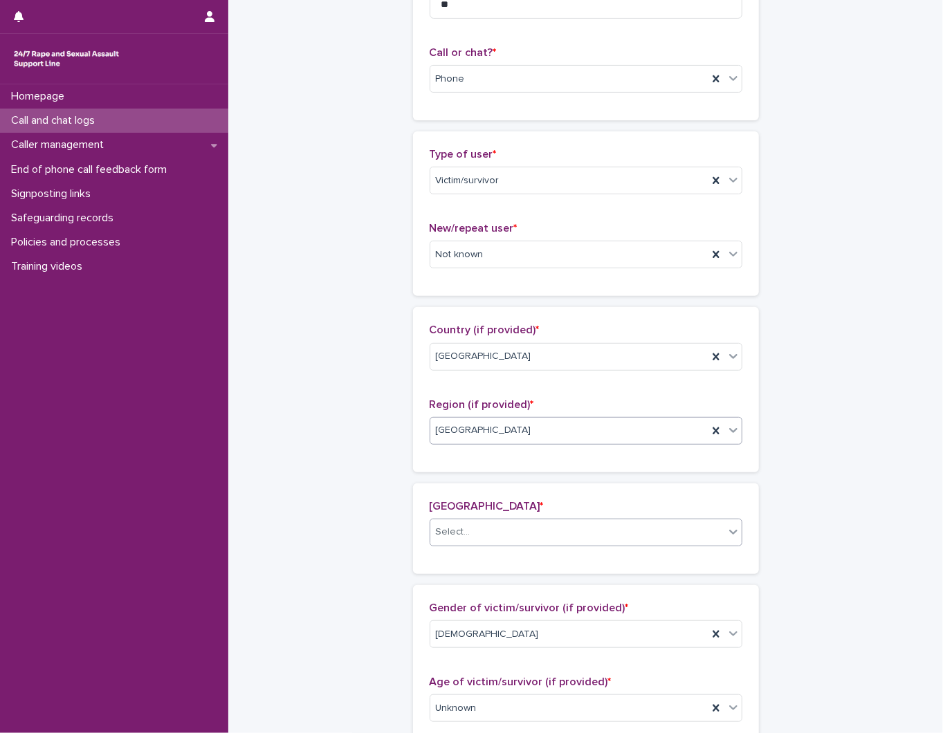
scroll to position [203, 0]
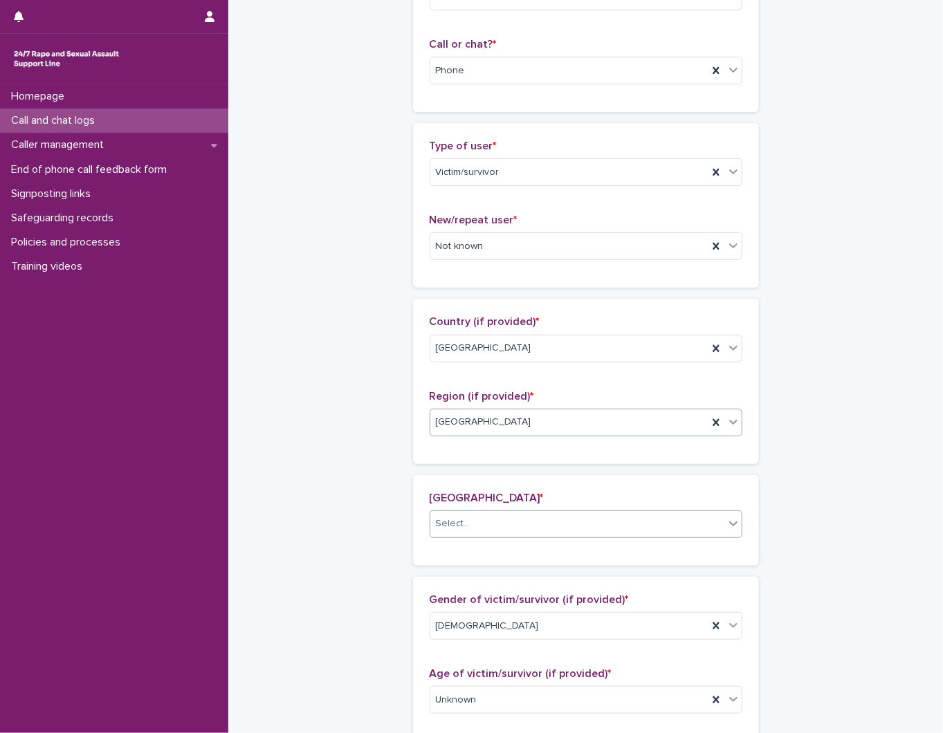
click at [464, 513] on div "Select..." at bounding box center [577, 524] width 294 height 23
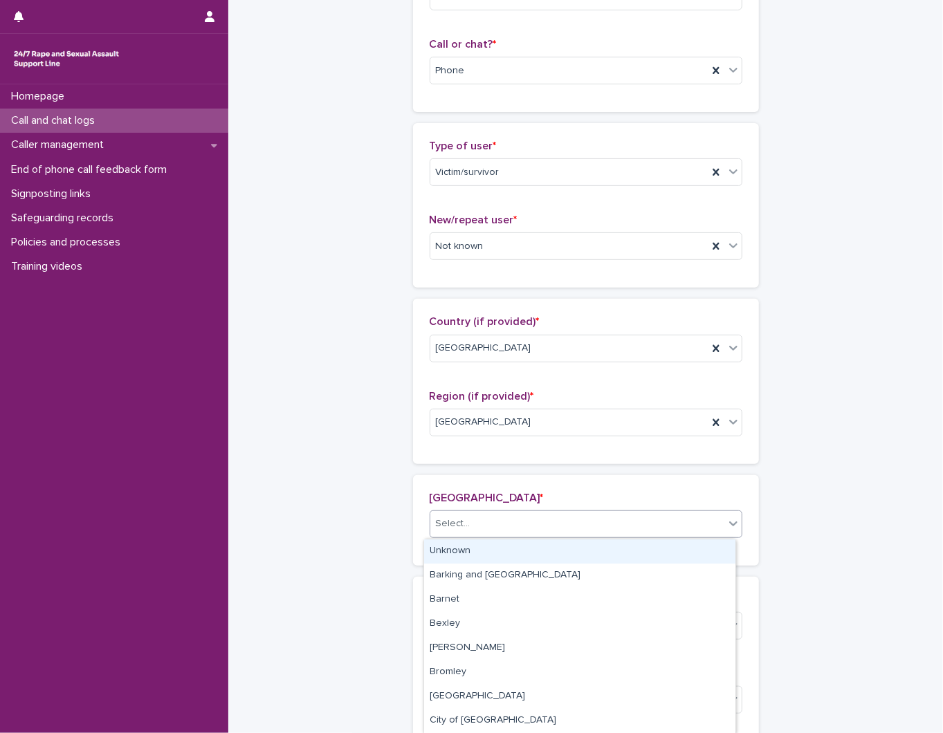
click at [457, 552] on div "Unknown" at bounding box center [579, 552] width 311 height 24
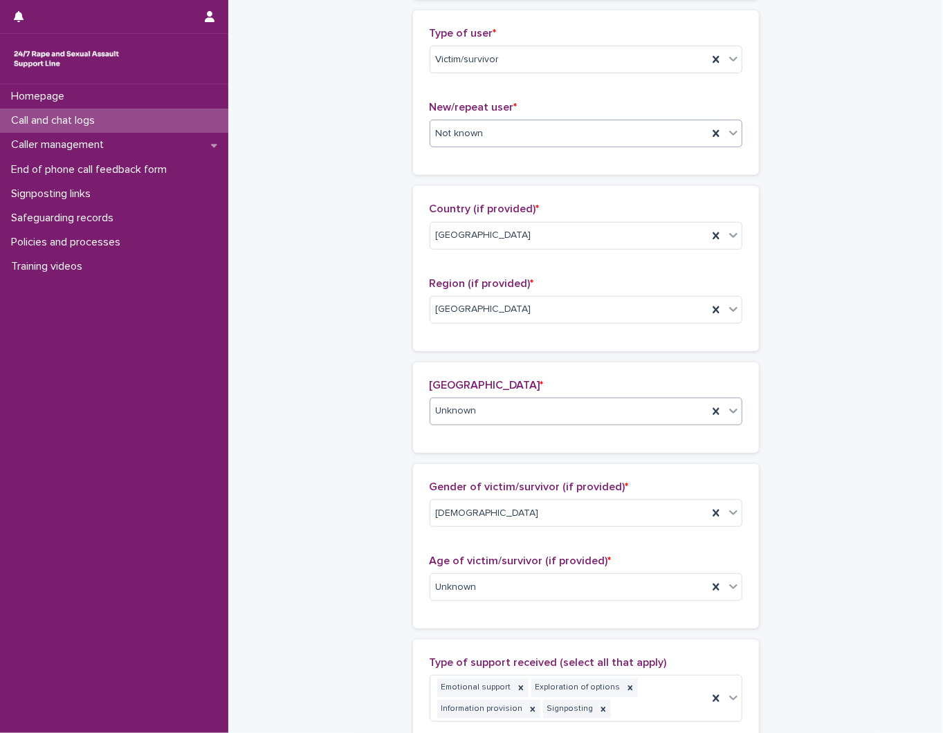
scroll to position [433, 0]
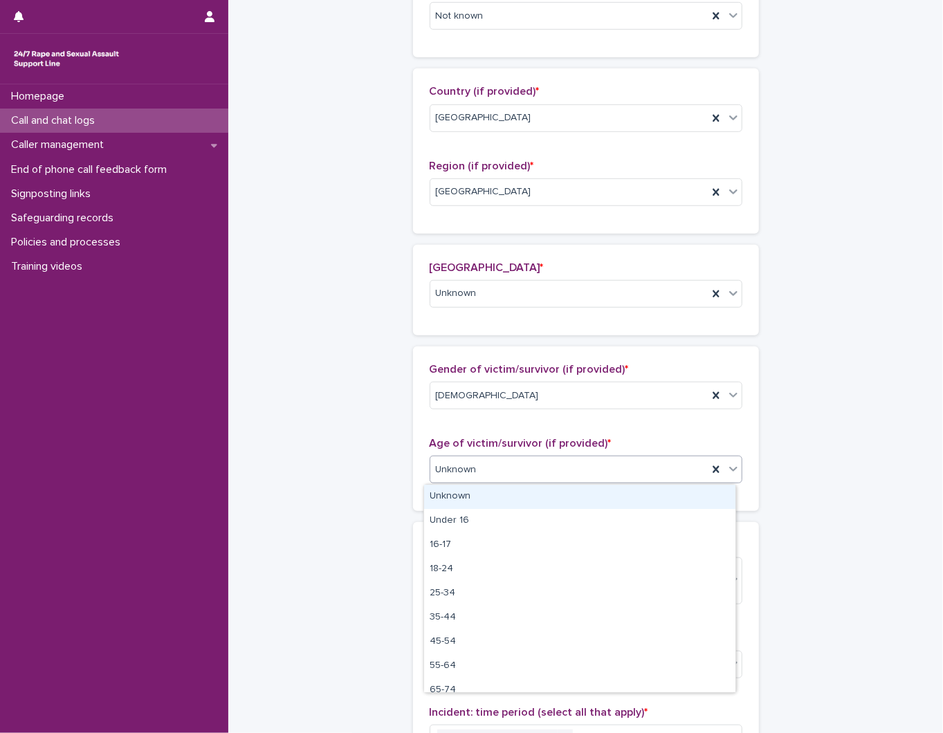
click at [474, 472] on div "Unknown" at bounding box center [568, 470] width 277 height 23
click at [461, 506] on div "Unknown" at bounding box center [579, 497] width 311 height 24
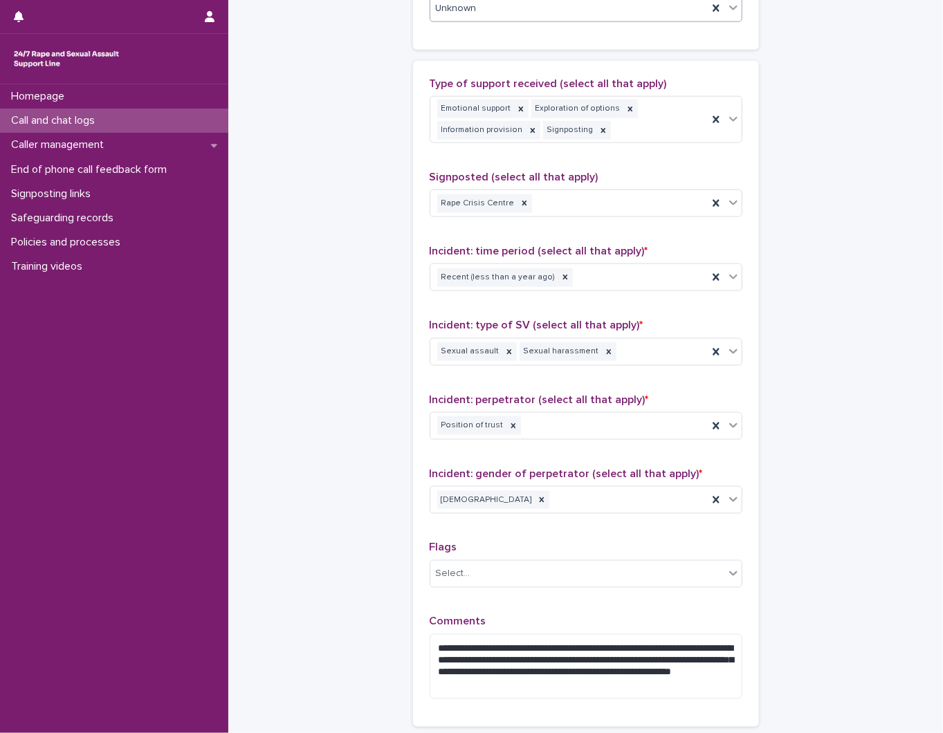
scroll to position [1031, 0]
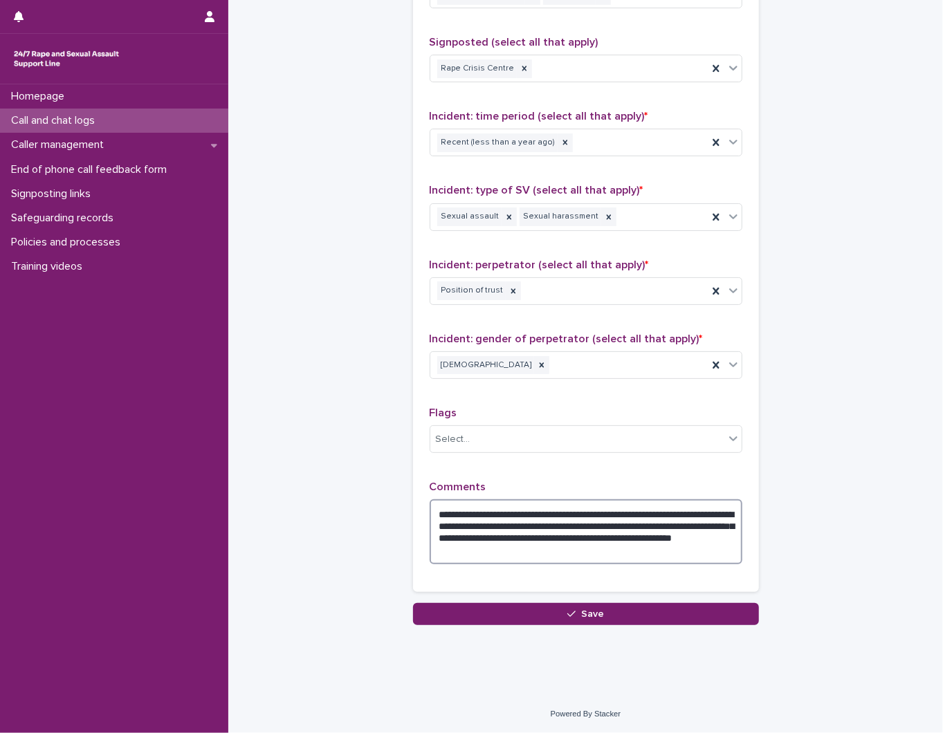
click at [639, 549] on textarea "**********" at bounding box center [586, 531] width 313 height 64
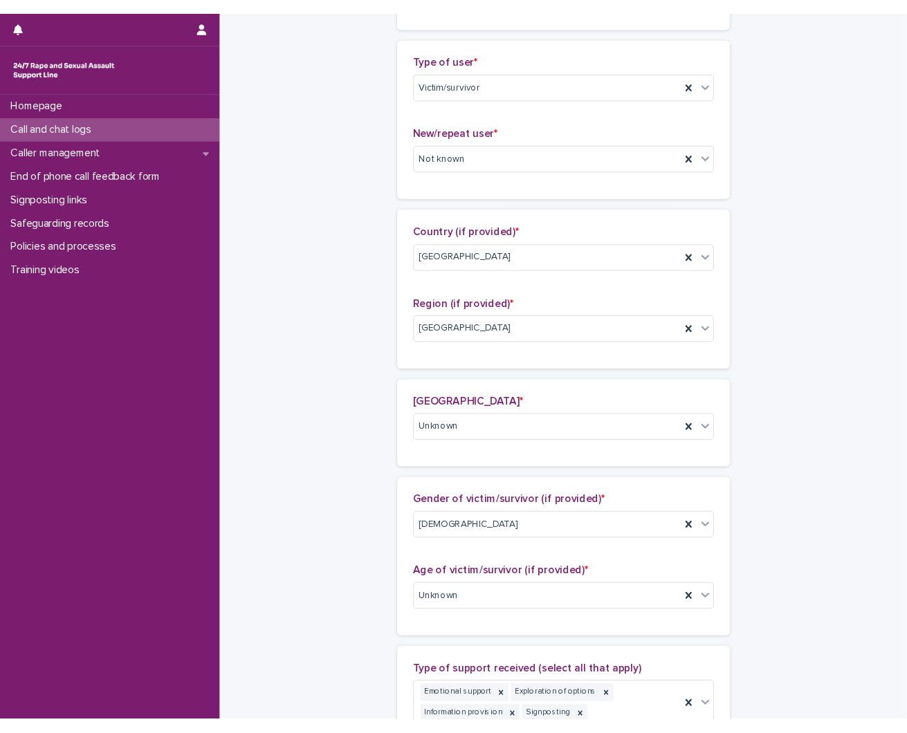
scroll to position [0, 0]
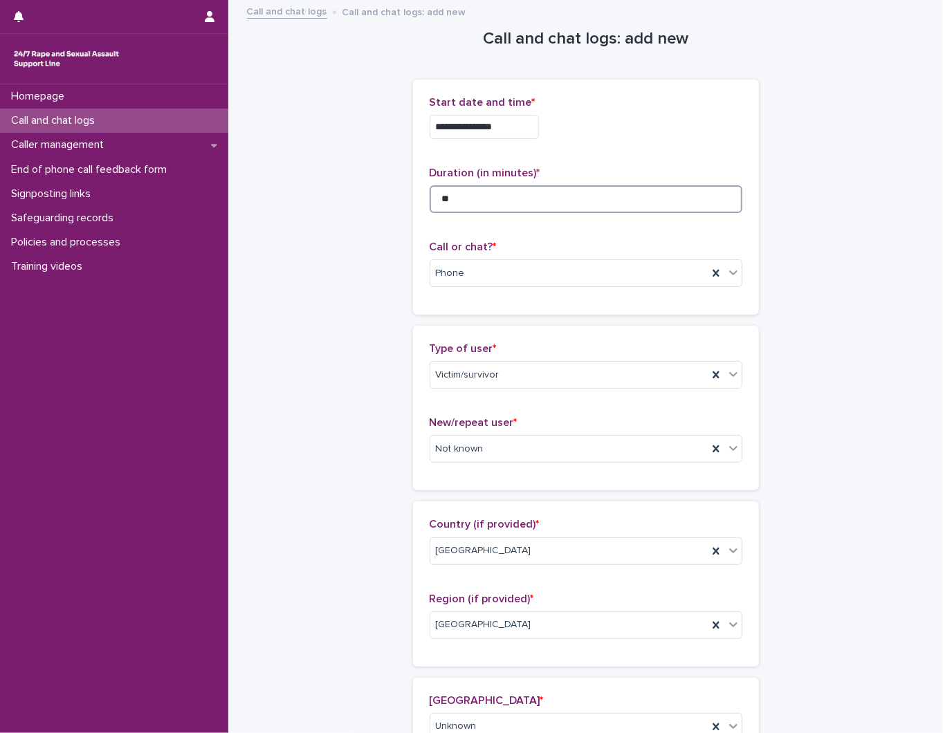
click at [473, 208] on input "**" at bounding box center [586, 199] width 313 height 28
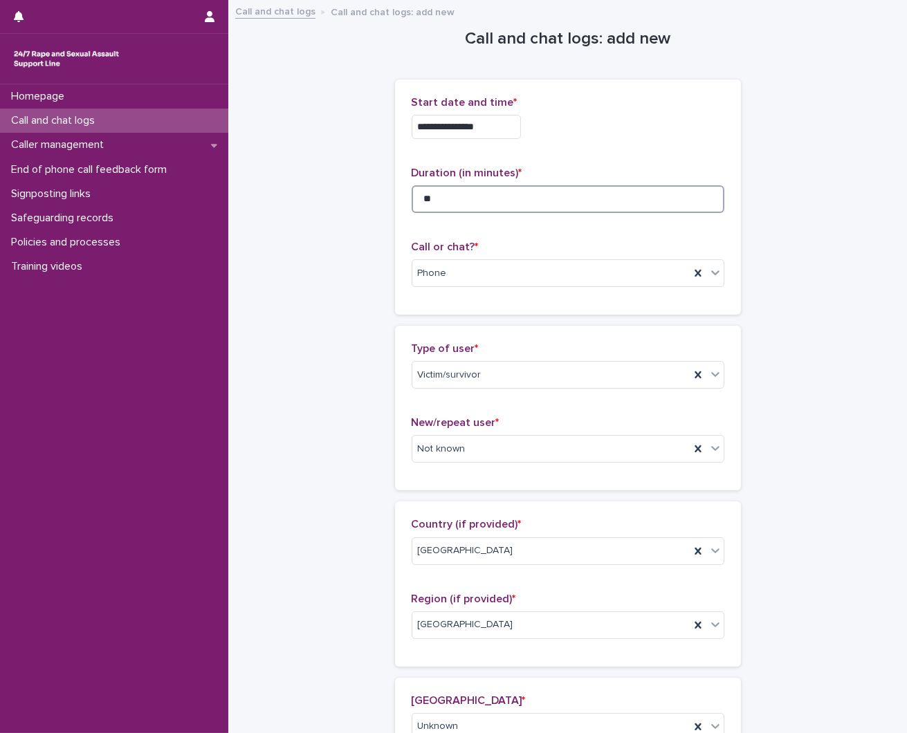
click at [479, 203] on input "**" at bounding box center [568, 199] width 313 height 28
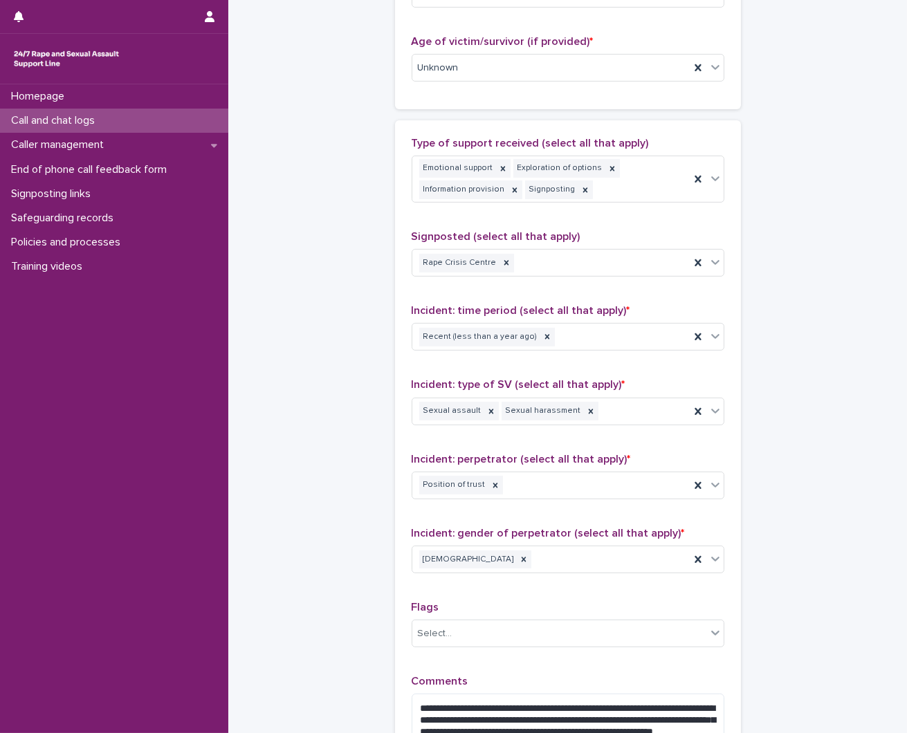
scroll to position [1031, 0]
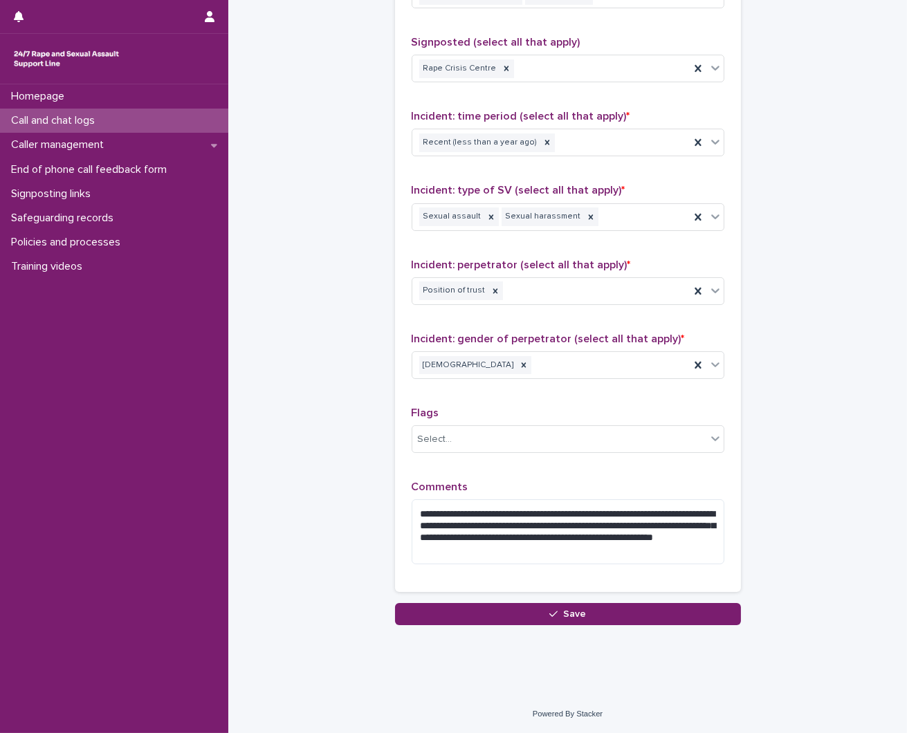
type input "**"
drag, startPoint x: 494, startPoint y: 589, endPoint x: 474, endPoint y: 603, distance: 24.2
click at [496, 592] on div "**********" at bounding box center [568, 264] width 346 height 676
click at [474, 603] on button "Save" at bounding box center [568, 614] width 346 height 22
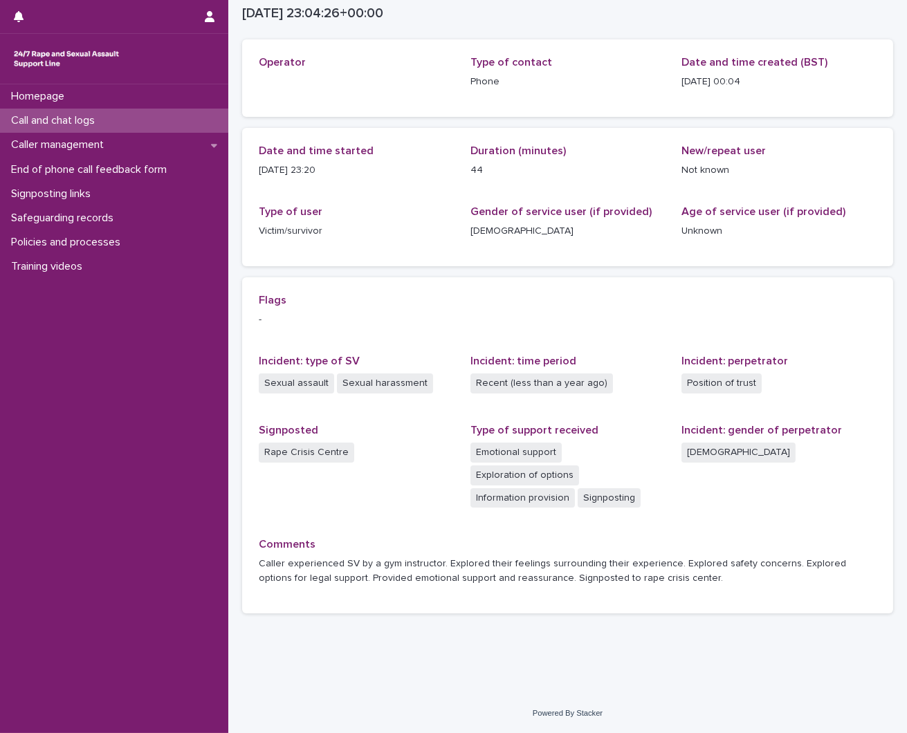
scroll to position [61, 0]
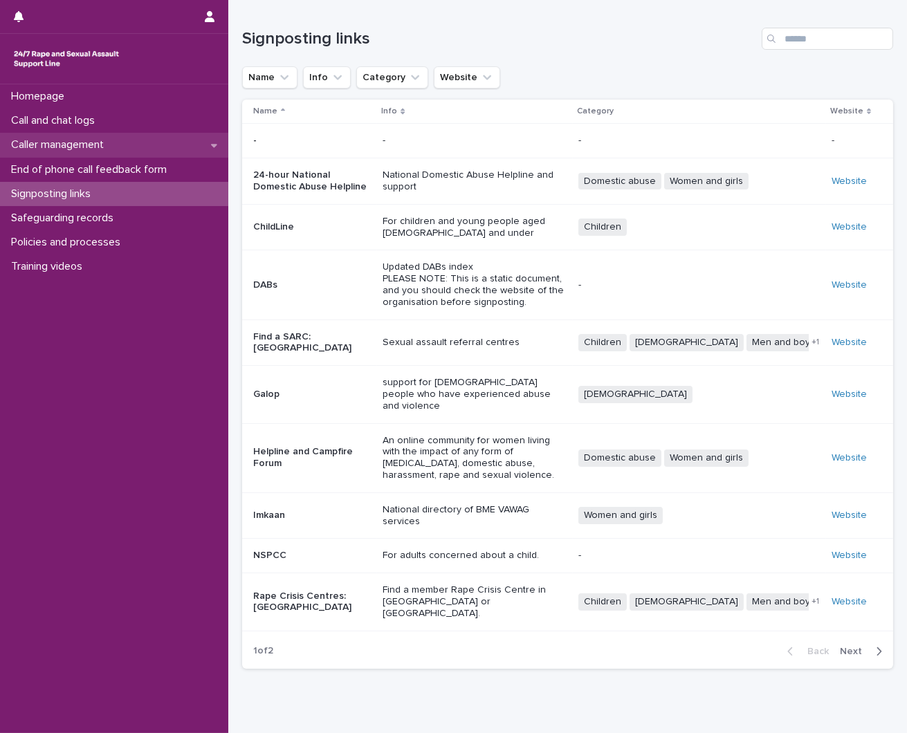
click at [115, 138] on p "Caller management" at bounding box center [60, 144] width 109 height 13
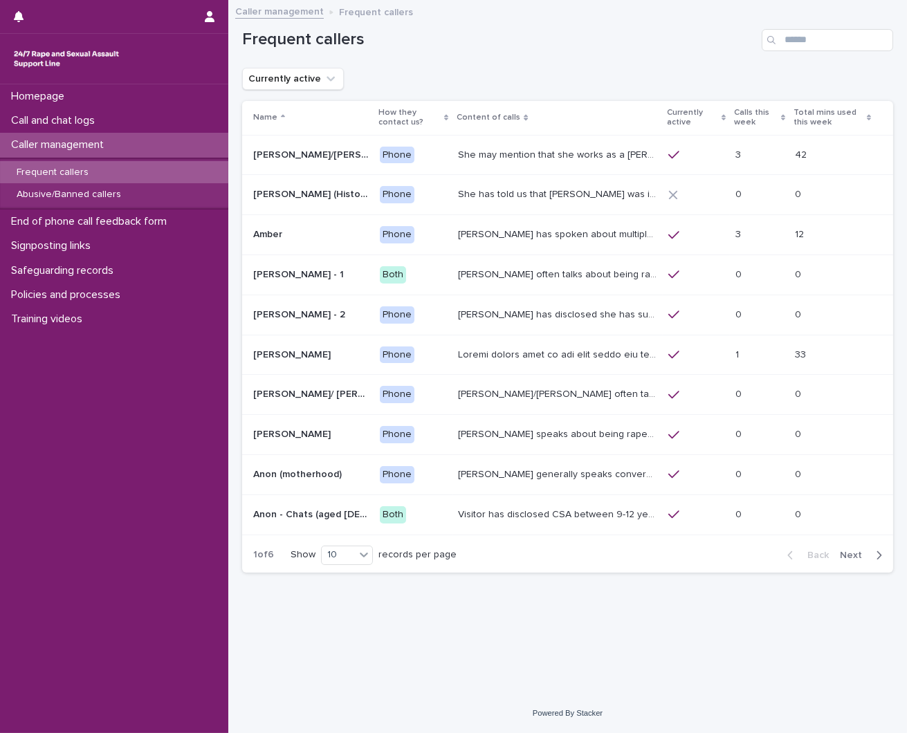
click at [98, 169] on div "Frequent callers" at bounding box center [114, 172] width 228 height 23
click at [517, 237] on p "[PERSON_NAME] has spoken about multiple experiences of [MEDICAL_DATA]. [PERSON_…" at bounding box center [558, 233] width 201 height 15
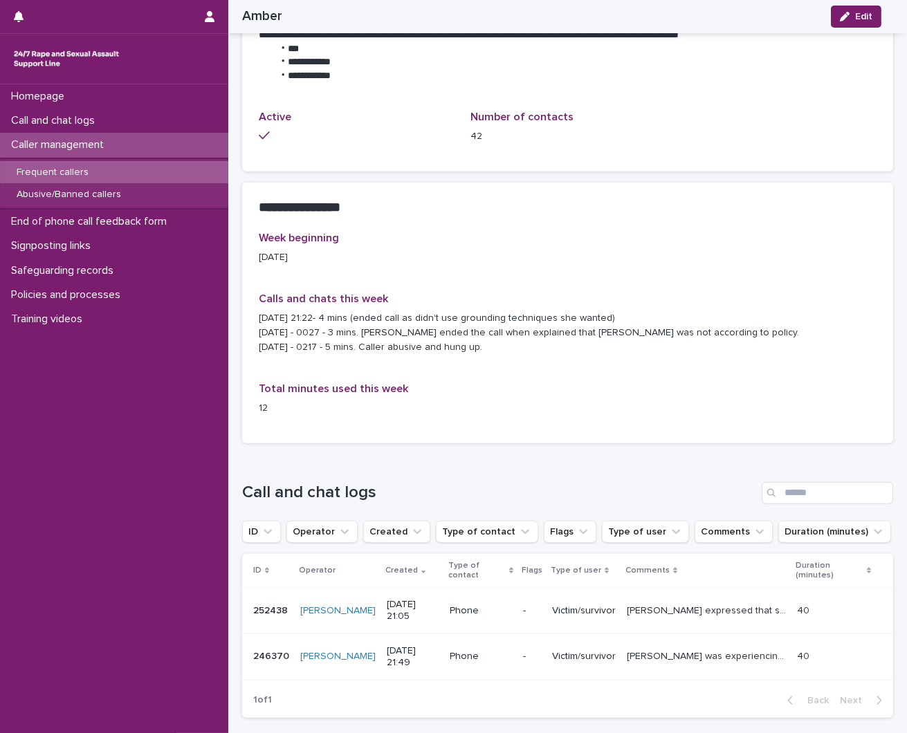
scroll to position [1229, 0]
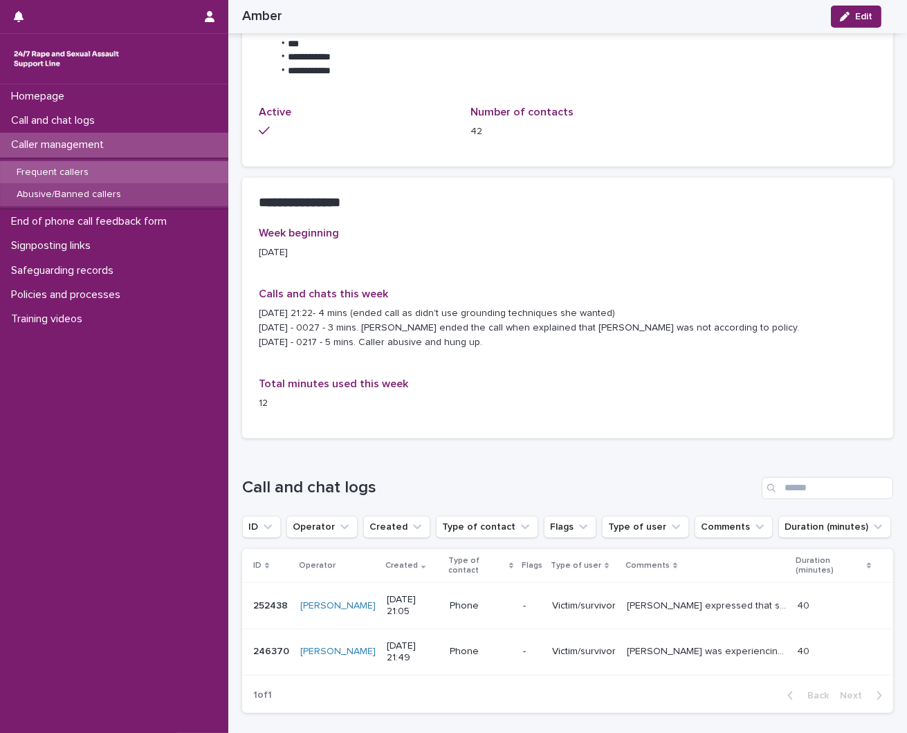
click at [106, 199] on p "Abusive/Banned callers" at bounding box center [69, 195] width 127 height 12
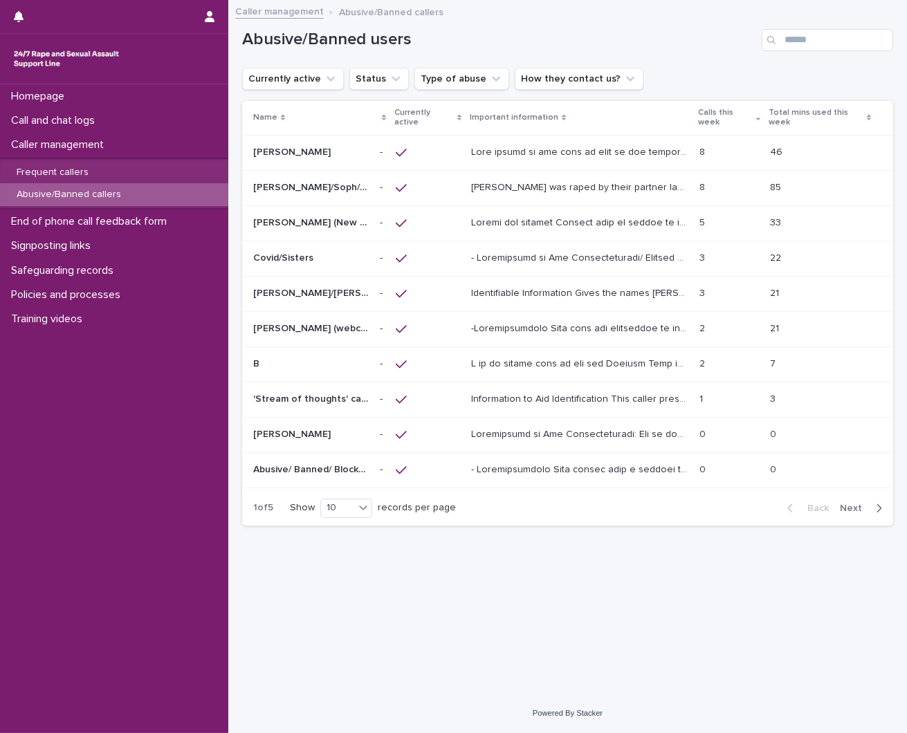
click at [649, 140] on td at bounding box center [579, 152] width 228 height 35
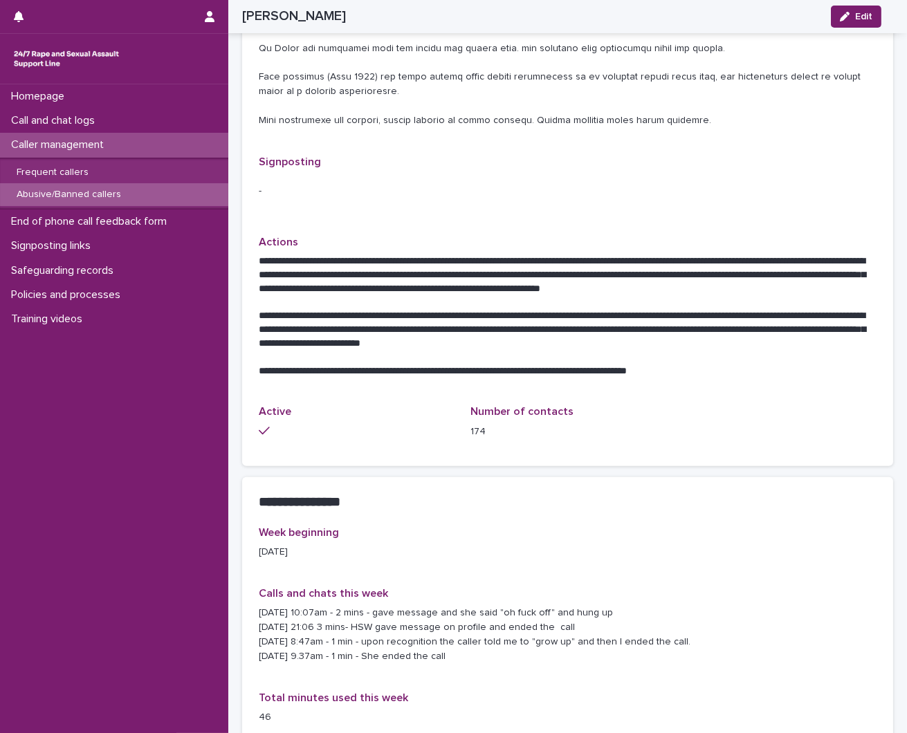
scroll to position [1229, 0]
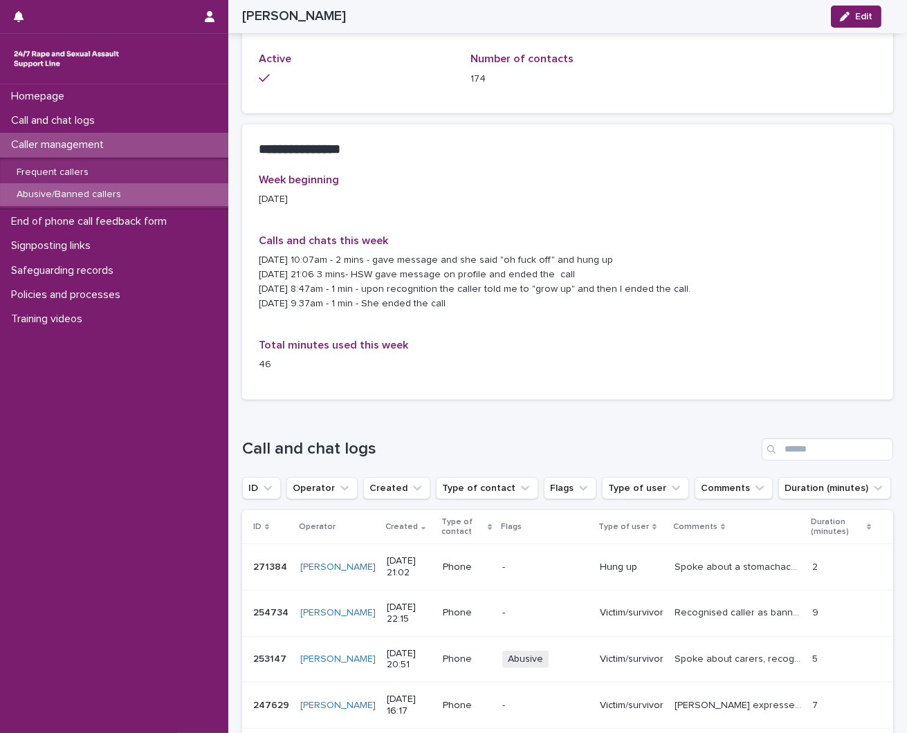
click at [85, 196] on p "Abusive/Banned callers" at bounding box center [69, 195] width 127 height 12
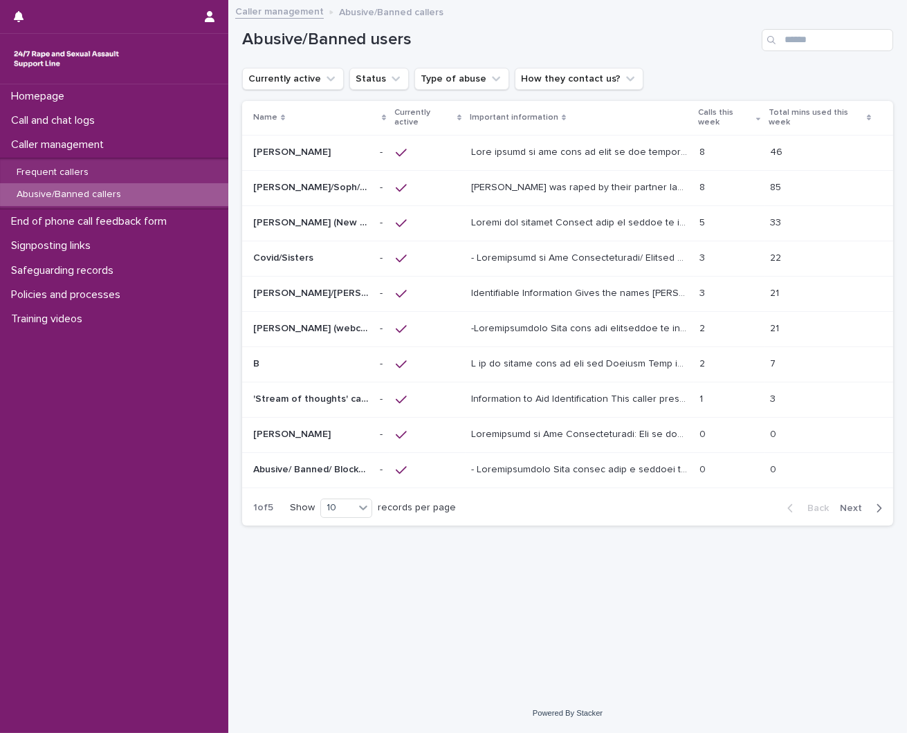
click at [415, 208] on td at bounding box center [427, 222] width 75 height 35
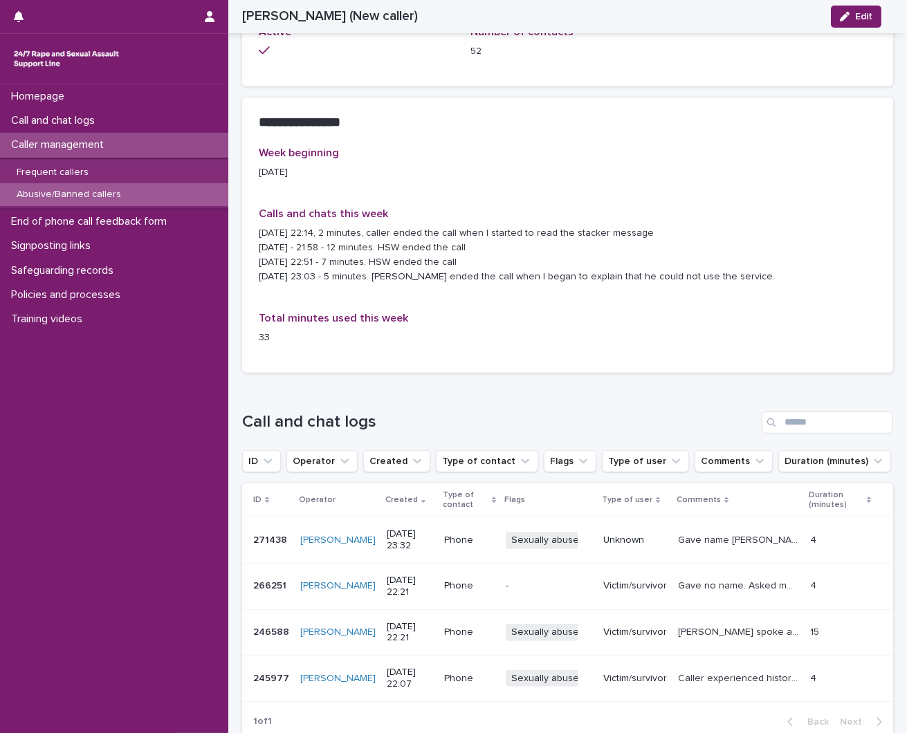
scroll to position [980, 0]
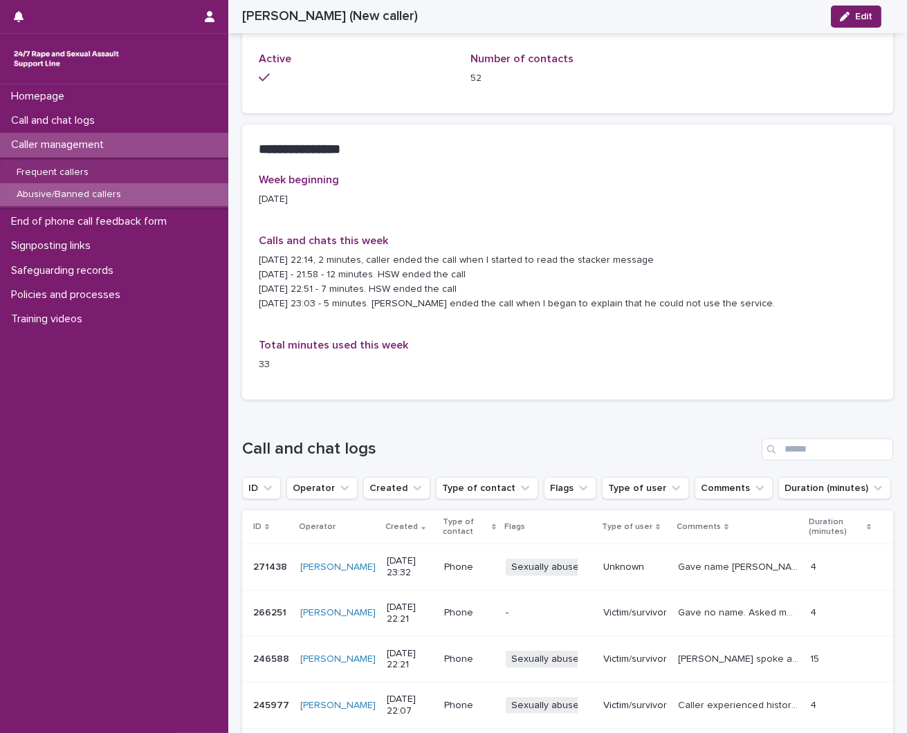
click at [111, 195] on p "Abusive/Banned callers" at bounding box center [69, 195] width 127 height 12
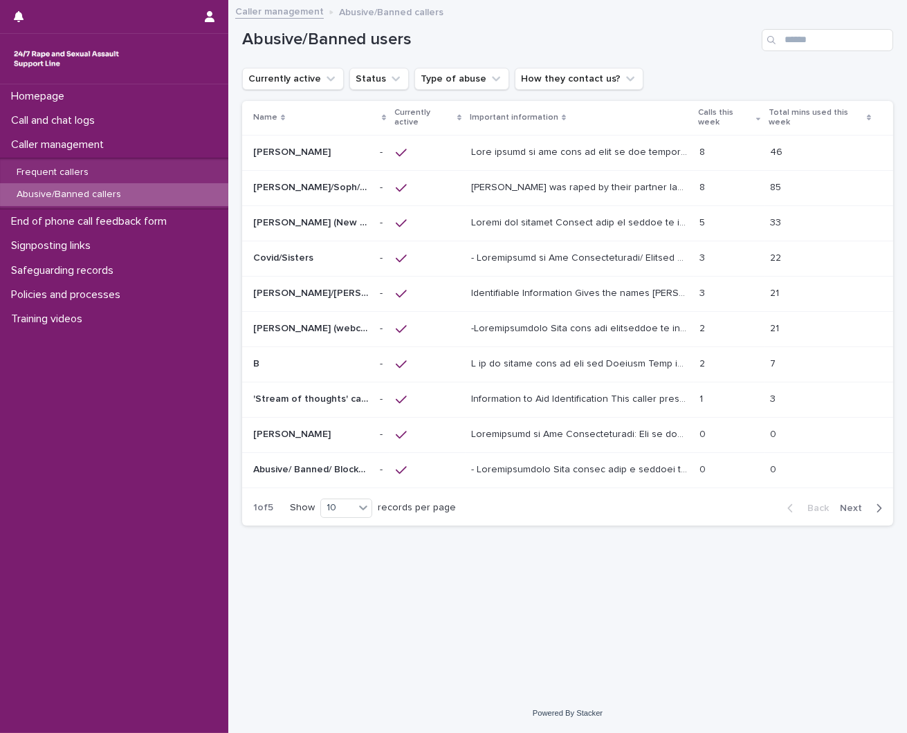
click at [569, 389] on div "Information to Aid Identification This caller presents in a way that suggests t…" at bounding box center [579, 399] width 217 height 23
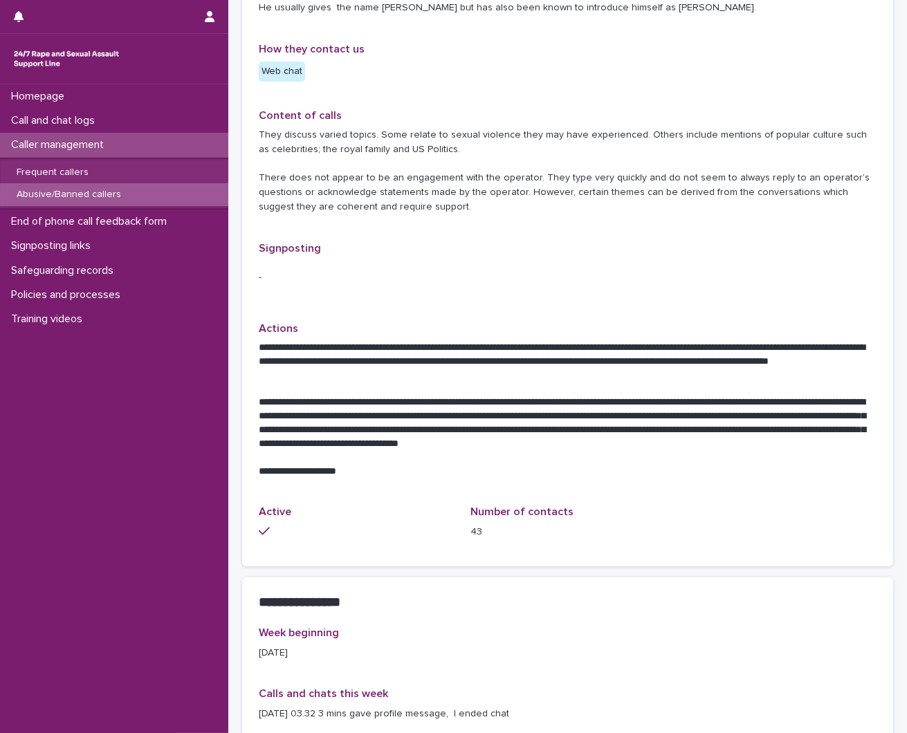
scroll to position [768, 0]
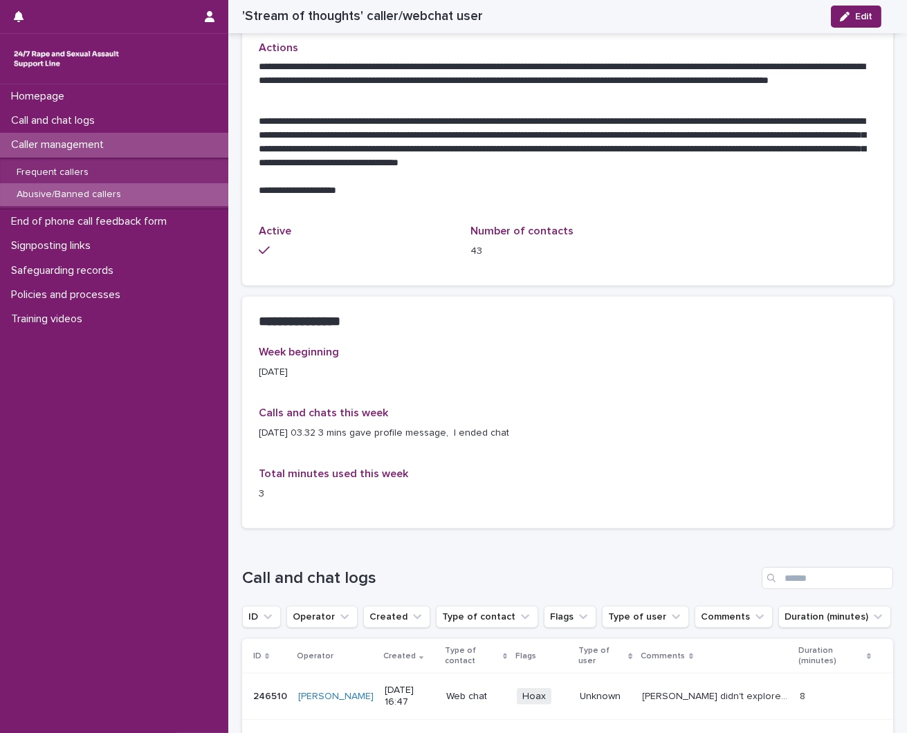
click at [74, 190] on p "Abusive/Banned callers" at bounding box center [69, 195] width 127 height 12
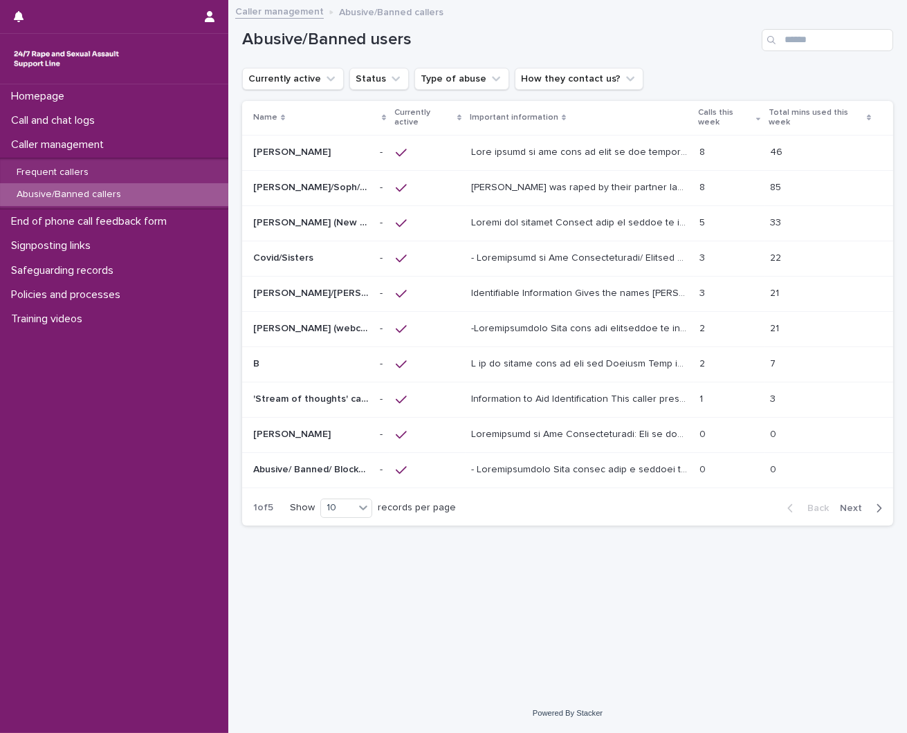
click at [461, 371] on td at bounding box center [427, 364] width 75 height 35
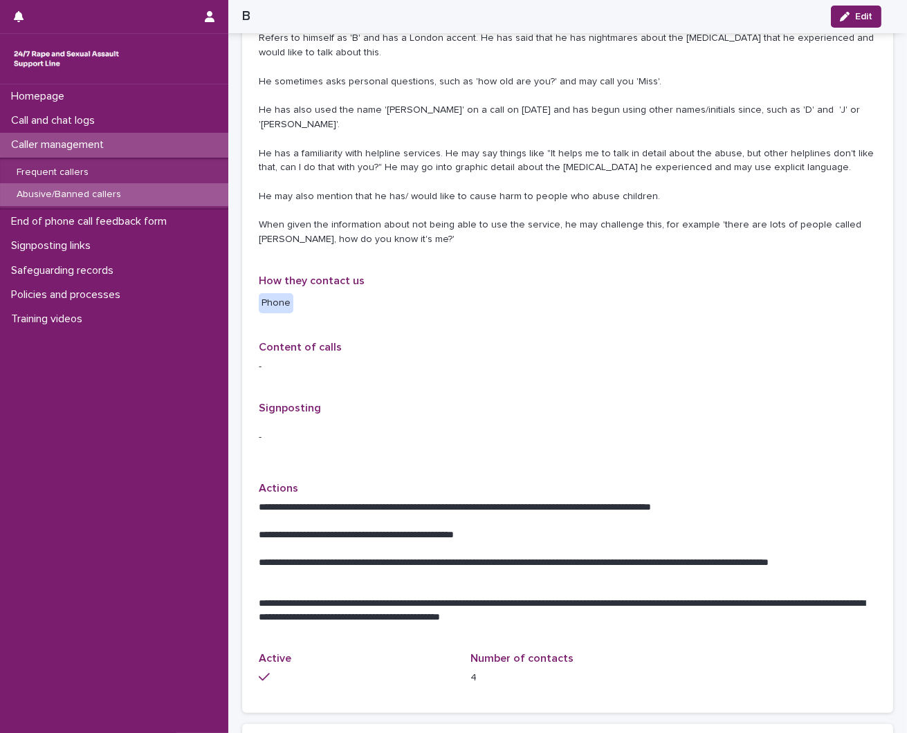
scroll to position [384, 0]
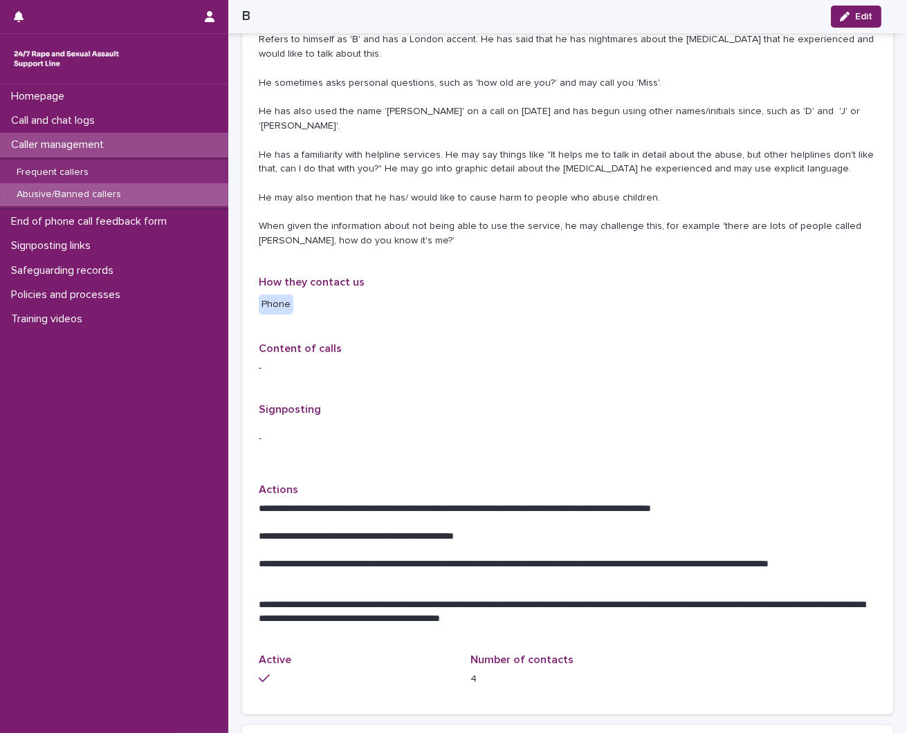
click at [150, 189] on div "Abusive/Banned callers" at bounding box center [114, 194] width 228 height 23
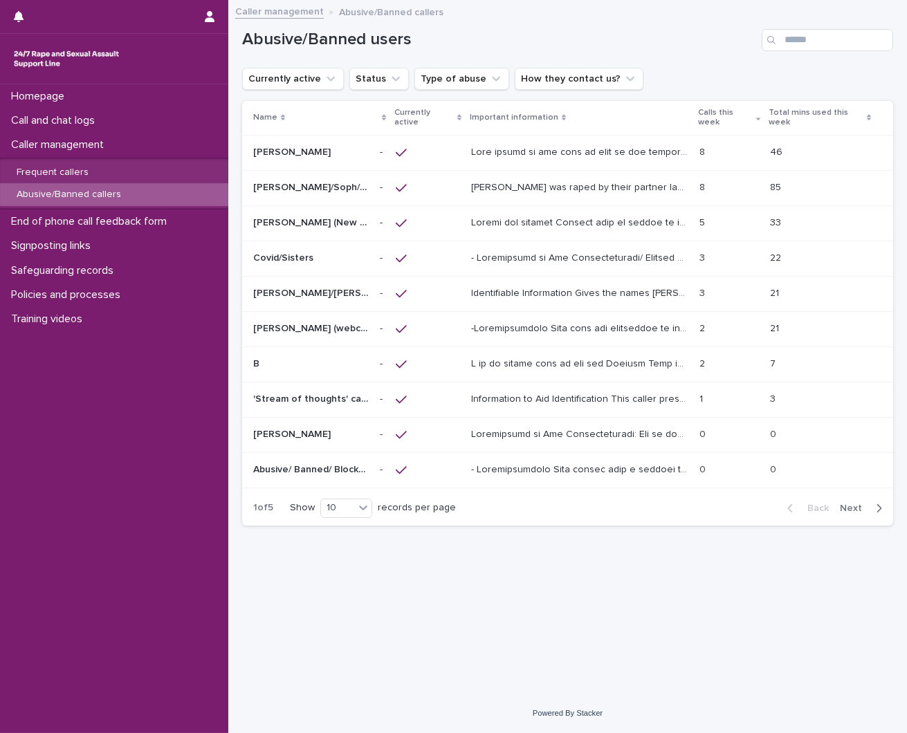
click at [514, 265] on div at bounding box center [579, 258] width 217 height 23
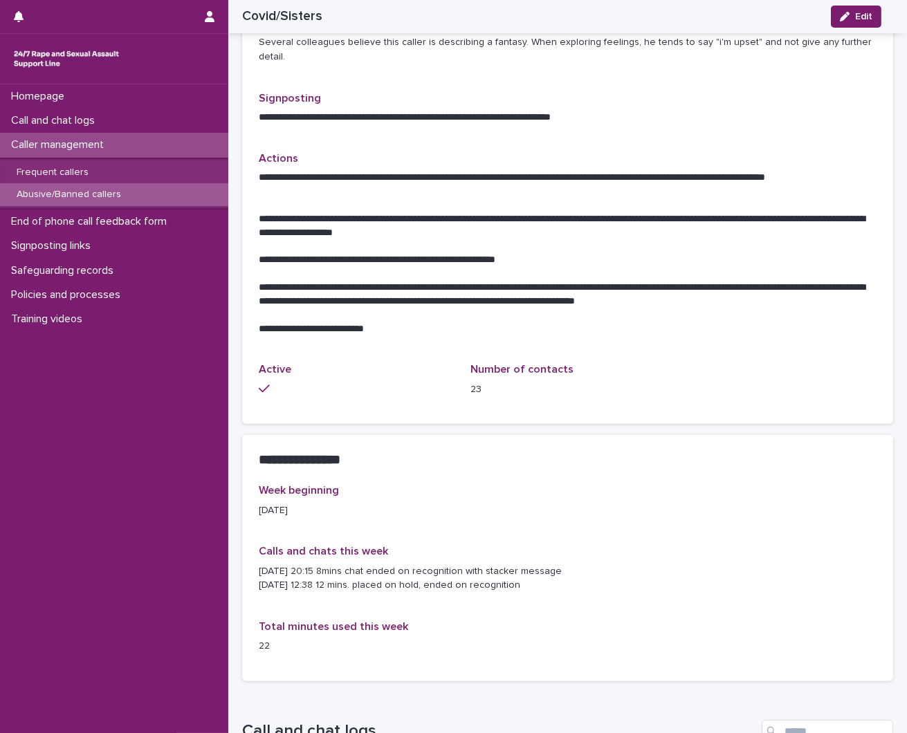
scroll to position [845, 0]
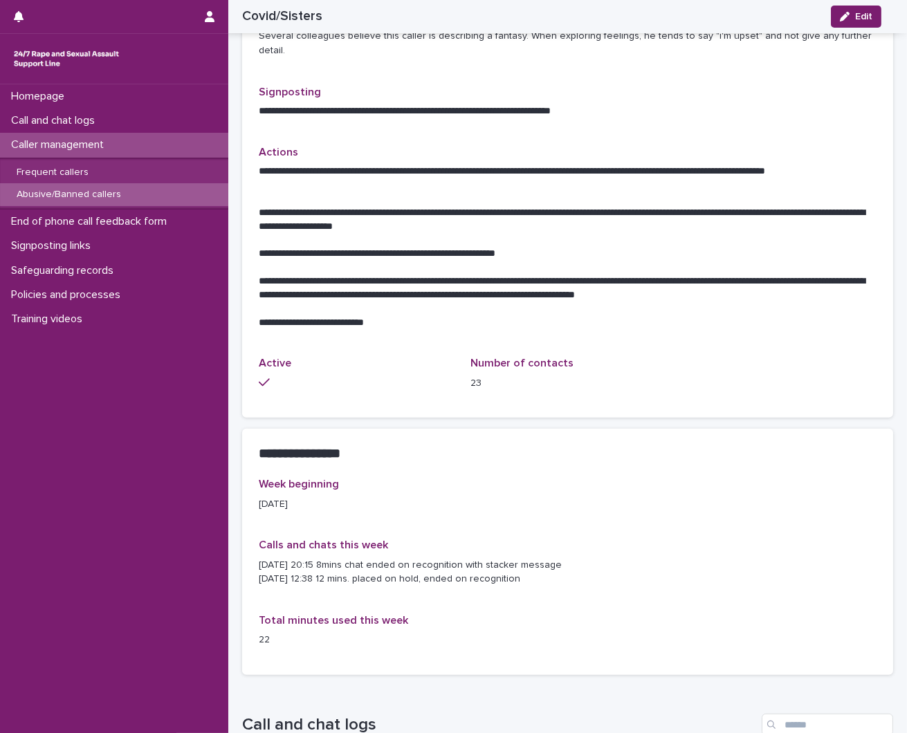
click at [80, 190] on p "Abusive/Banned callers" at bounding box center [69, 195] width 127 height 12
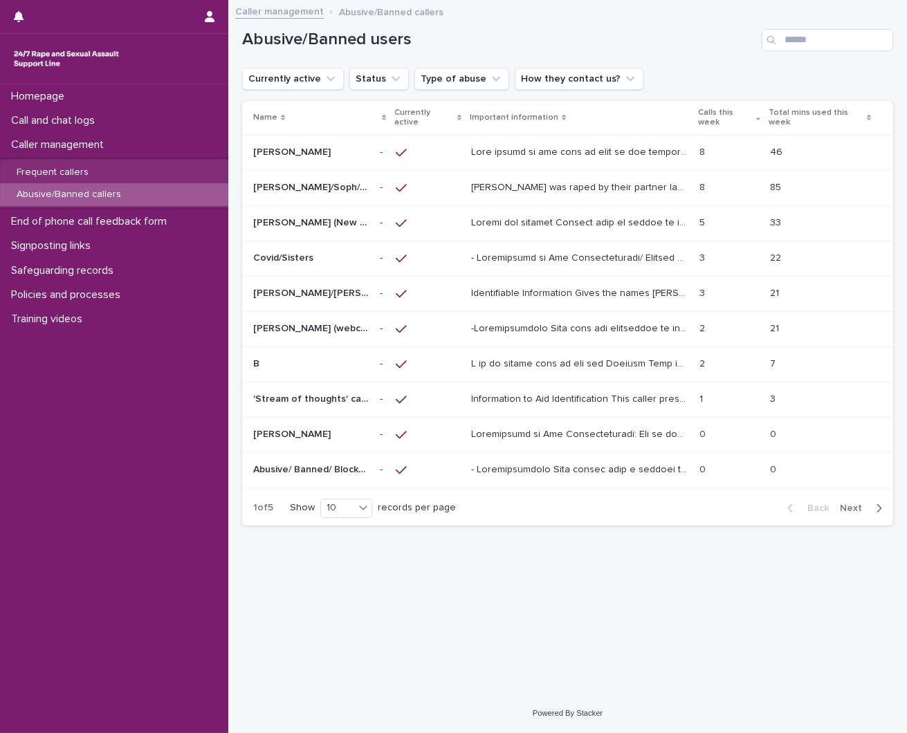
click at [445, 190] on div at bounding box center [424, 188] width 57 height 12
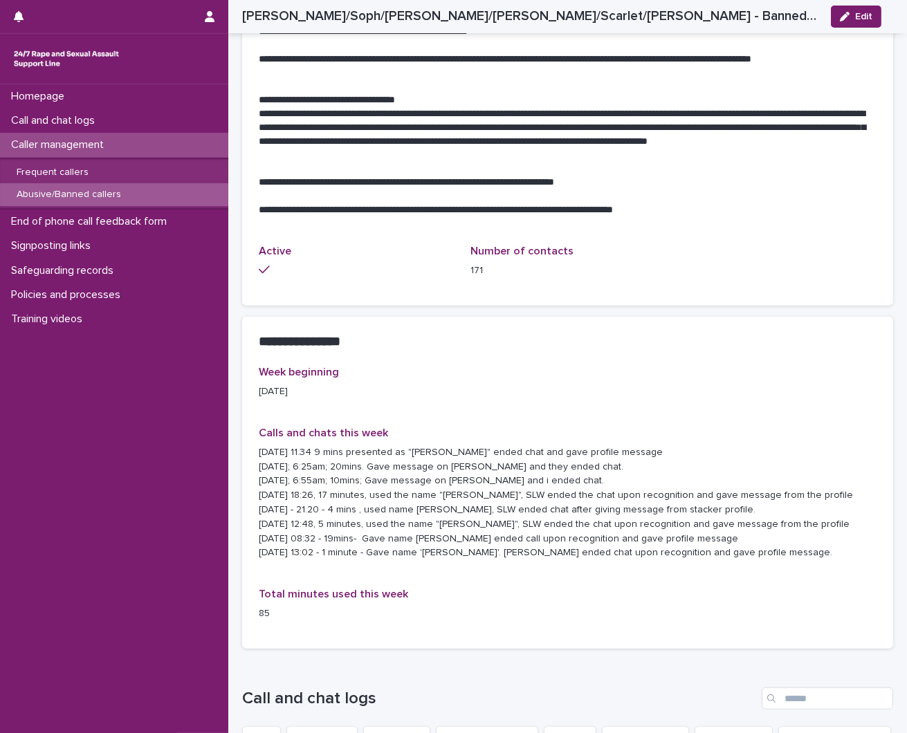
scroll to position [1152, 0]
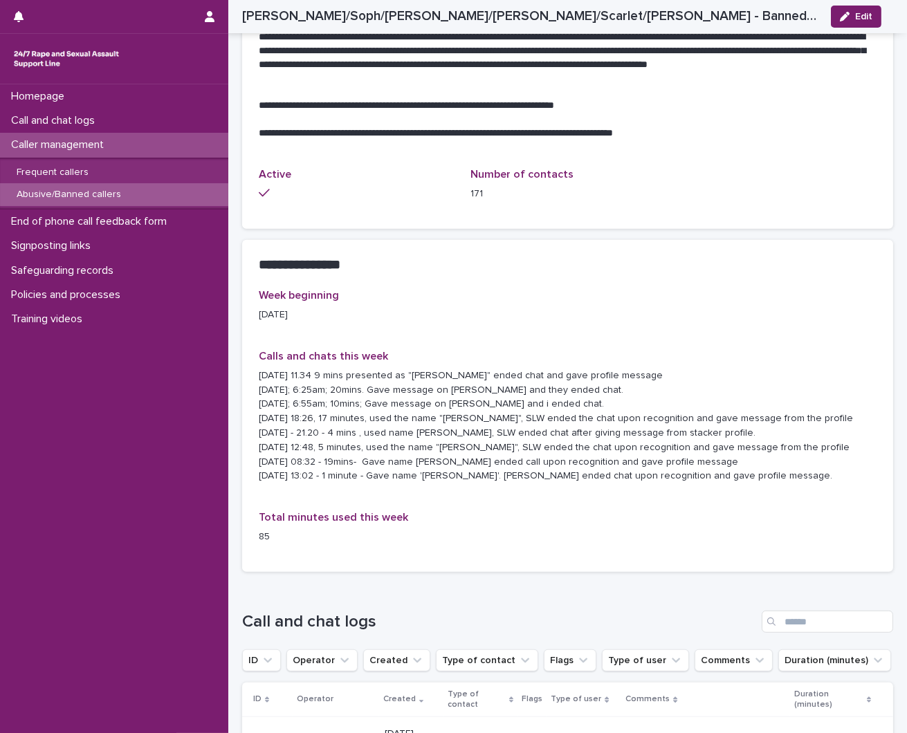
click at [119, 199] on p "Abusive/Banned callers" at bounding box center [69, 195] width 127 height 12
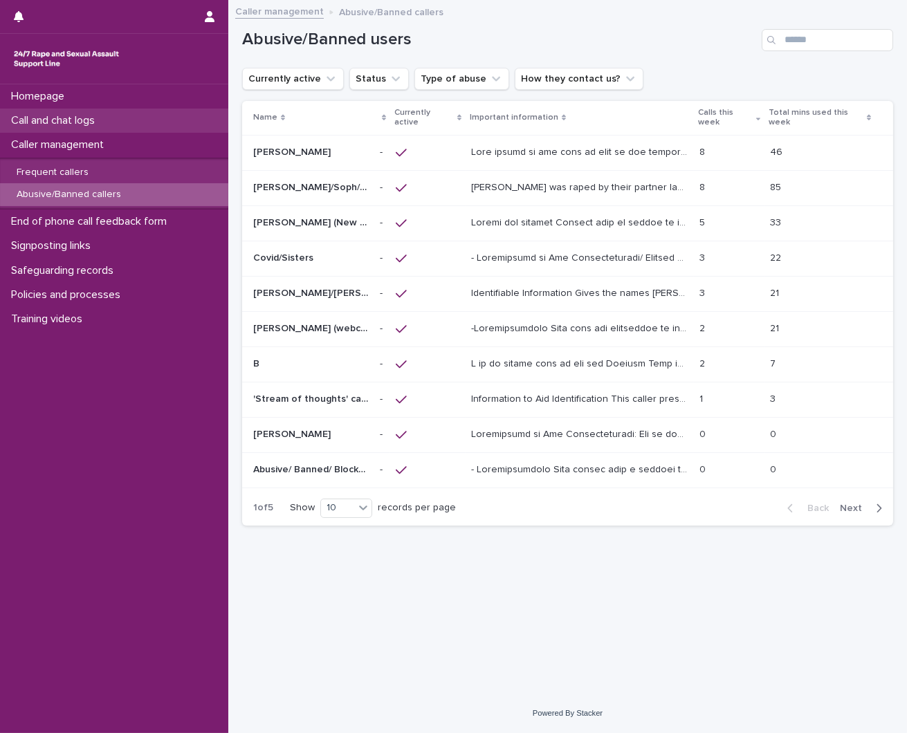
click at [42, 120] on p "Call and chat logs" at bounding box center [56, 120] width 100 height 13
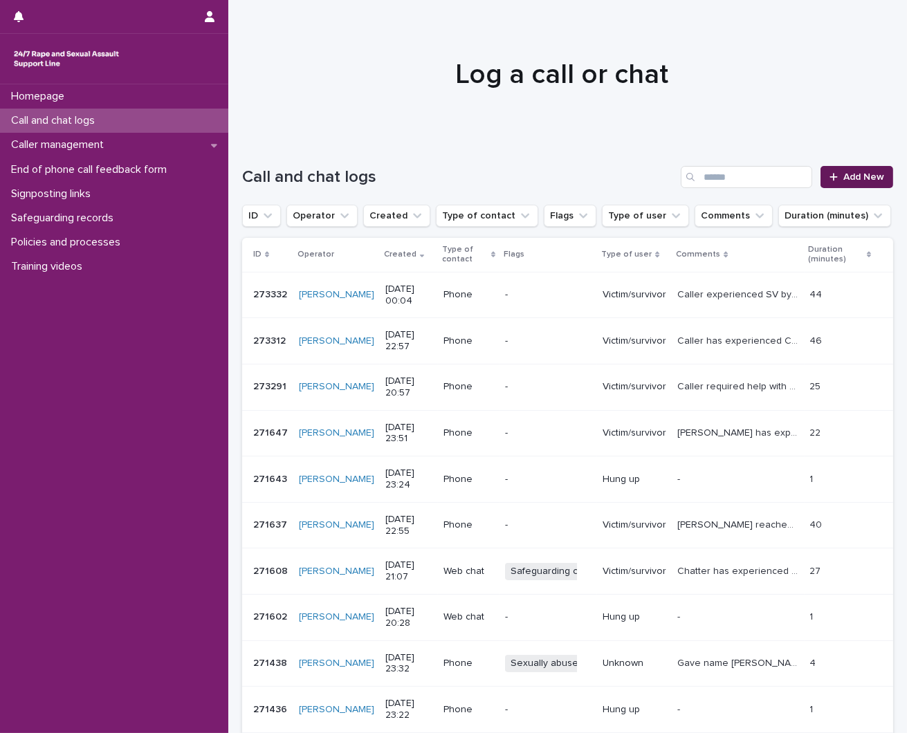
click at [859, 182] on link "Add New" at bounding box center [856, 177] width 73 height 22
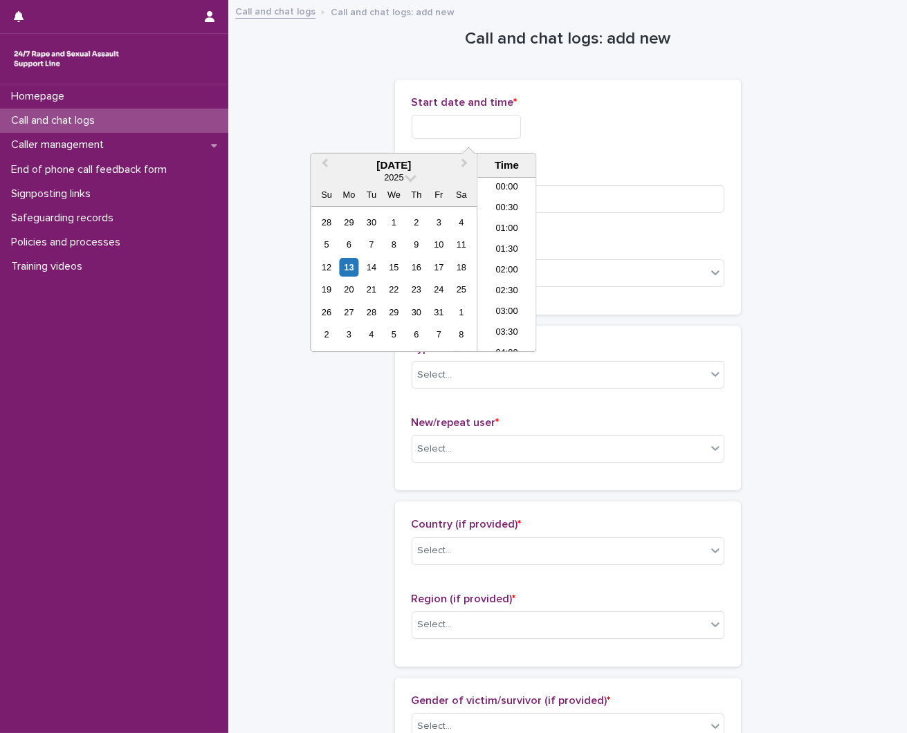
click at [432, 131] on input "text" at bounding box center [466, 127] width 109 height 24
click at [501, 203] on li "00:30" at bounding box center [506, 209] width 59 height 21
click at [506, 133] on input "**********" at bounding box center [466, 127] width 109 height 24
type input "**********"
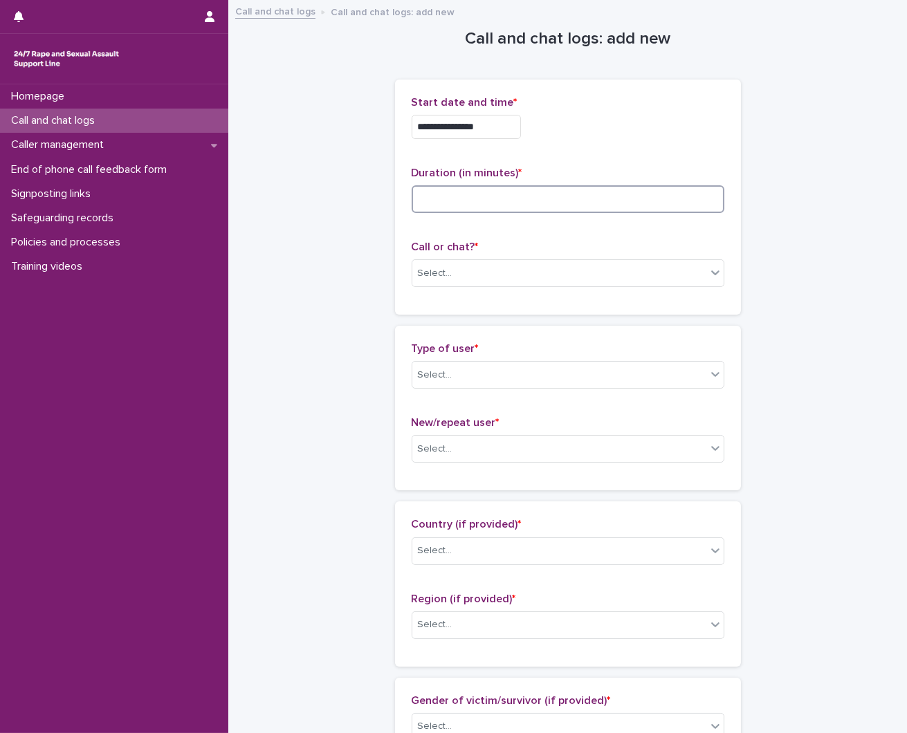
click at [667, 212] on input at bounding box center [568, 199] width 313 height 28
type input "*"
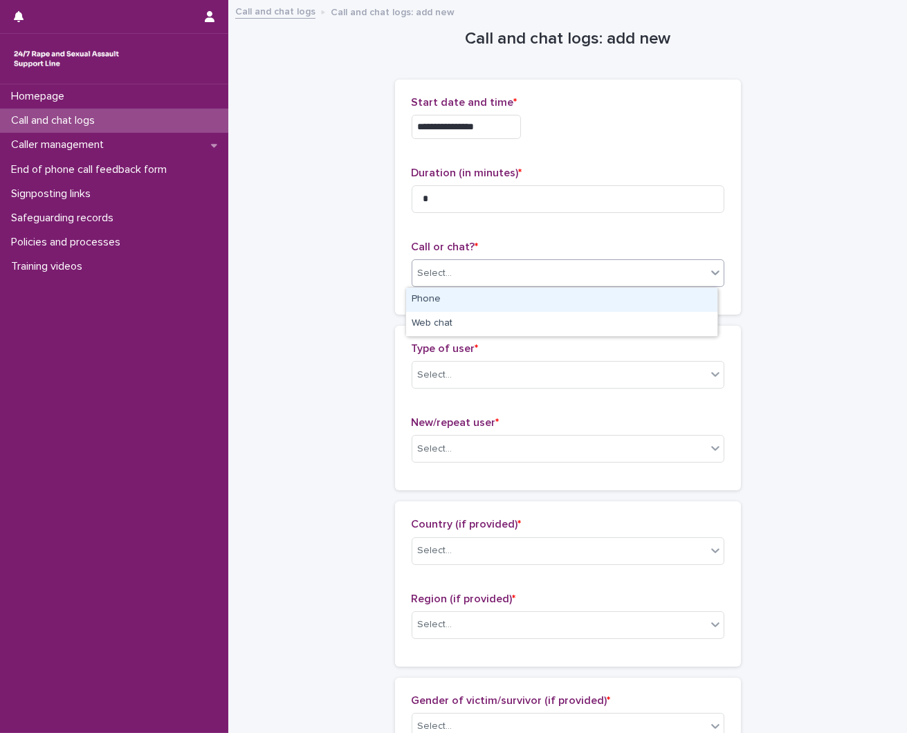
drag, startPoint x: 647, startPoint y: 266, endPoint x: 644, endPoint y: 291, distance: 25.1
click at [647, 270] on div "Select..." at bounding box center [559, 273] width 294 height 23
click at [611, 303] on div "Phone" at bounding box center [561, 300] width 311 height 24
click at [571, 382] on div "Select..." at bounding box center [559, 375] width 294 height 23
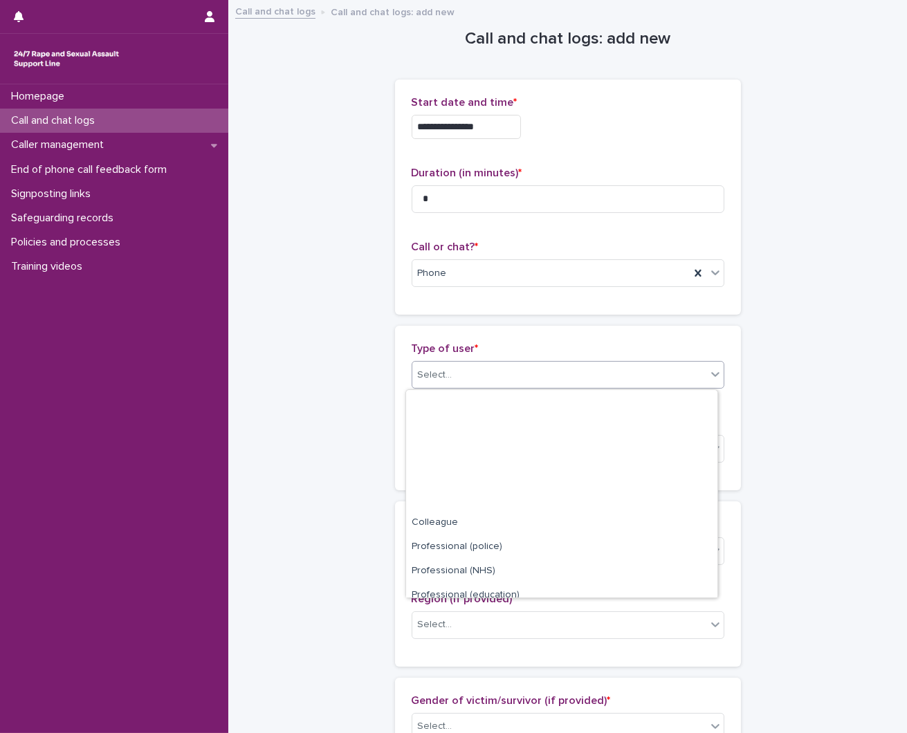
scroll to position [156, 0]
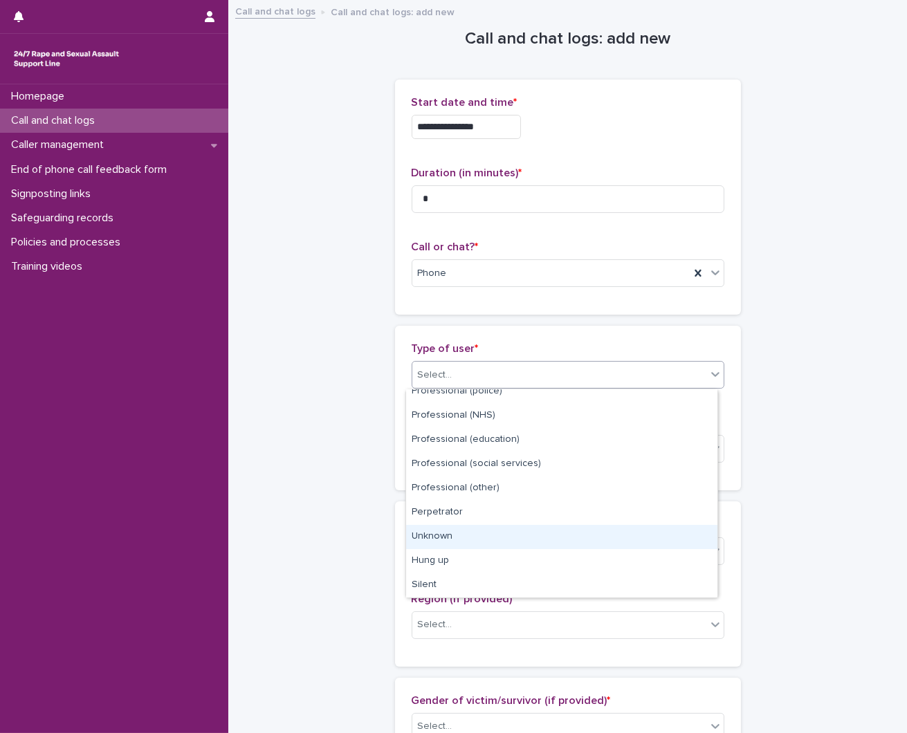
click at [493, 543] on div "Unknown" at bounding box center [561, 537] width 311 height 24
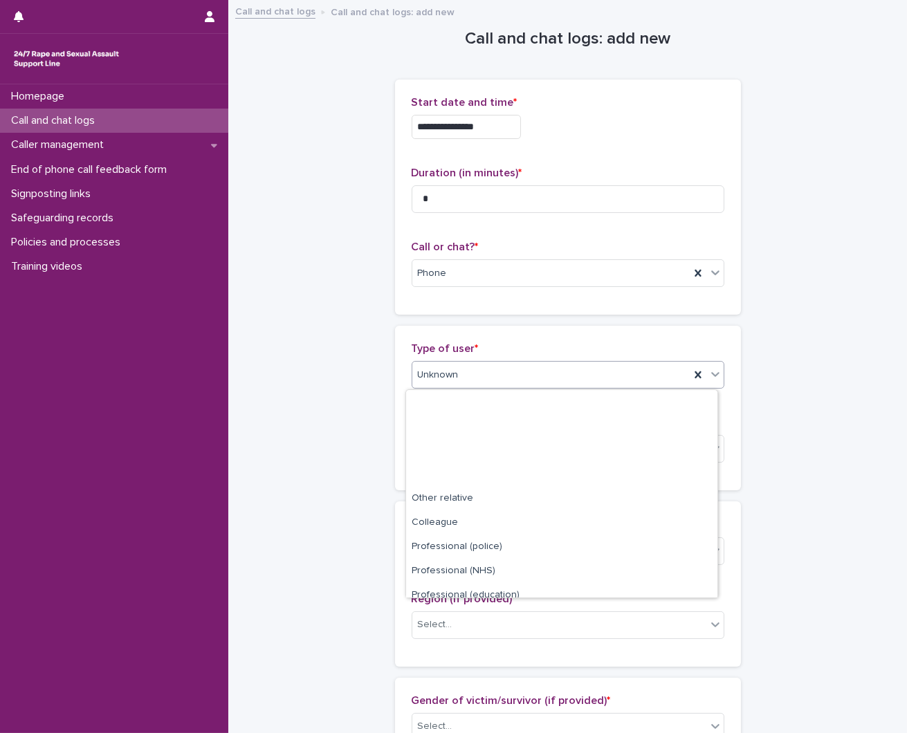
click at [489, 362] on div "Unknown" at bounding box center [568, 375] width 313 height 28
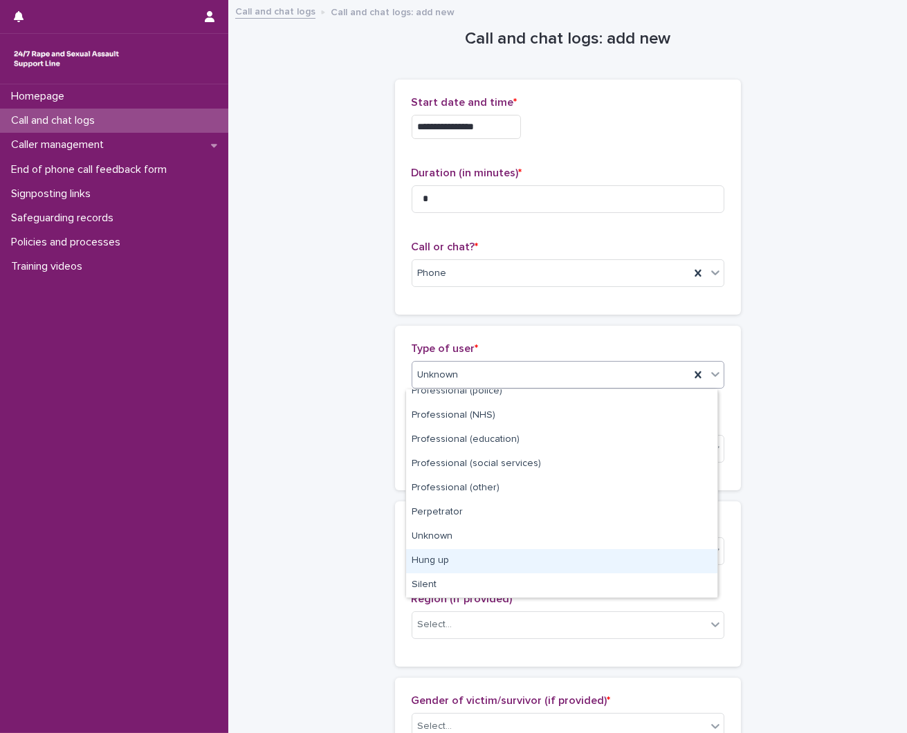
click at [432, 563] on div "Hung up" at bounding box center [561, 561] width 311 height 24
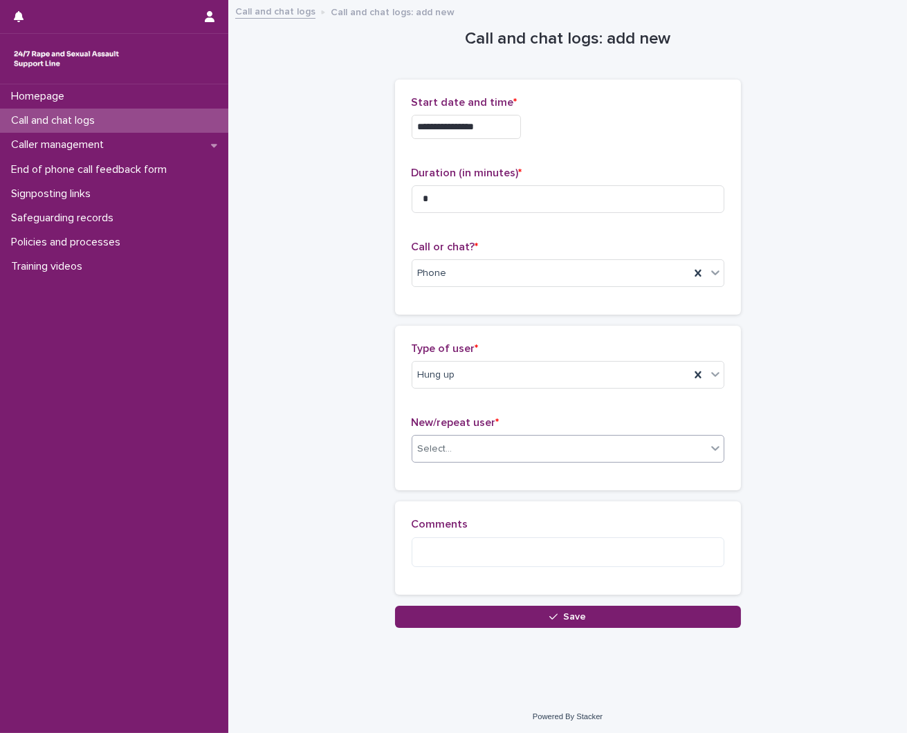
click at [464, 454] on div "Select..." at bounding box center [559, 449] width 294 height 23
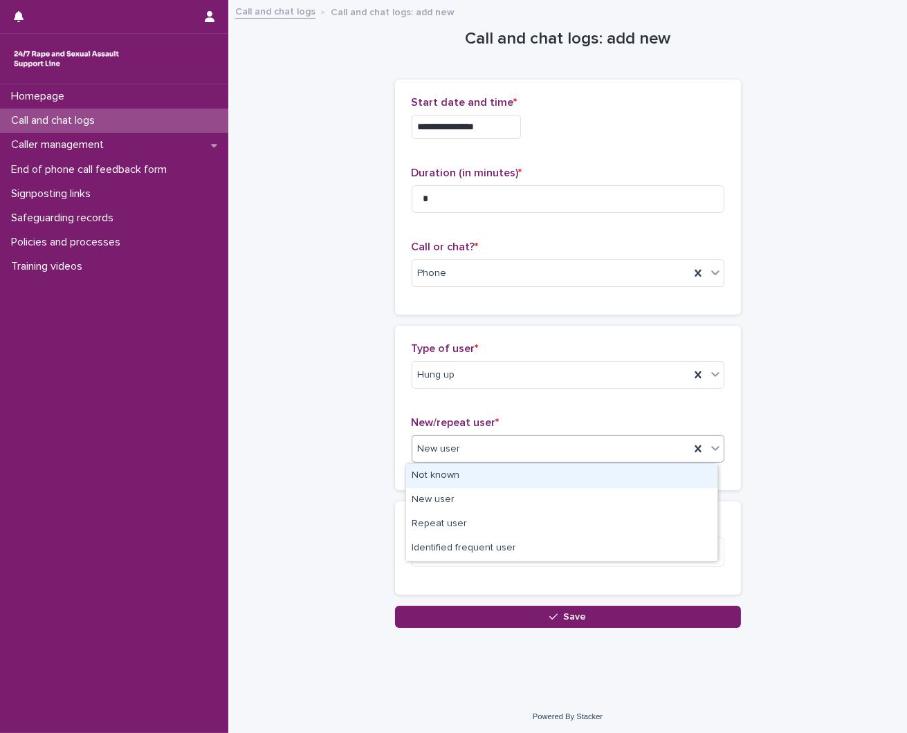
click at [440, 453] on span "New user" at bounding box center [439, 449] width 43 height 15
click at [445, 472] on div "Not known" at bounding box center [561, 476] width 311 height 24
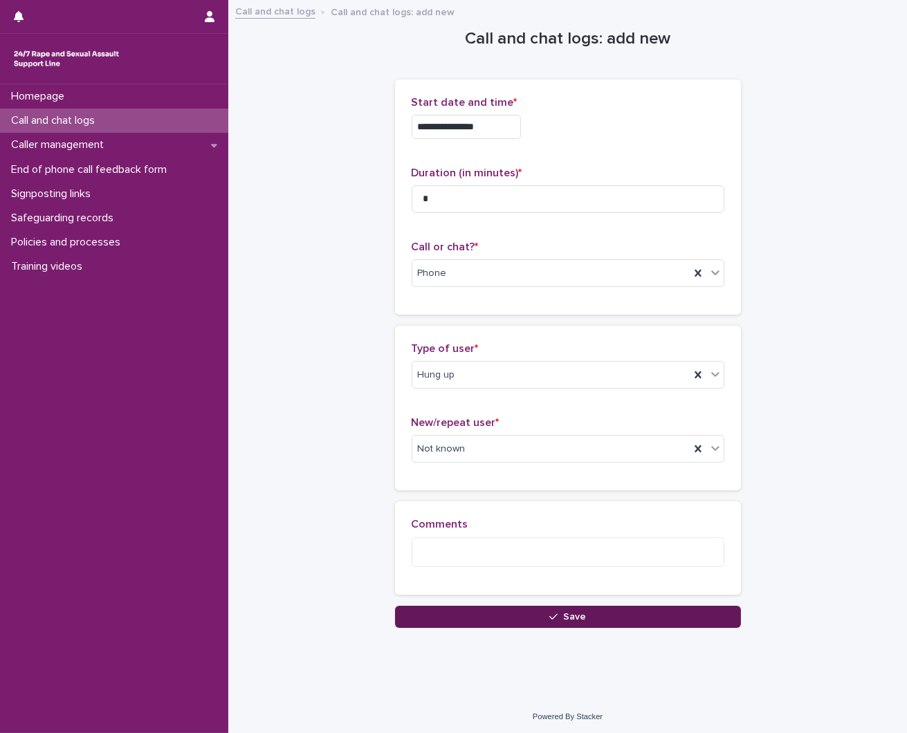
click at [472, 613] on button "Save" at bounding box center [568, 617] width 346 height 22
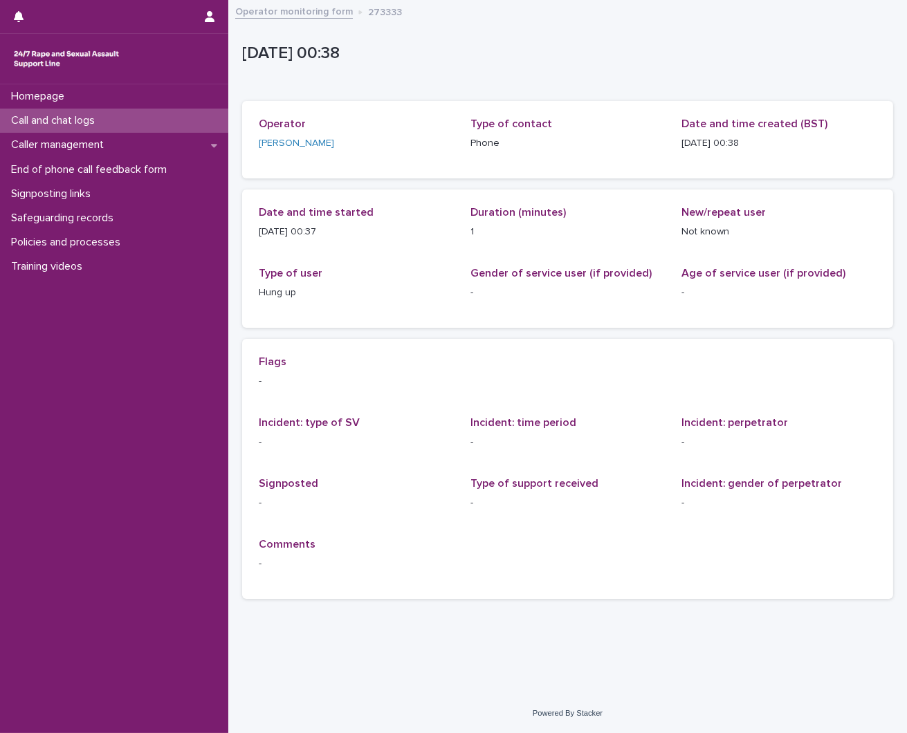
click at [87, 111] on div "Call and chat logs" at bounding box center [114, 121] width 228 height 24
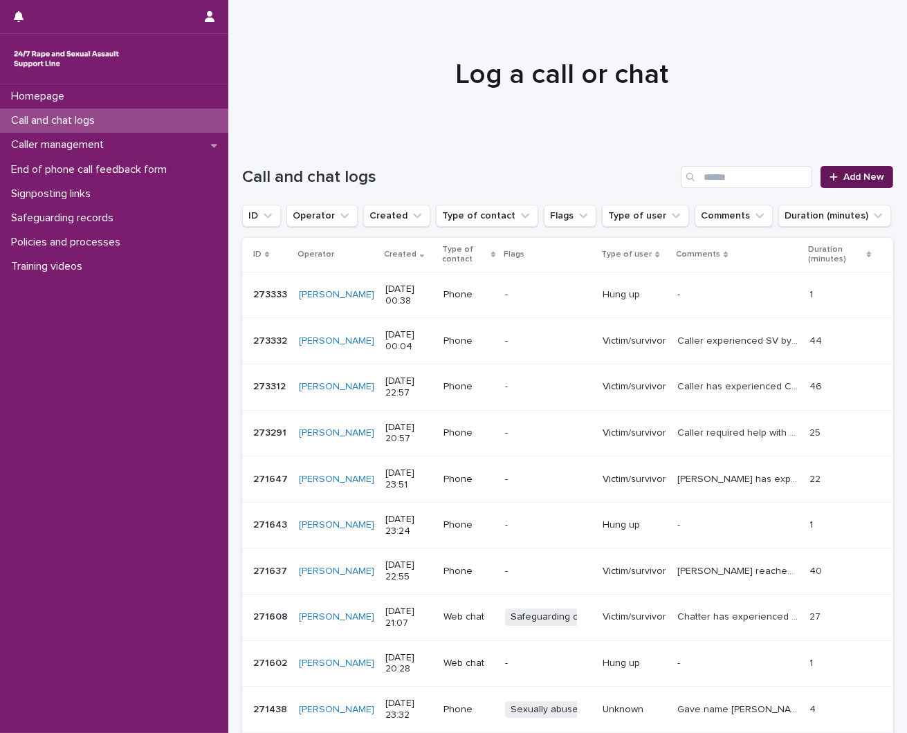
click at [843, 172] on span "Add New" at bounding box center [863, 177] width 41 height 10
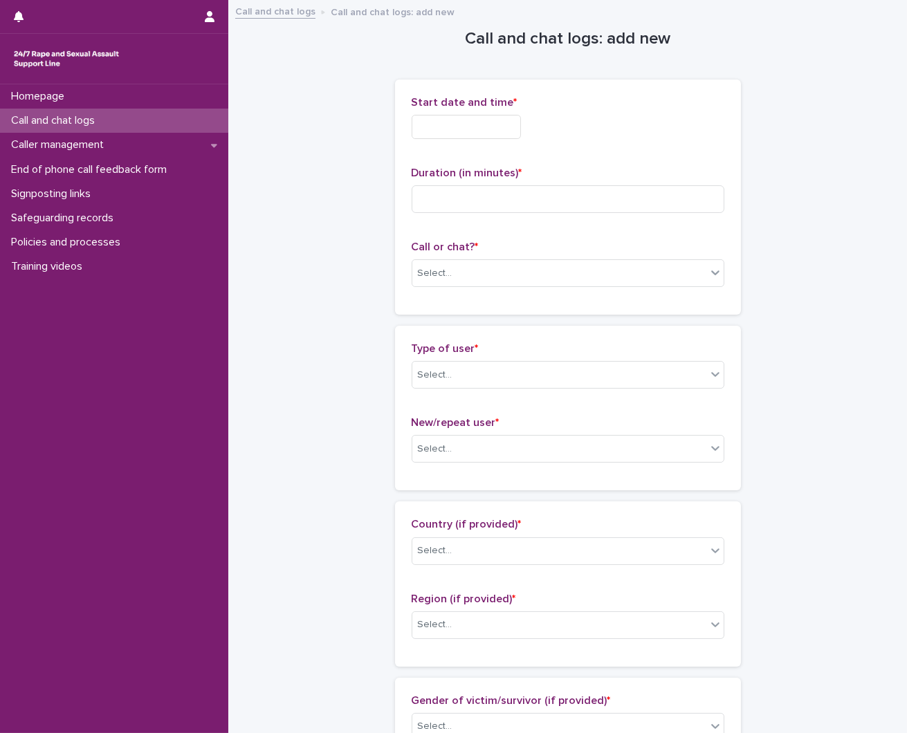
click at [513, 122] on input "text" at bounding box center [466, 127] width 109 height 24
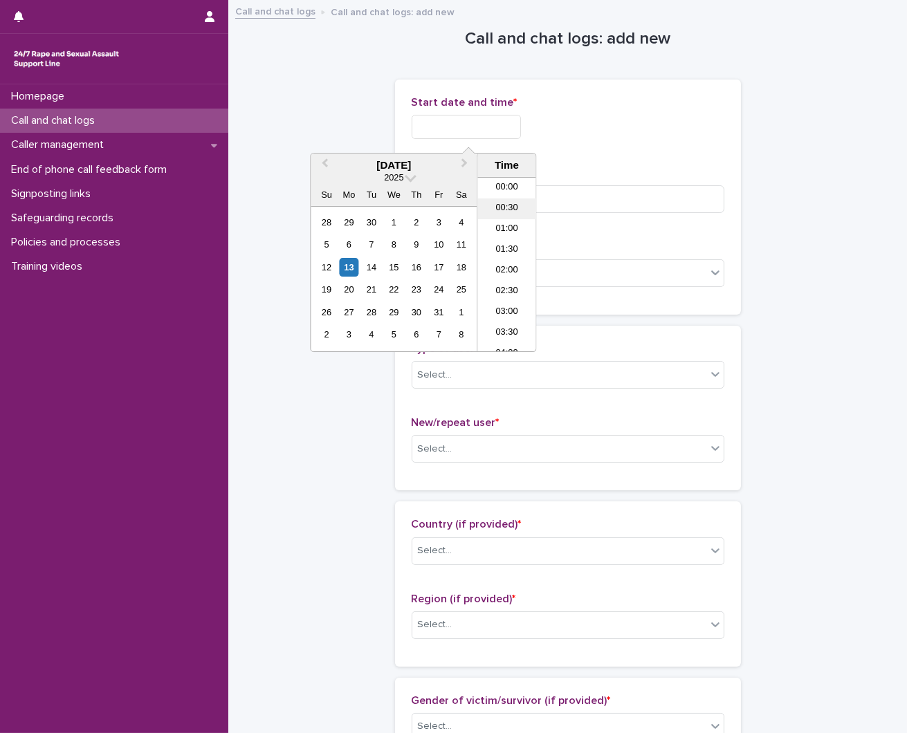
click at [513, 210] on li "00:30" at bounding box center [506, 209] width 59 height 21
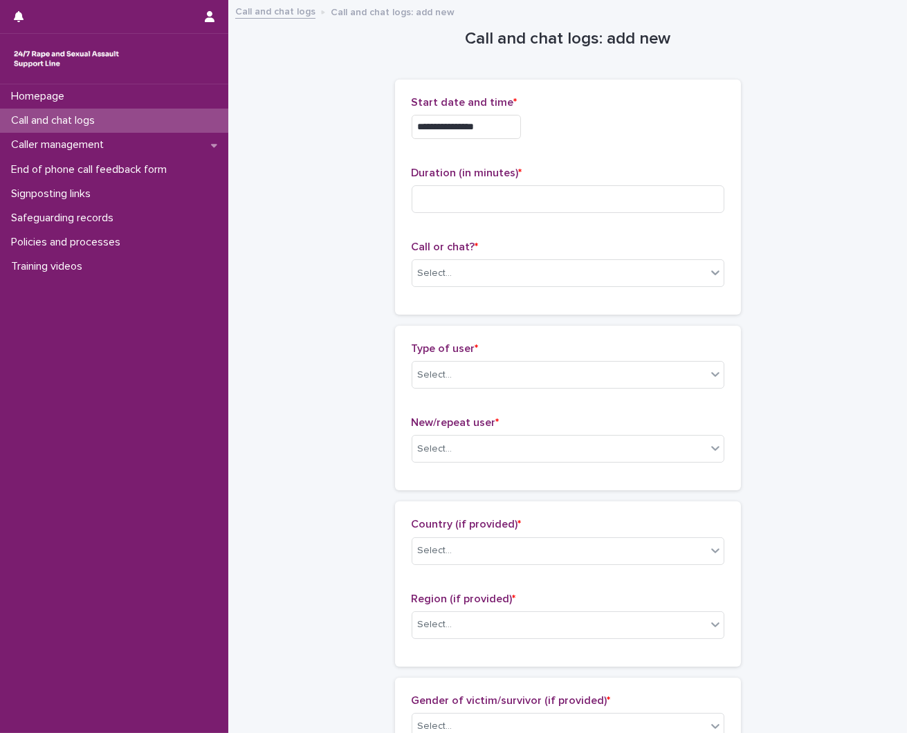
click at [522, 142] on div "**********" at bounding box center [568, 123] width 313 height 54
click at [503, 125] on input "**********" at bounding box center [466, 127] width 109 height 24
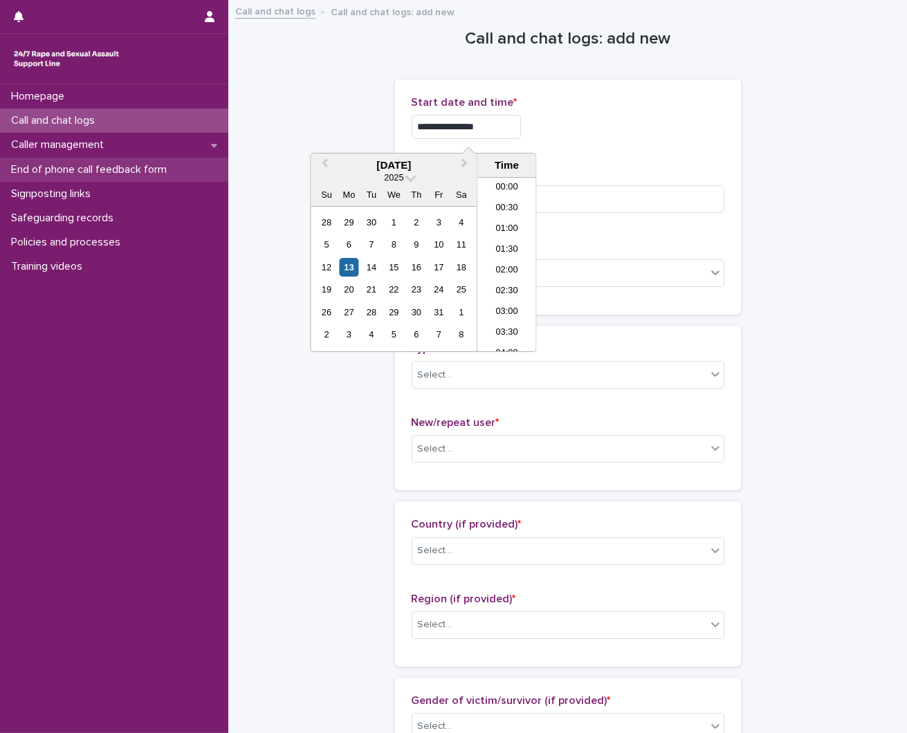
type input "**********"
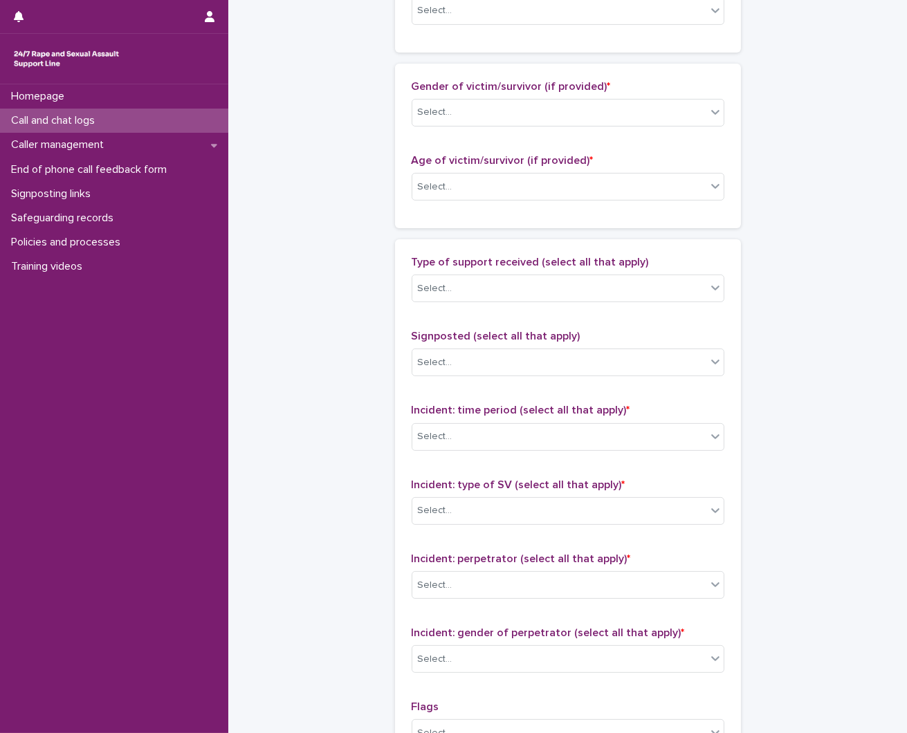
scroll to position [876, 0]
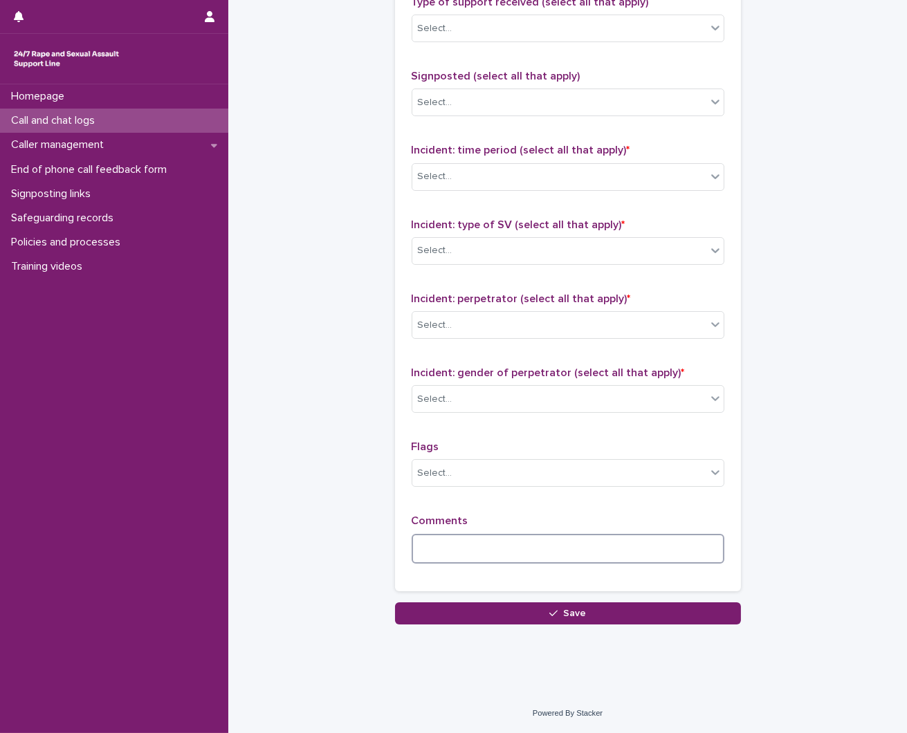
click at [573, 544] on textarea at bounding box center [568, 549] width 313 height 30
click at [498, 540] on textarea "**" at bounding box center [568, 549] width 313 height 30
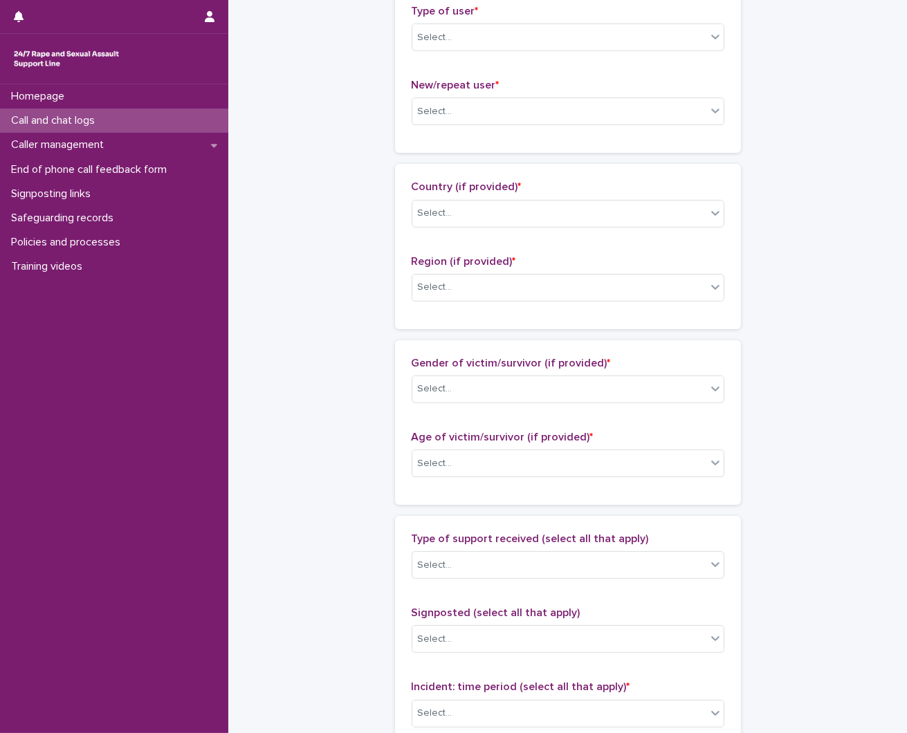
scroll to position [0, 0]
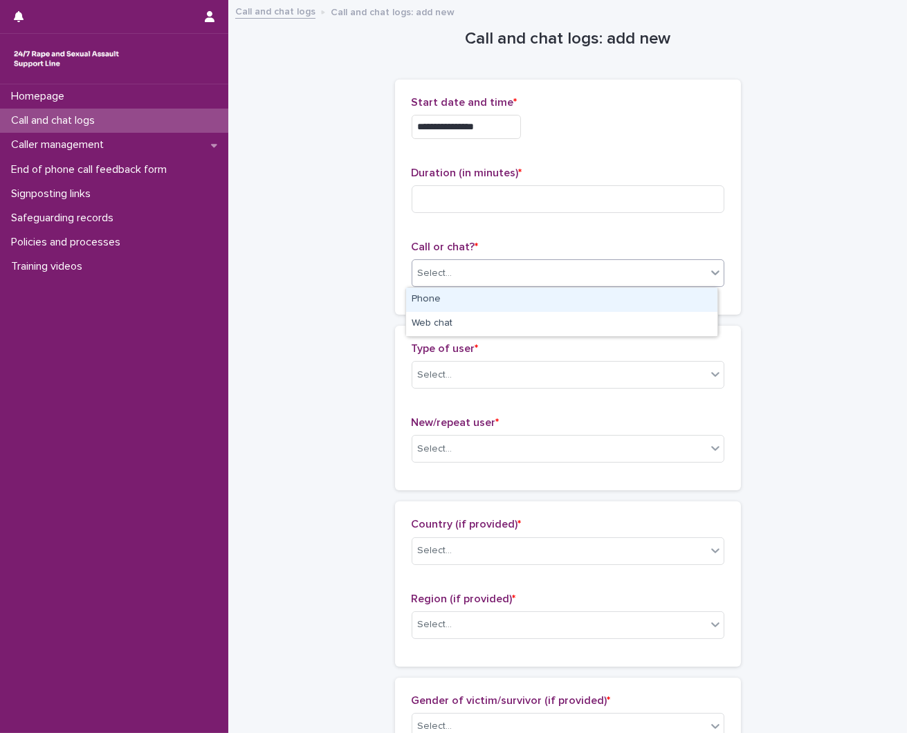
click at [422, 275] on div "Select..." at bounding box center [435, 273] width 35 height 15
click at [457, 288] on div "Phone" at bounding box center [561, 300] width 311 height 24
click at [459, 378] on div "Select..." at bounding box center [559, 375] width 294 height 23
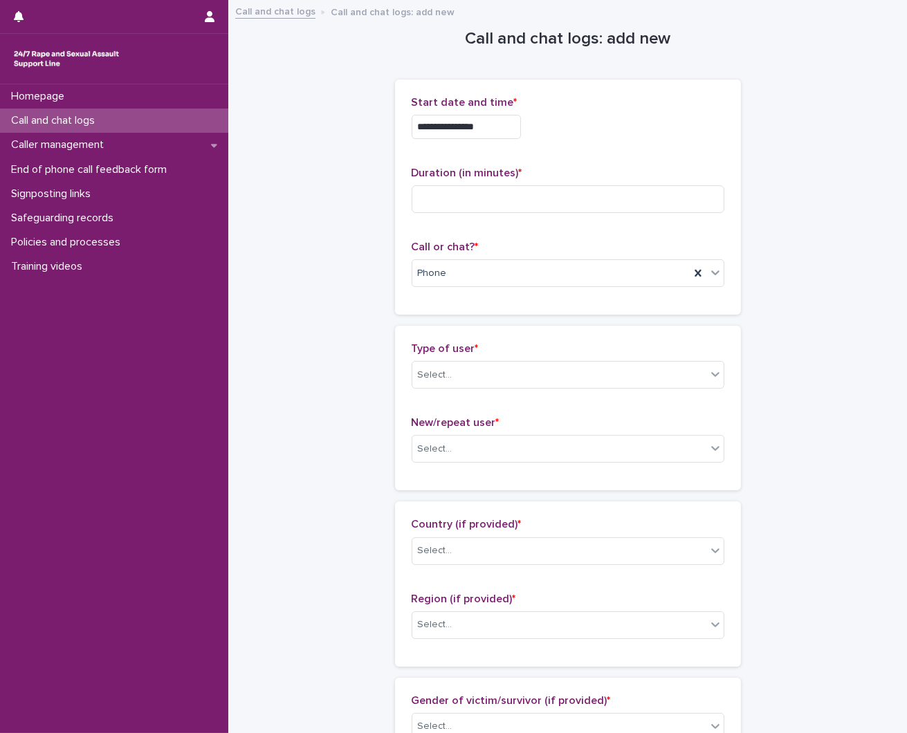
scroll to position [77, 0]
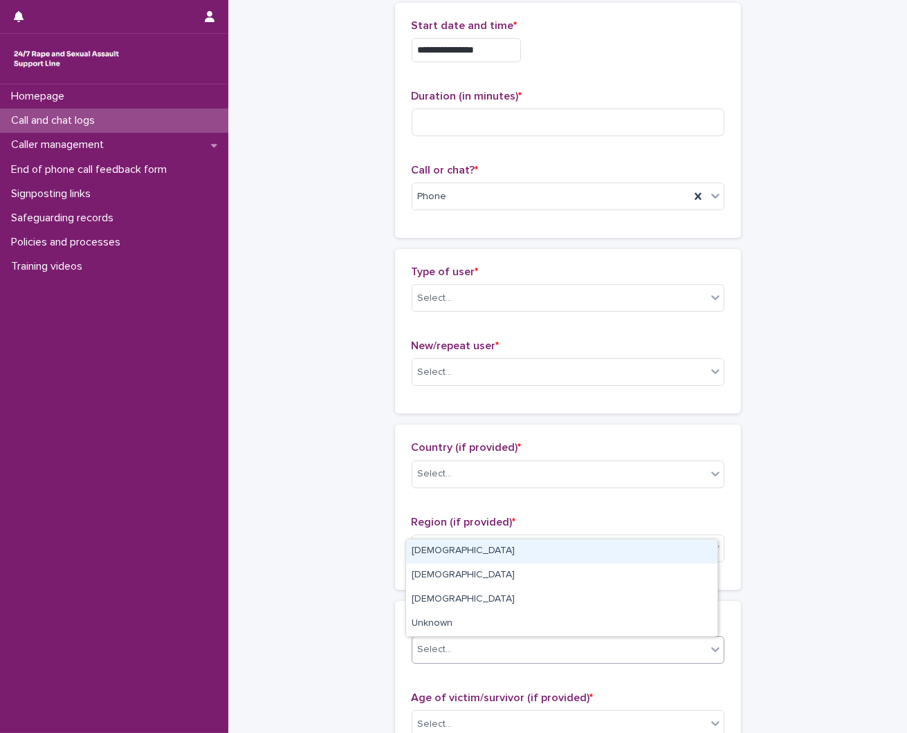
click at [431, 656] on div "Select..." at bounding box center [435, 650] width 35 height 15
click at [452, 555] on div "[DEMOGRAPHIC_DATA]" at bounding box center [561, 552] width 311 height 24
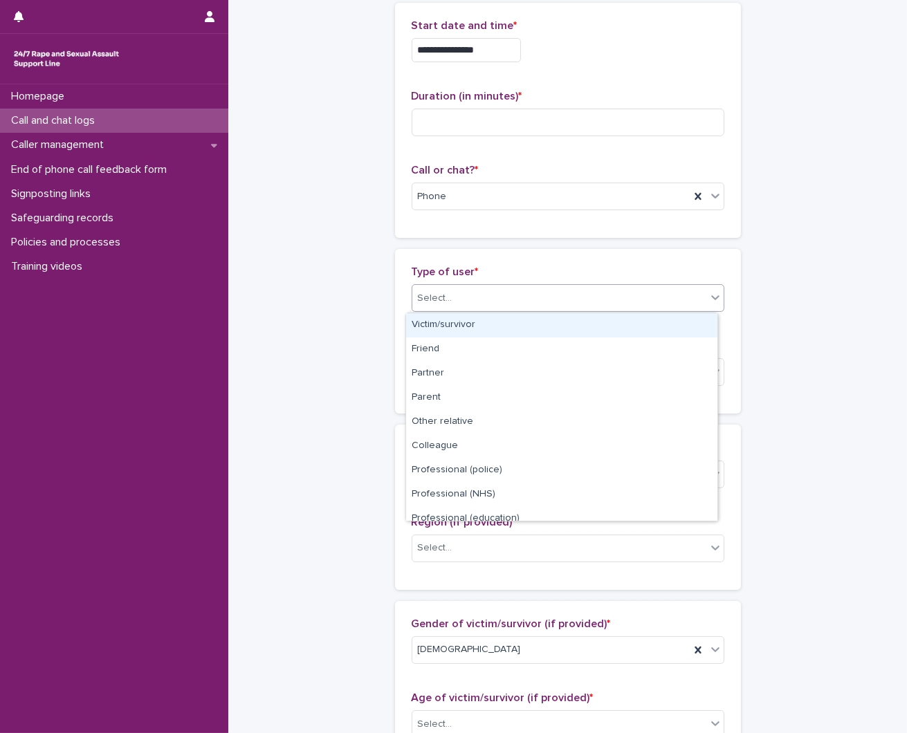
click at [500, 303] on div "Select..." at bounding box center [559, 298] width 294 height 23
click at [457, 322] on div "Victim/survivor" at bounding box center [561, 325] width 311 height 24
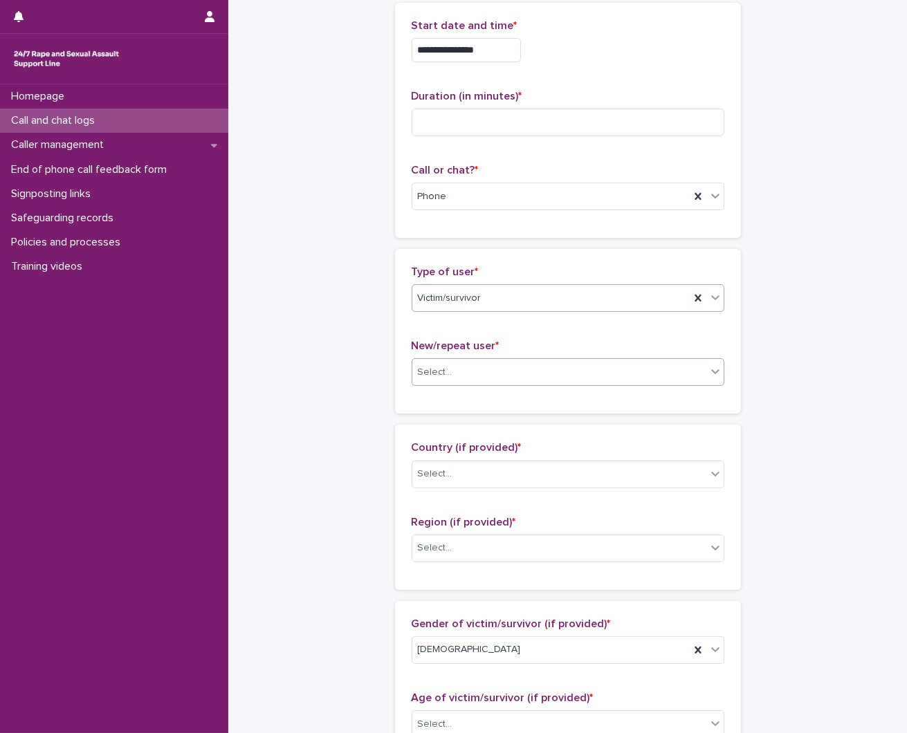
click at [499, 372] on div "Select..." at bounding box center [559, 372] width 294 height 23
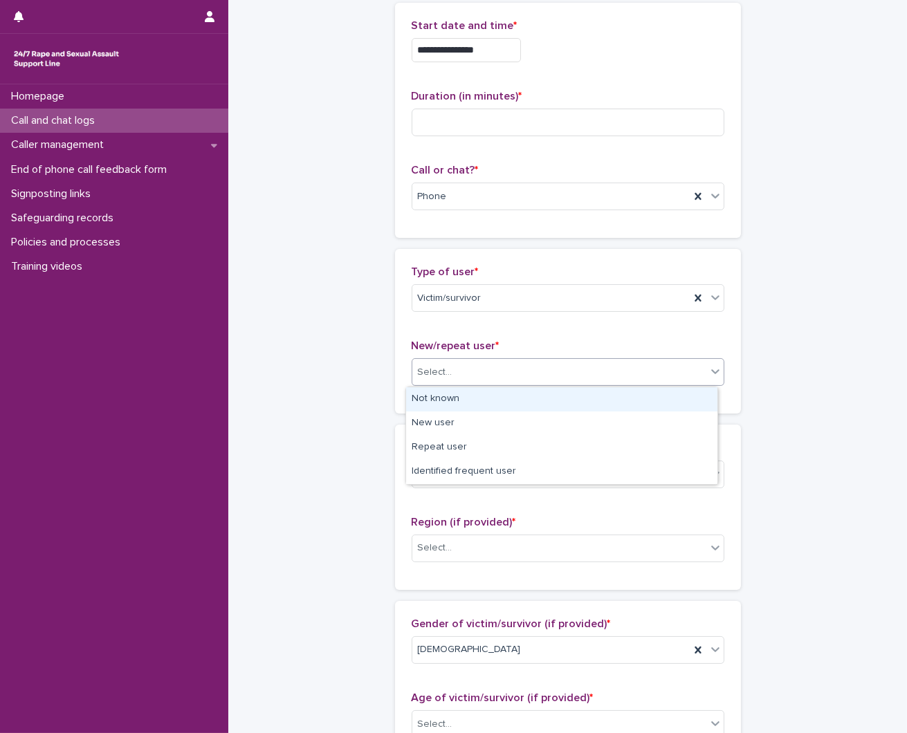
click at [501, 400] on div "Not known" at bounding box center [561, 399] width 311 height 24
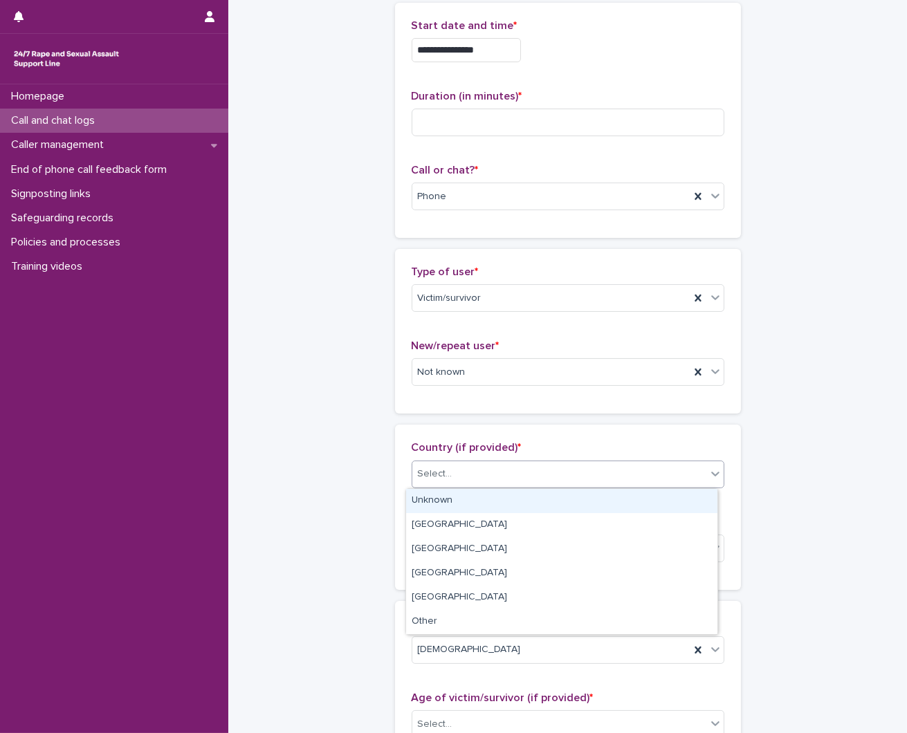
click at [478, 465] on div "Select..." at bounding box center [559, 474] width 294 height 23
click at [463, 508] on div "Unknown" at bounding box center [561, 501] width 311 height 24
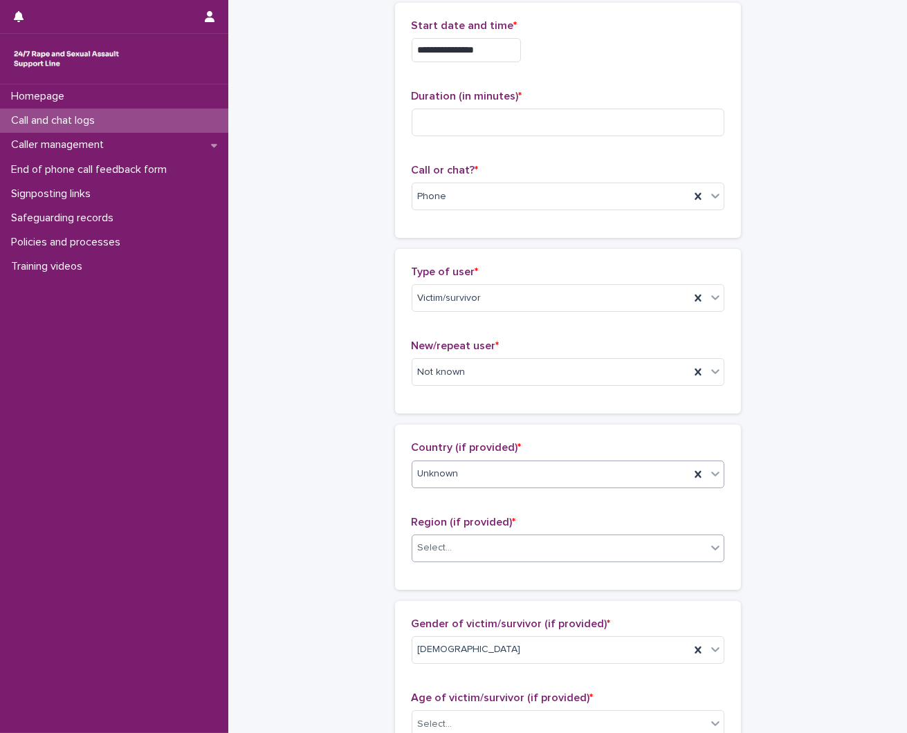
click at [458, 553] on div "Select..." at bounding box center [559, 548] width 294 height 23
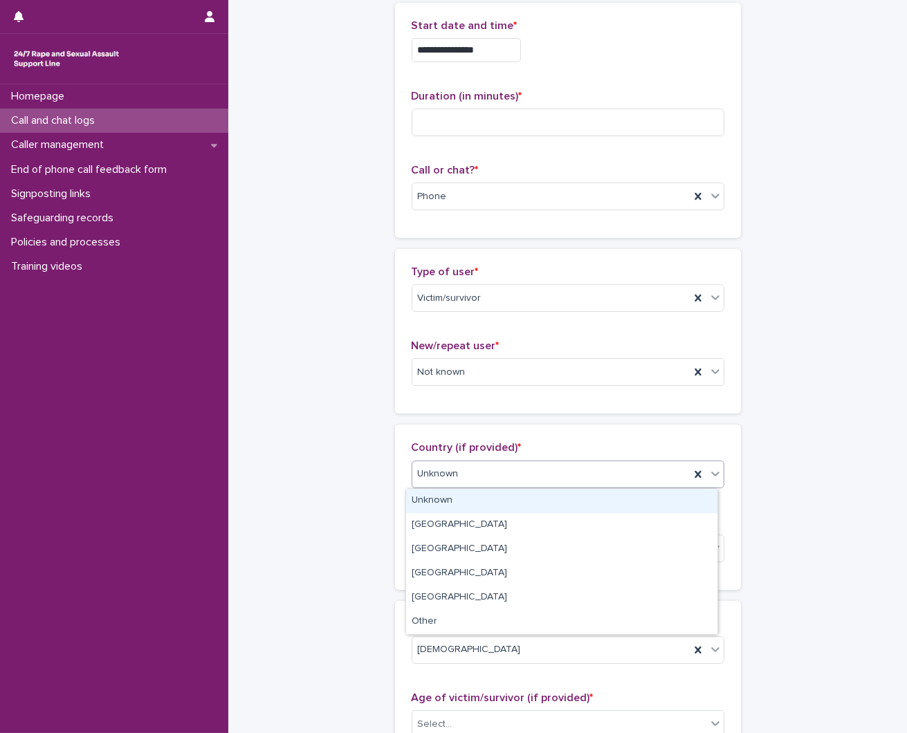
click at [474, 479] on div "Unknown" at bounding box center [550, 474] width 277 height 23
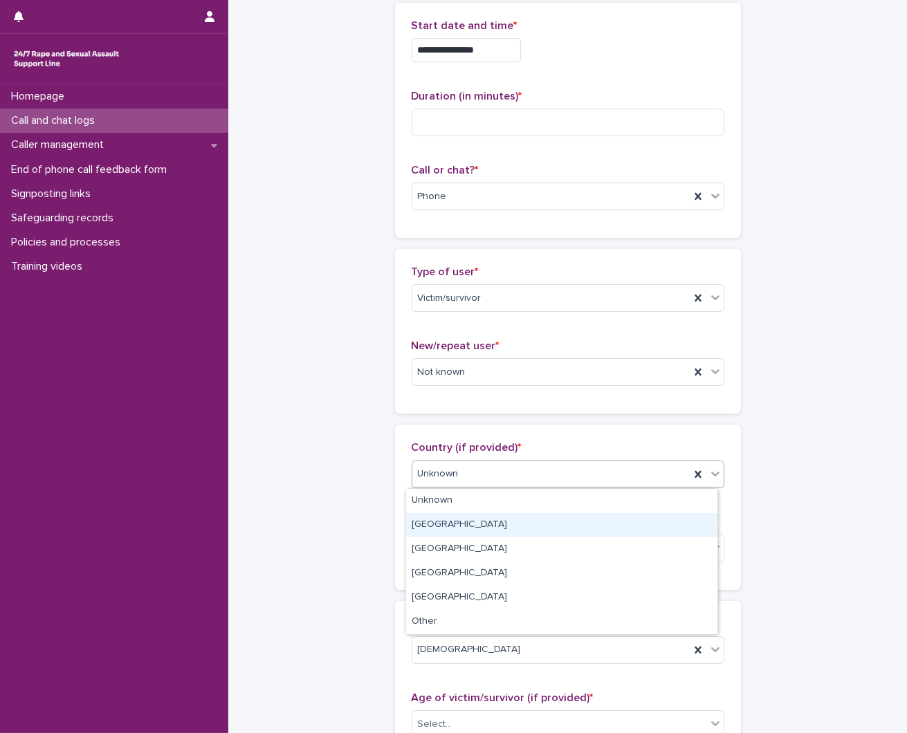
click at [485, 517] on div "England" at bounding box center [561, 525] width 311 height 24
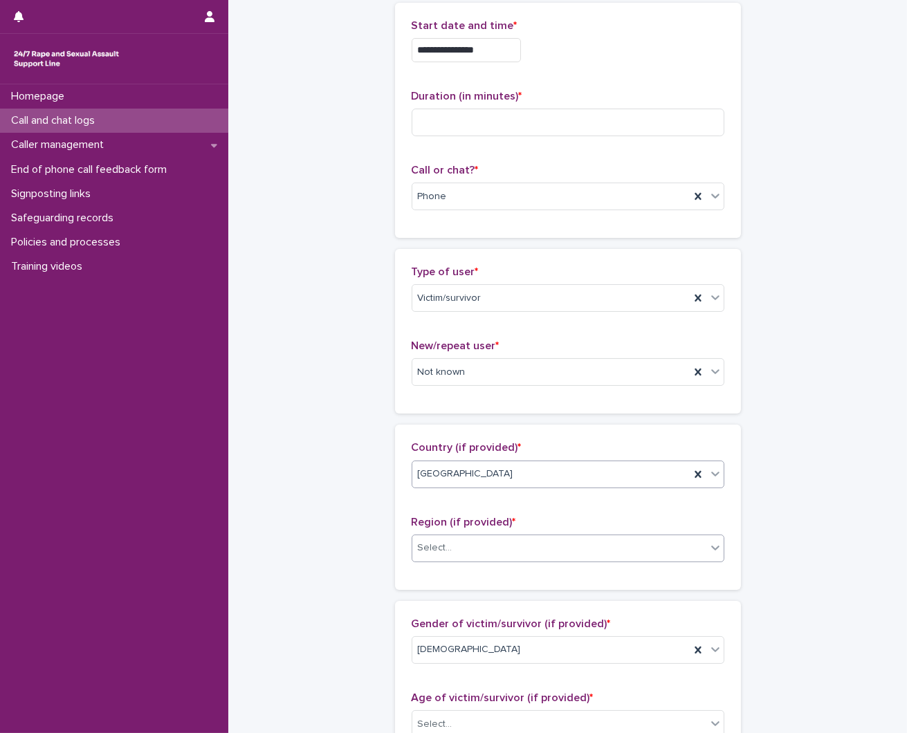
click at [469, 561] on div "Select..." at bounding box center [568, 549] width 313 height 28
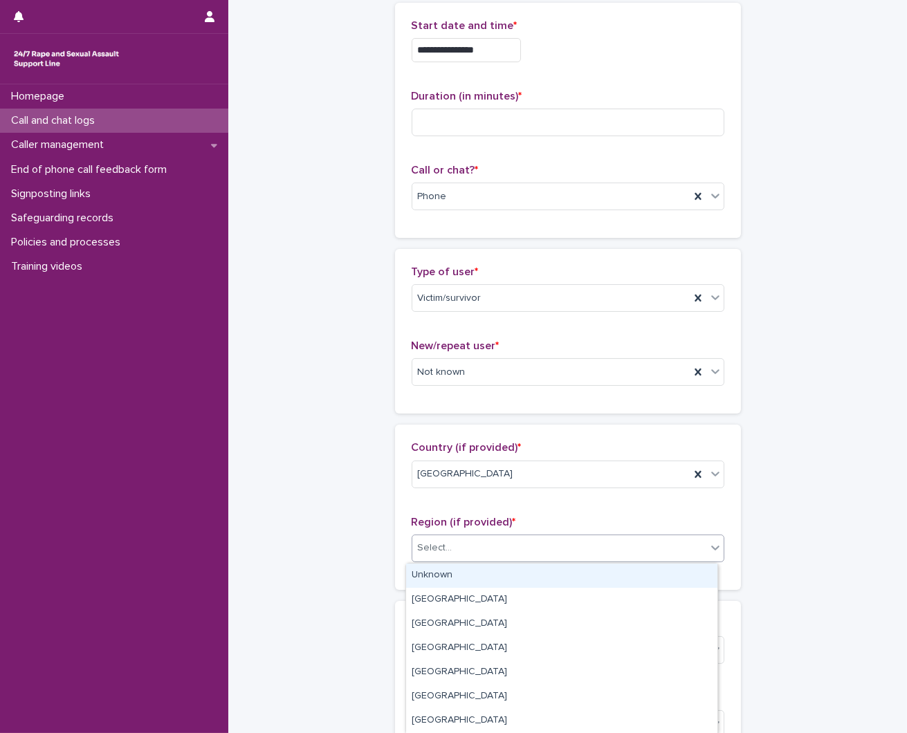
click at [469, 579] on div "Unknown" at bounding box center [561, 576] width 311 height 24
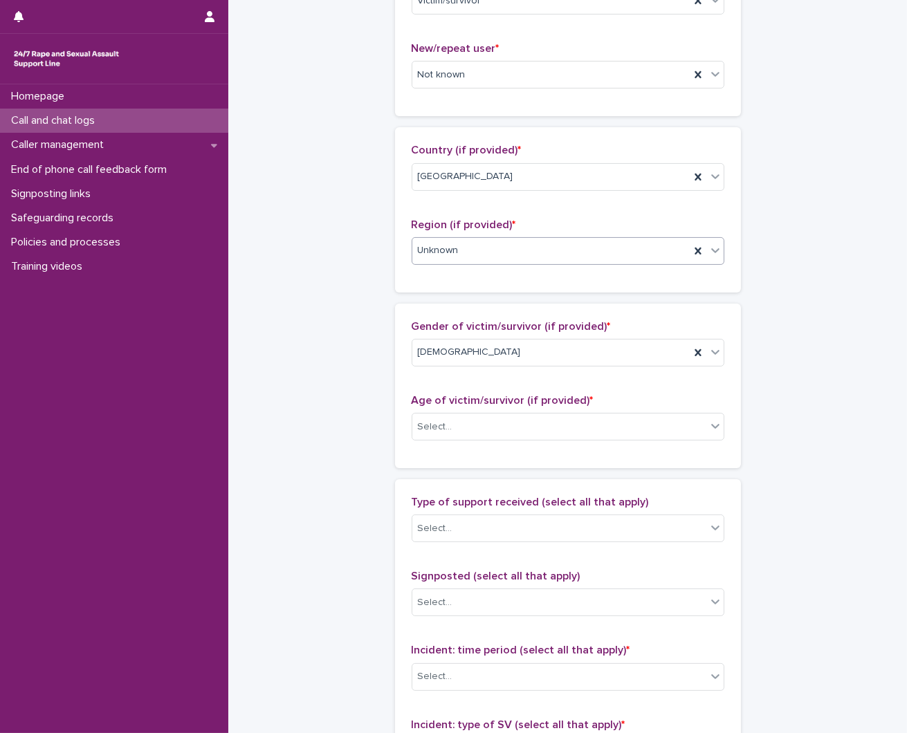
scroll to position [384, 0]
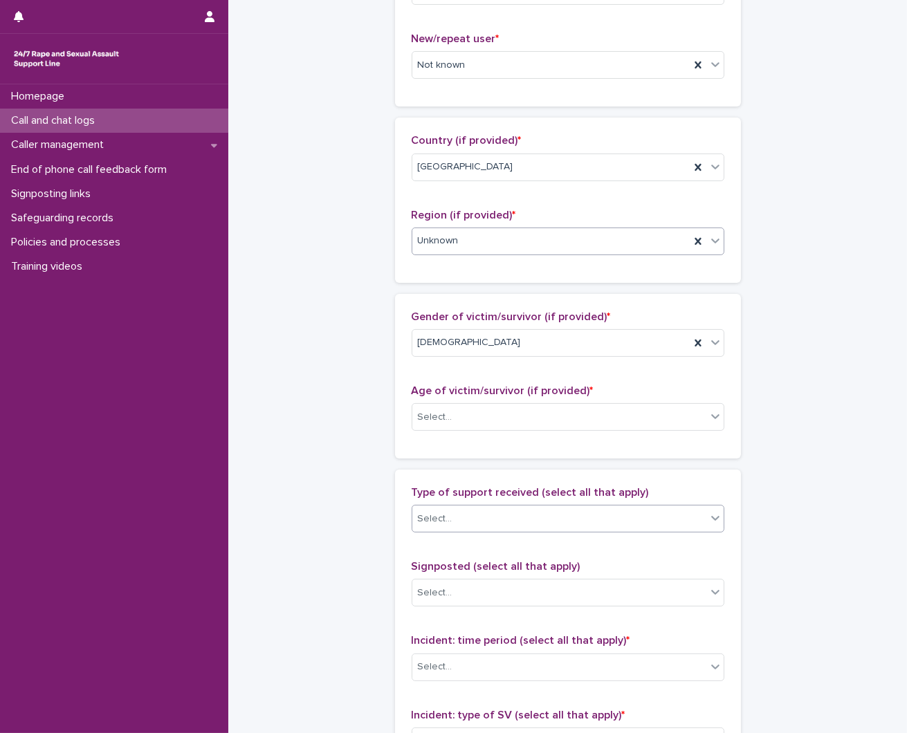
click at [441, 517] on div "Select..." at bounding box center [435, 519] width 35 height 15
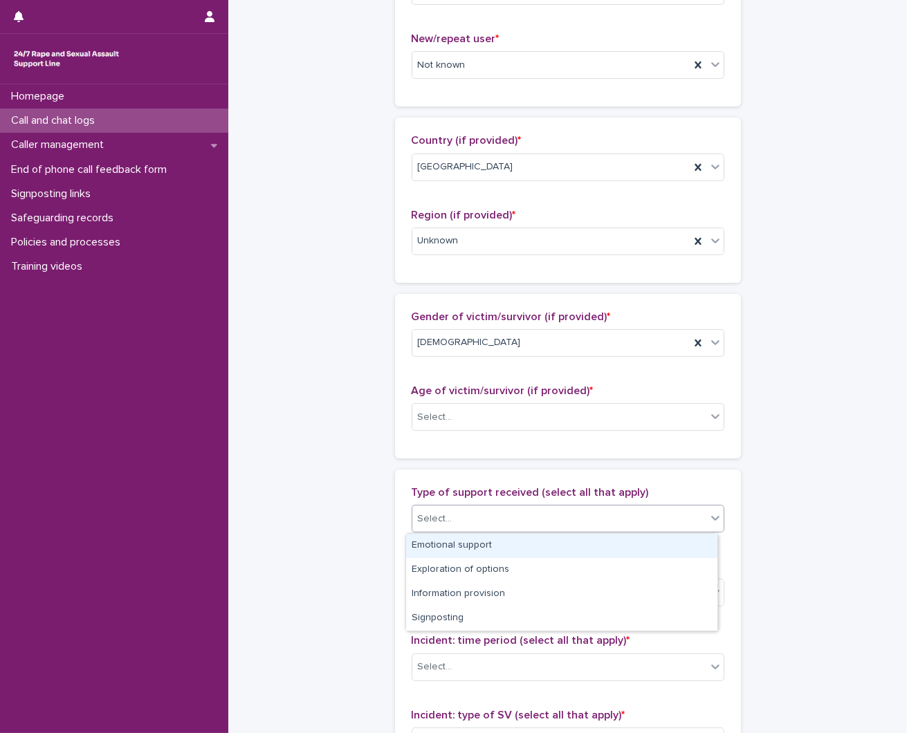
click at [437, 546] on div "Emotional support" at bounding box center [561, 546] width 311 height 24
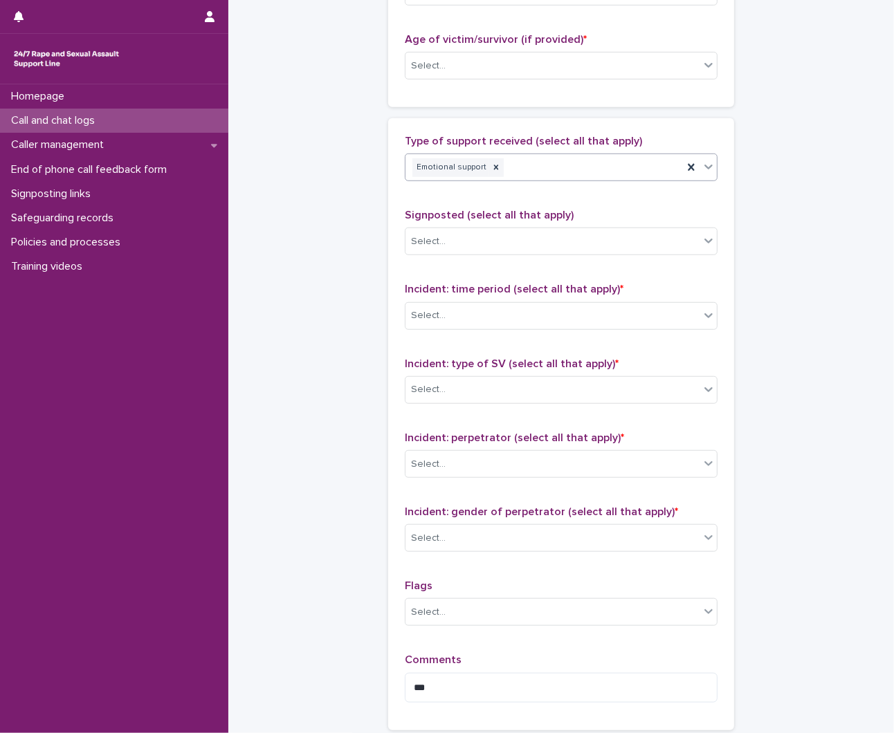
scroll to position [743, 0]
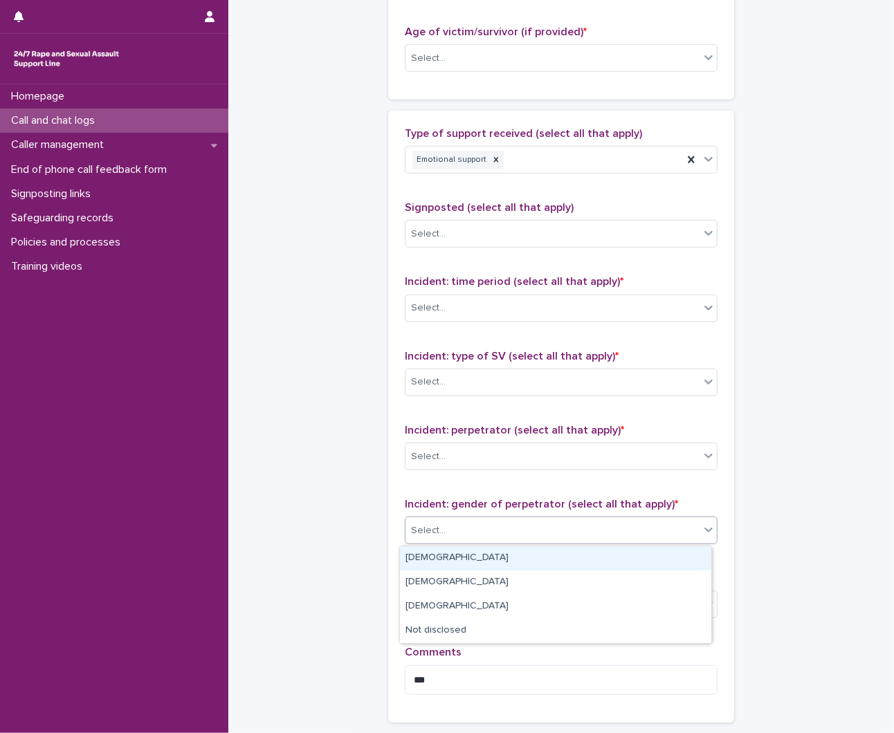
click at [530, 526] on div "Select..." at bounding box center [552, 530] width 294 height 23
click at [476, 556] on div "[DEMOGRAPHIC_DATA]" at bounding box center [555, 558] width 311 height 24
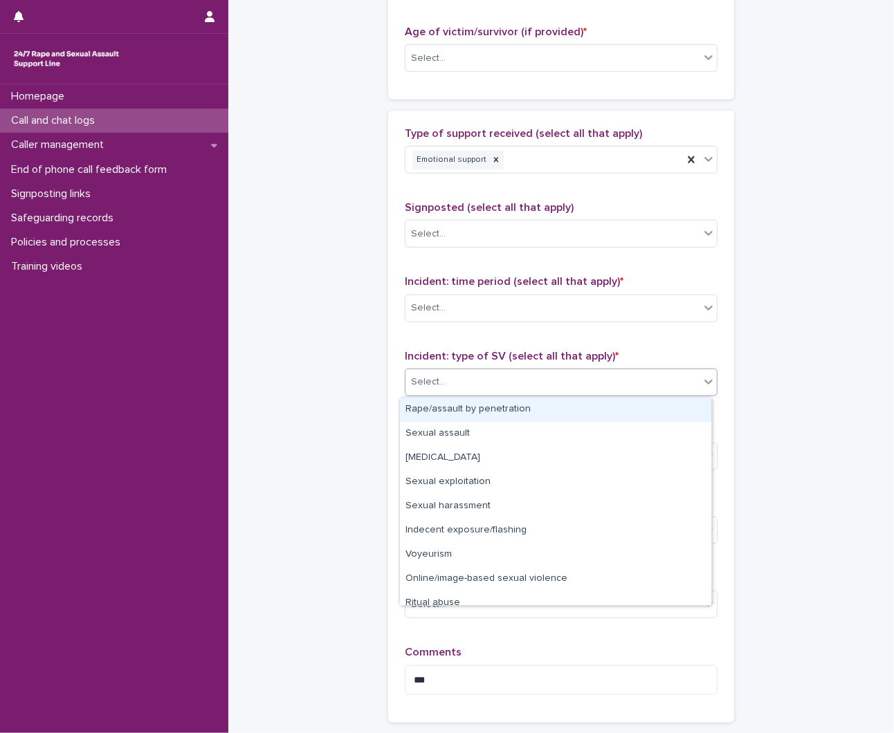
click at [562, 381] on div "Select..." at bounding box center [552, 382] width 294 height 23
click at [512, 403] on div "Rape/assault by penetration" at bounding box center [555, 410] width 311 height 24
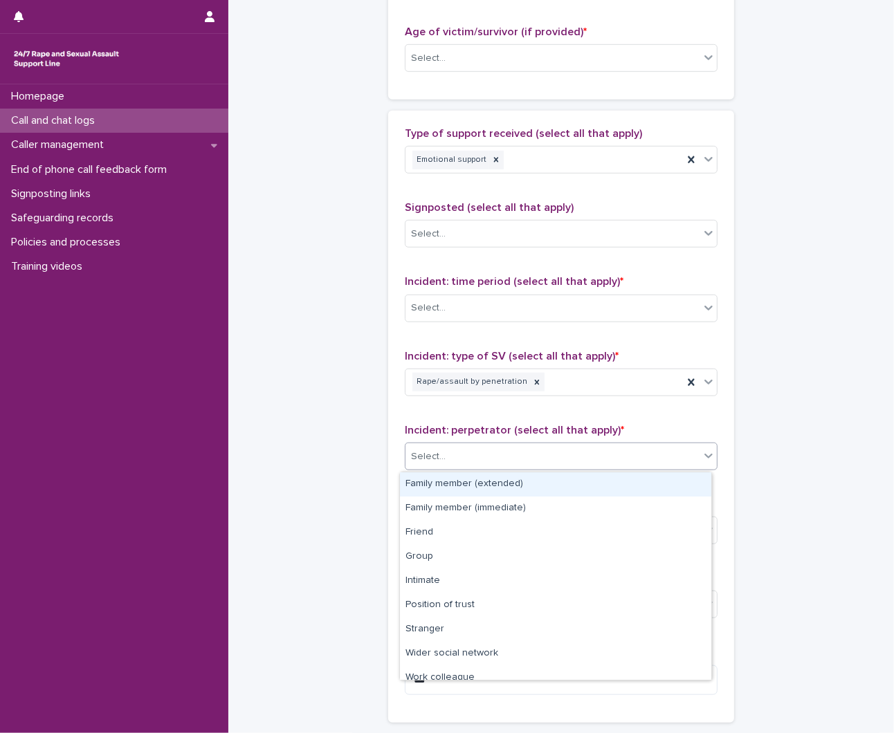
click at [482, 461] on div "Select..." at bounding box center [552, 456] width 294 height 23
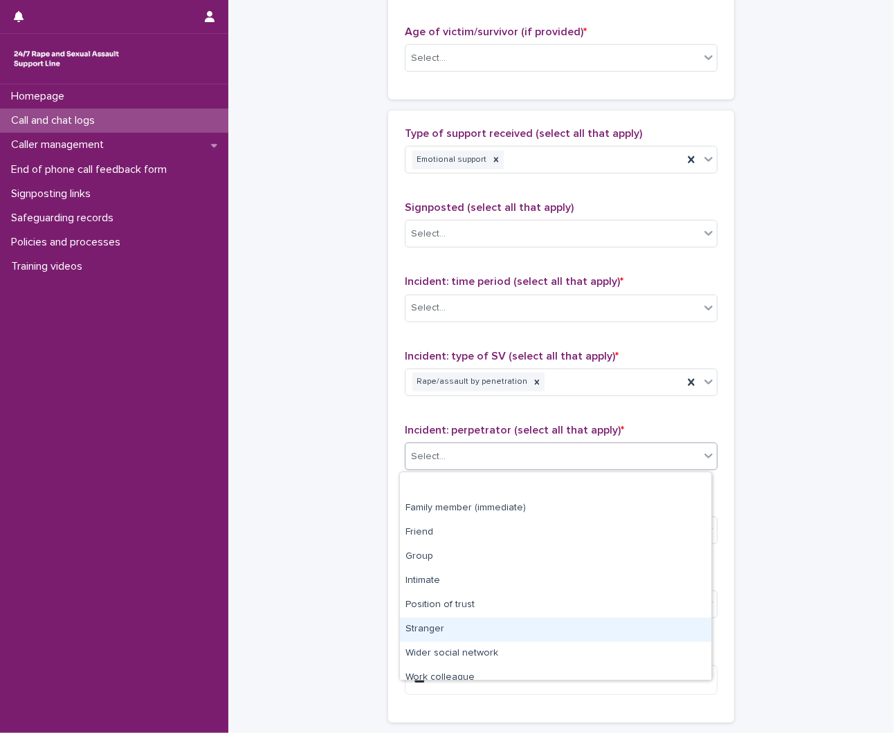
scroll to position [59, 0]
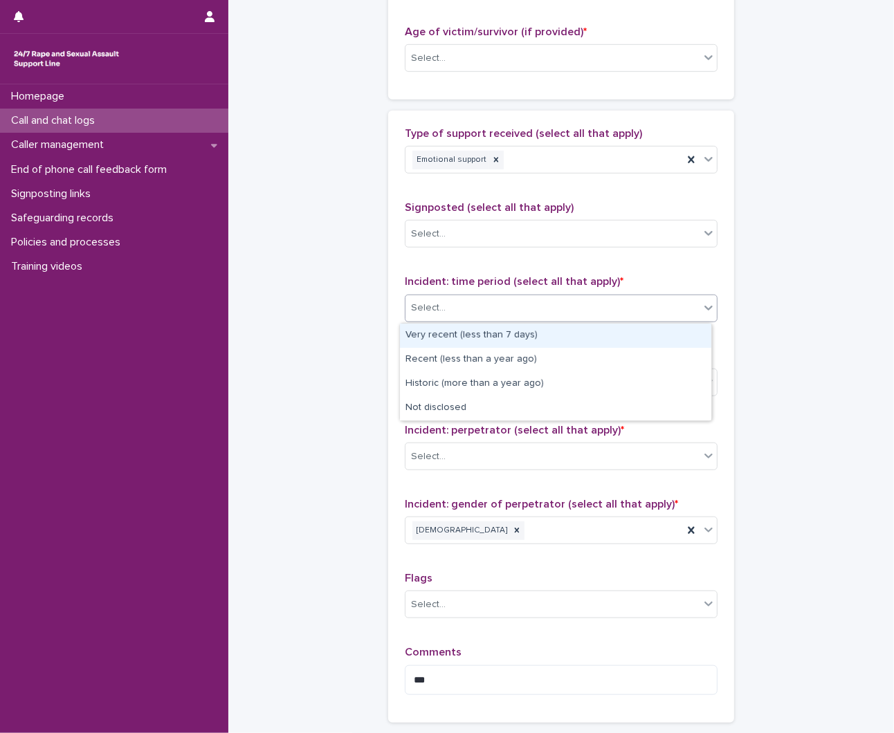
click at [578, 299] on div "Select..." at bounding box center [552, 308] width 294 height 23
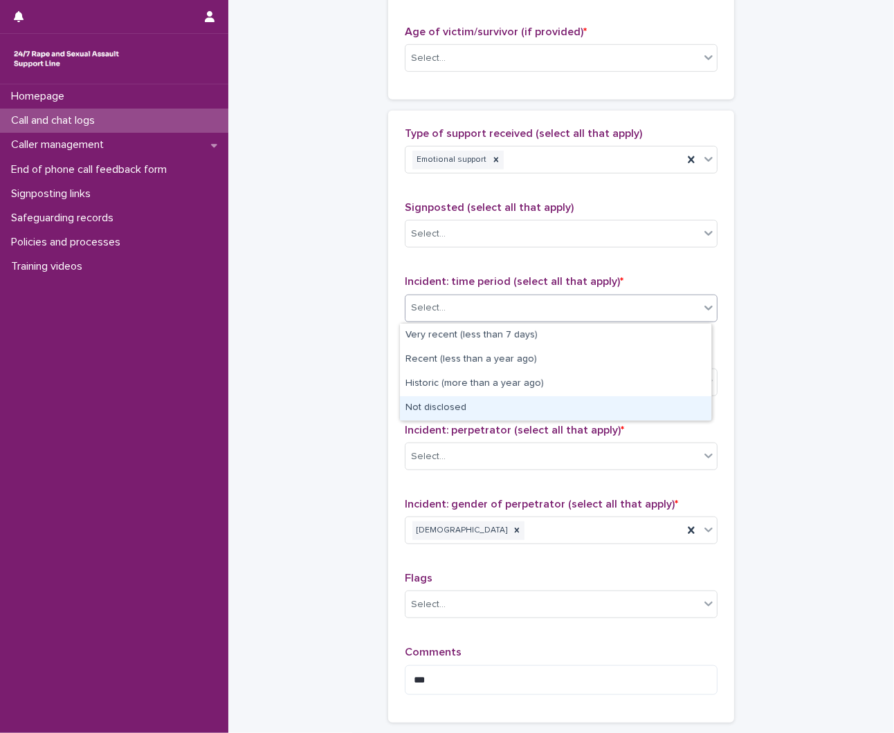
click at [489, 408] on div "Not disclosed" at bounding box center [555, 408] width 311 height 24
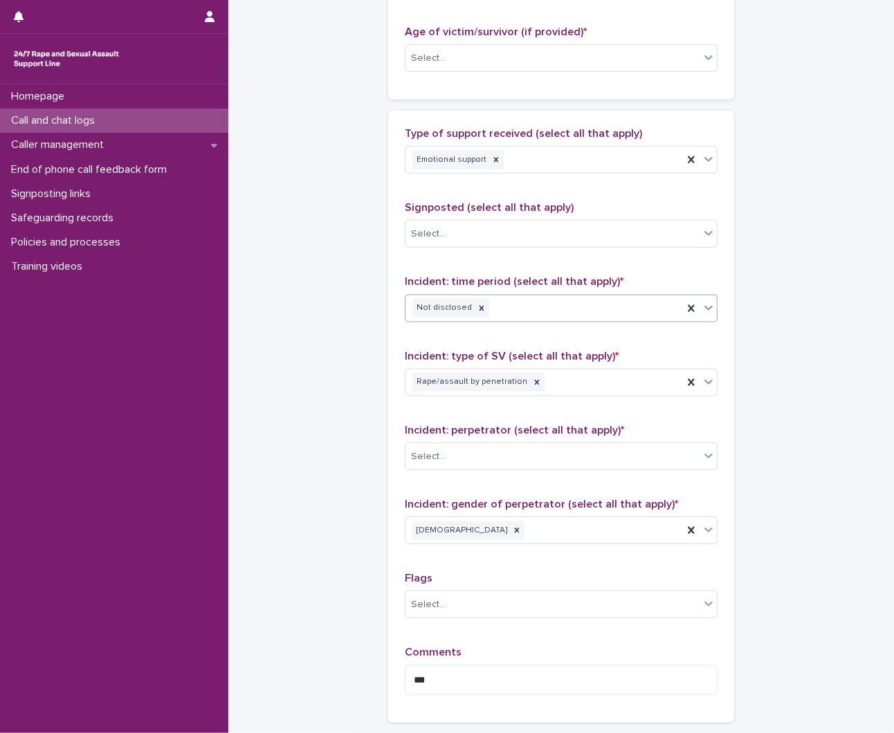
scroll to position [876, 0]
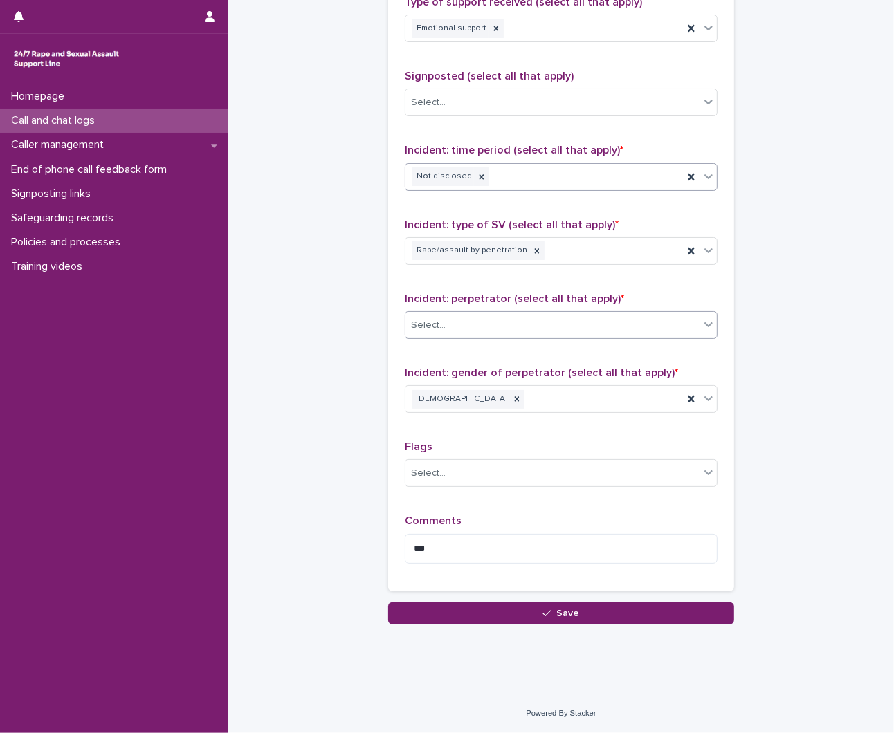
click at [505, 332] on div "Select..." at bounding box center [552, 325] width 294 height 23
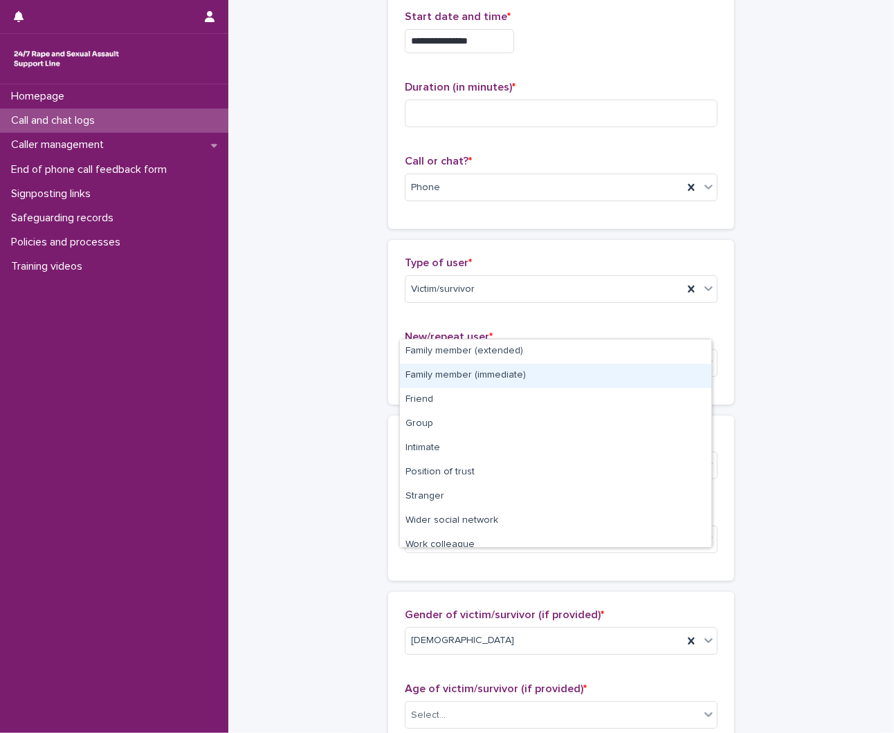
scroll to position [95, 0]
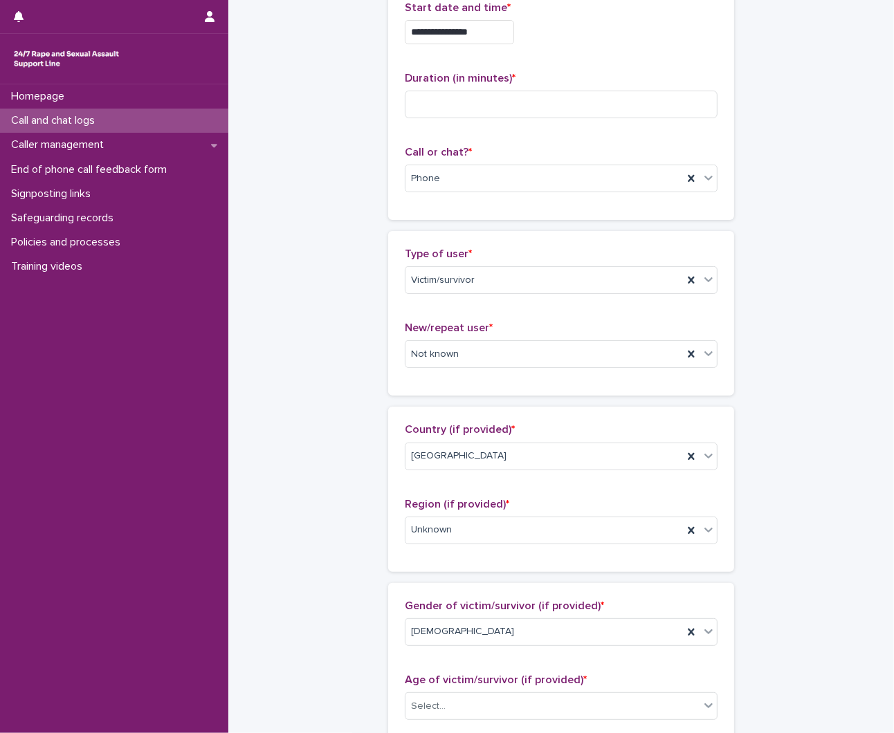
click at [826, 118] on div "**********" at bounding box center [561, 655] width 638 height 1497
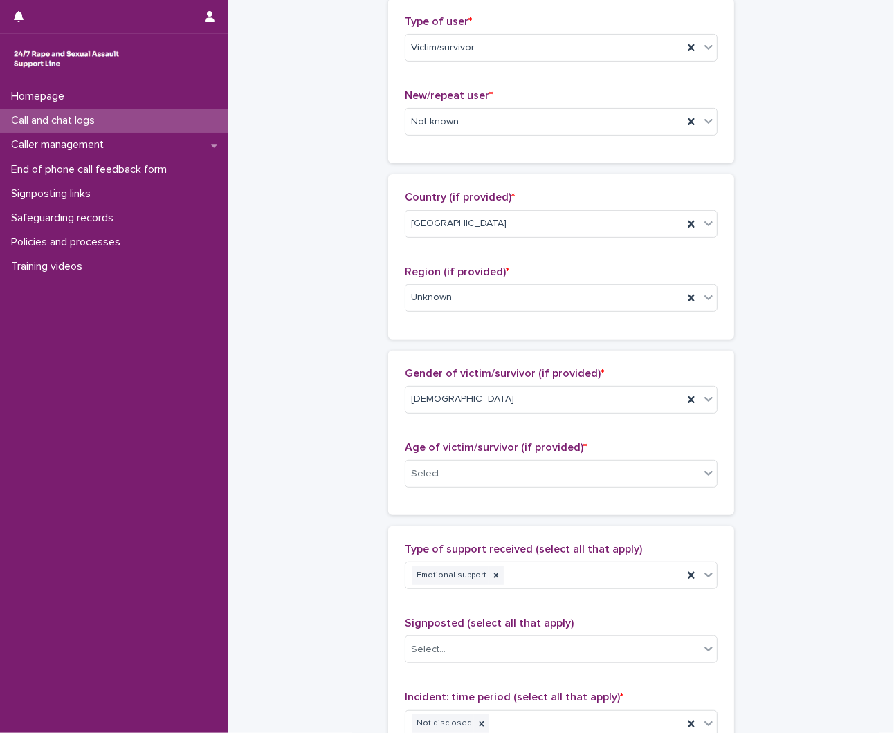
scroll to position [357, 0]
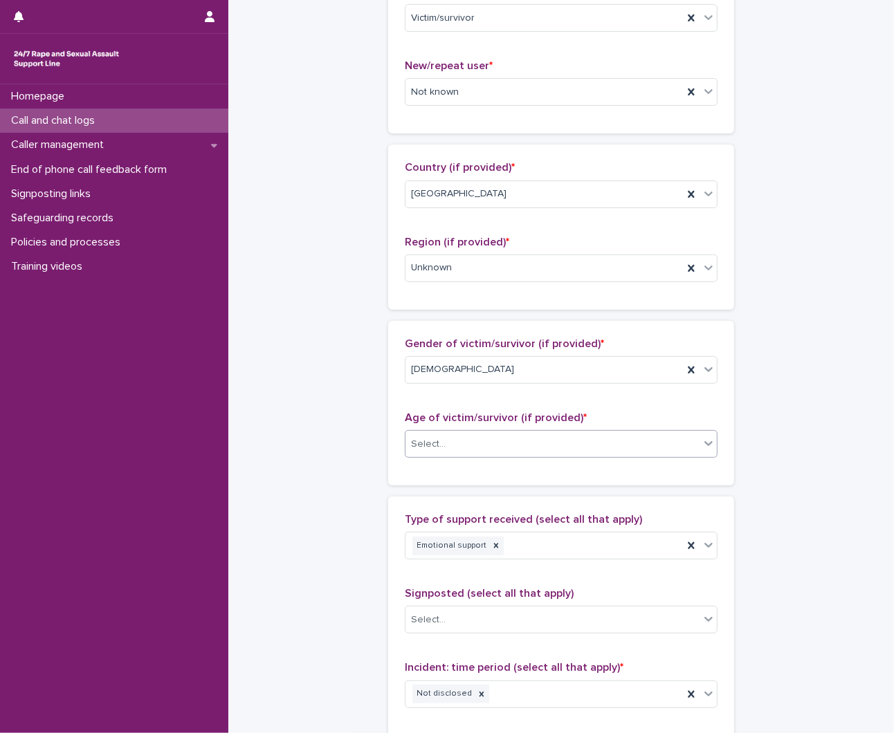
click at [426, 453] on div "Select..." at bounding box center [552, 444] width 294 height 23
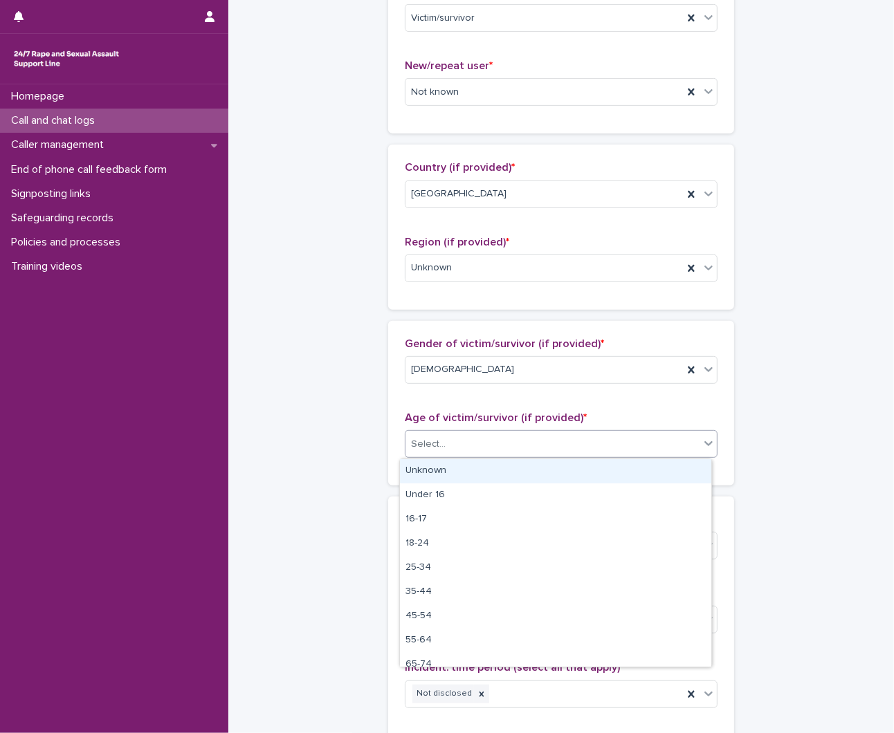
click at [444, 474] on div "Unknown" at bounding box center [555, 471] width 311 height 24
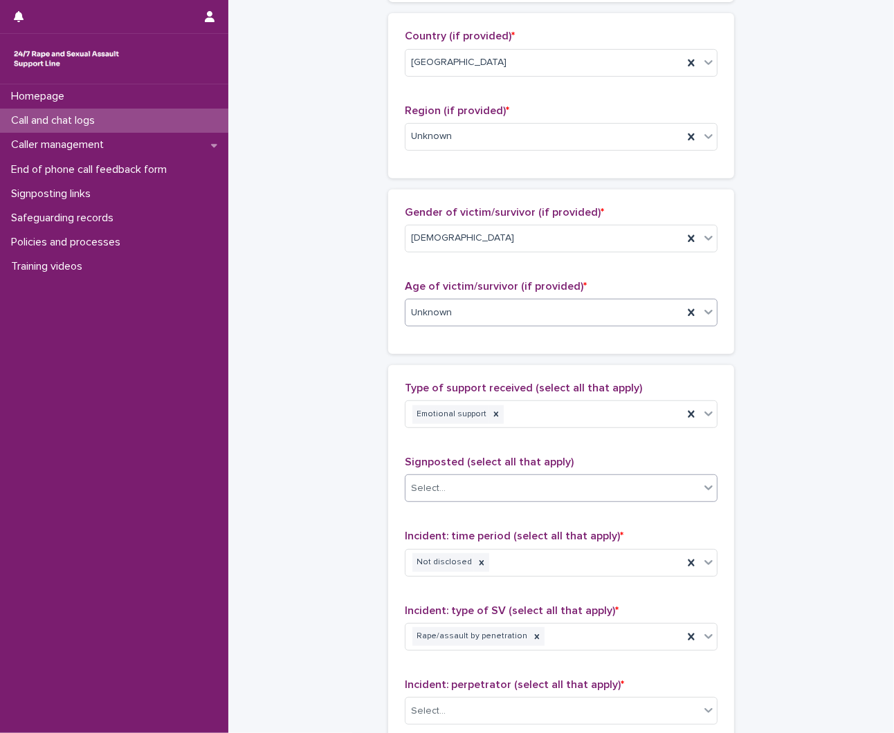
scroll to position [818, 0]
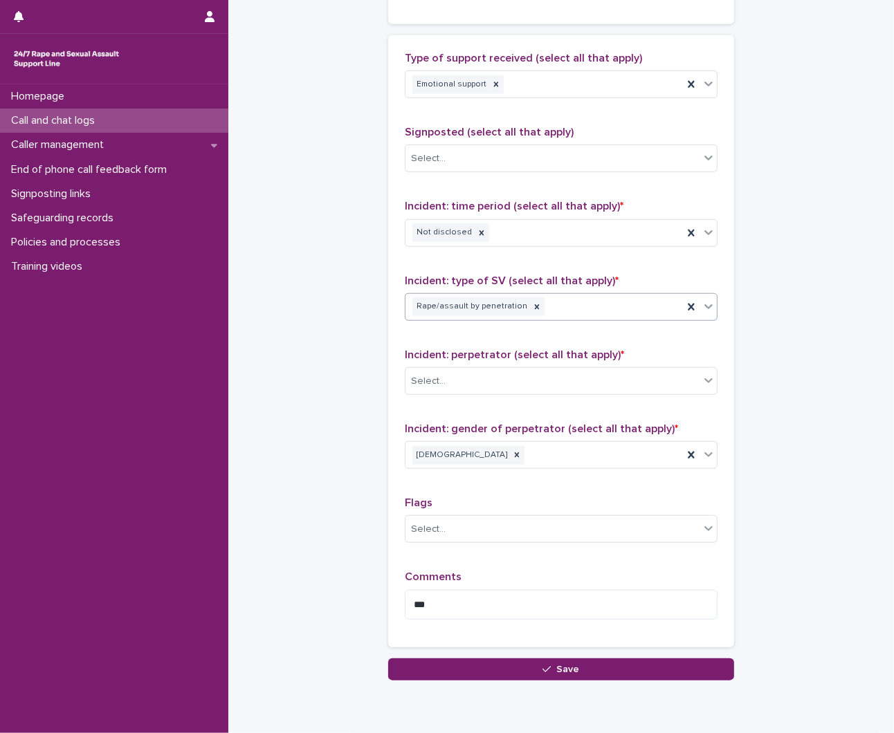
click at [555, 315] on div "Rape/assault by penetration" at bounding box center [543, 307] width 277 height 24
click at [492, 602] on textarea "**" at bounding box center [561, 605] width 313 height 30
click at [467, 379] on div "Select..." at bounding box center [552, 381] width 294 height 23
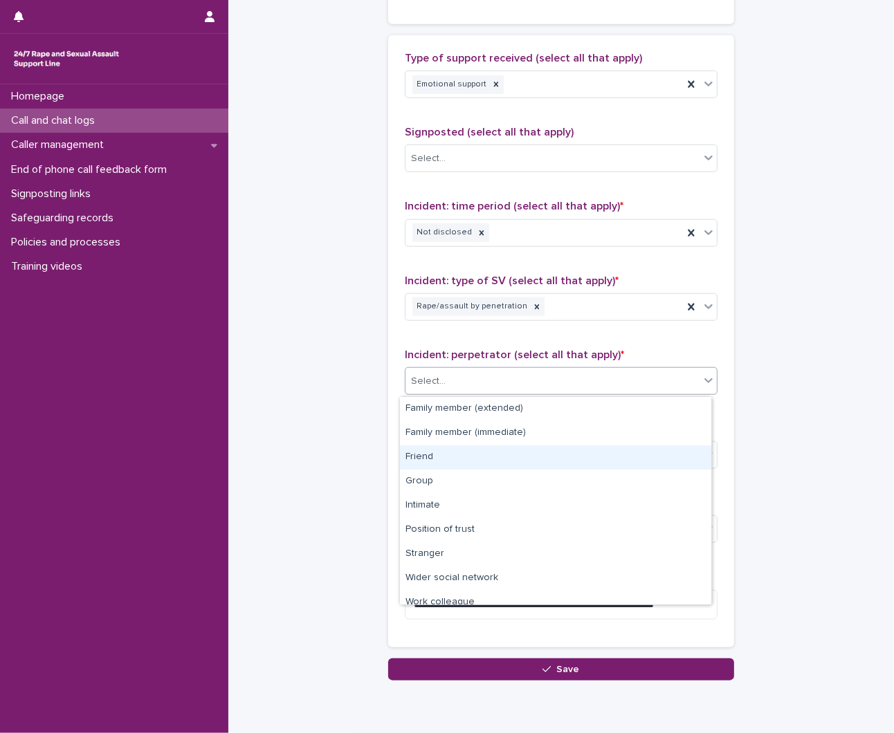
click at [448, 465] on div "Friend" at bounding box center [555, 457] width 311 height 24
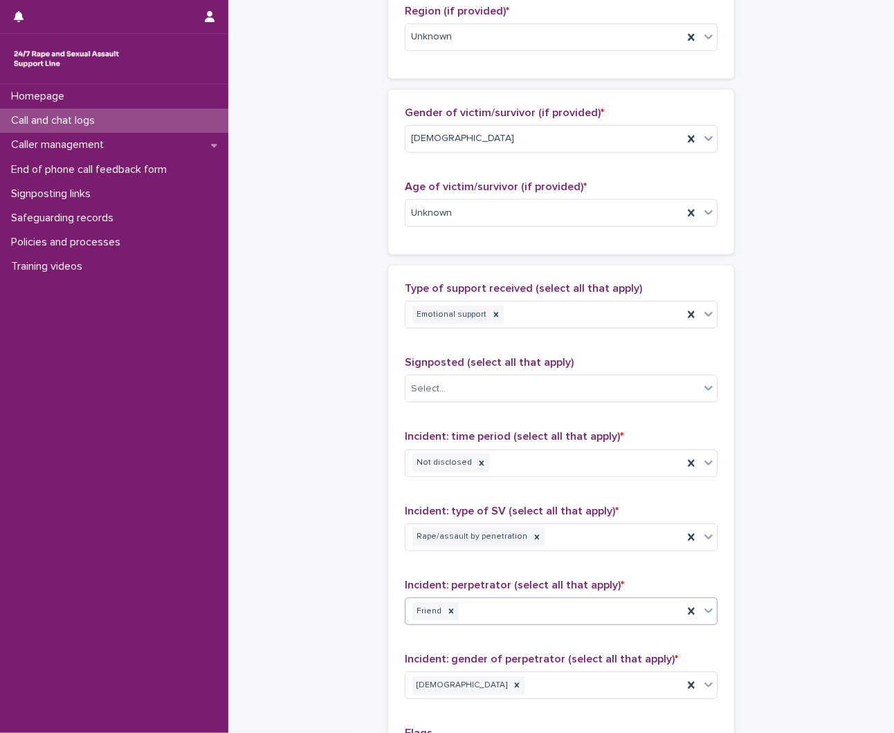
scroll to position [876, 0]
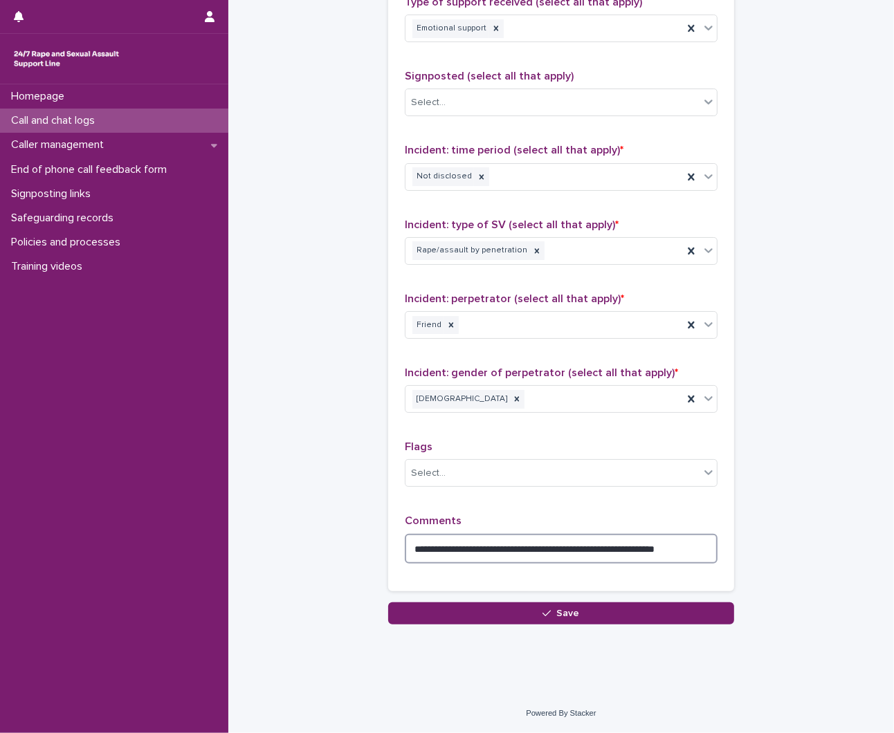
click at [700, 542] on textarea "**********" at bounding box center [561, 549] width 313 height 30
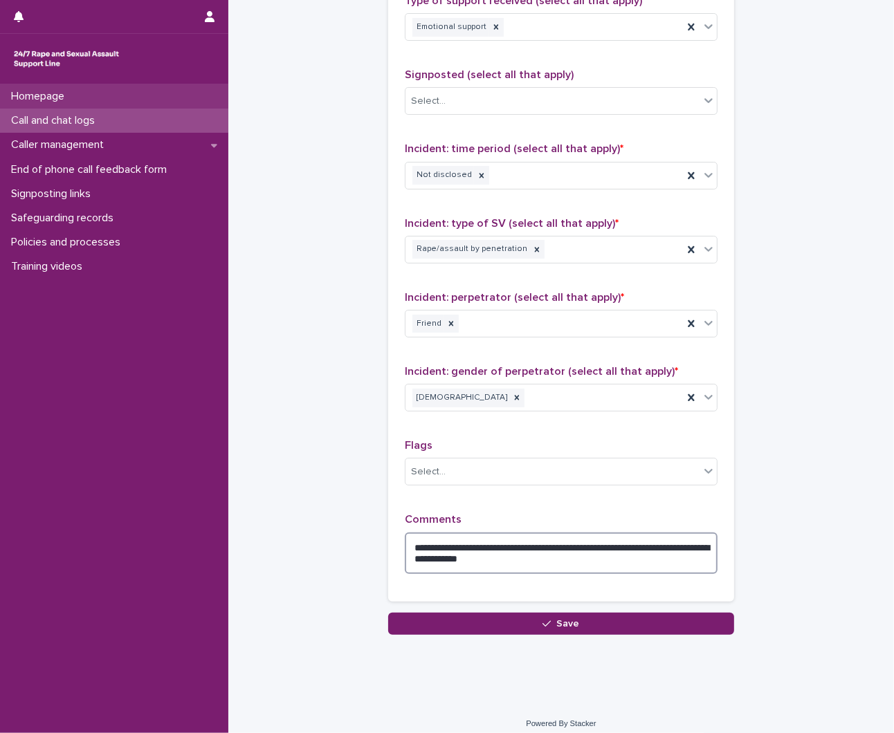
type textarea "**********"
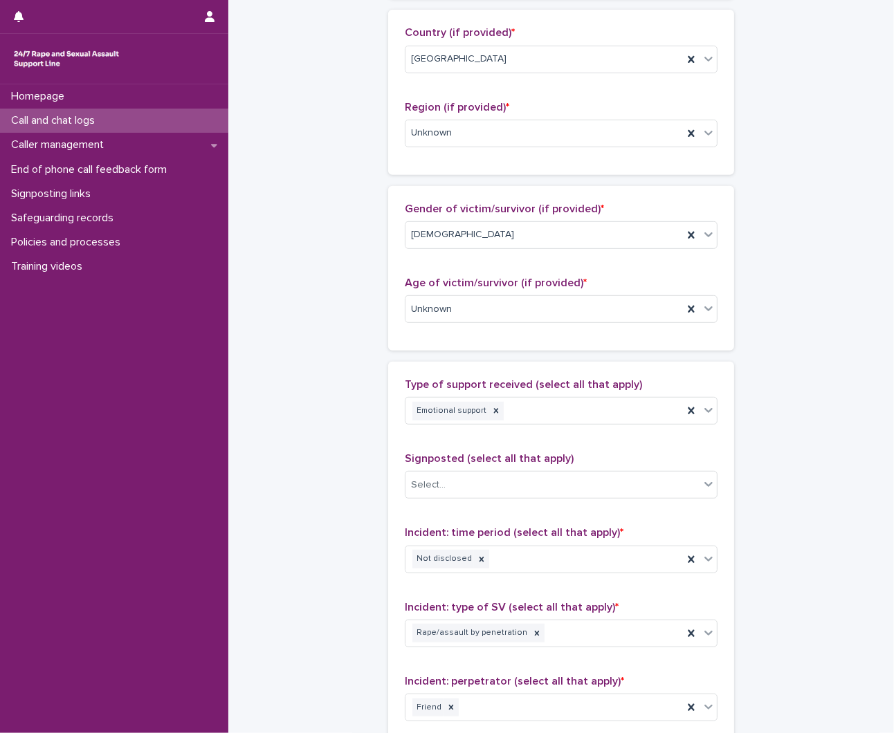
scroll to position [30, 0]
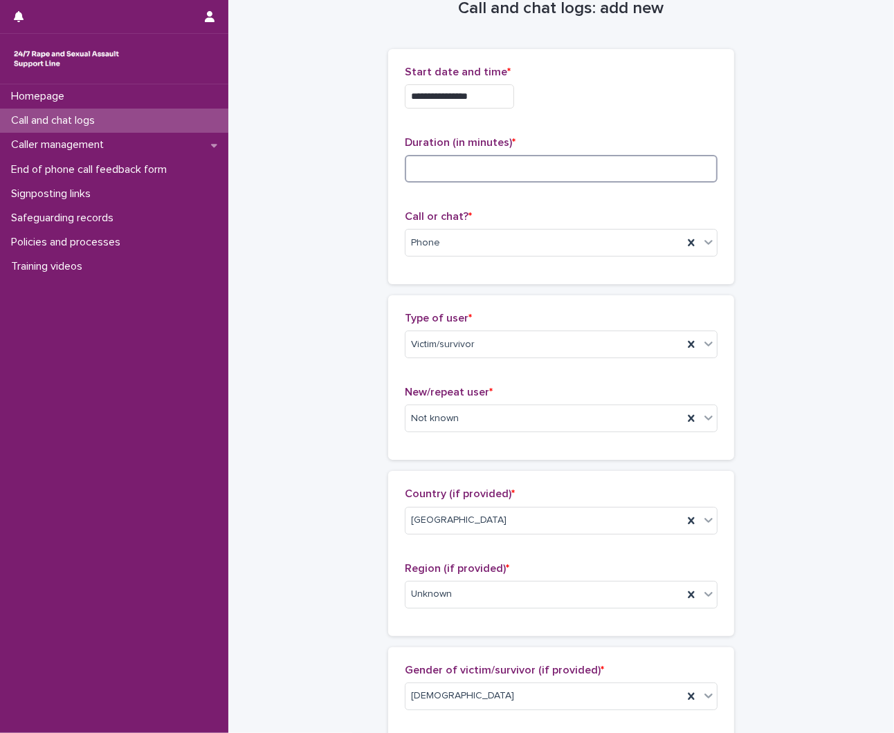
click at [465, 172] on input at bounding box center [561, 169] width 313 height 28
type input "*"
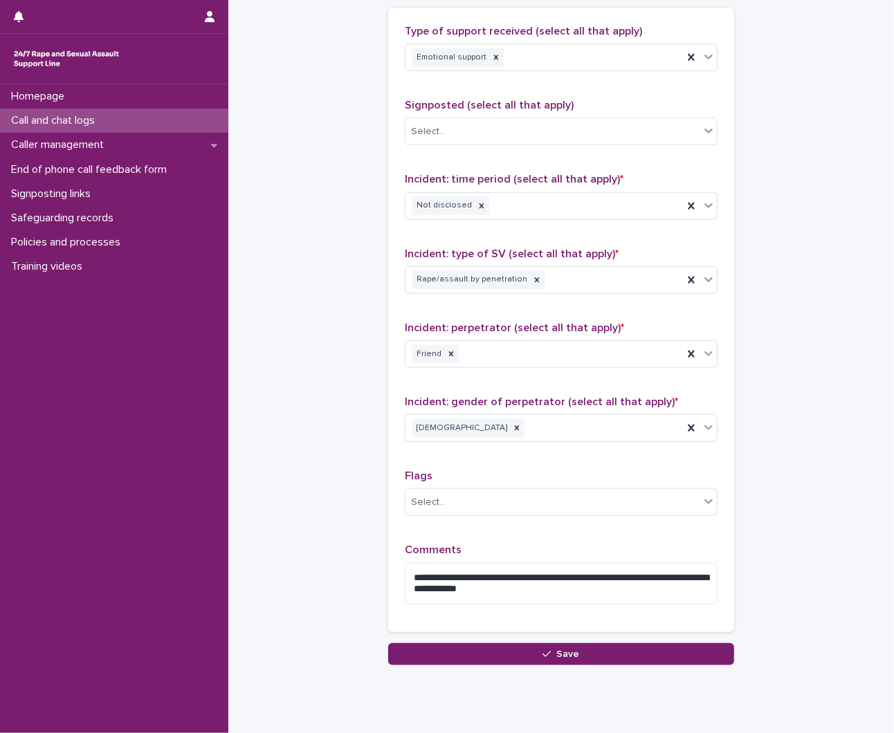
scroll to position [887, 0]
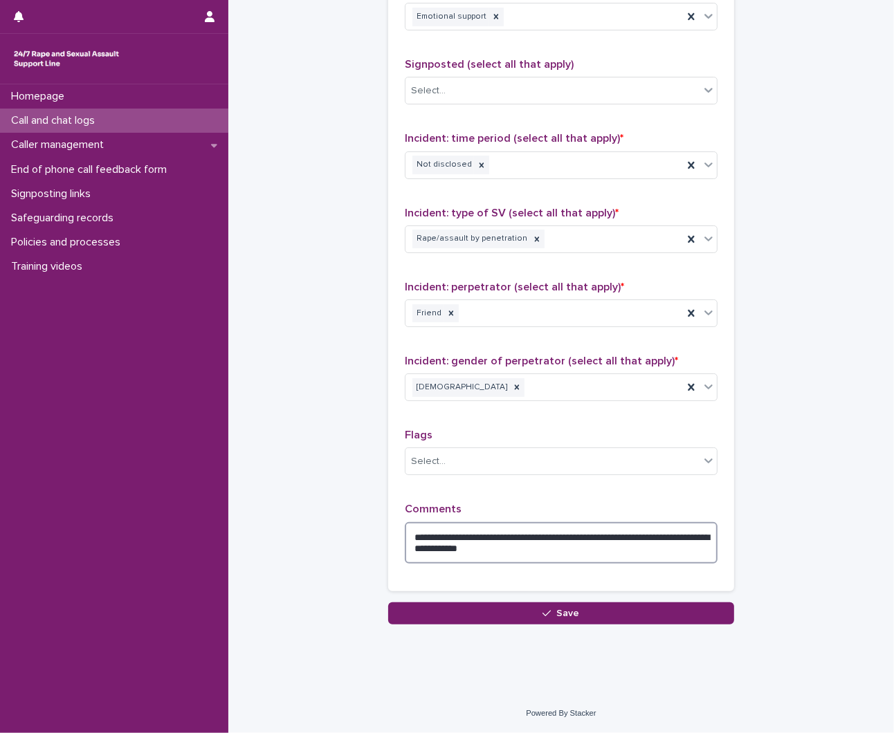
click at [559, 549] on textarea "**********" at bounding box center [561, 543] width 313 height 42
click at [596, 548] on textarea "**********" at bounding box center [561, 543] width 313 height 42
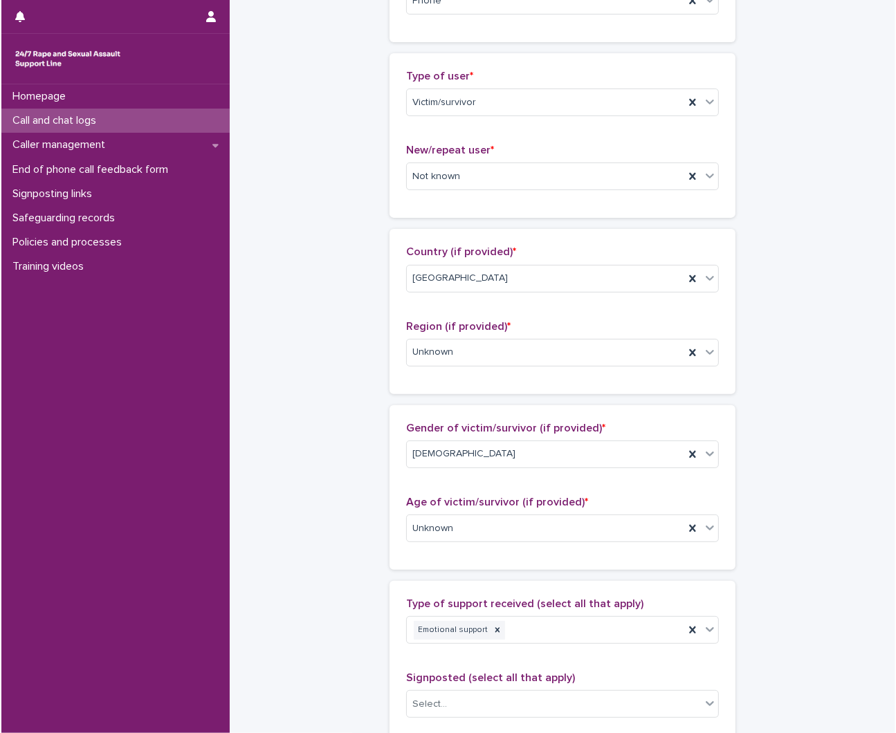
scroll to position [0, 0]
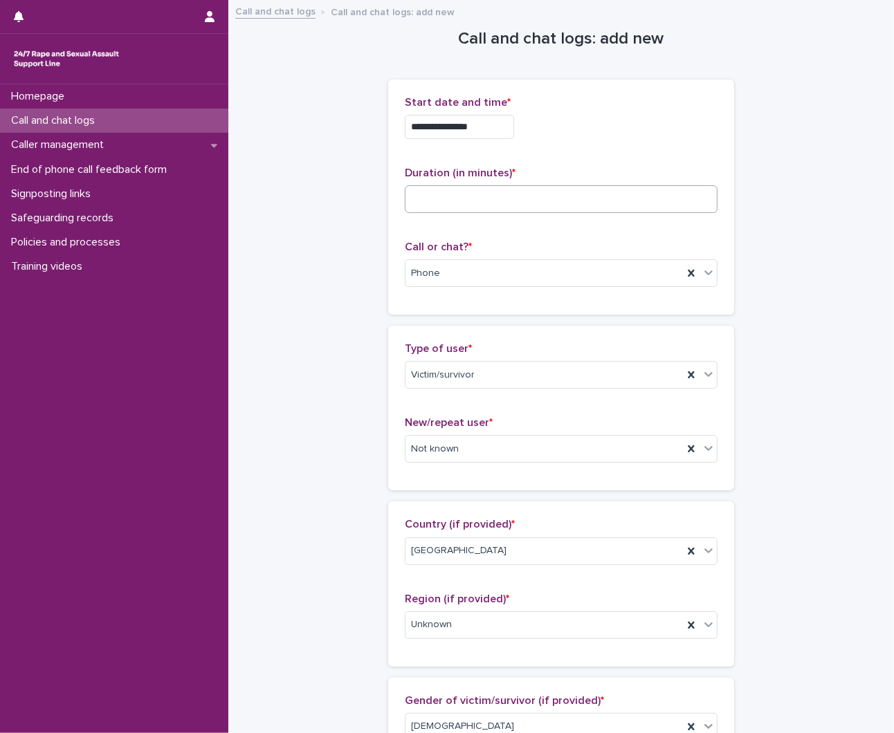
type textarea "**********"
click at [450, 201] on input at bounding box center [561, 199] width 313 height 28
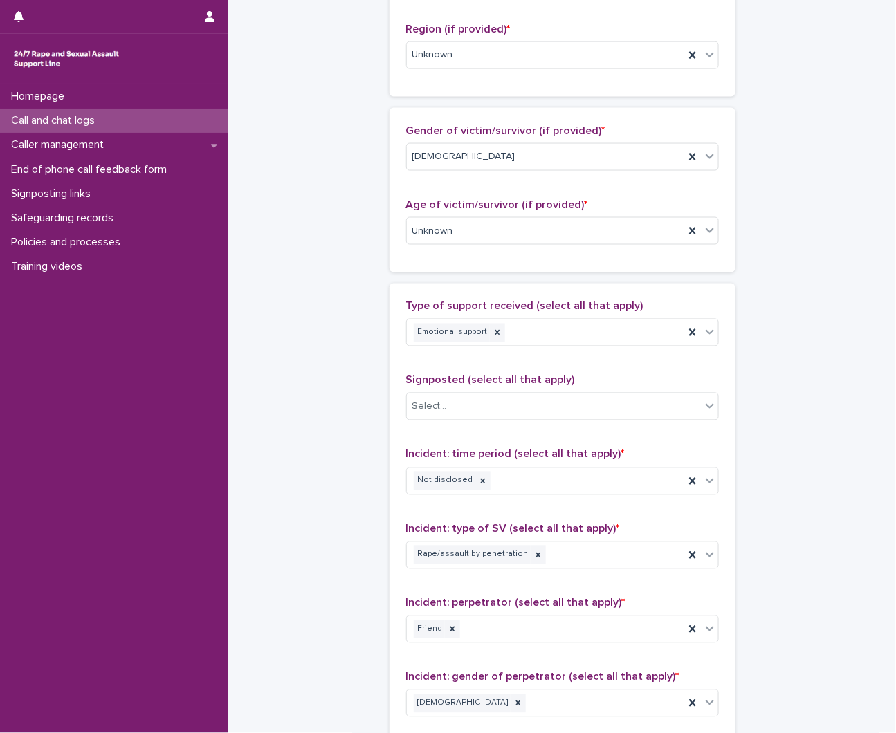
scroll to position [360, 0]
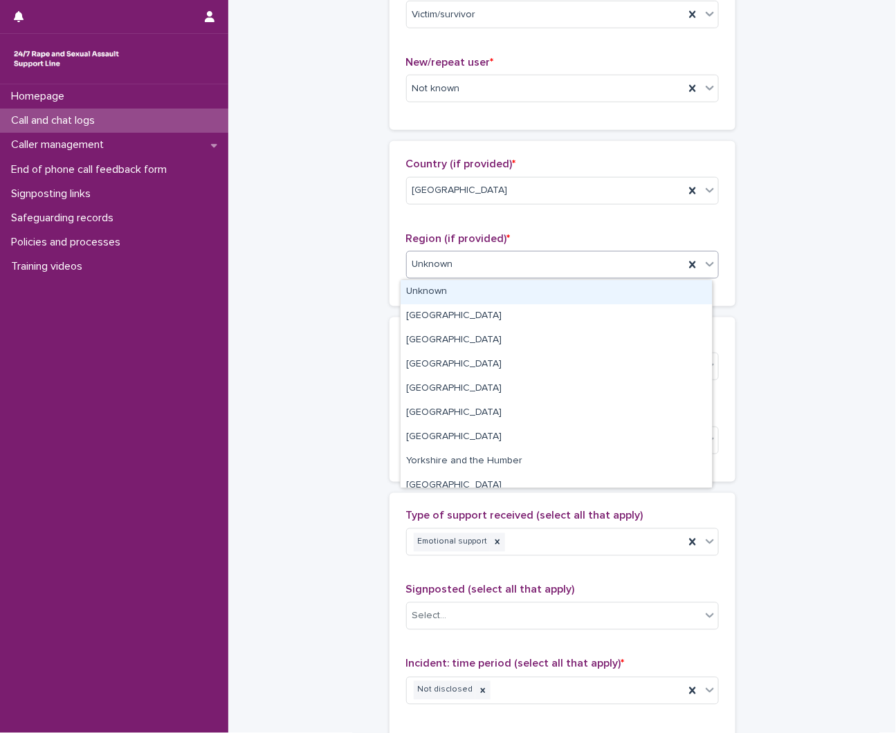
click at [461, 258] on div "Unknown" at bounding box center [545, 264] width 277 height 23
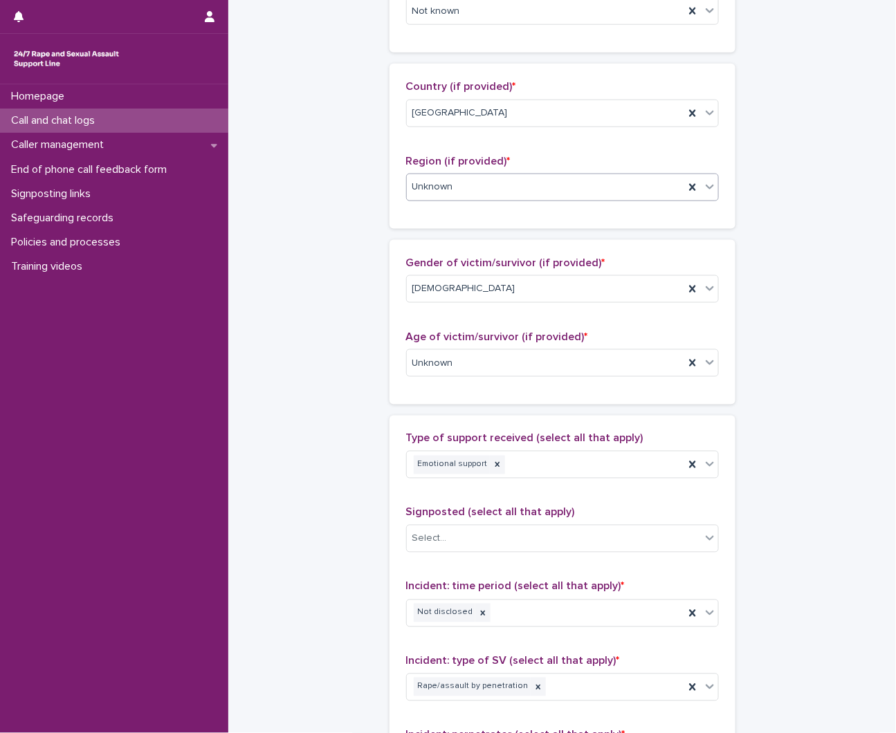
scroll to position [437, 0]
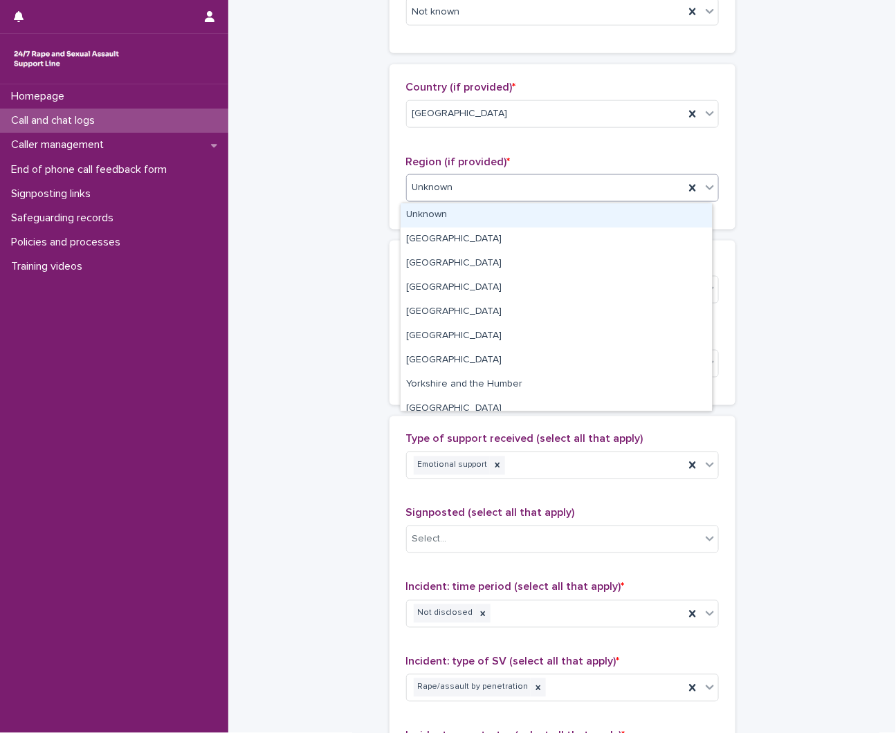
click at [479, 196] on div "Unknown" at bounding box center [545, 187] width 277 height 23
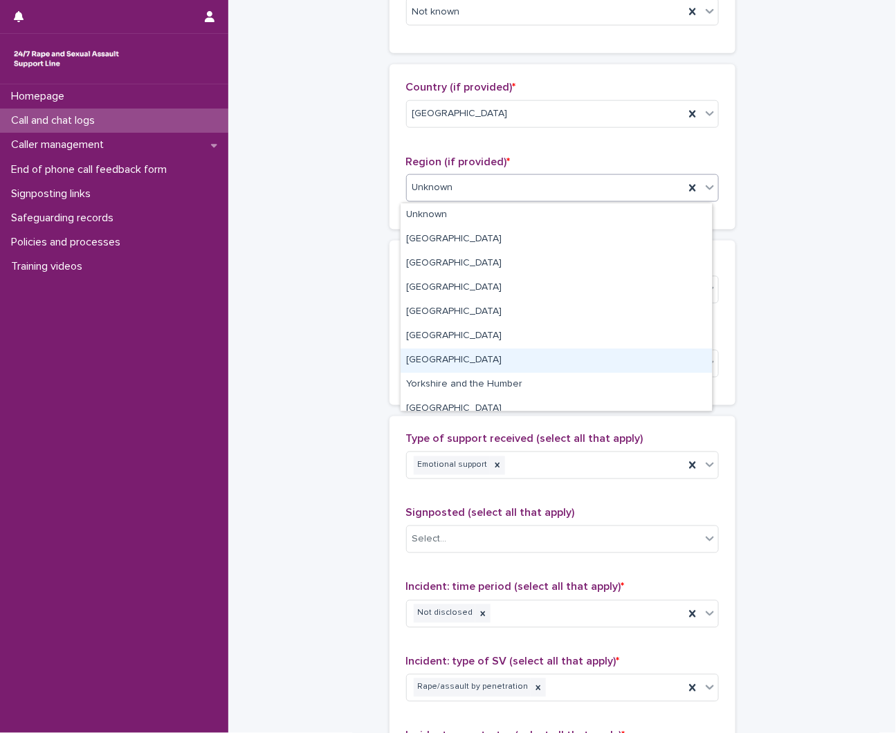
scroll to position [59, 0]
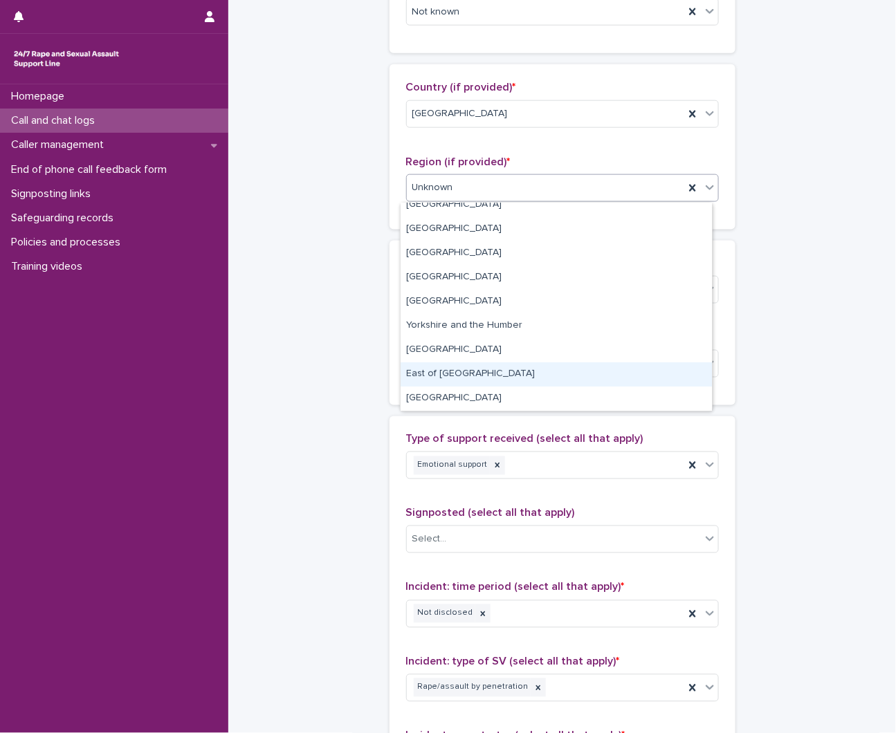
drag, startPoint x: 454, startPoint y: 374, endPoint x: 452, endPoint y: 362, distance: 11.9
click at [452, 362] on div "East of England" at bounding box center [555, 374] width 311 height 24
click at [451, 358] on div "Unknown" at bounding box center [545, 364] width 277 height 23
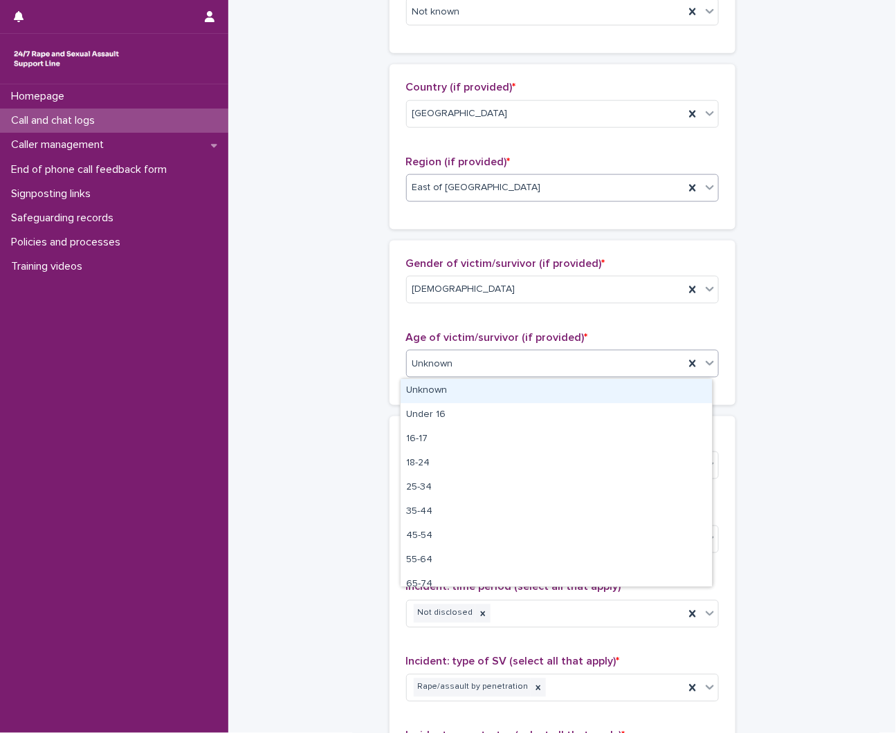
click at [488, 199] on div "East of England" at bounding box center [562, 188] width 313 height 28
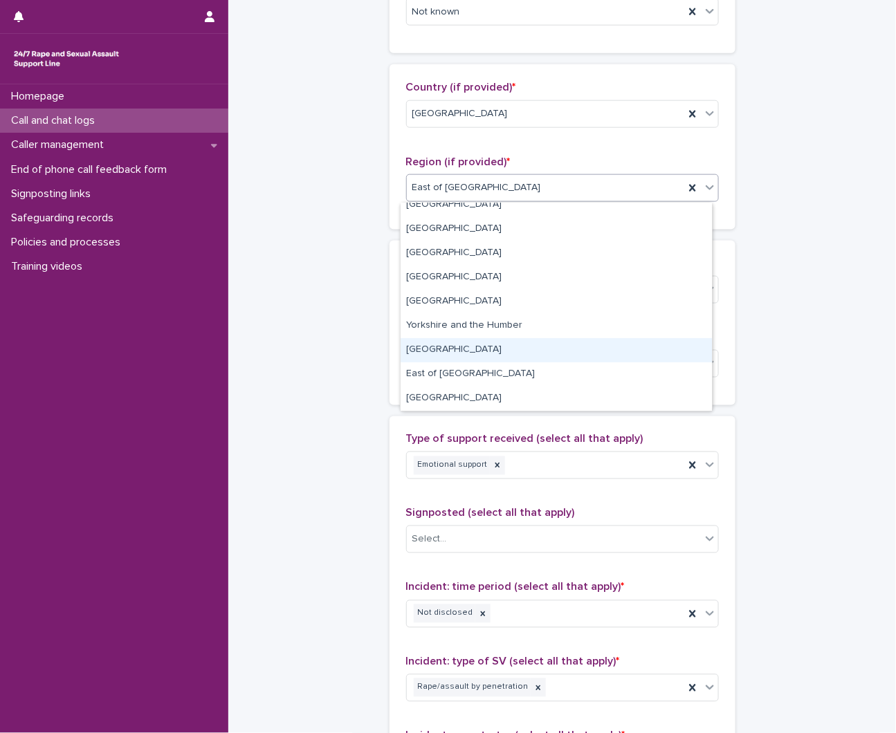
click at [445, 348] on div "East Midlands" at bounding box center [555, 350] width 311 height 24
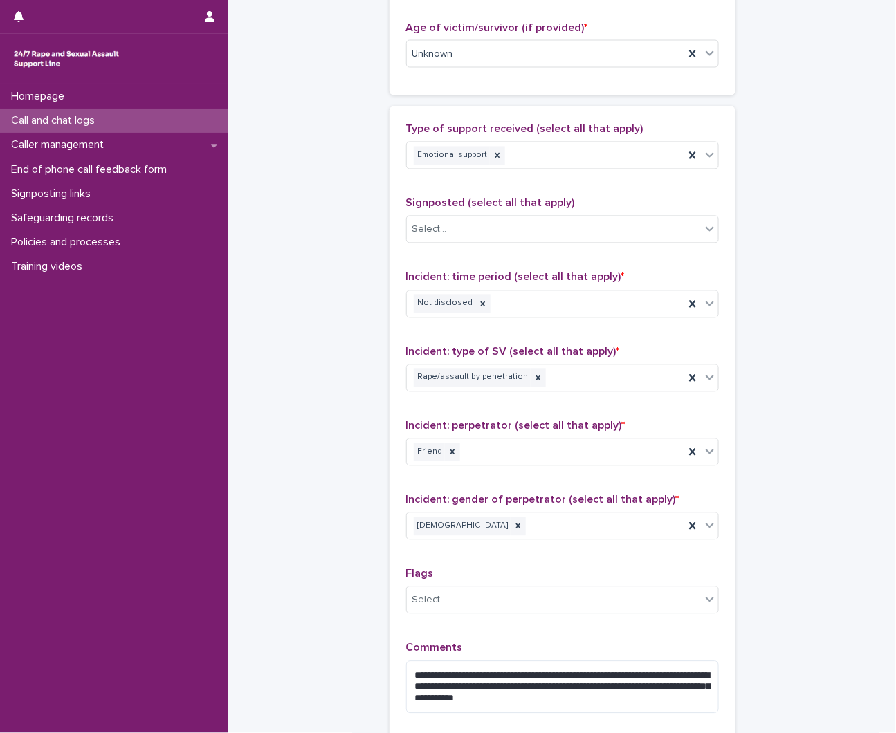
scroll to position [898, 0]
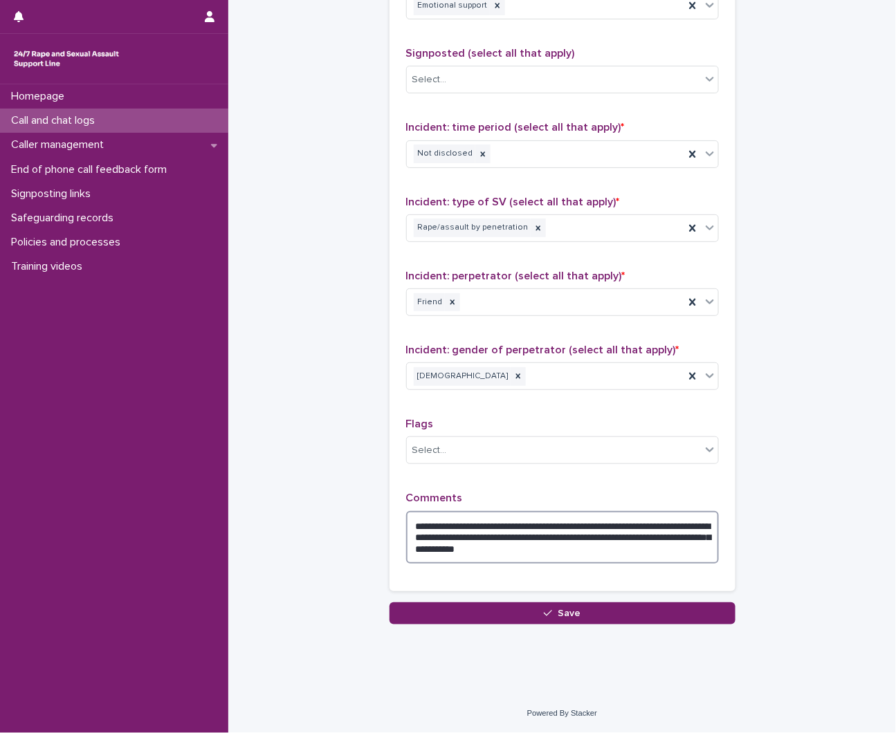
click at [625, 562] on textarea "**********" at bounding box center [562, 537] width 313 height 53
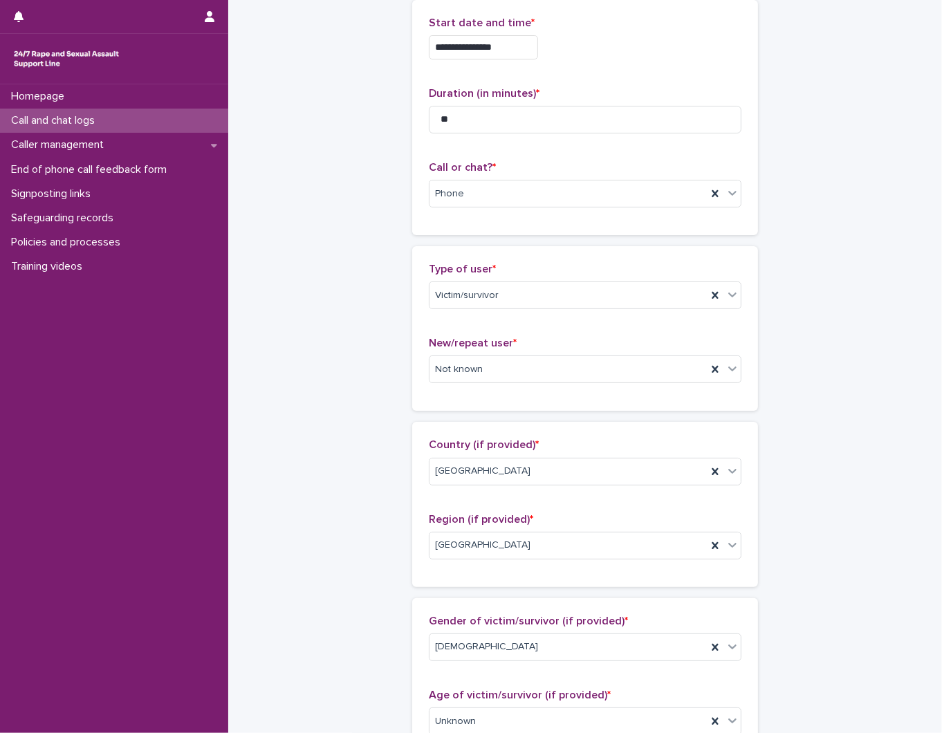
scroll to position [0, 0]
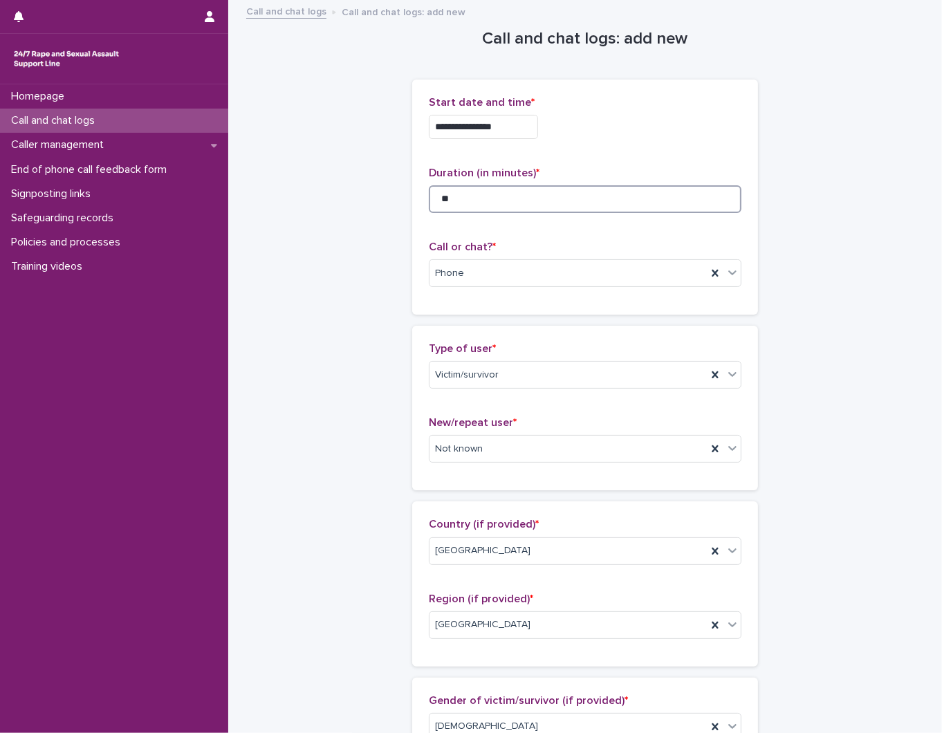
drag, startPoint x: 546, startPoint y: 196, endPoint x: 531, endPoint y: 196, distance: 15.2
click at [546, 196] on input "**" at bounding box center [585, 199] width 313 height 28
type input "**"
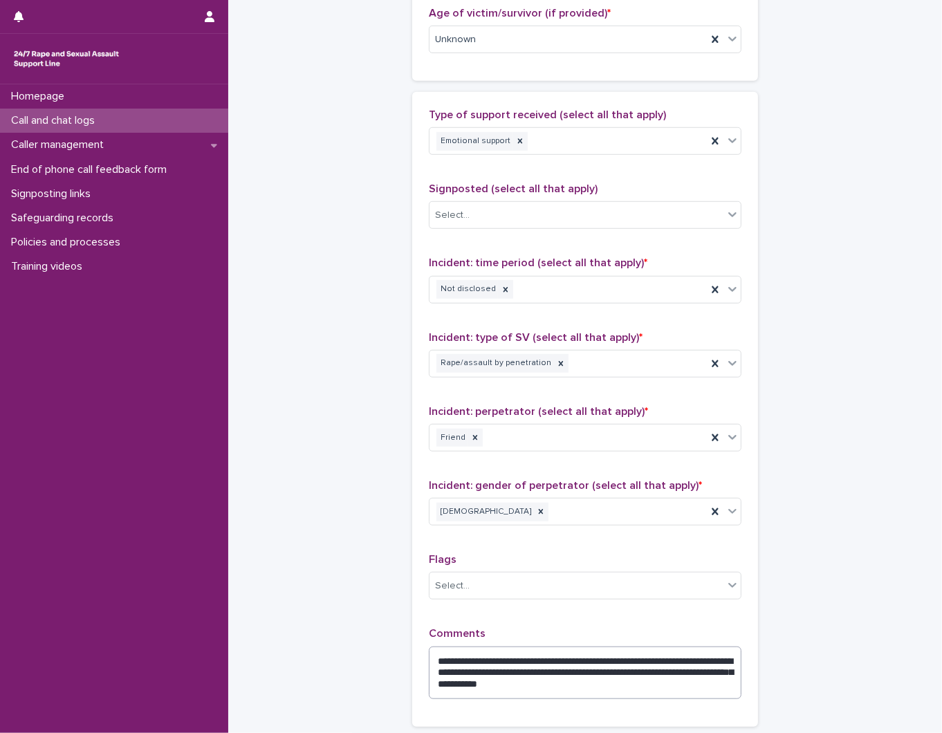
scroll to position [898, 0]
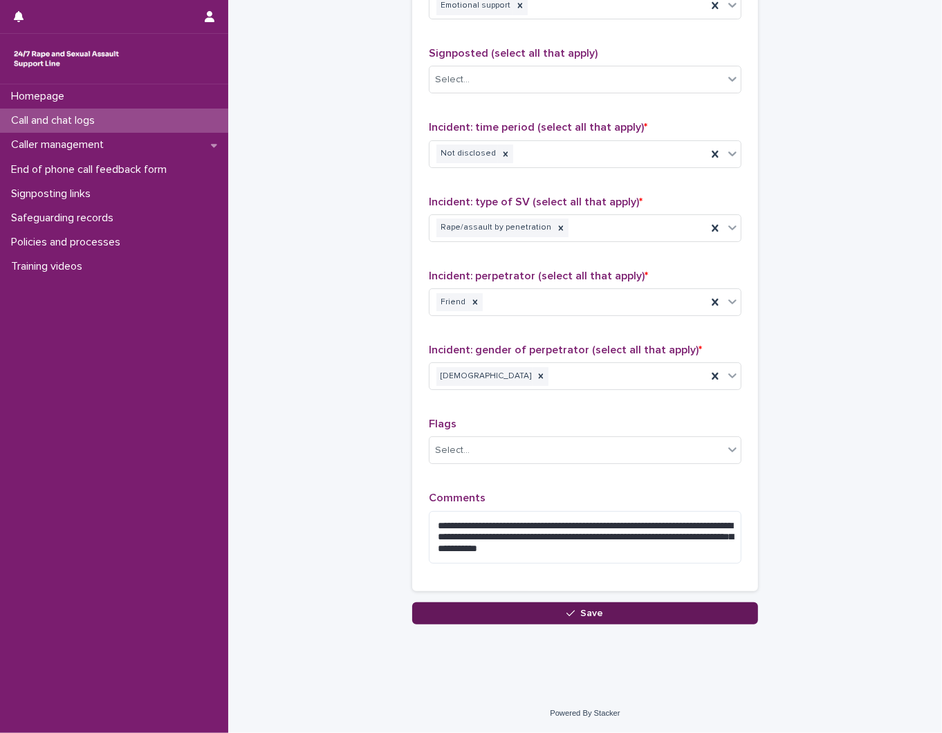
click at [574, 625] on button "Save" at bounding box center [585, 613] width 346 height 22
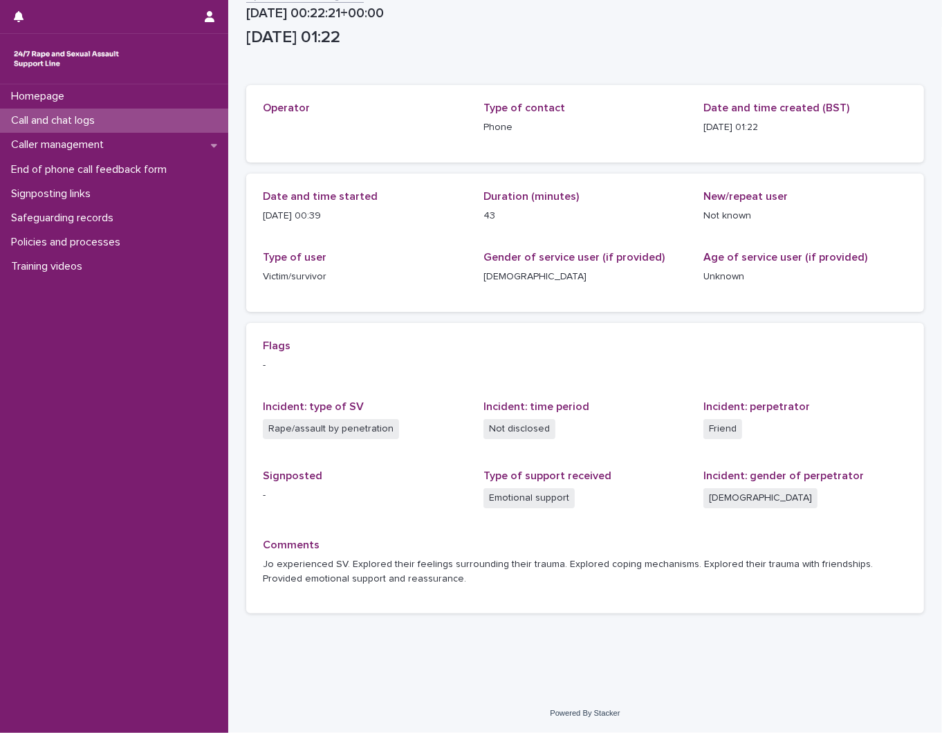
scroll to position [16, 0]
click at [201, 24] on button "button" at bounding box center [209, 16] width 26 height 33
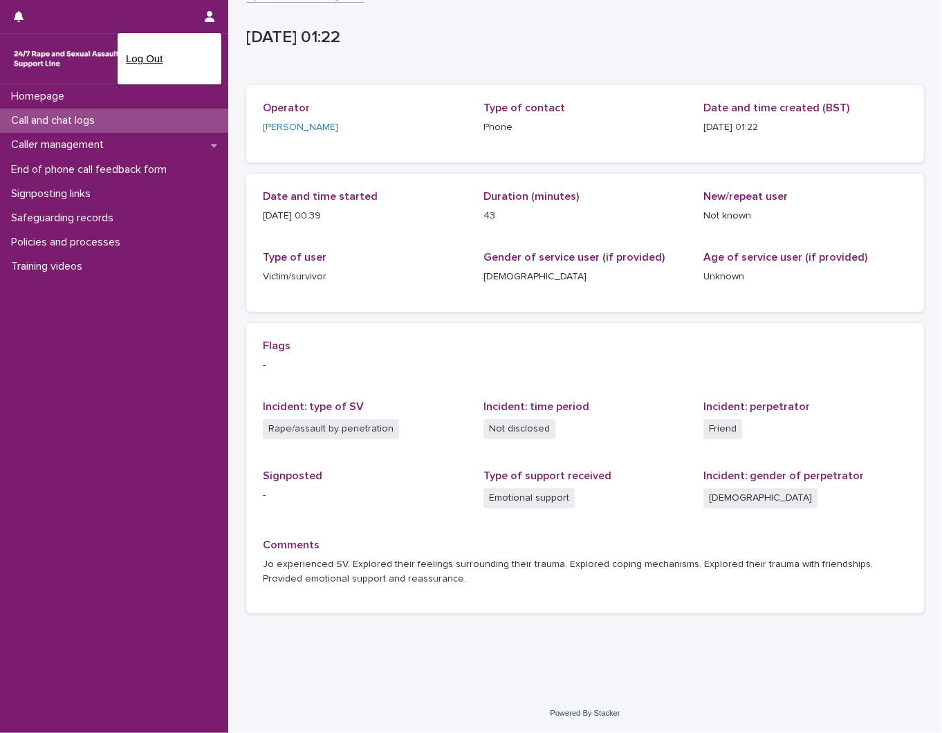
click at [156, 66] on p "Log Out" at bounding box center [169, 59] width 87 height 24
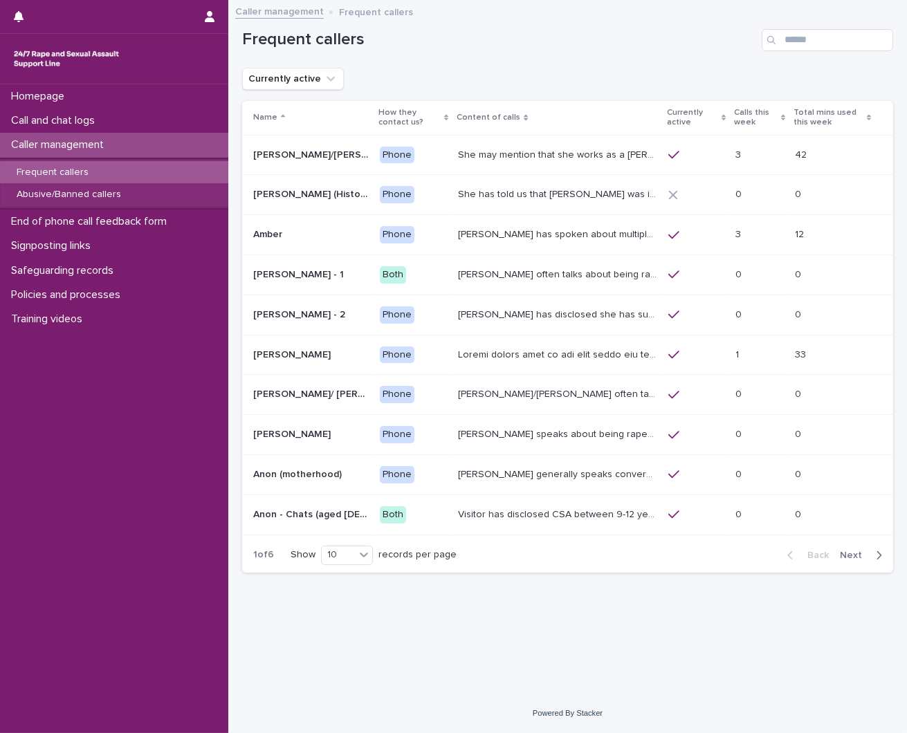
drag, startPoint x: 71, startPoint y: 171, endPoint x: 71, endPoint y: 180, distance: 9.0
click at [71, 171] on p "Frequent callers" at bounding box center [53, 173] width 94 height 12
click at [789, 44] on input "Search" at bounding box center [827, 40] width 131 height 22
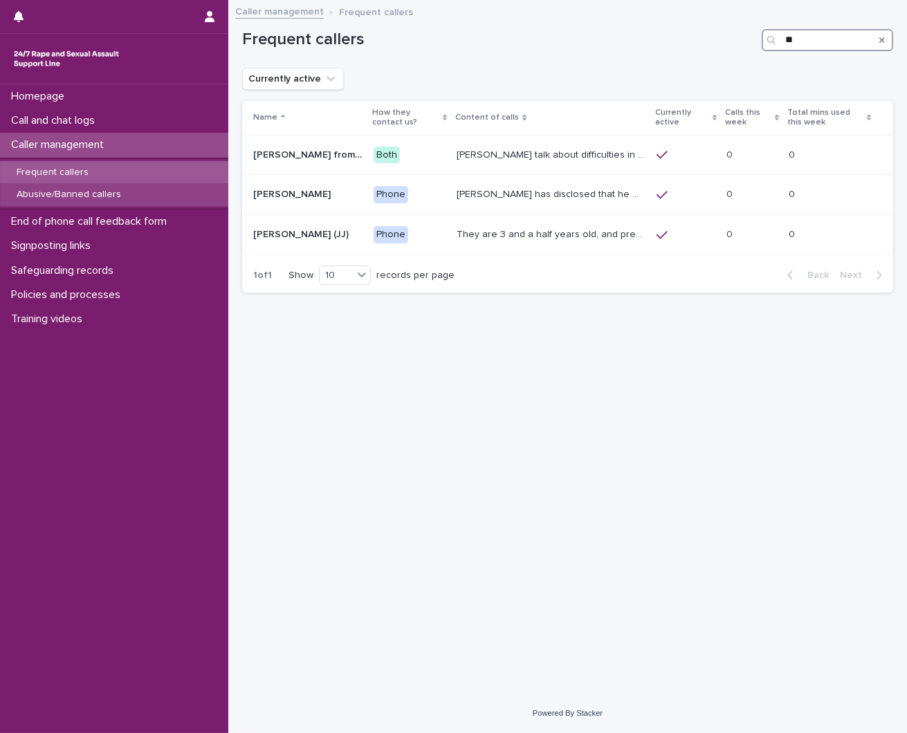
type input "**"
click at [98, 194] on p "Abusive/Banned callers" at bounding box center [69, 195] width 127 height 12
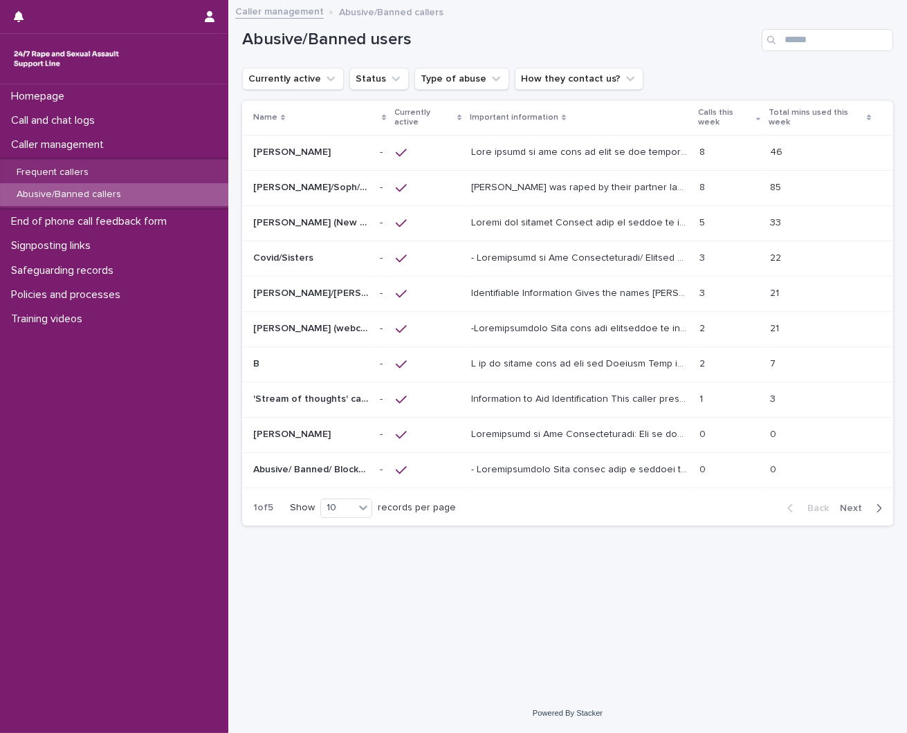
click at [815, 55] on div "Abusive/Banned users" at bounding box center [567, 34] width 651 height 66
click at [797, 46] on input "Search" at bounding box center [827, 40] width 131 height 22
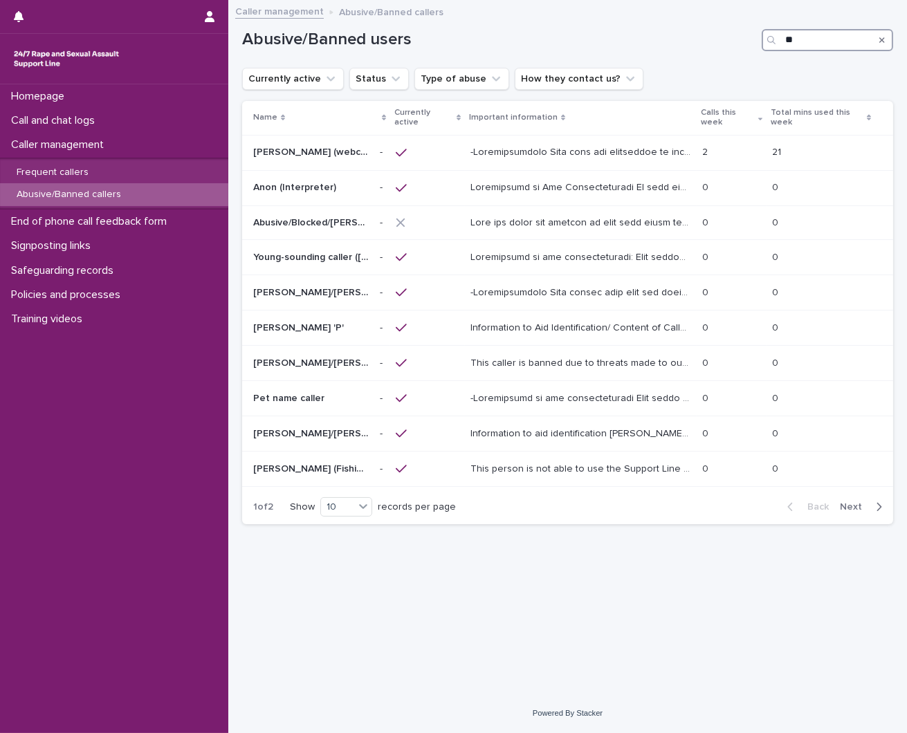
type input "**"
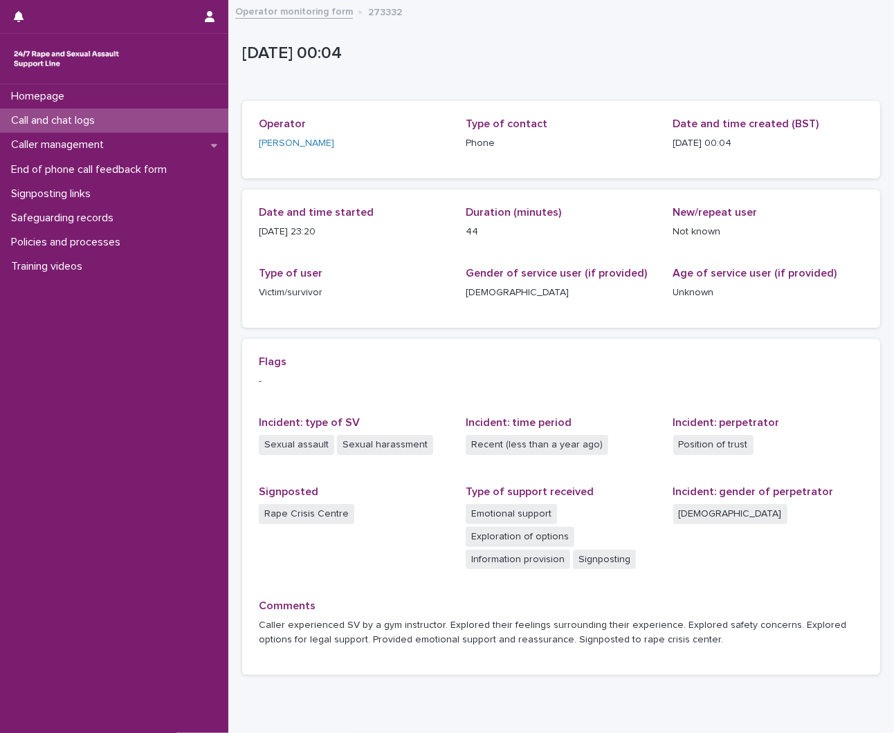
scroll to position [61, 0]
